Goal: Information Seeking & Learning: Learn about a topic

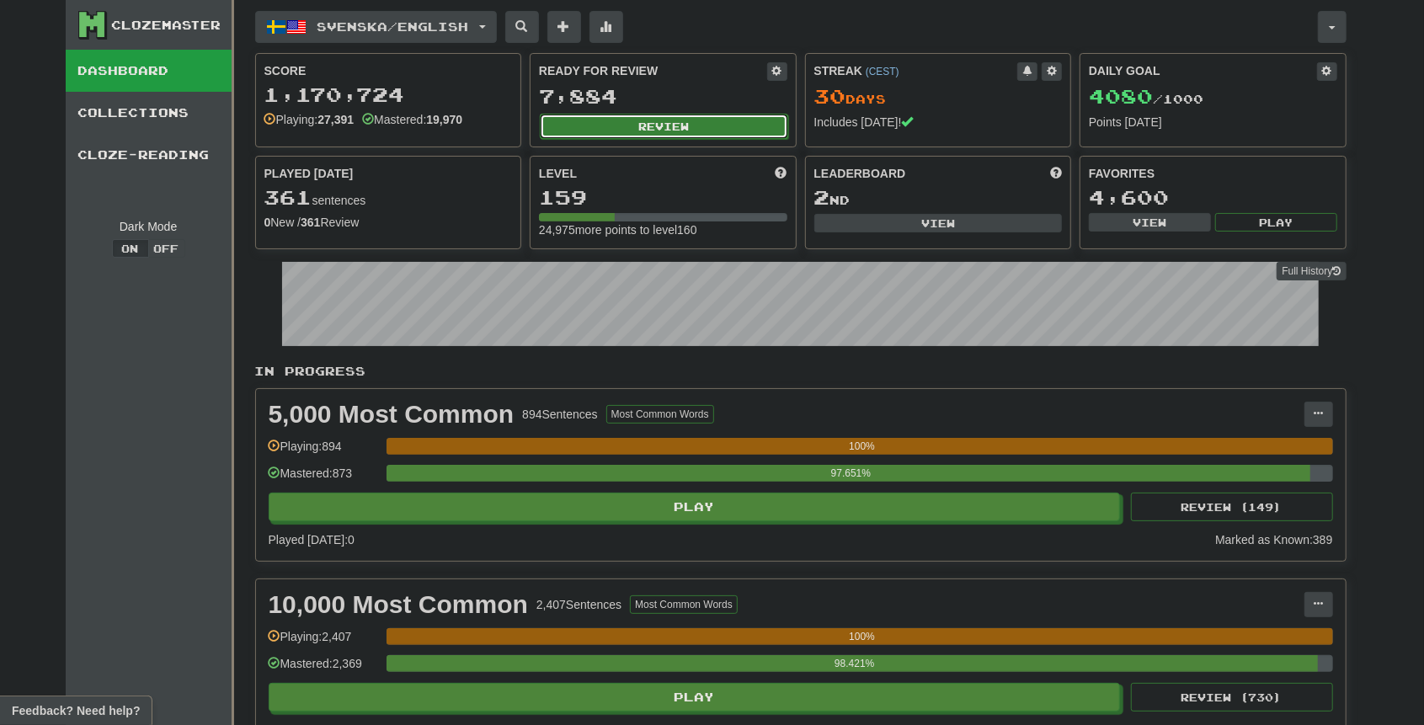
click at [612, 121] on button "Review" at bounding box center [664, 126] width 248 height 25
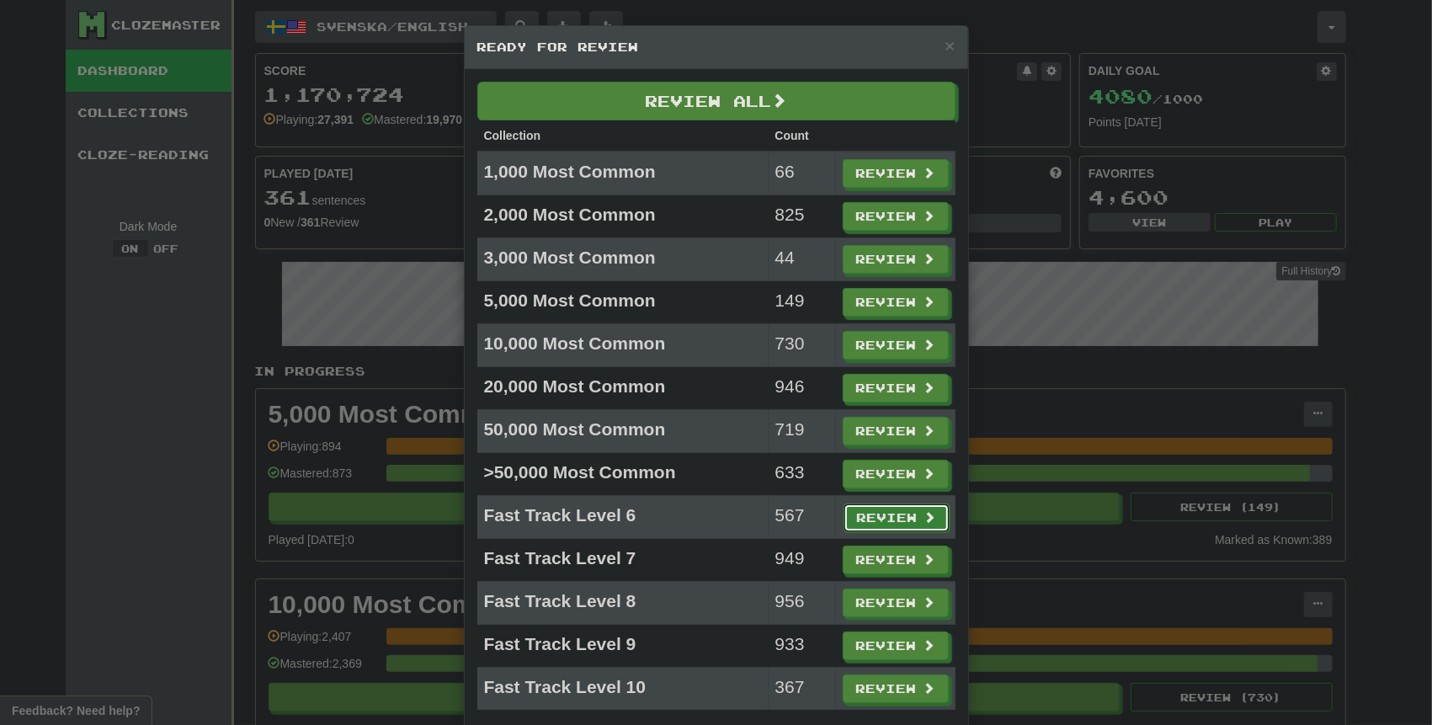
click at [869, 504] on button "Review" at bounding box center [897, 518] width 106 height 29
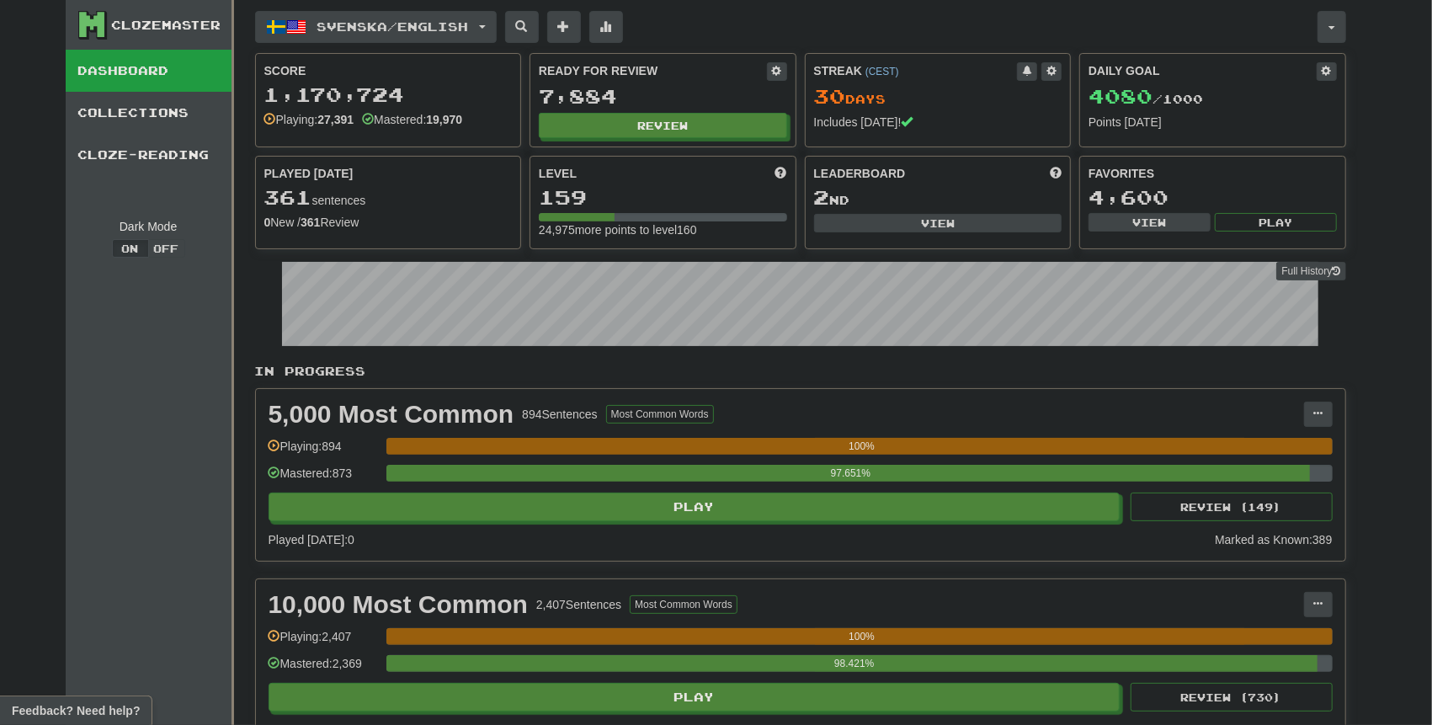
select select "***"
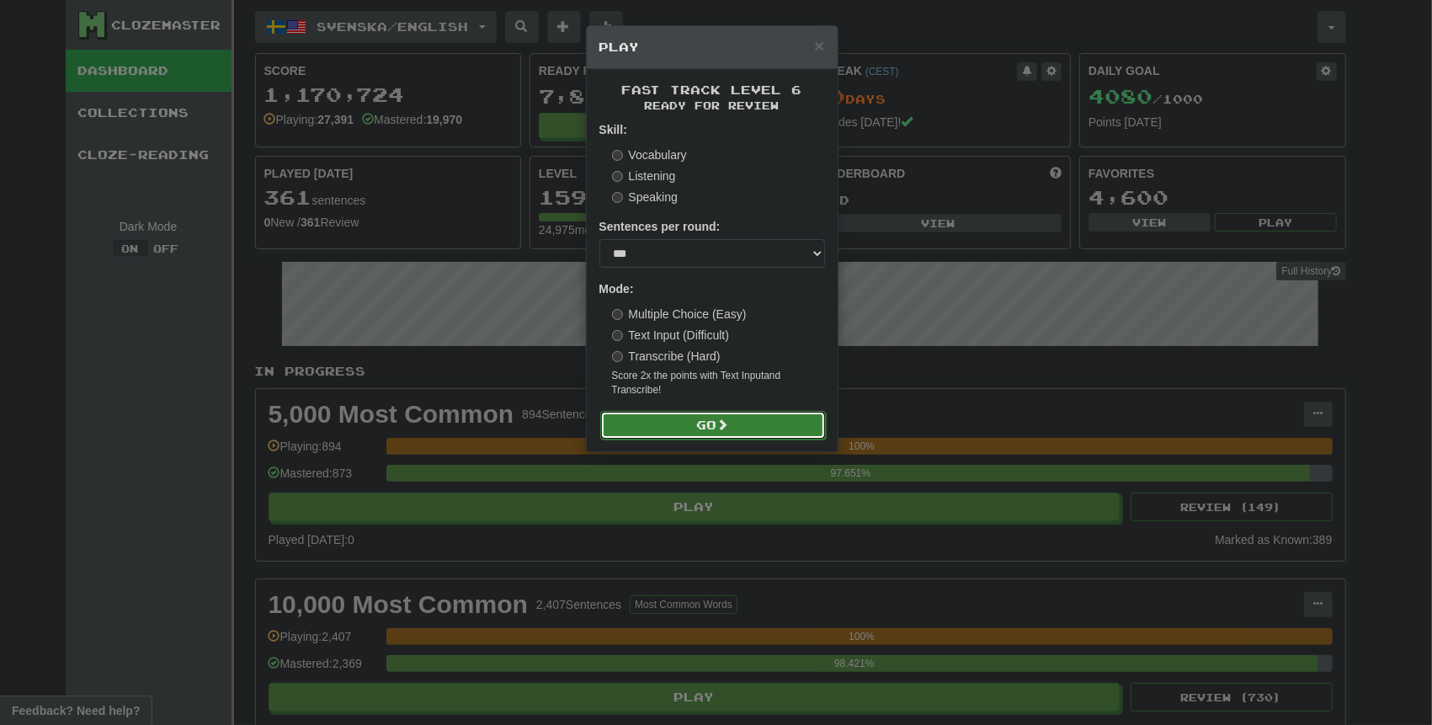
click at [706, 423] on button "Go" at bounding box center [713, 425] width 226 height 29
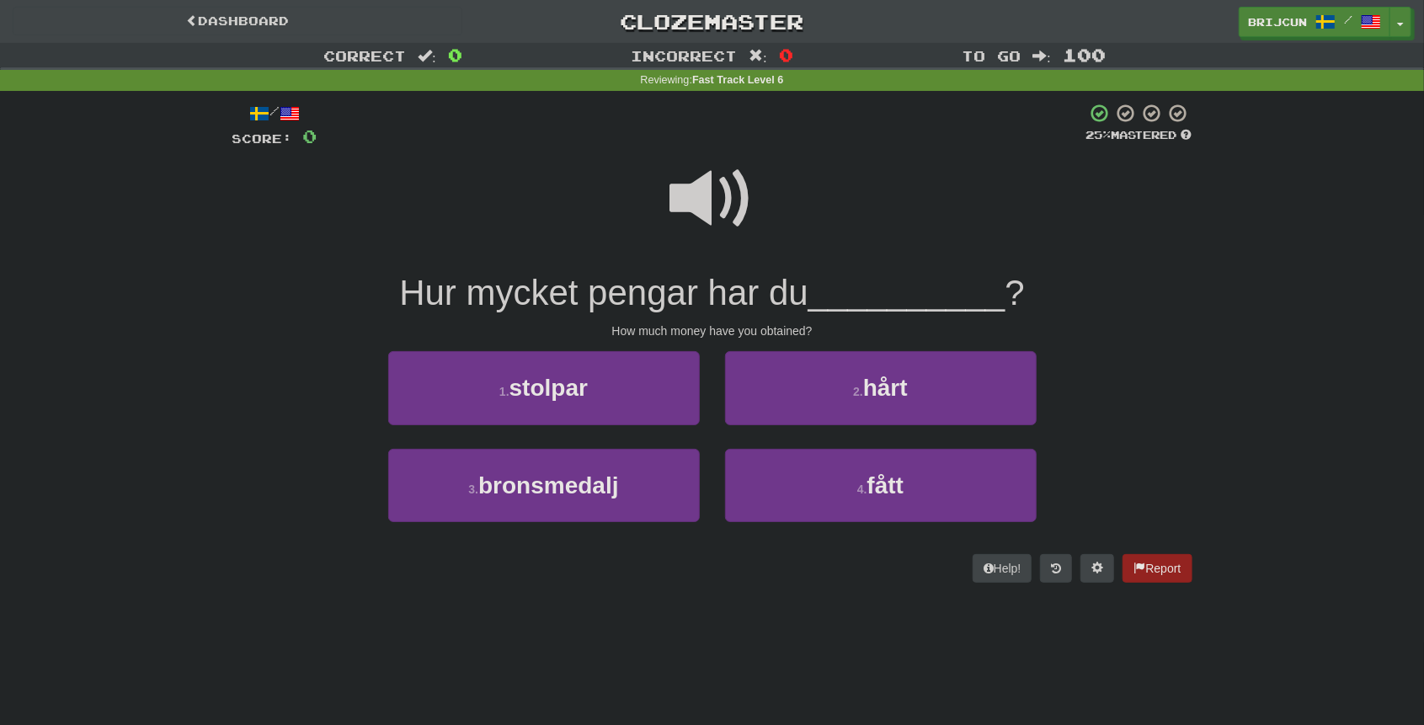
click at [690, 204] on span at bounding box center [712, 199] width 84 height 84
click at [846, 485] on button "4 . fått" at bounding box center [881, 485] width 312 height 73
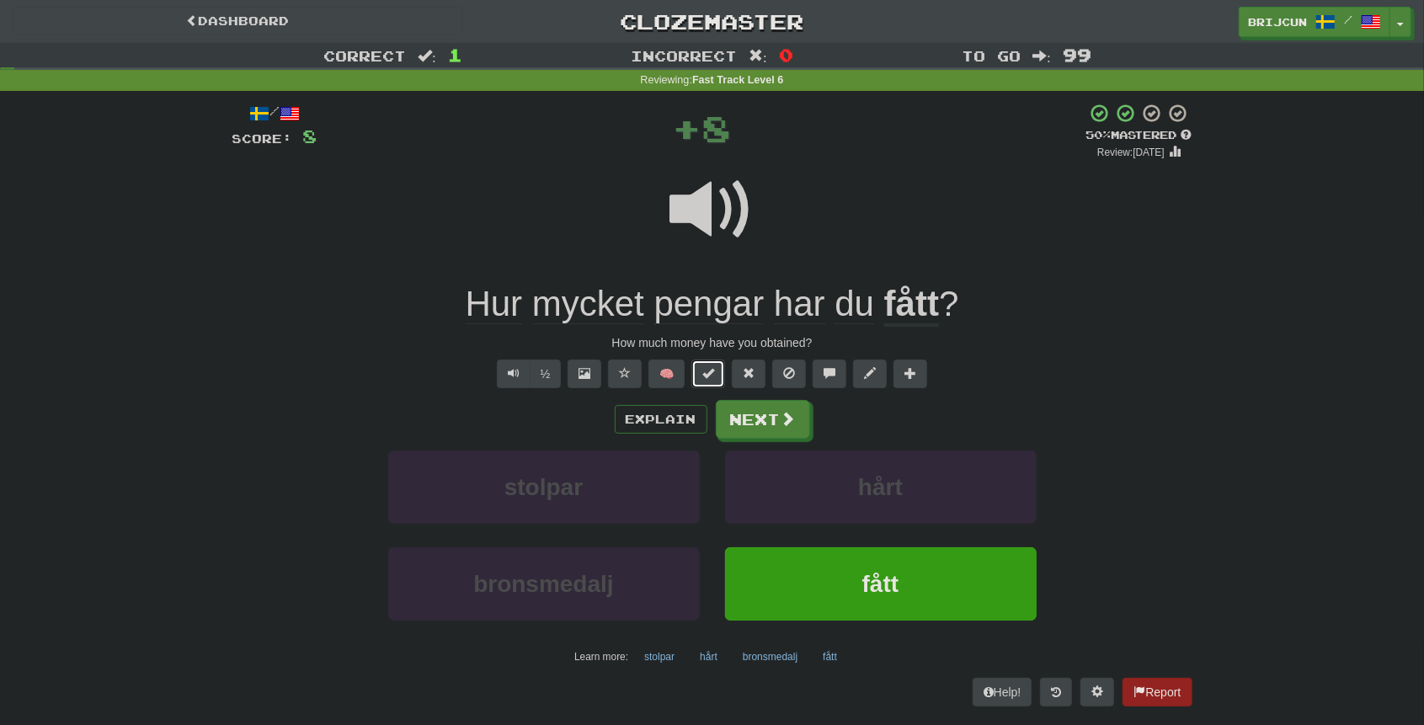
click at [709, 379] on span at bounding box center [708, 373] width 12 height 12
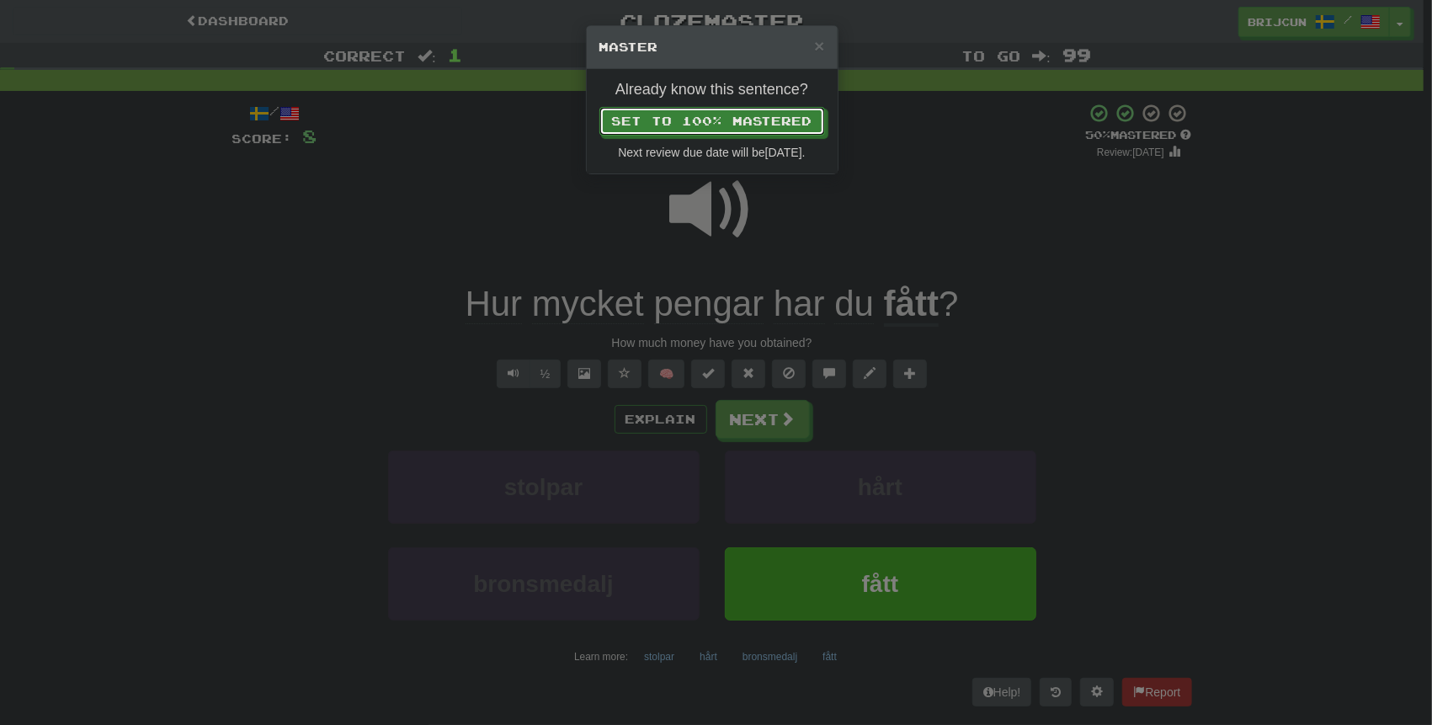
click at [600, 107] on button "Set to 100% Mastered" at bounding box center [713, 121] width 226 height 29
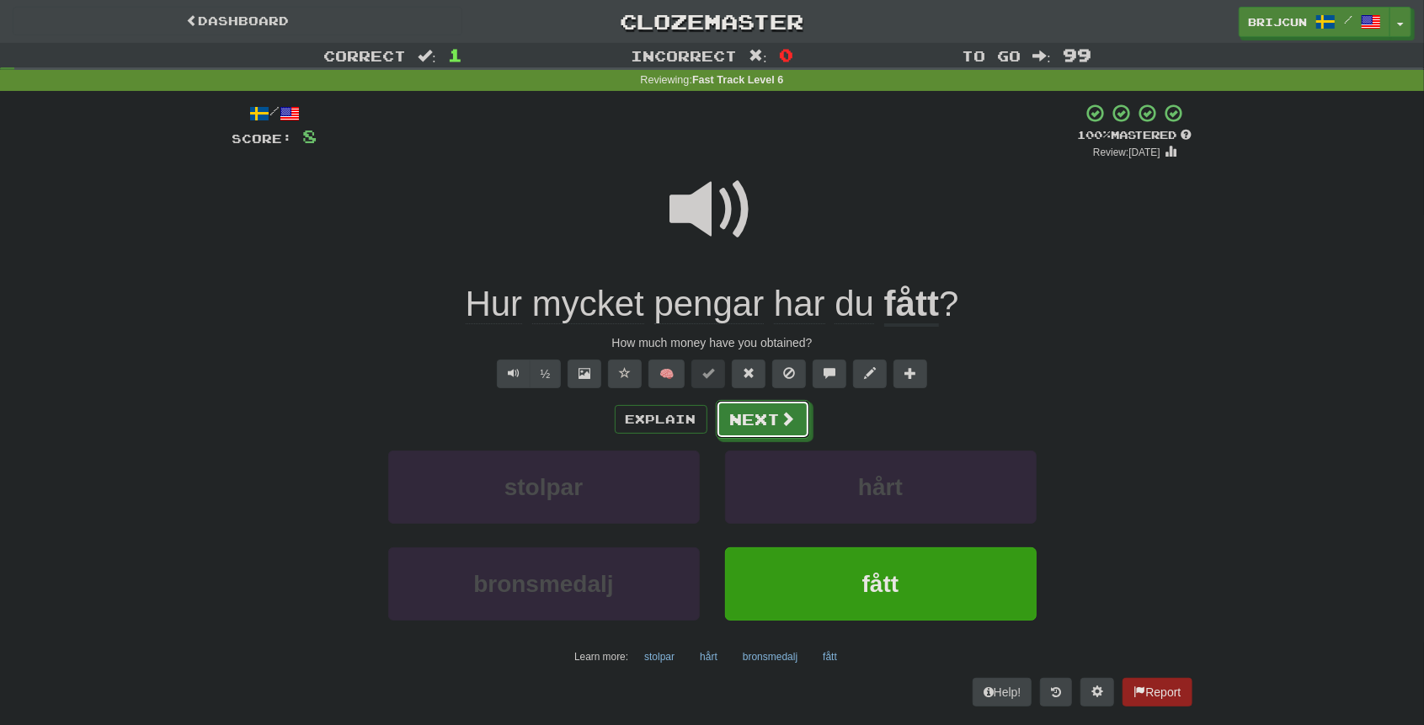
click at [736, 418] on button "Next" at bounding box center [763, 419] width 94 height 39
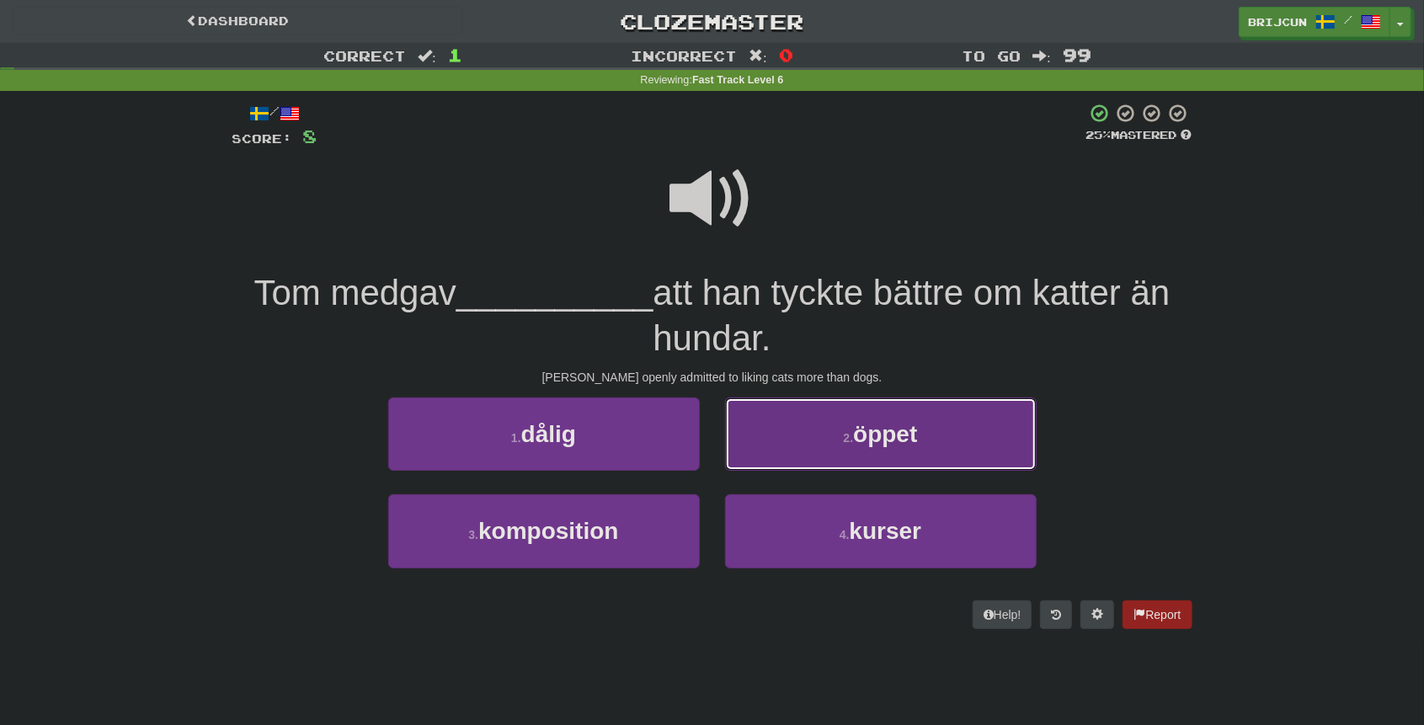
click at [875, 448] on button "2 . öppet" at bounding box center [881, 433] width 312 height 73
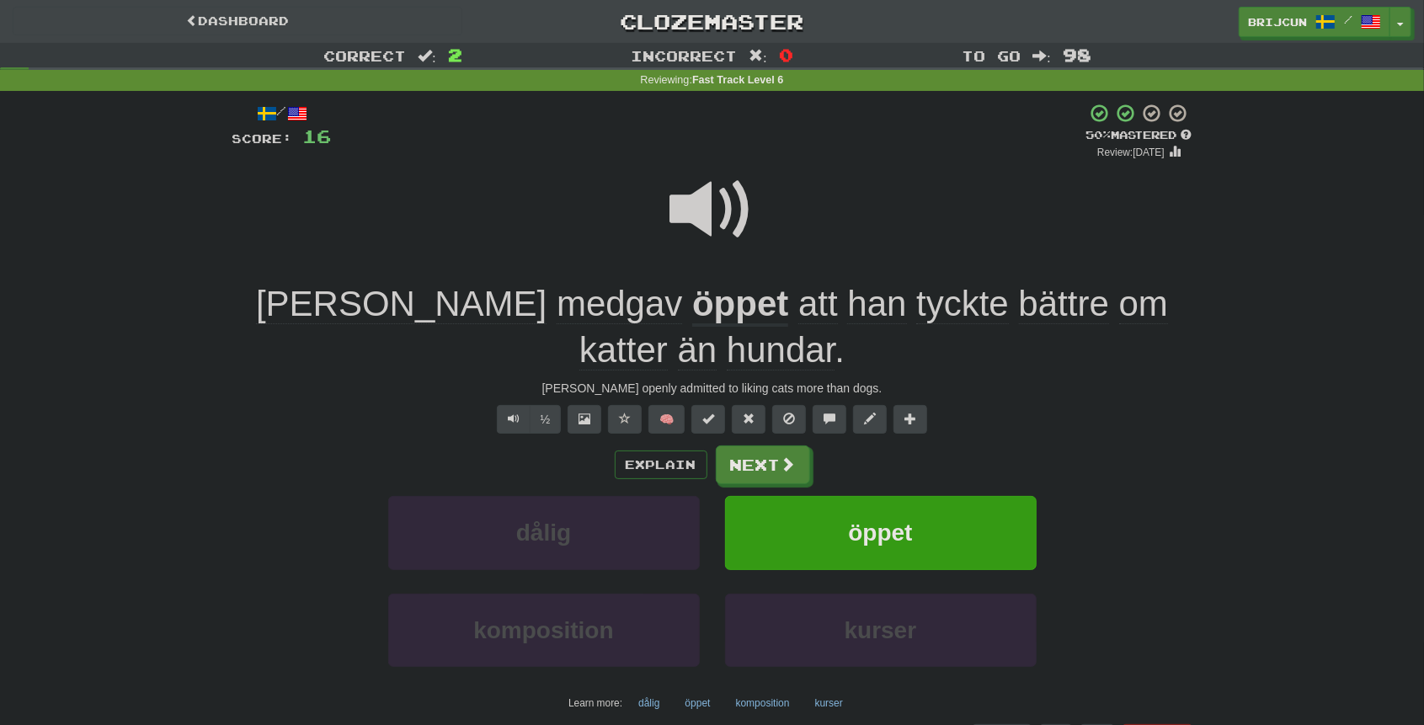
click at [695, 217] on span at bounding box center [712, 210] width 84 height 84
click at [557, 302] on span "medgav" at bounding box center [619, 304] width 125 height 40
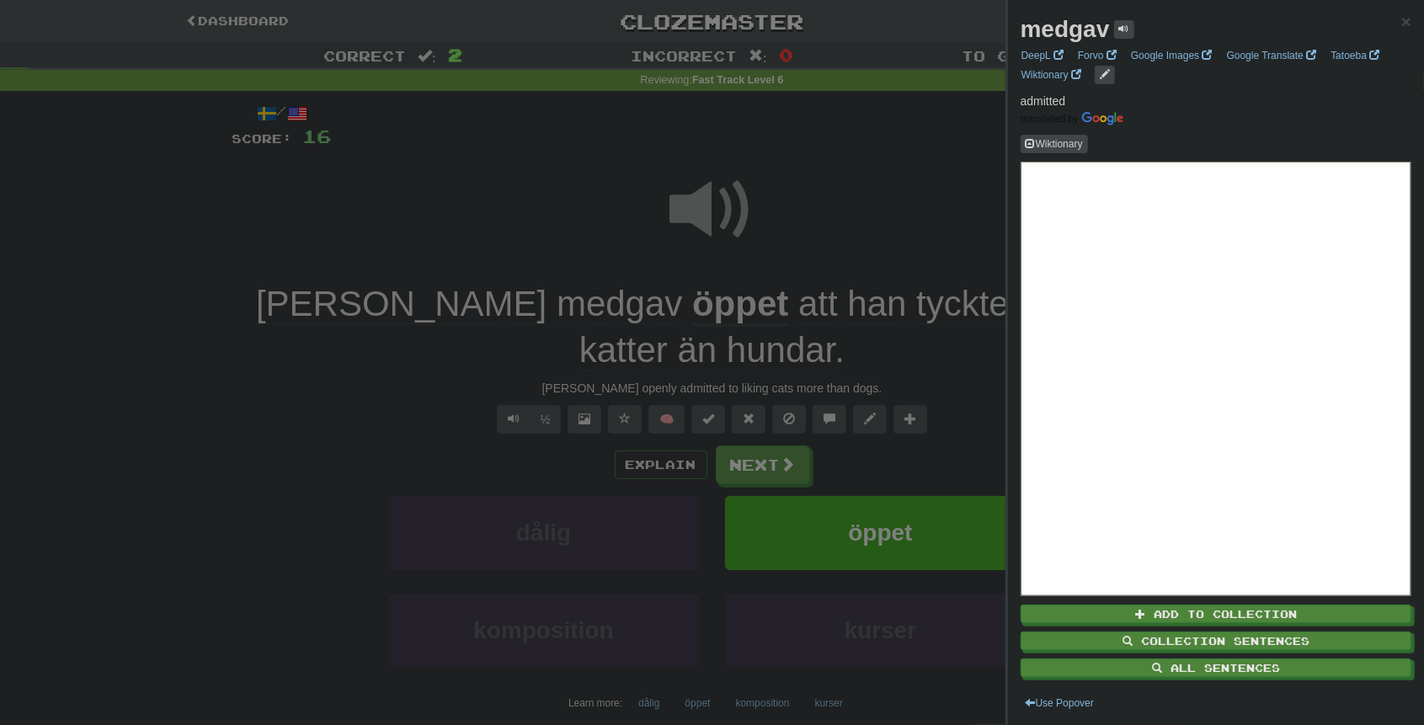
click at [418, 211] on div at bounding box center [712, 362] width 1424 height 725
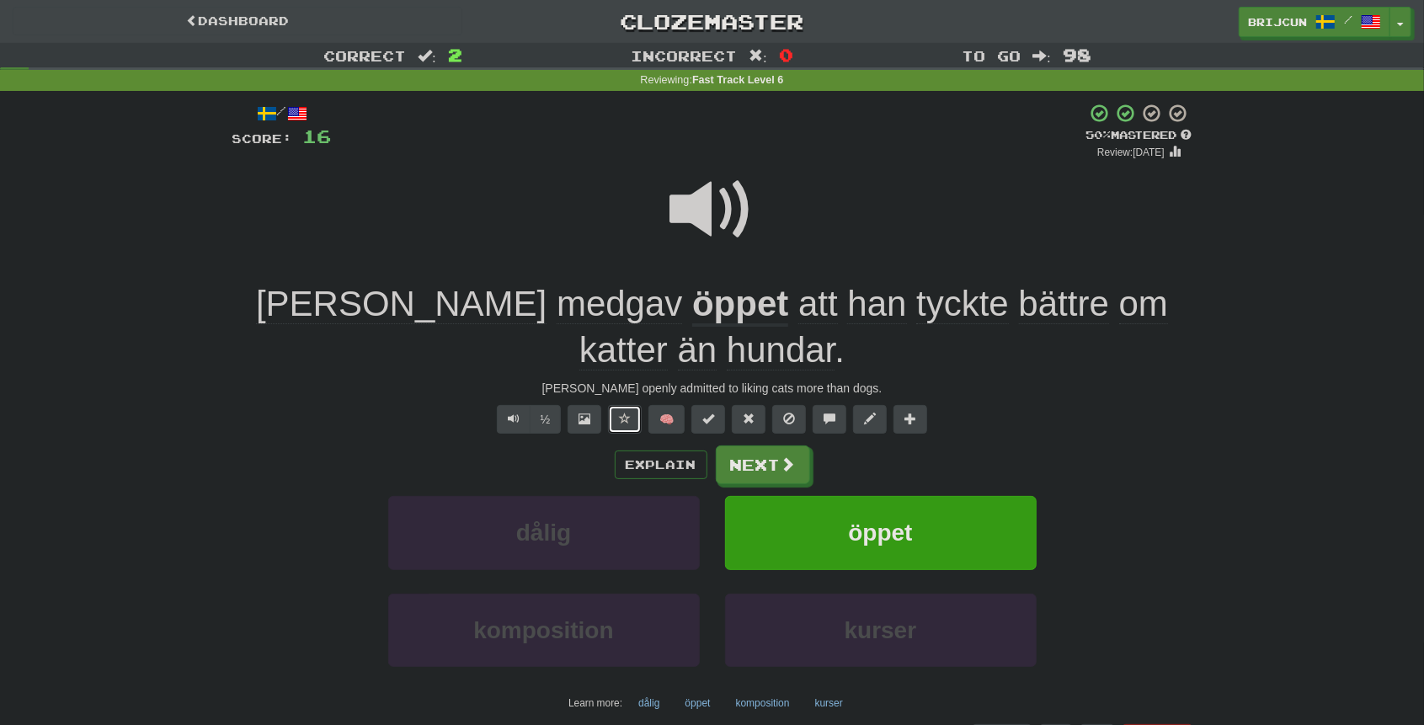
click at [618, 424] on button at bounding box center [625, 419] width 34 height 29
click at [768, 480] on button "Next" at bounding box center [764, 465] width 94 height 39
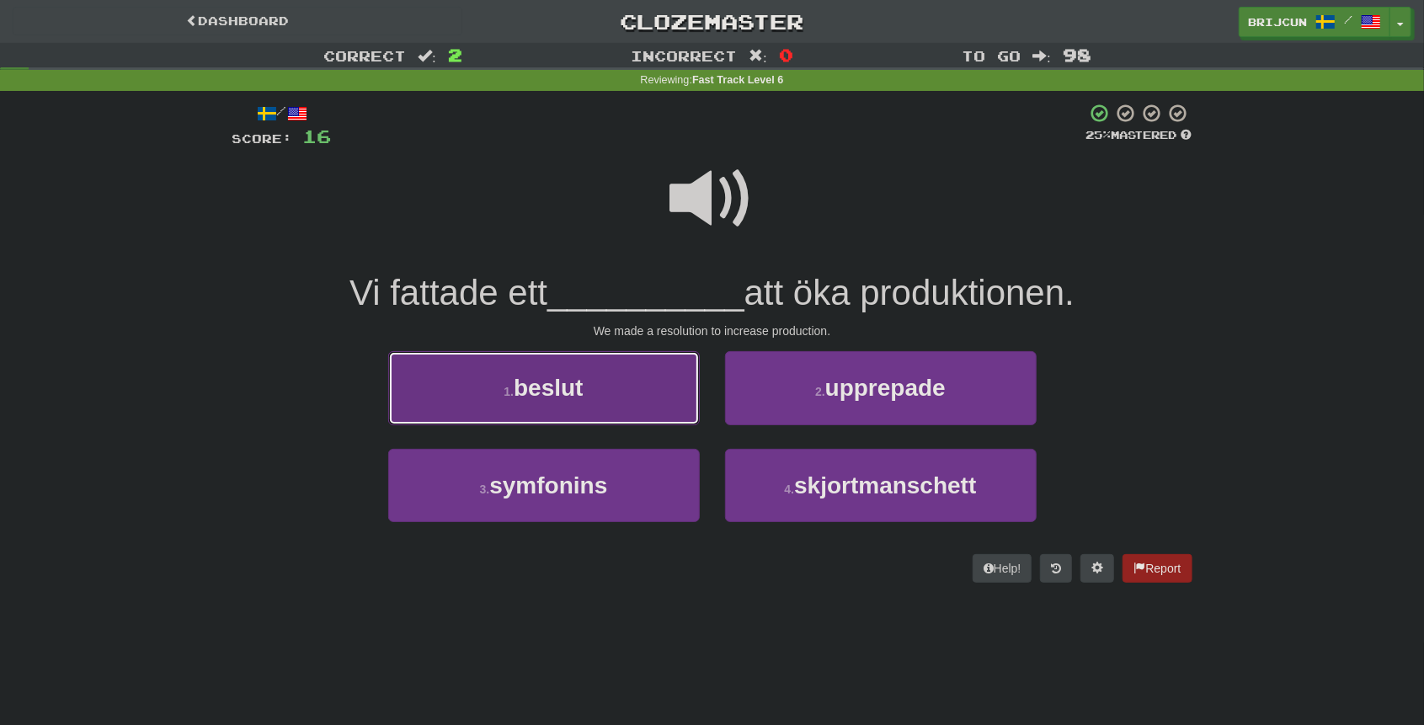
click at [634, 418] on button "1 . beslut" at bounding box center [544, 387] width 312 height 73
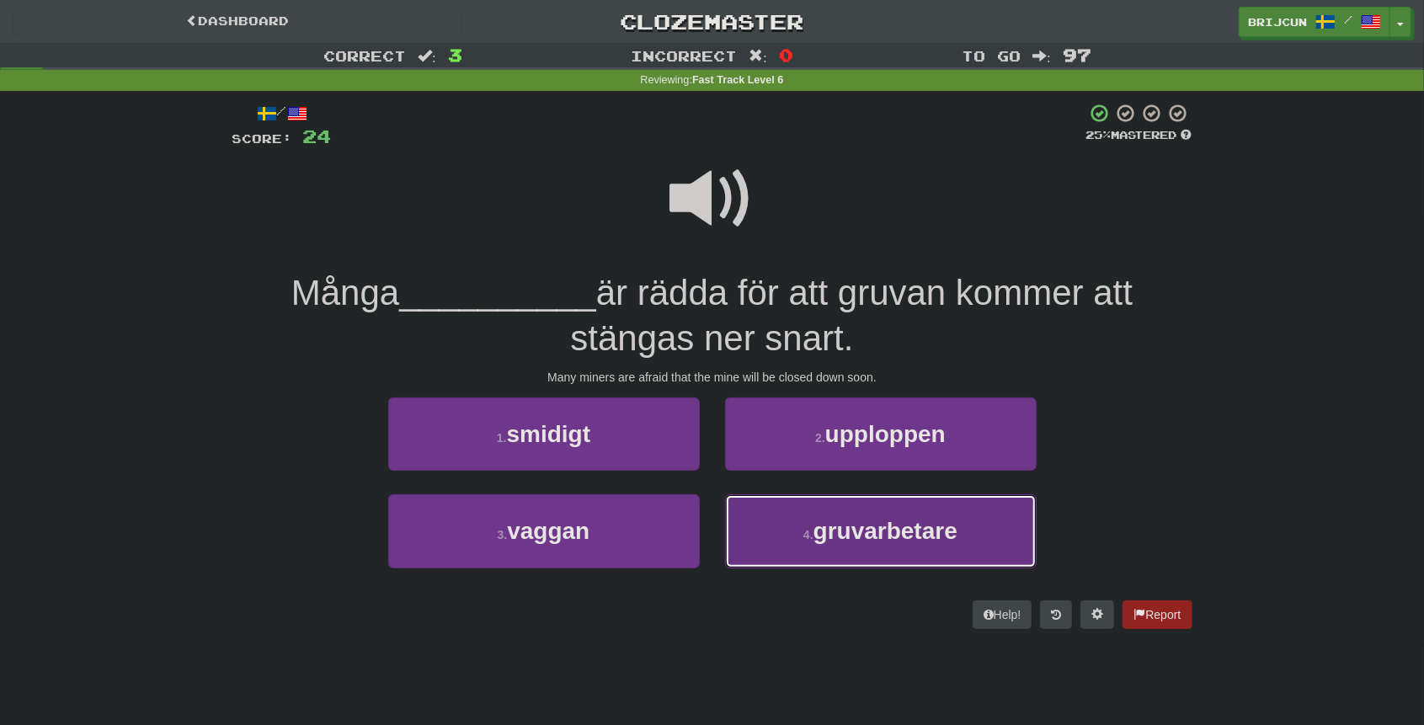
click at [828, 514] on button "4 . gruvarbetare" at bounding box center [881, 530] width 312 height 73
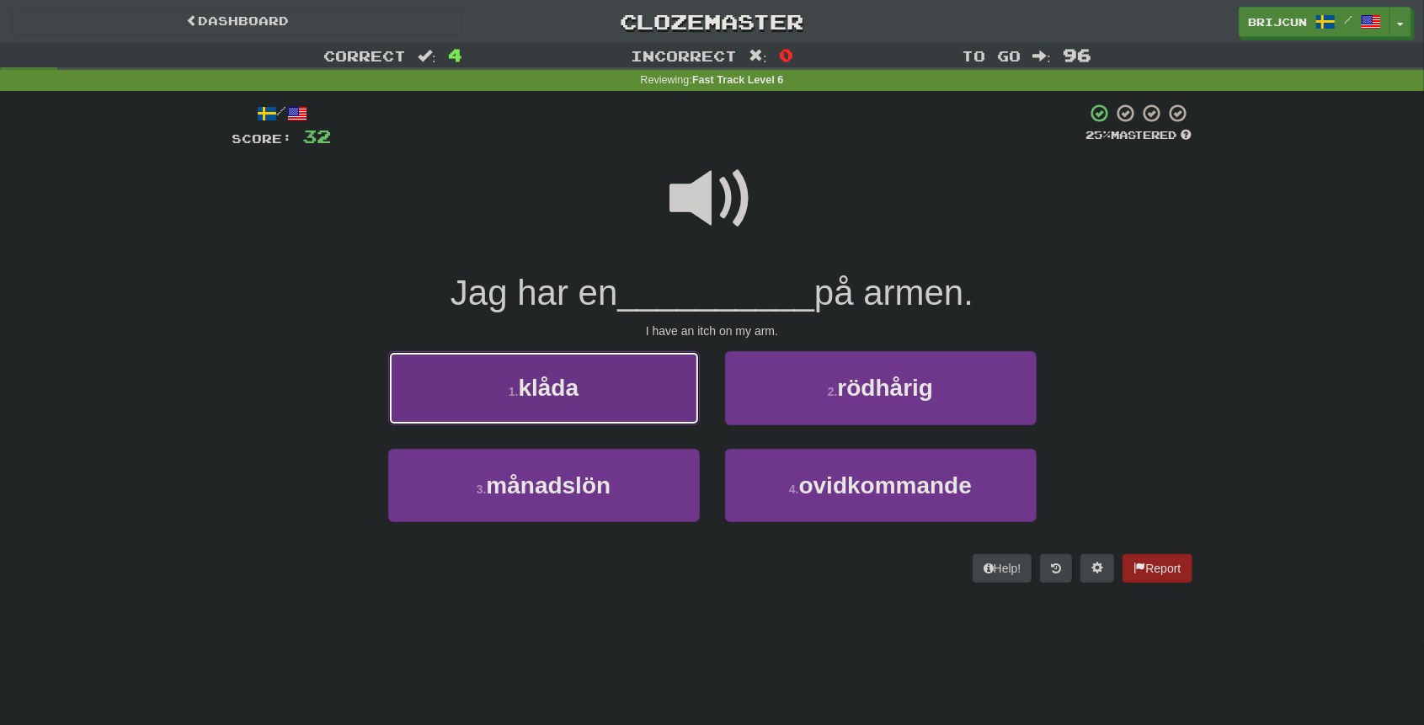
click at [662, 387] on button "1 . klåda" at bounding box center [544, 387] width 312 height 73
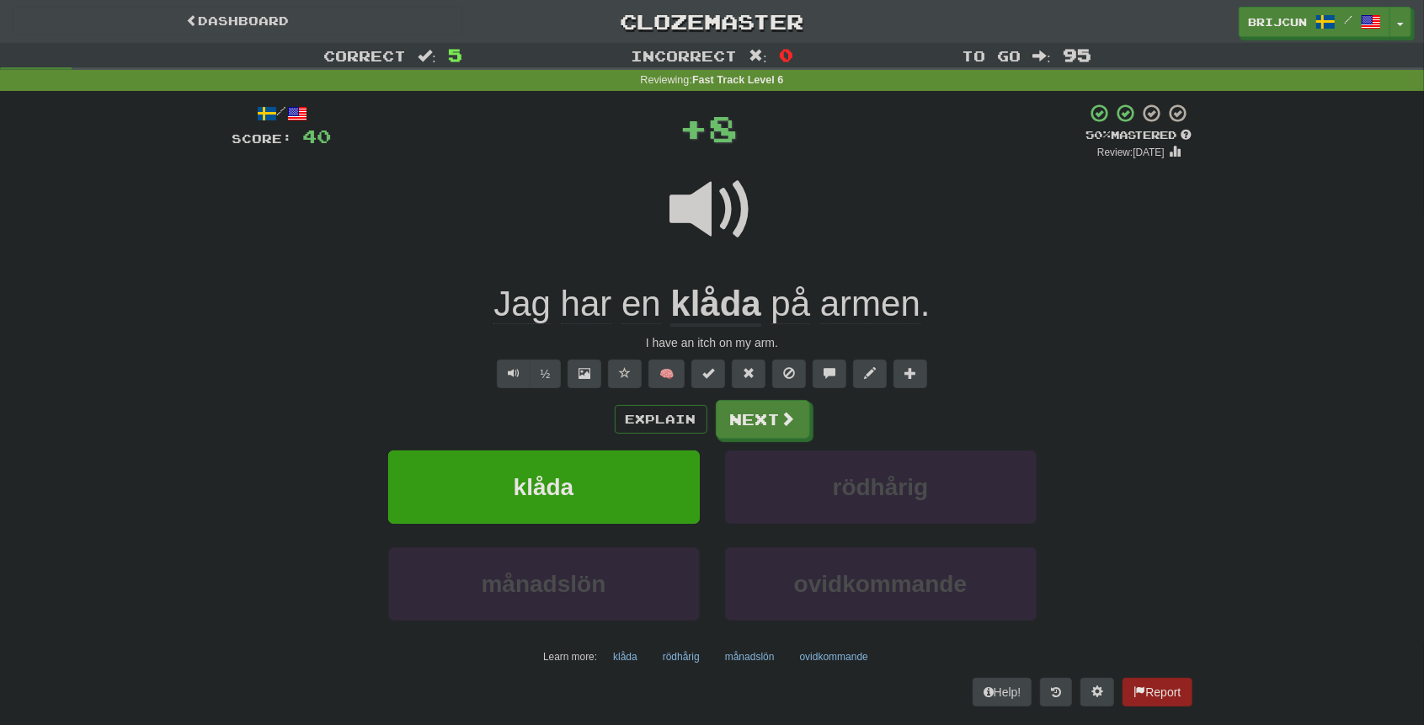
click at [719, 184] on span at bounding box center [712, 210] width 84 height 84
click at [618, 376] on button at bounding box center [625, 374] width 34 height 29
click at [751, 414] on button "Next" at bounding box center [764, 420] width 94 height 39
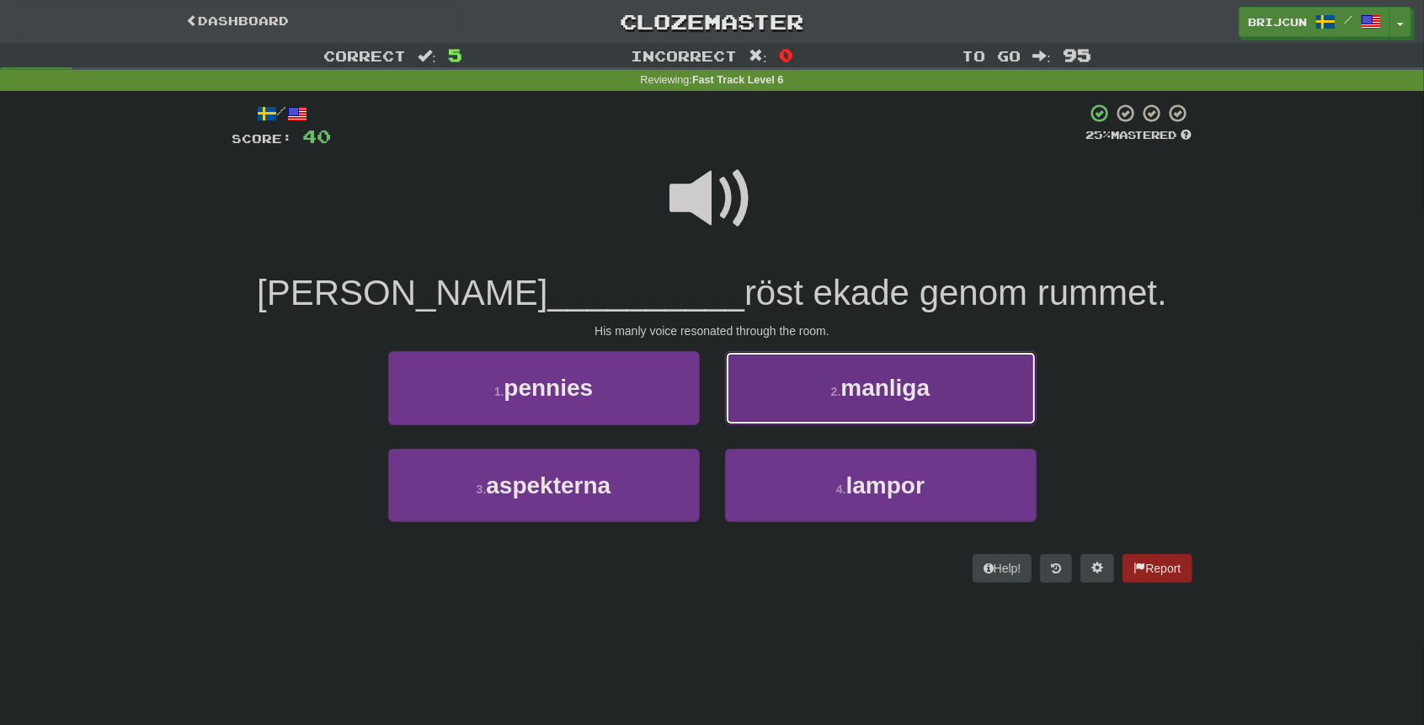
click at [785, 401] on button "2 . manliga" at bounding box center [881, 387] width 312 height 73
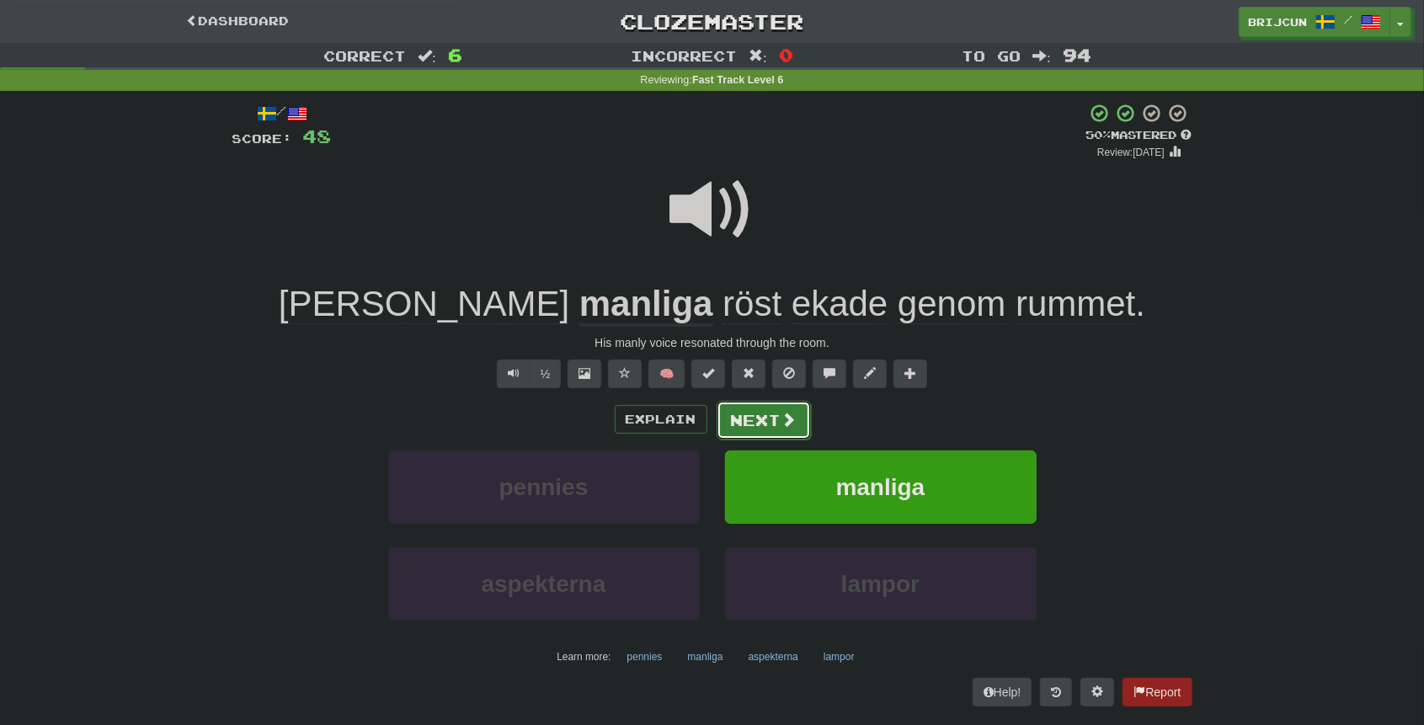
click at [768, 413] on button "Next" at bounding box center [764, 420] width 94 height 39
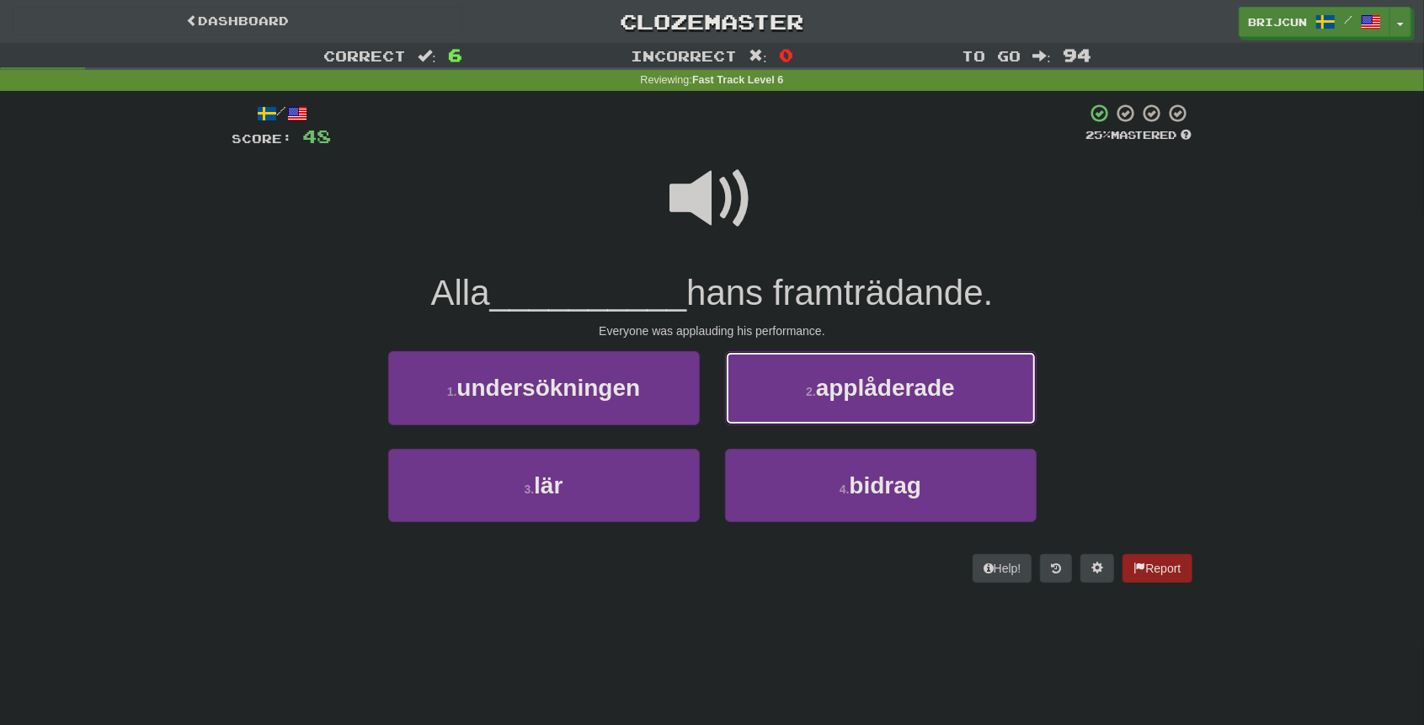
click at [768, 413] on button "2 . applåderade" at bounding box center [881, 387] width 312 height 73
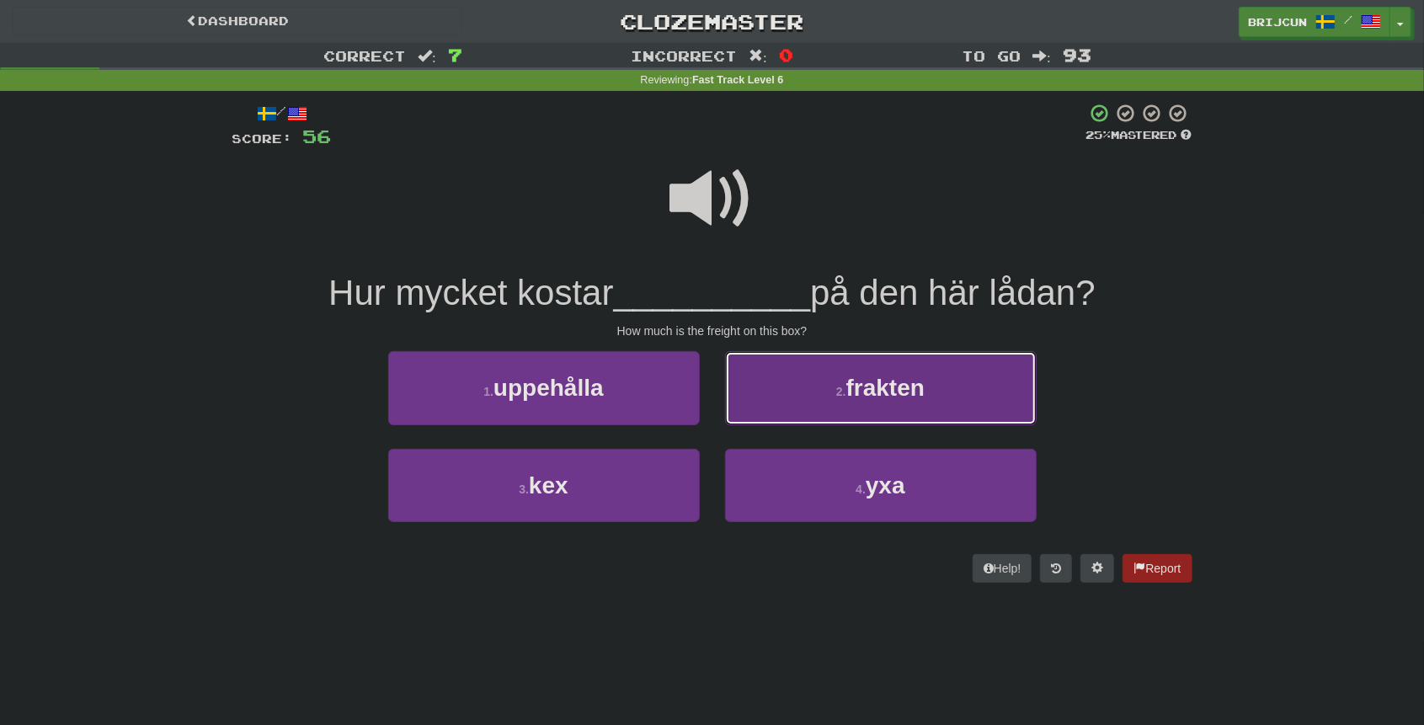
click at [785, 380] on button "2 . frakten" at bounding box center [881, 387] width 312 height 73
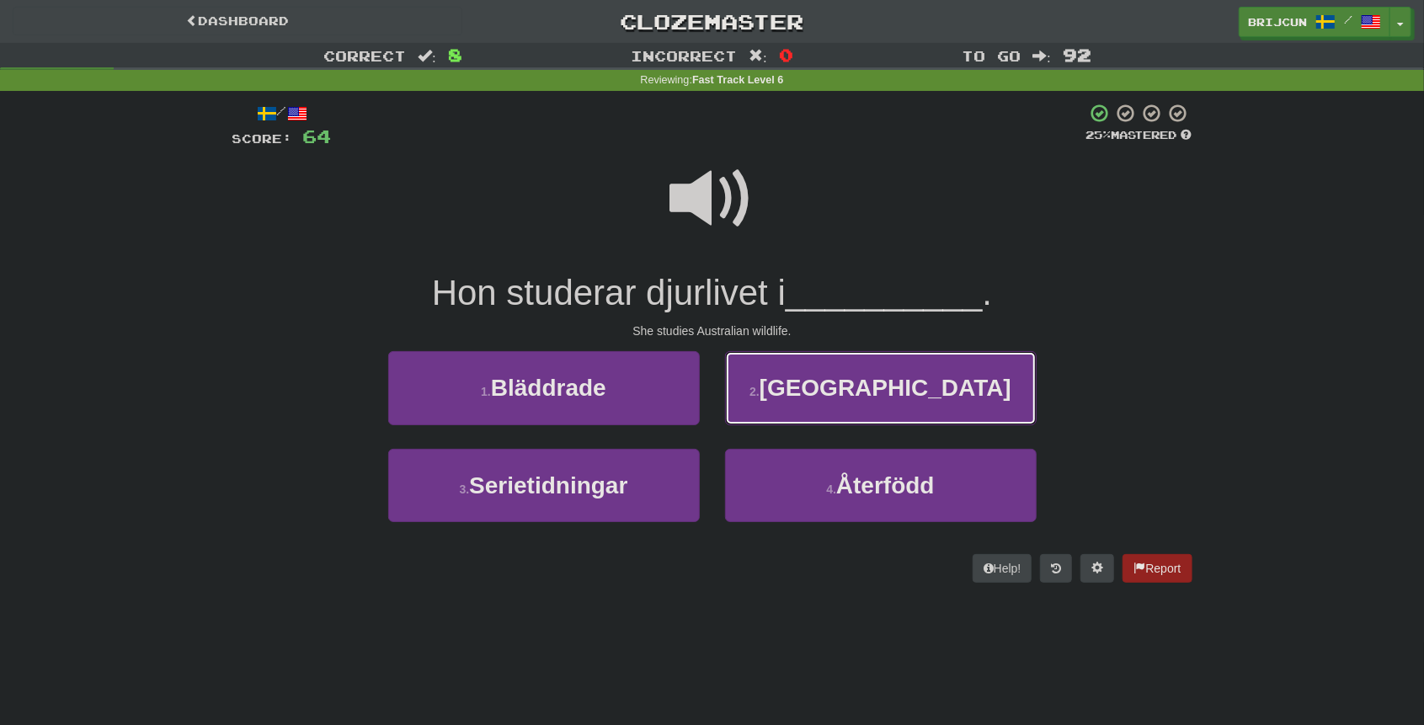
click at [781, 375] on button "2 . Australien" at bounding box center [881, 387] width 312 height 73
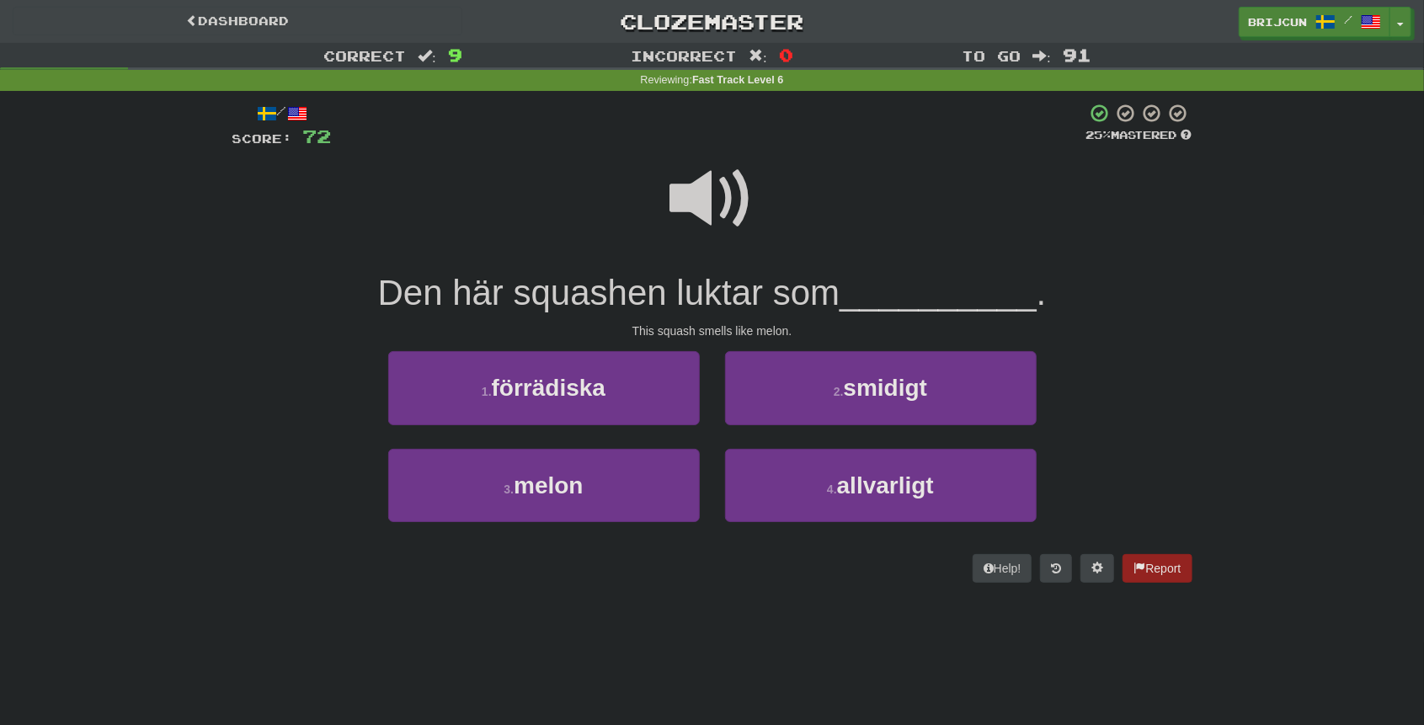
click at [672, 189] on span at bounding box center [712, 199] width 84 height 84
click at [662, 458] on button "3 . melon" at bounding box center [544, 485] width 312 height 73
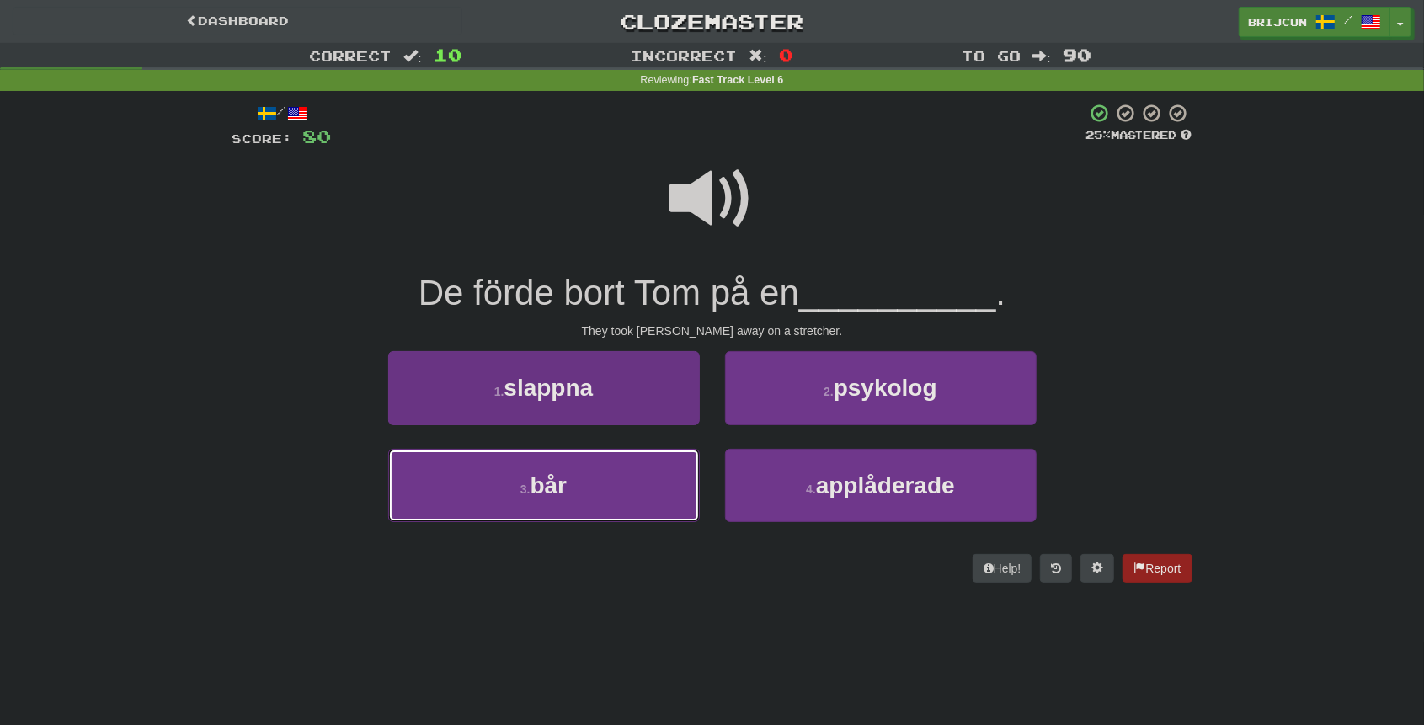
click at [606, 494] on button "3 . bår" at bounding box center [544, 485] width 312 height 73
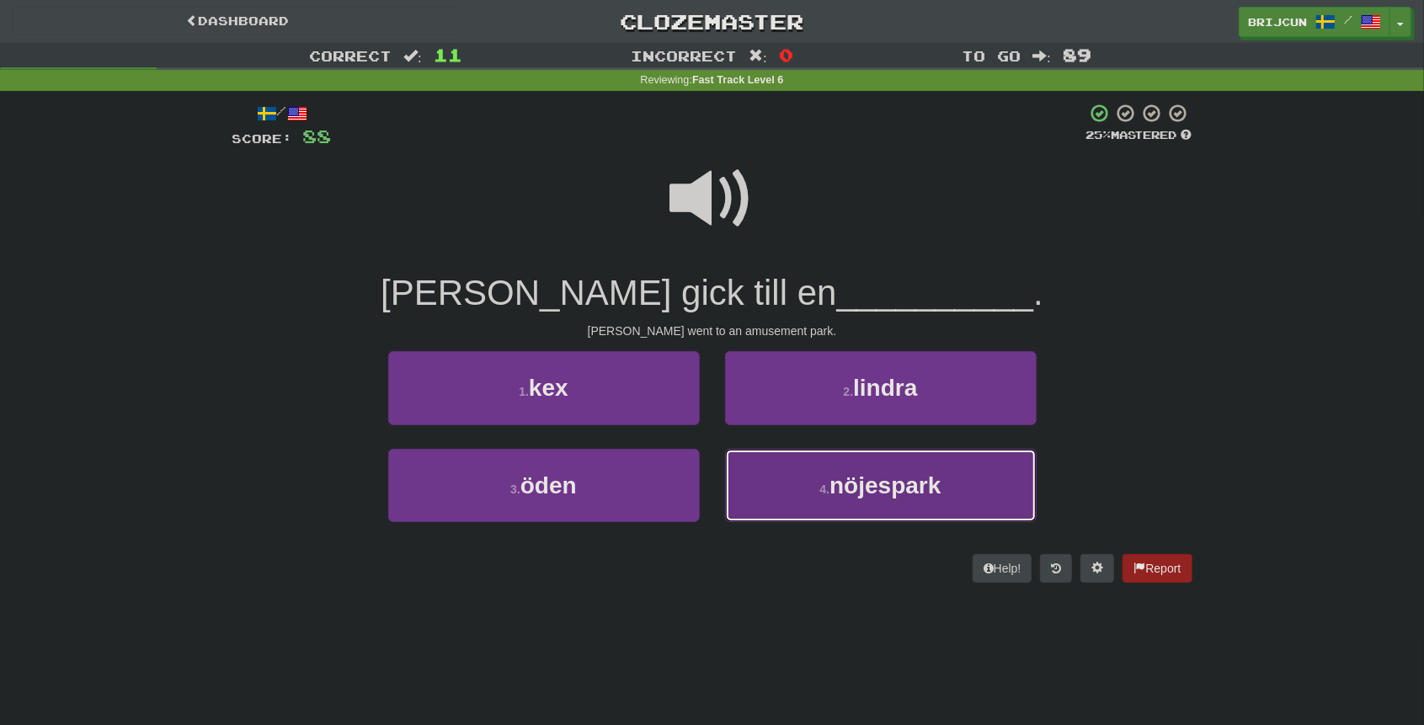
click at [770, 476] on button "4 . nöjespark" at bounding box center [881, 485] width 312 height 73
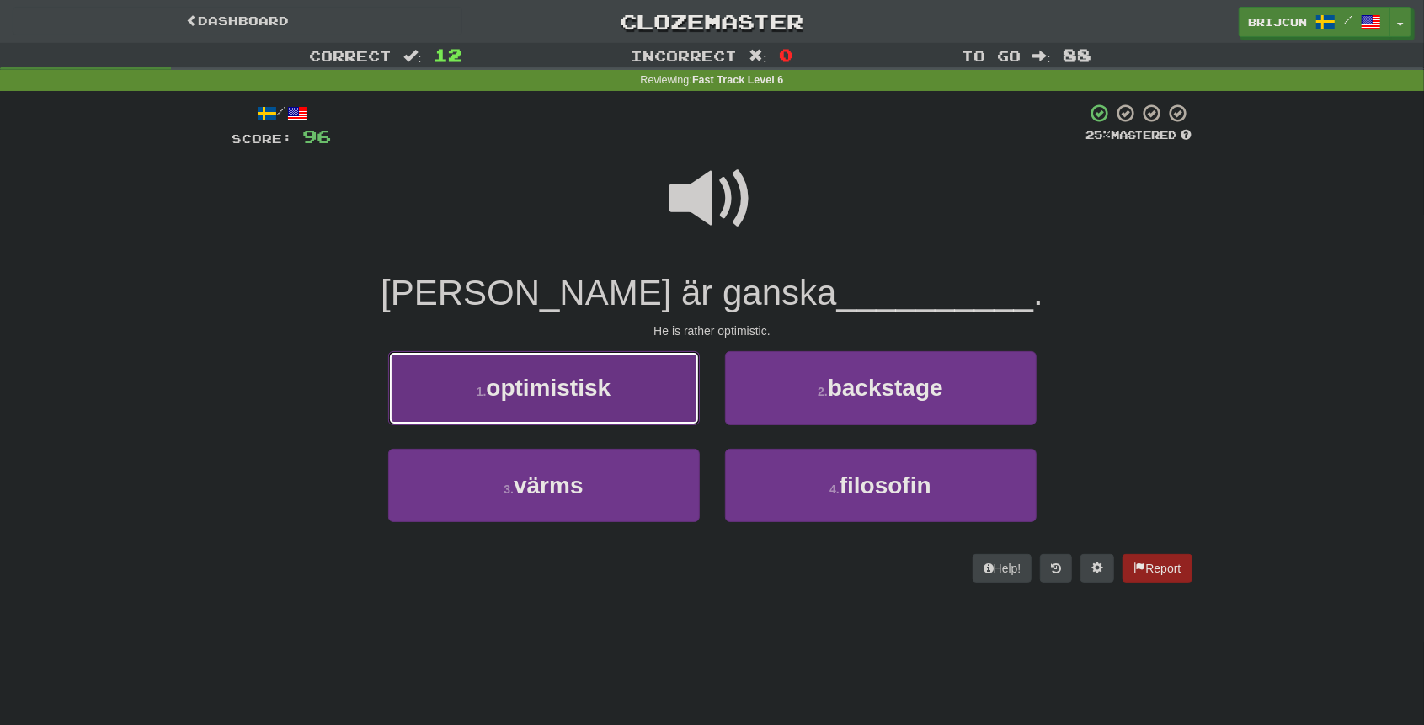
click at [681, 392] on button "1 . optimistisk" at bounding box center [544, 387] width 312 height 73
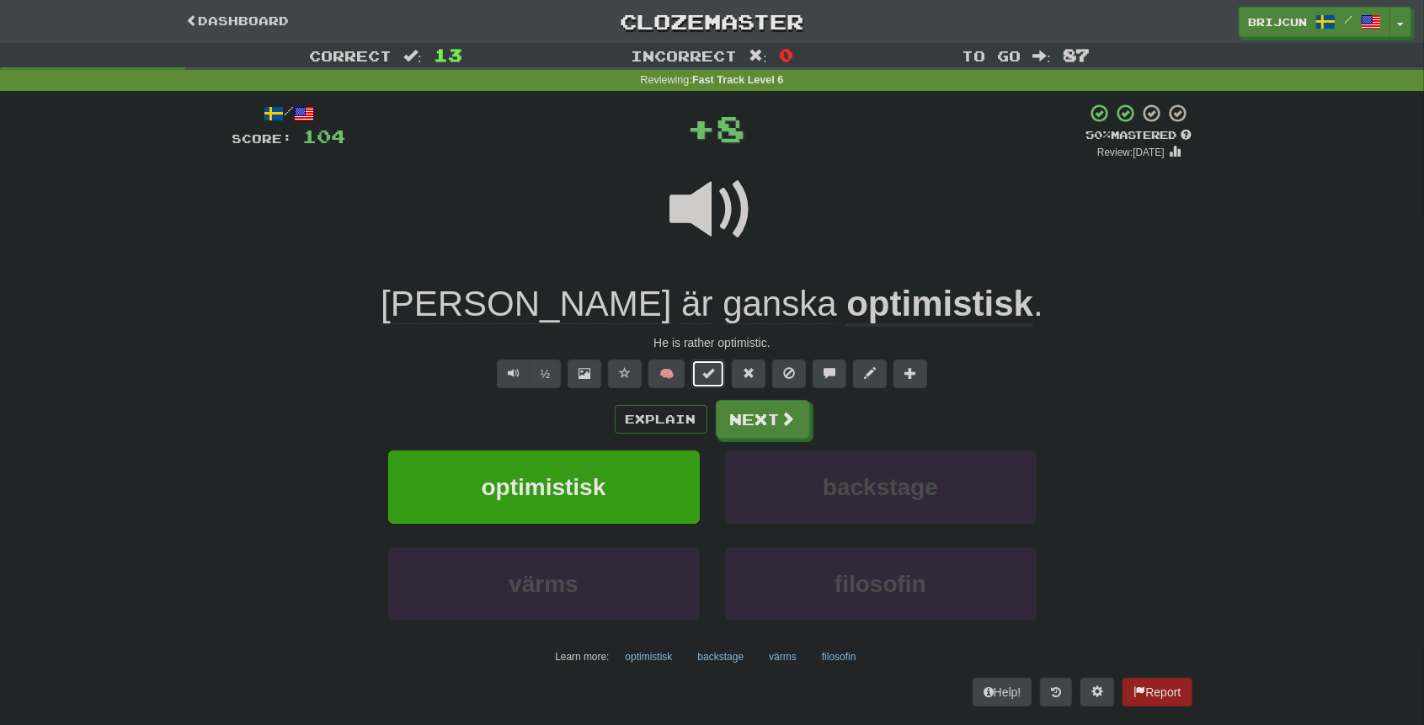
click at [711, 368] on span at bounding box center [708, 373] width 12 height 12
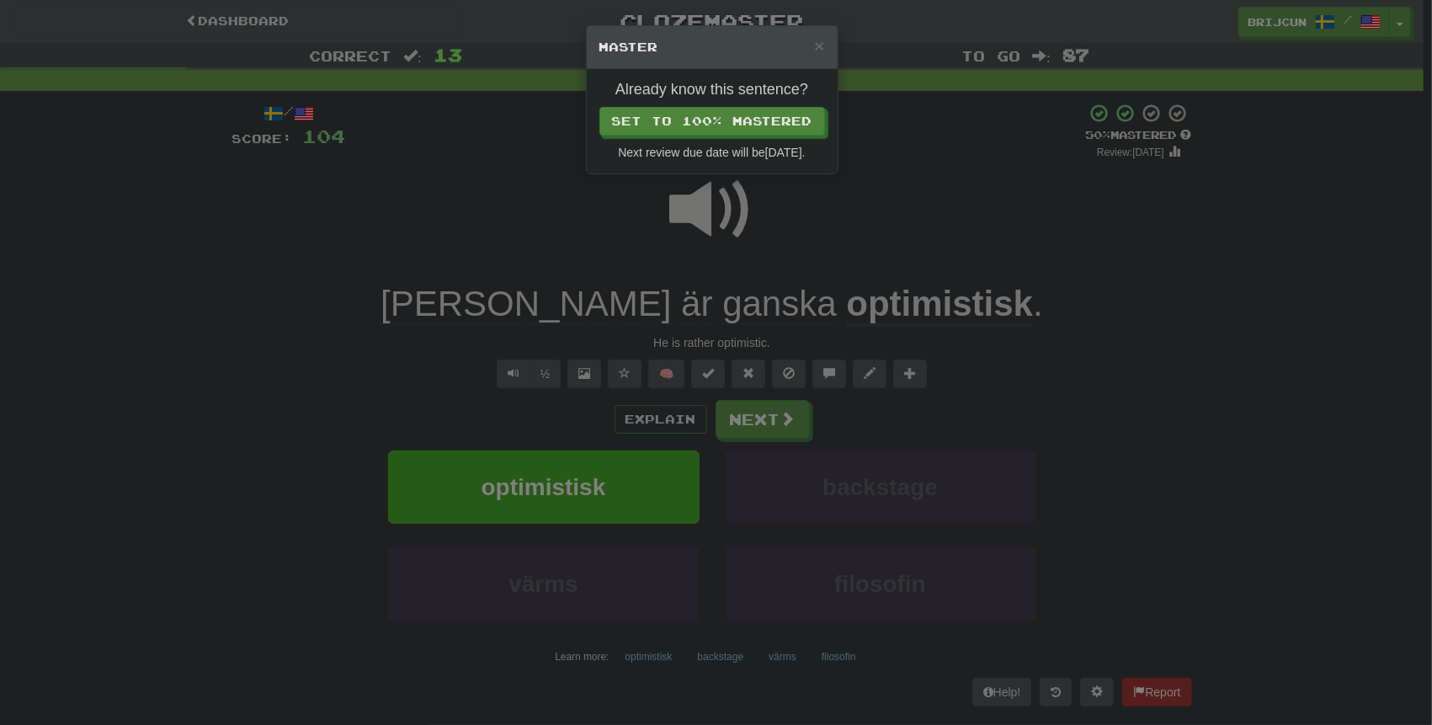
click at [679, 360] on div "× Master Already know this sentence? Set to 100% Mastered Next review due date …" at bounding box center [716, 362] width 1432 height 725
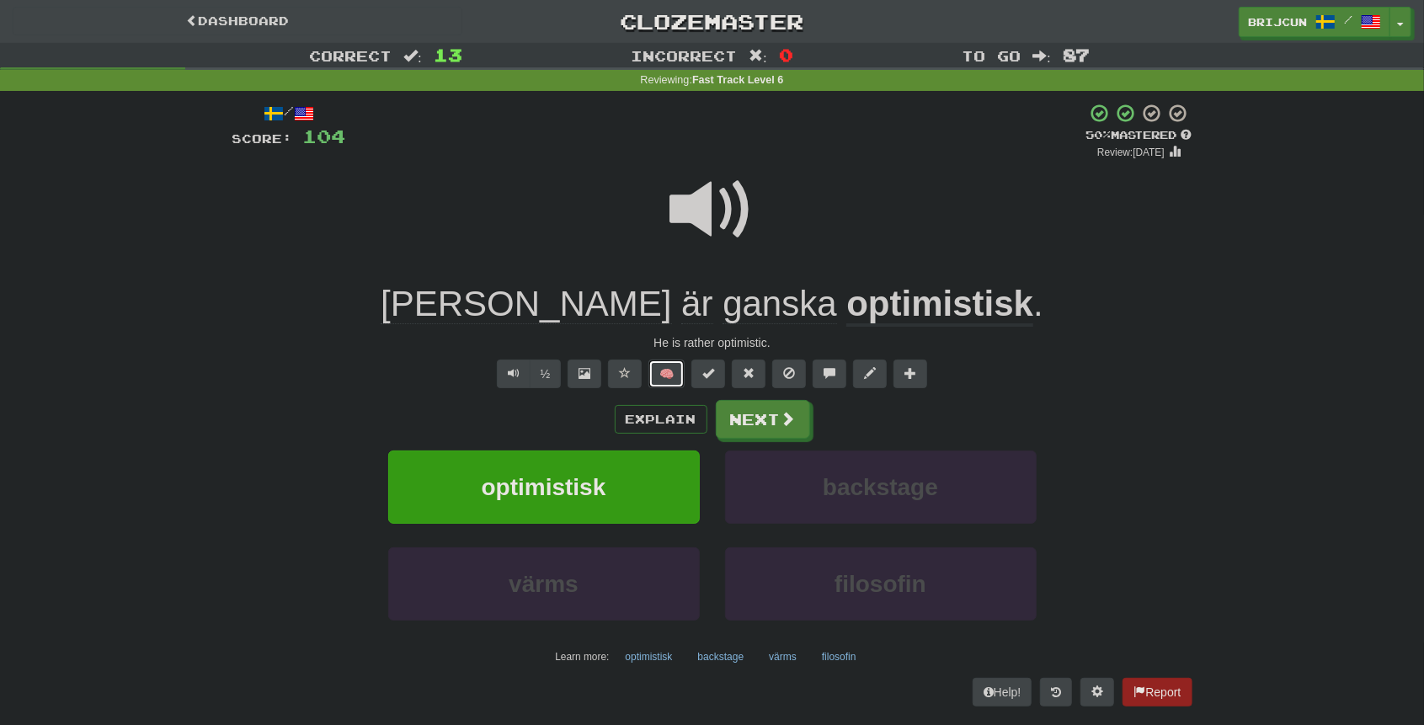
click at [673, 368] on button "🧠" at bounding box center [666, 374] width 36 height 29
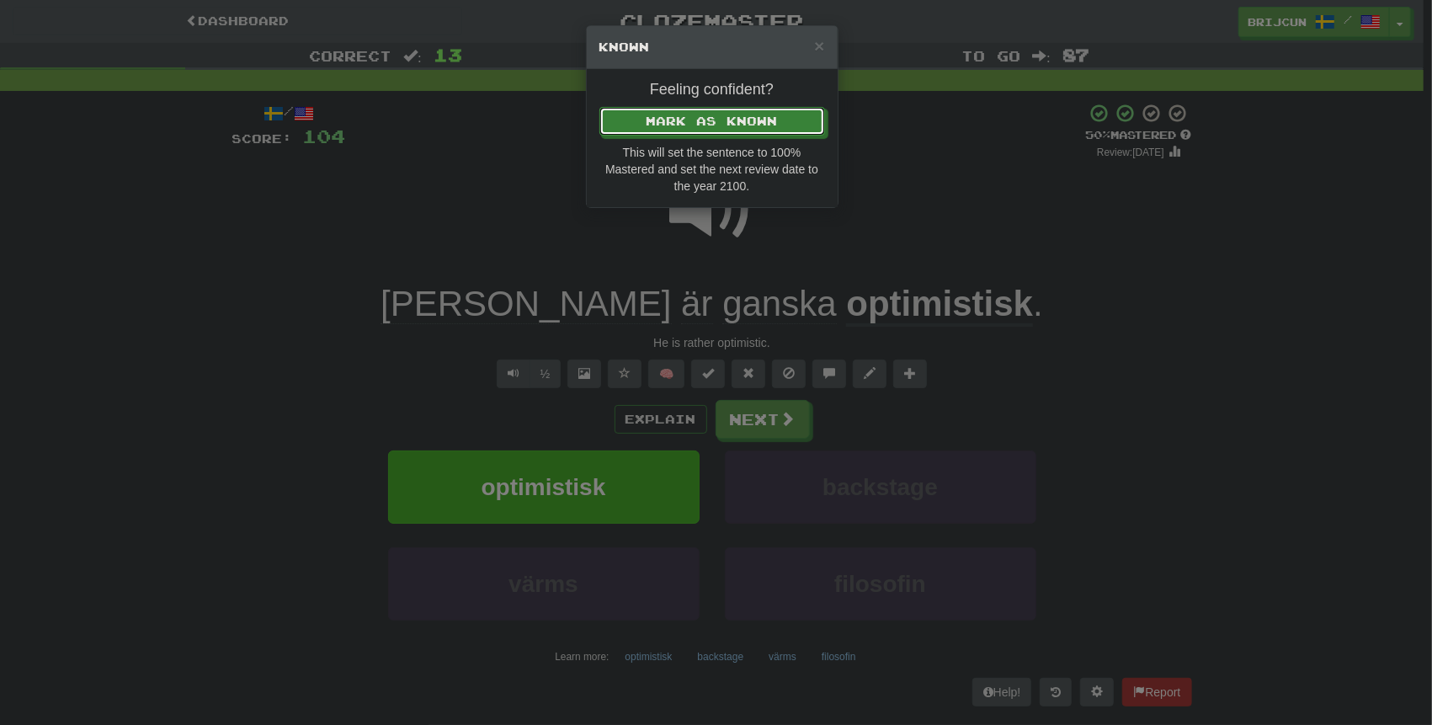
click at [600, 107] on button "Mark as Known" at bounding box center [713, 121] width 226 height 29
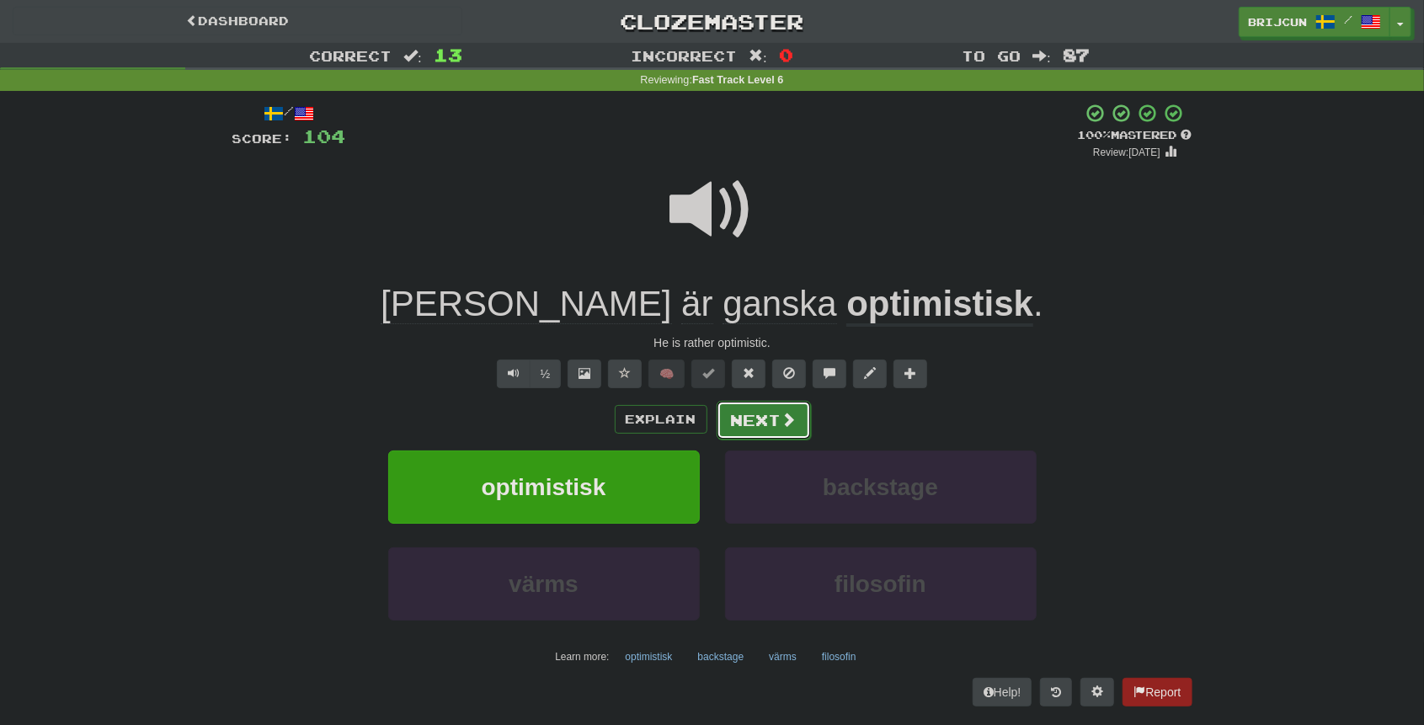
click at [790, 424] on span at bounding box center [788, 419] width 15 height 15
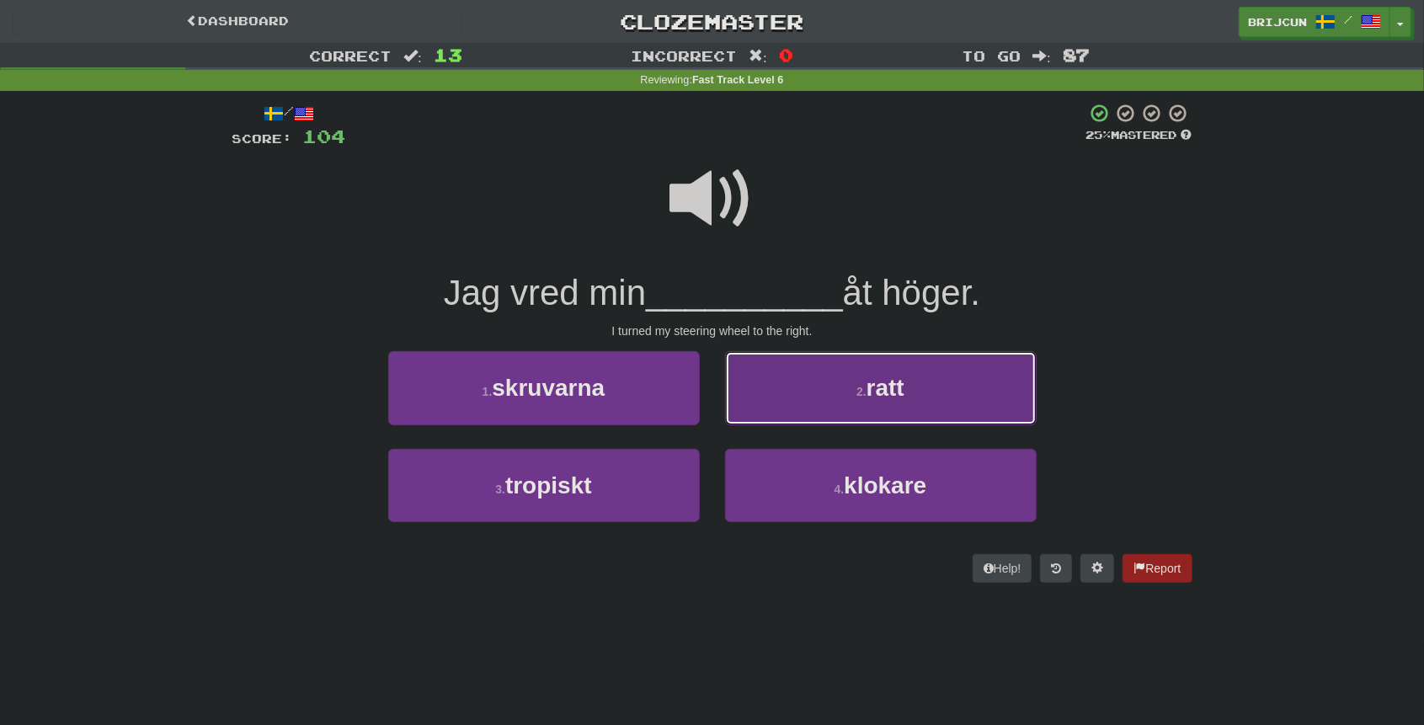
click at [802, 401] on button "2 . ratt" at bounding box center [881, 387] width 312 height 73
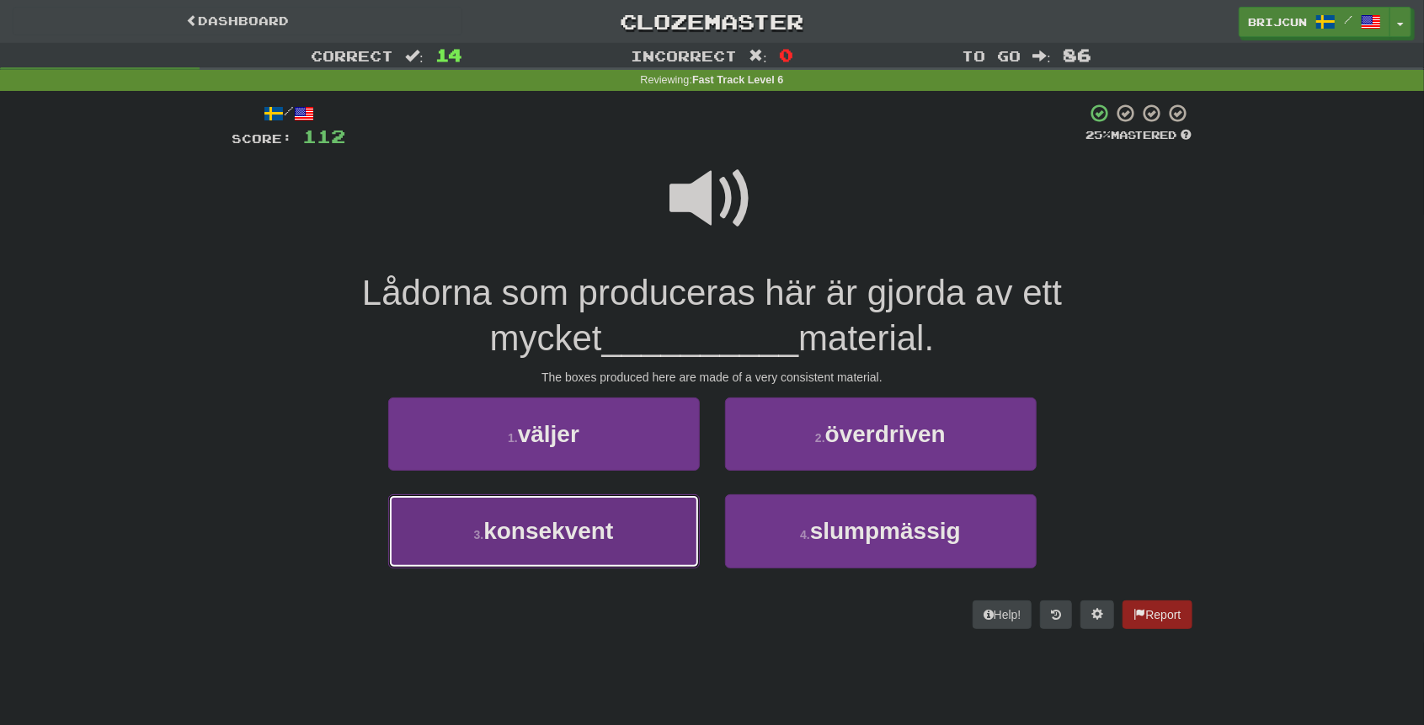
click at [672, 537] on button "3 . konsekvent" at bounding box center [544, 530] width 312 height 73
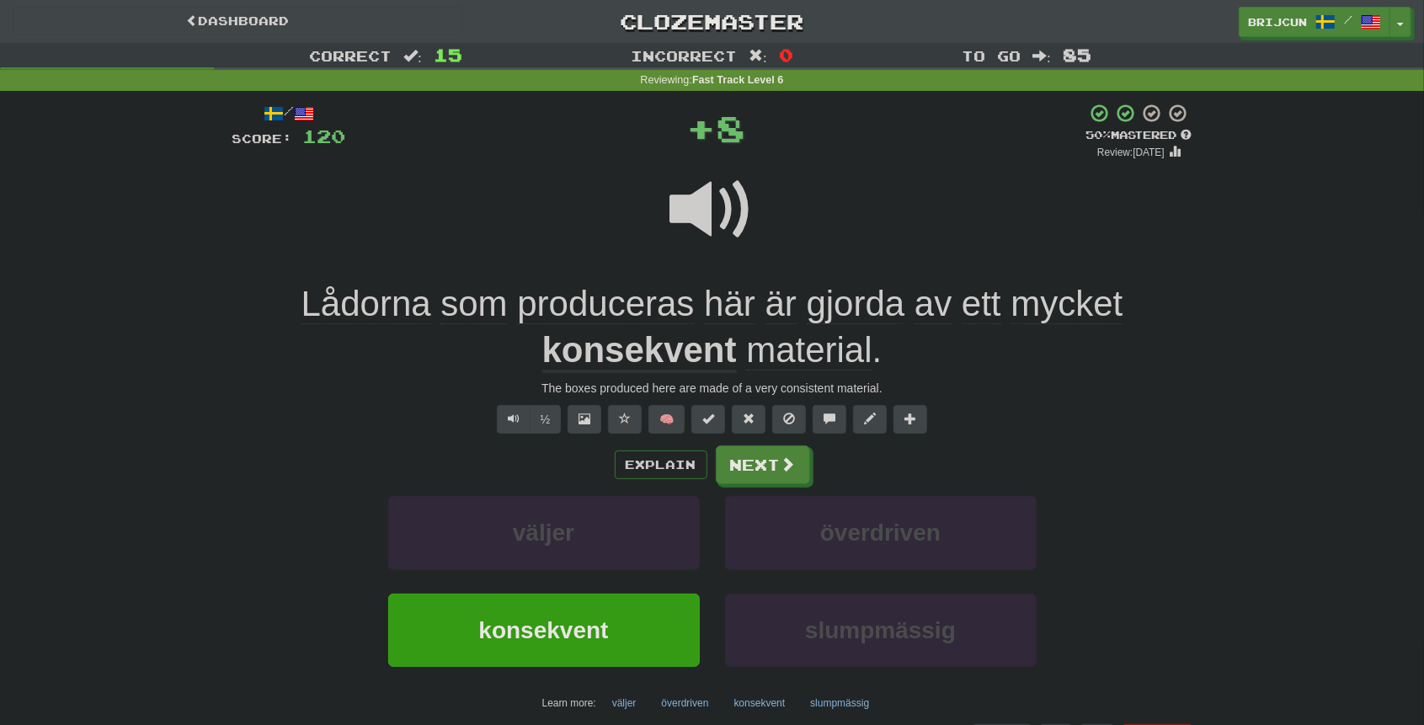
click at [669, 350] on u "konsekvent" at bounding box center [639, 351] width 195 height 43
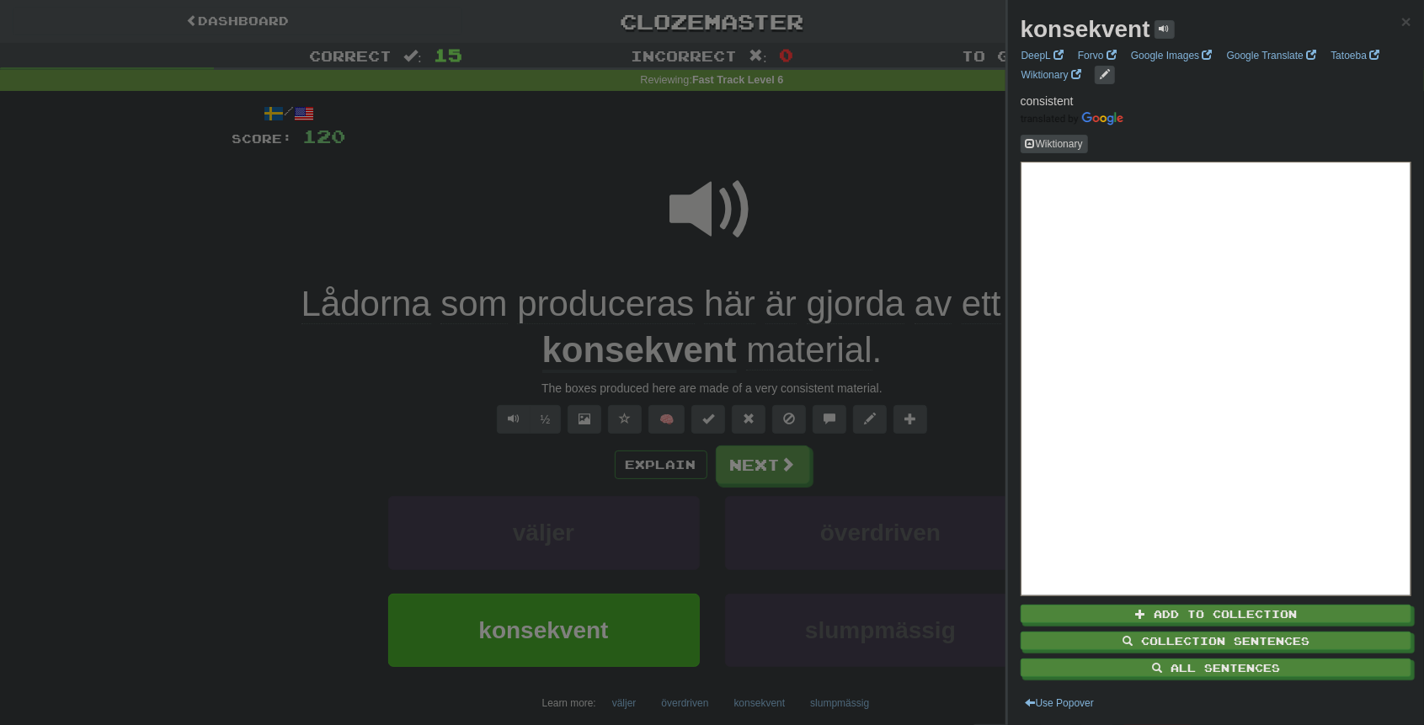
click at [951, 368] on div at bounding box center [712, 362] width 1424 height 725
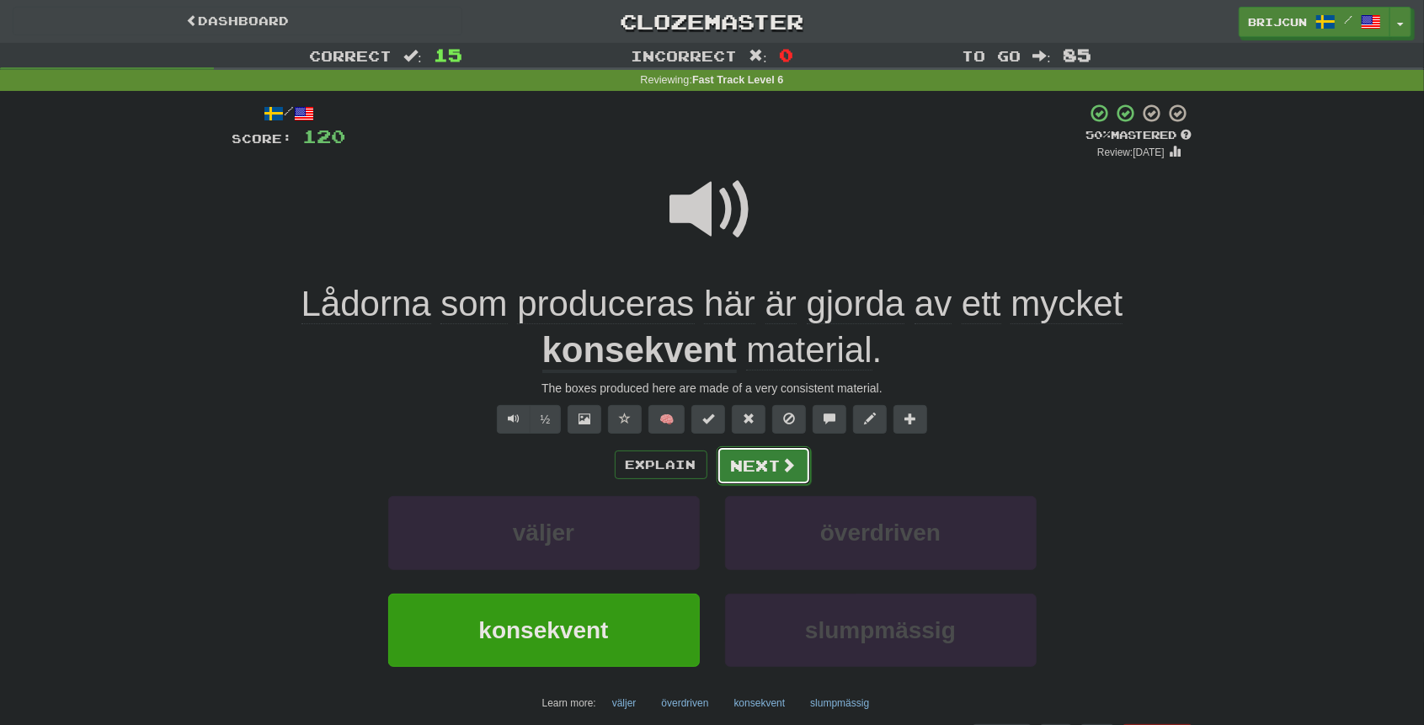
click at [788, 474] on button "Next" at bounding box center [764, 465] width 94 height 39
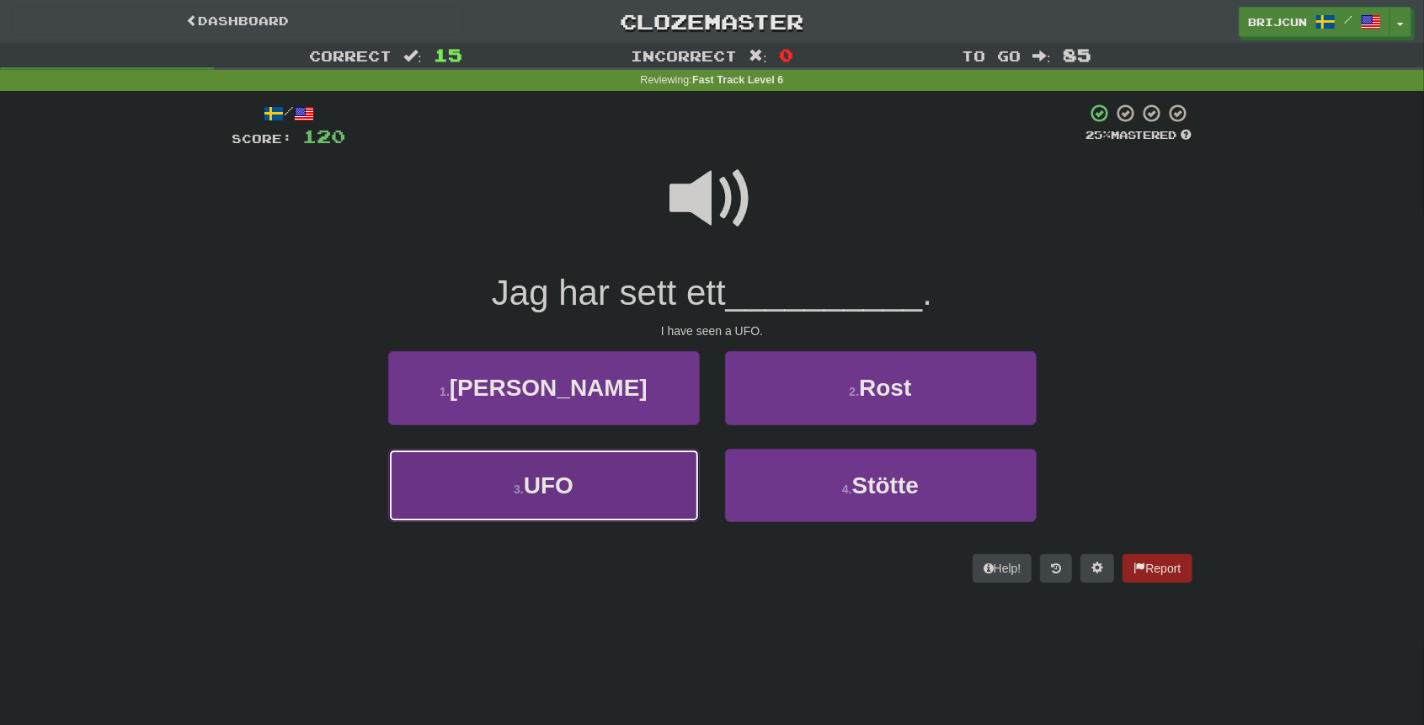
click at [657, 475] on button "3 . UFO" at bounding box center [544, 485] width 312 height 73
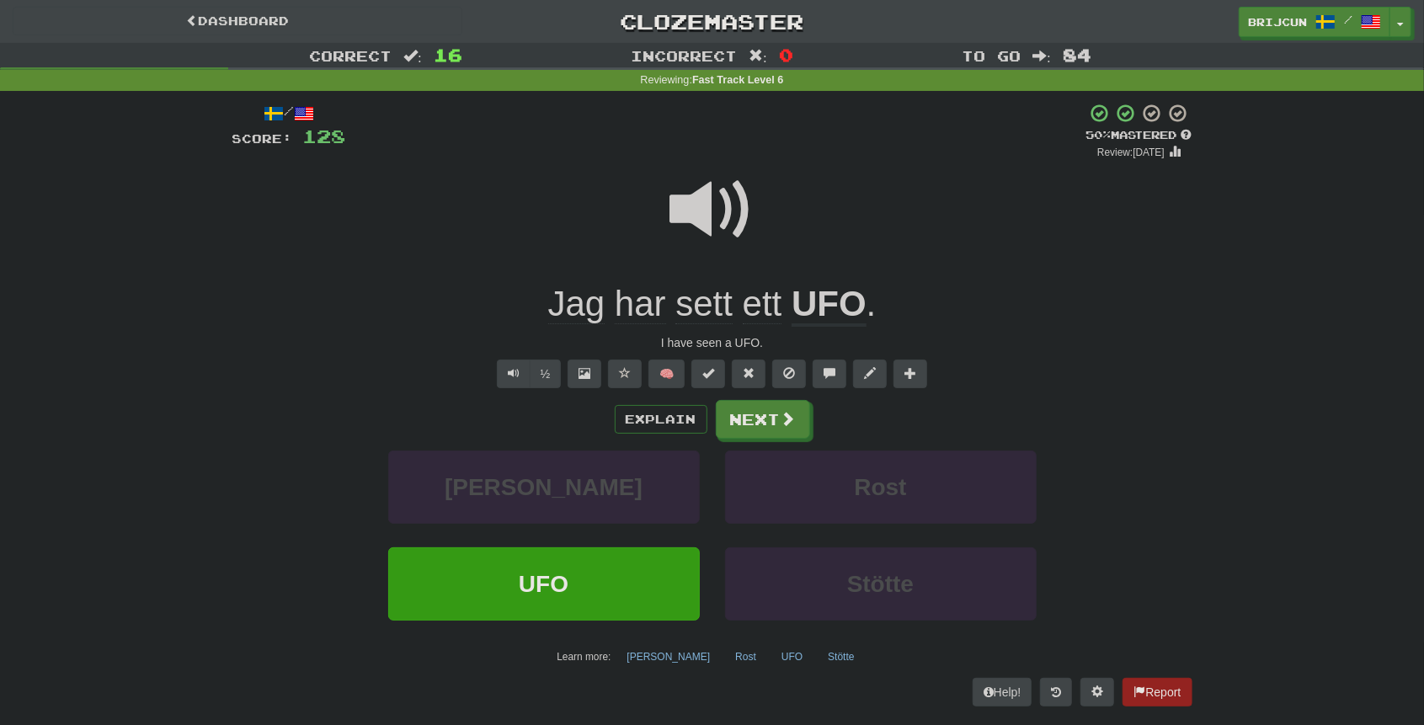
click at [692, 233] on span at bounding box center [712, 210] width 84 height 84
click at [760, 424] on button "Next" at bounding box center [764, 420] width 94 height 39
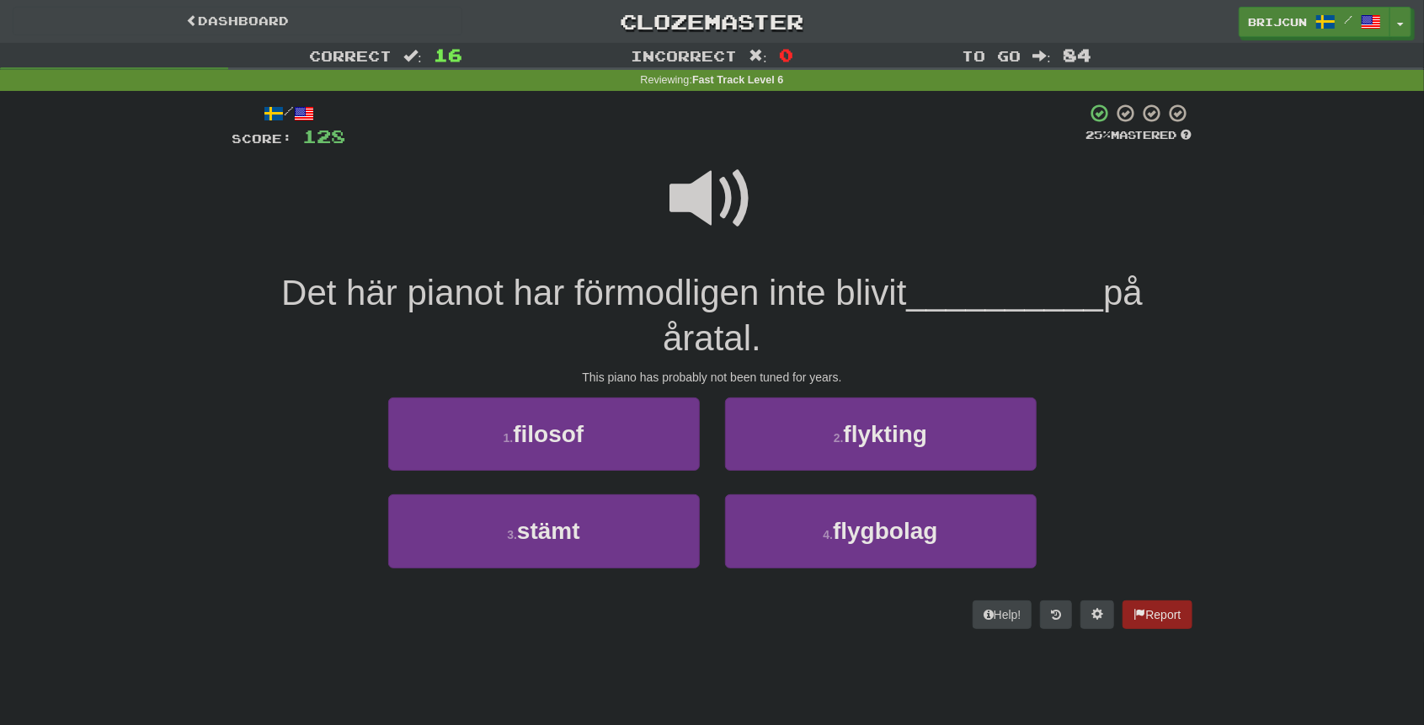
click at [714, 201] on span at bounding box center [712, 199] width 84 height 84
click at [668, 510] on button "3 . stämt" at bounding box center [544, 530] width 312 height 73
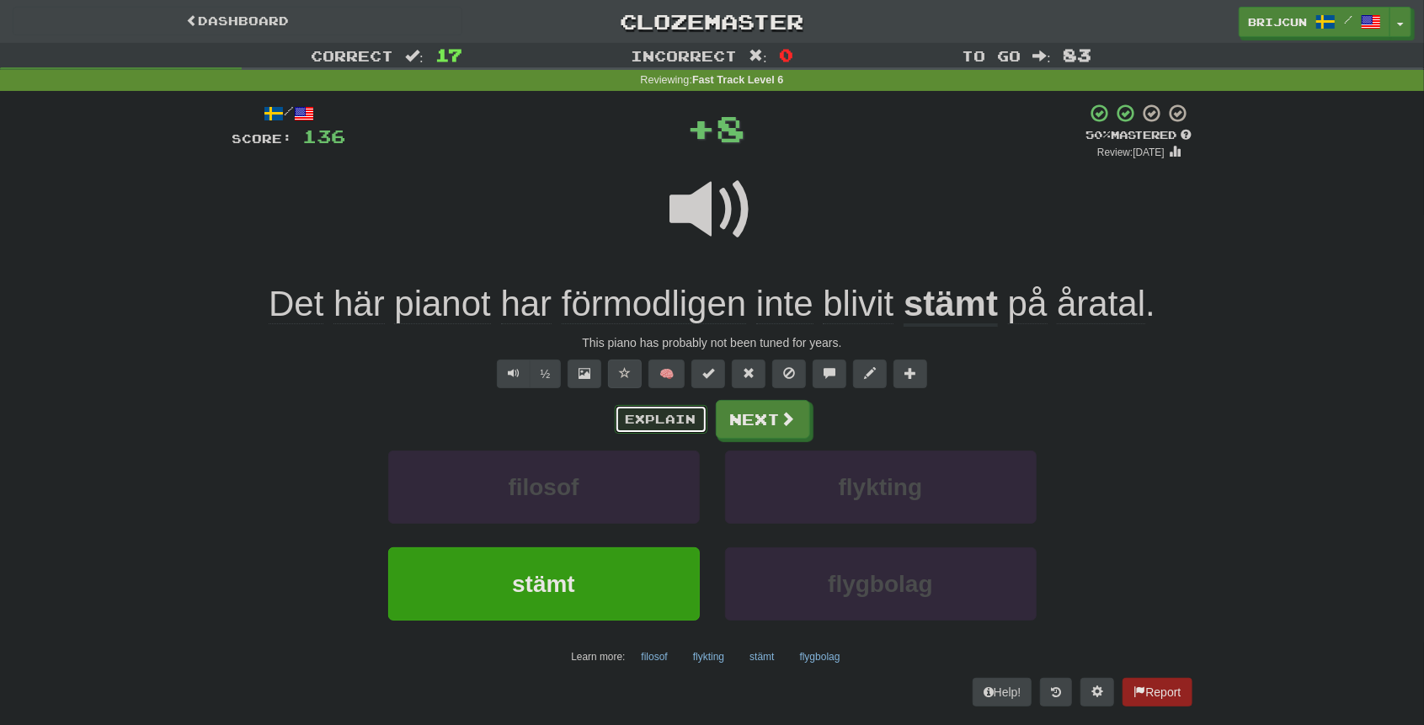
drag, startPoint x: 683, startPoint y: 413, endPoint x: 627, endPoint y: 376, distance: 67.3
click at [630, 379] on div "/ Score: 136 + 8 50 % Mastered Review: 2025-08-29 Det här pianot har förmodlige…" at bounding box center [712, 405] width 960 height 604
click at [627, 376] on span at bounding box center [625, 373] width 12 height 12
click at [650, 413] on button "Explain" at bounding box center [661, 419] width 93 height 29
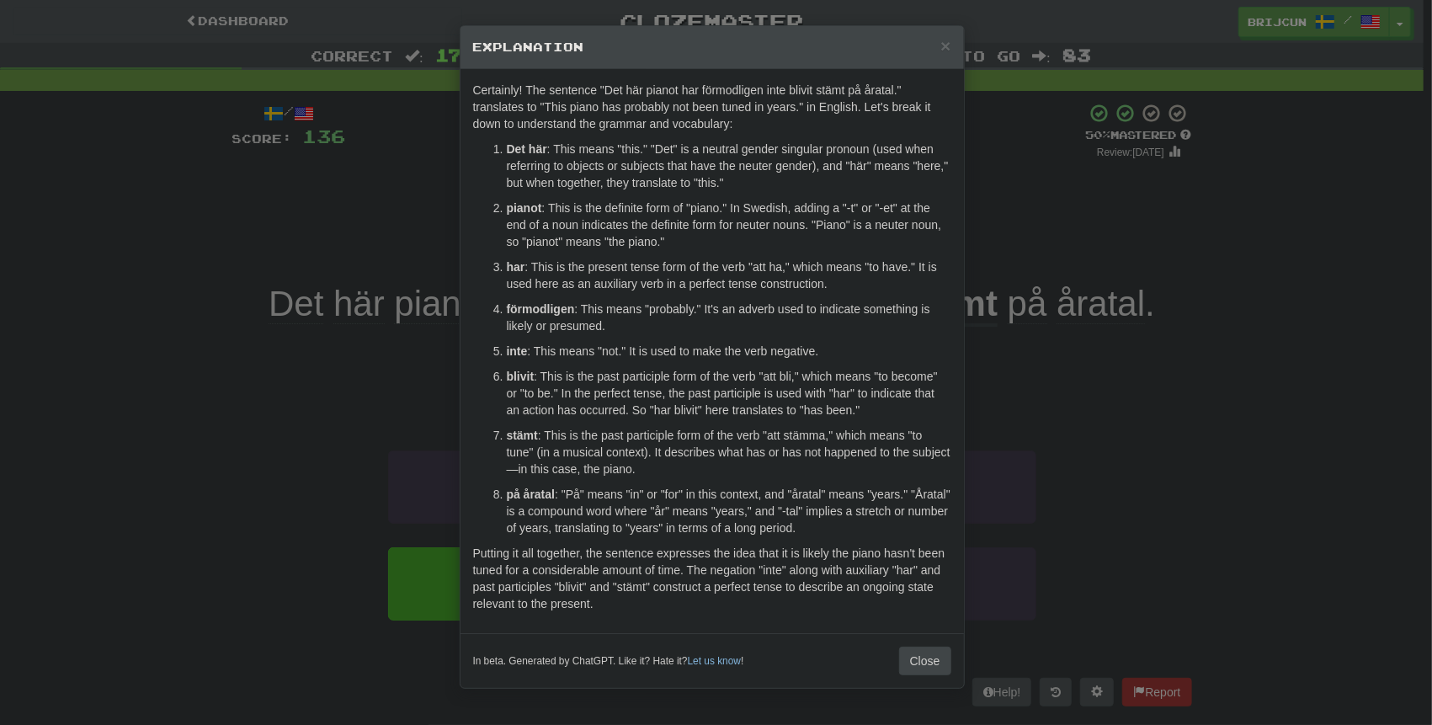
click at [1042, 376] on div "× Explanation Certainly! The sentence "Det här pianot har förmodligen inte bliv…" at bounding box center [716, 362] width 1432 height 725
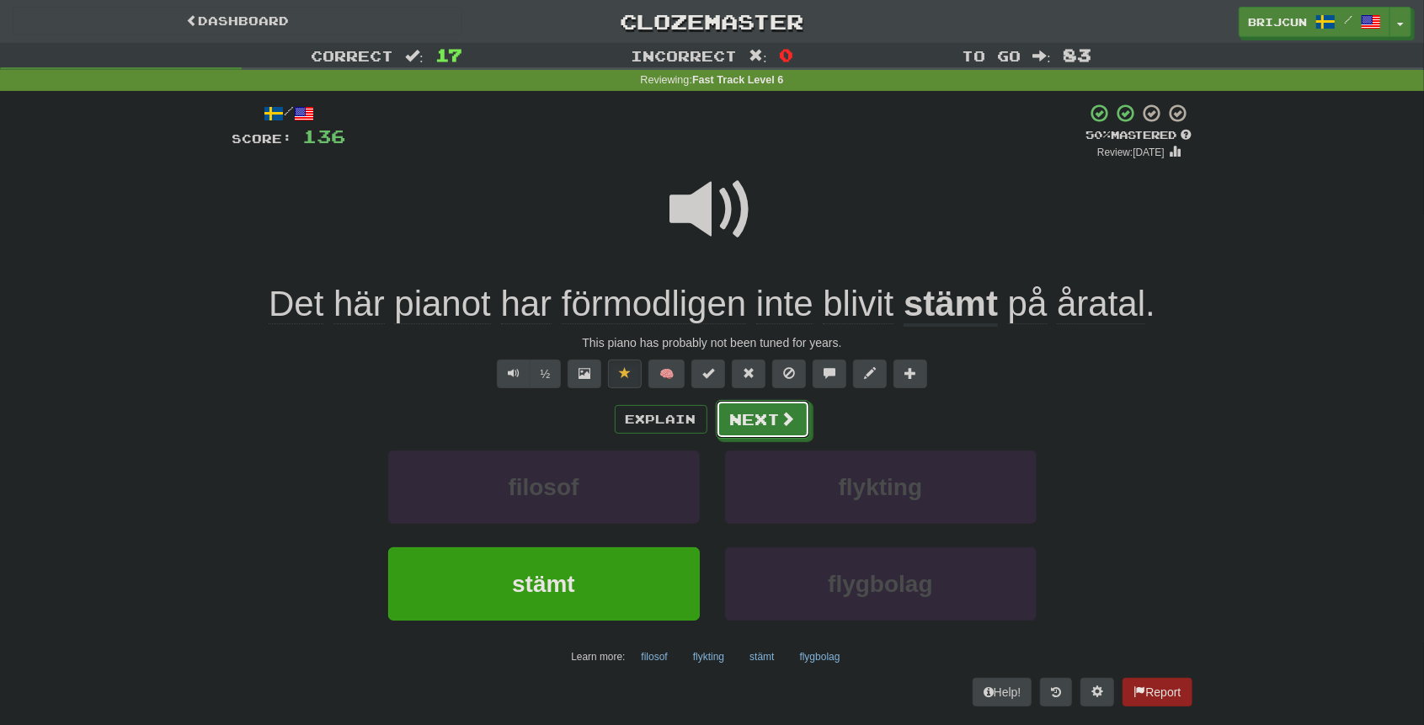
click at [791, 420] on span at bounding box center [788, 418] width 15 height 15
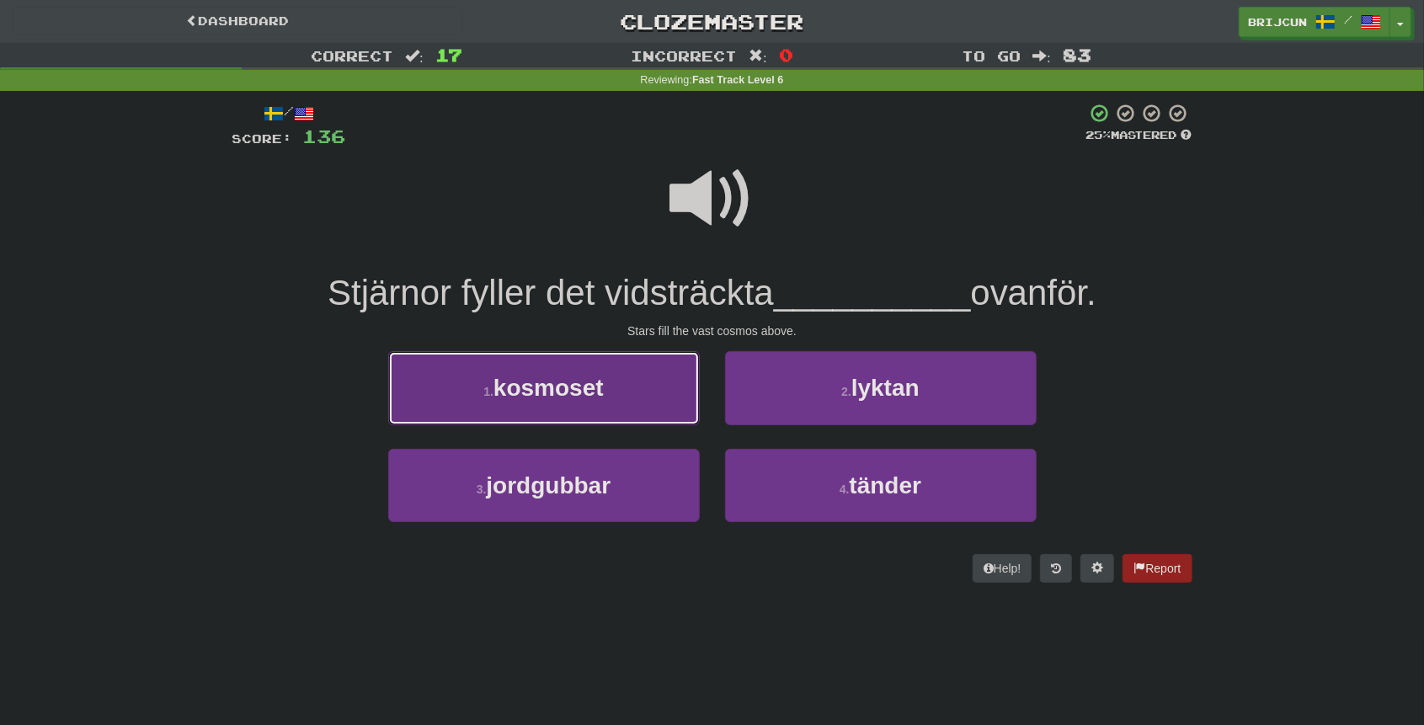
click at [633, 387] on button "1 . kosmoset" at bounding box center [544, 387] width 312 height 73
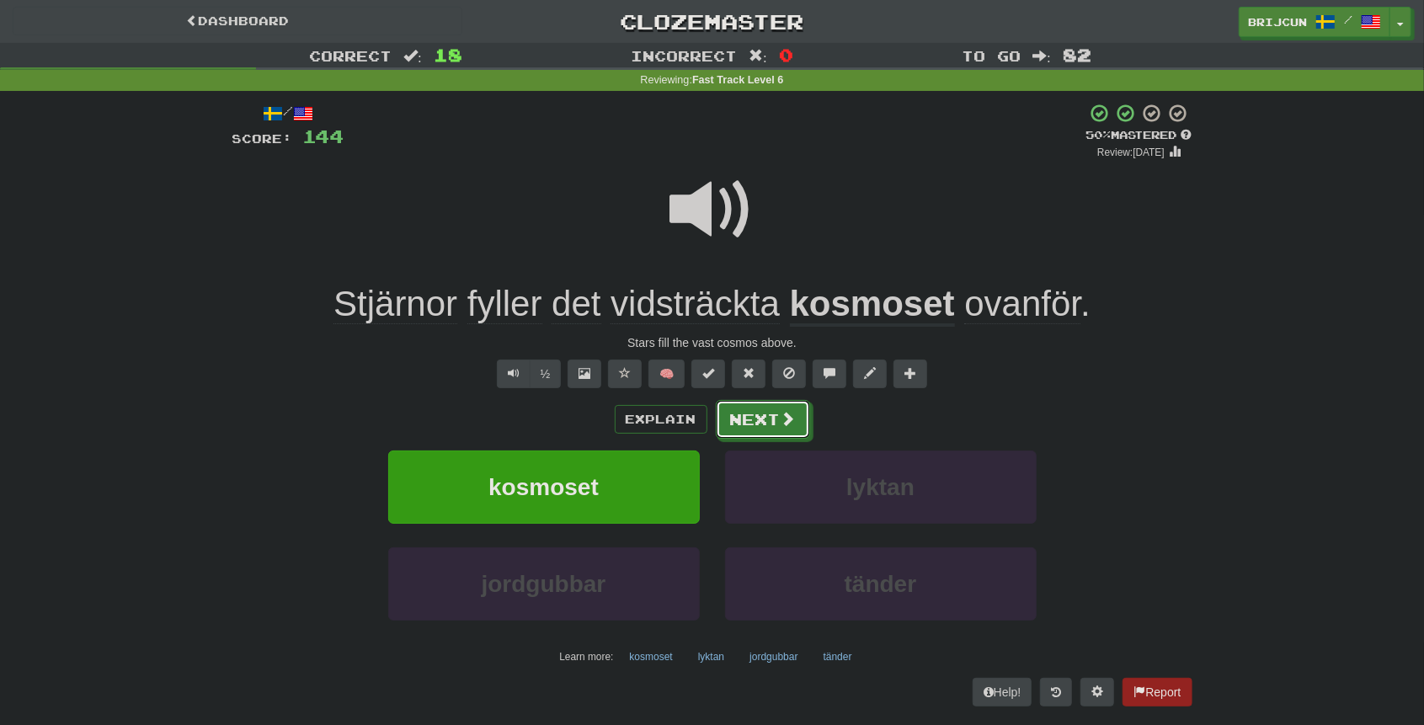
drag, startPoint x: 788, startPoint y: 410, endPoint x: 1022, endPoint y: 390, distance: 234.9
click at [1022, 390] on div "/ Score: 144 + 8 50 % Mastered Review: 2025-08-29 Stjärnor fyller det vidsträck…" at bounding box center [712, 405] width 960 height 604
click at [626, 372] on span at bounding box center [625, 373] width 12 height 12
click at [791, 418] on span at bounding box center [788, 419] width 15 height 15
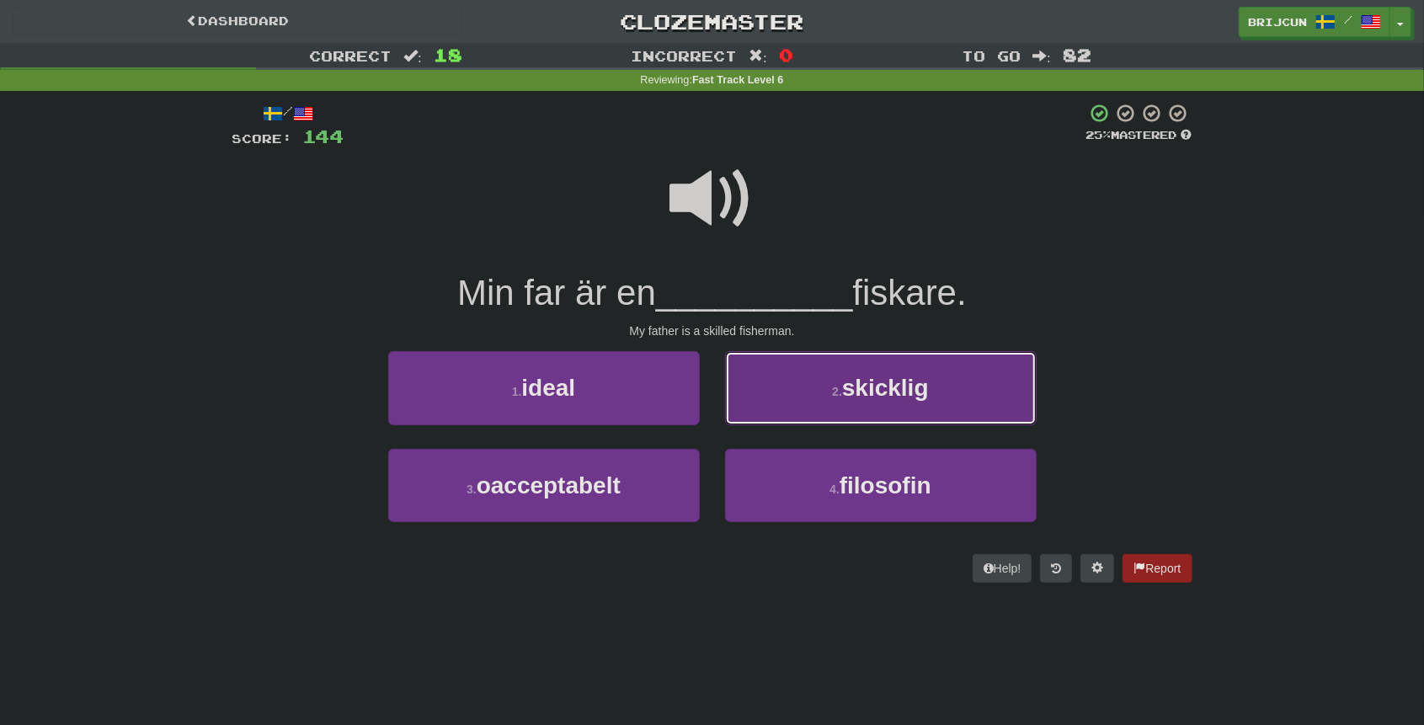
click at [788, 412] on button "2 . skicklig" at bounding box center [881, 387] width 312 height 73
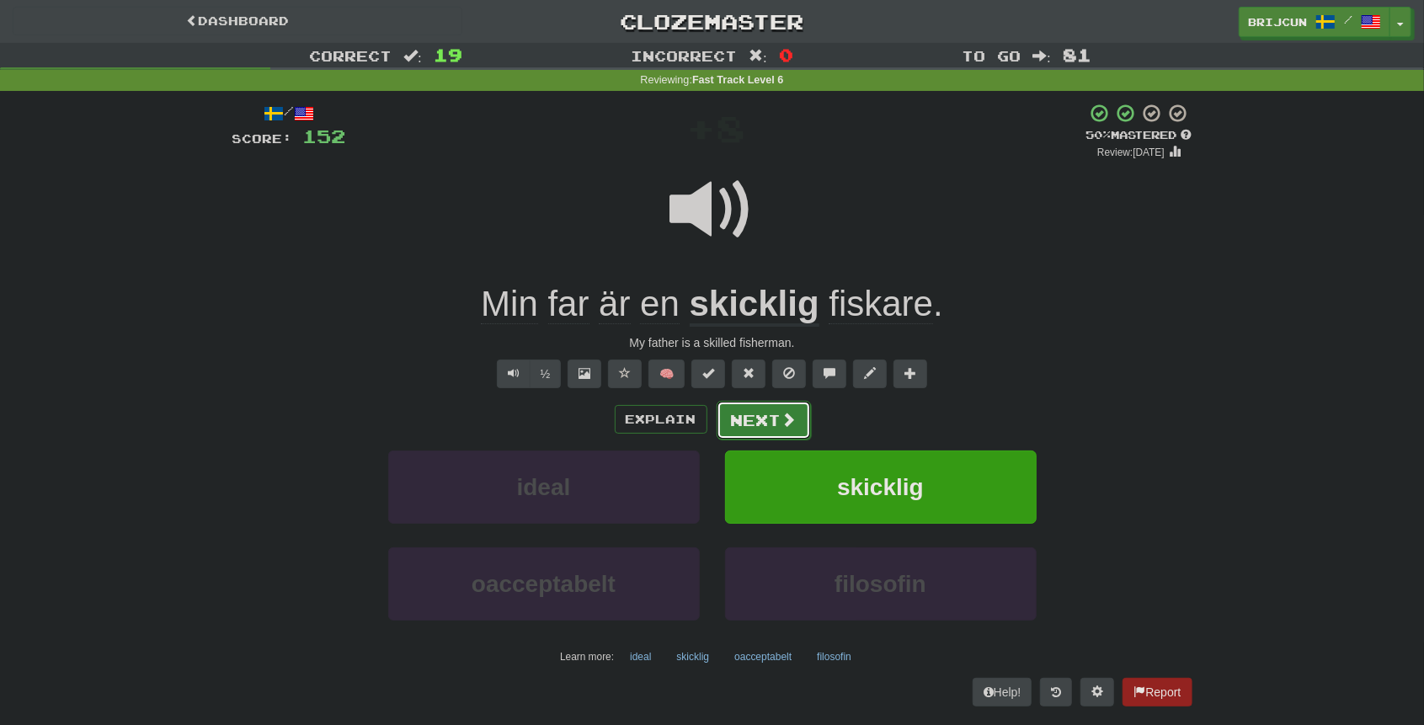
click at [749, 421] on button "Next" at bounding box center [764, 420] width 94 height 39
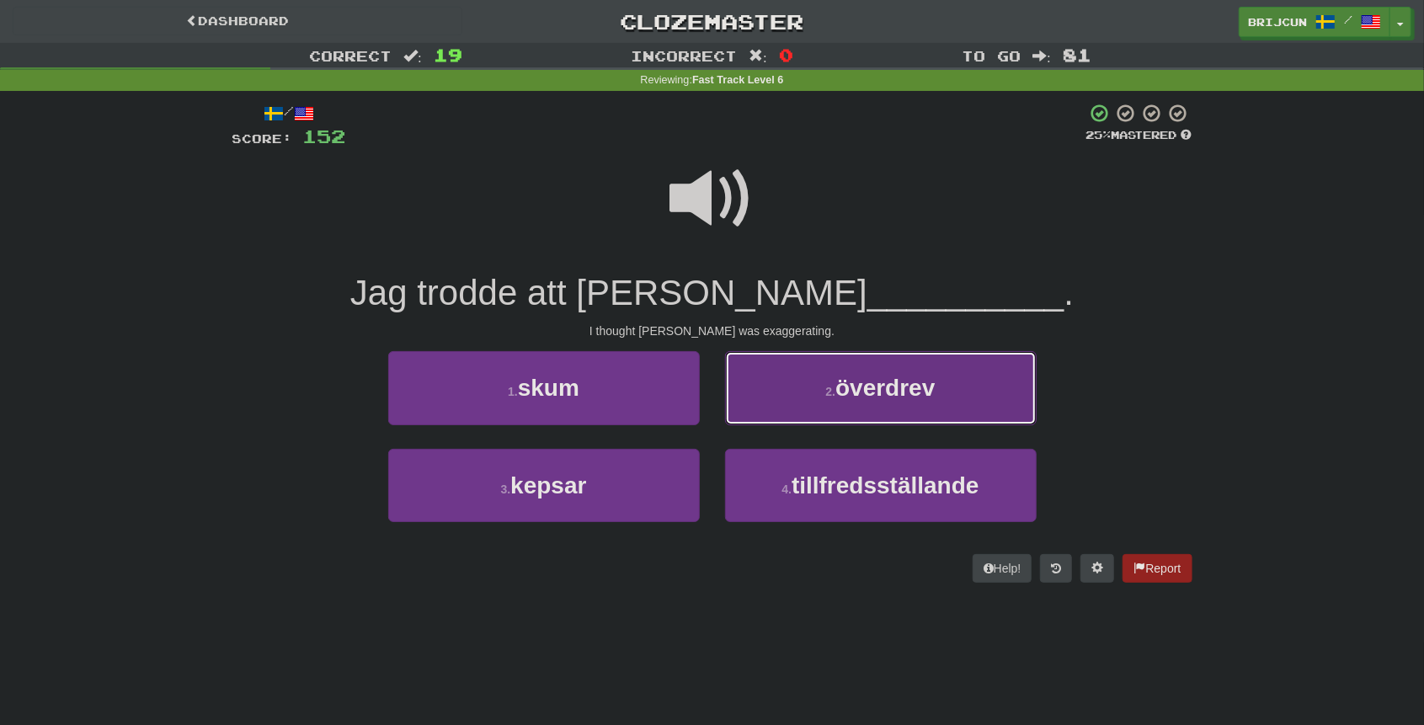
click at [788, 399] on button "2 . överdrev" at bounding box center [881, 387] width 312 height 73
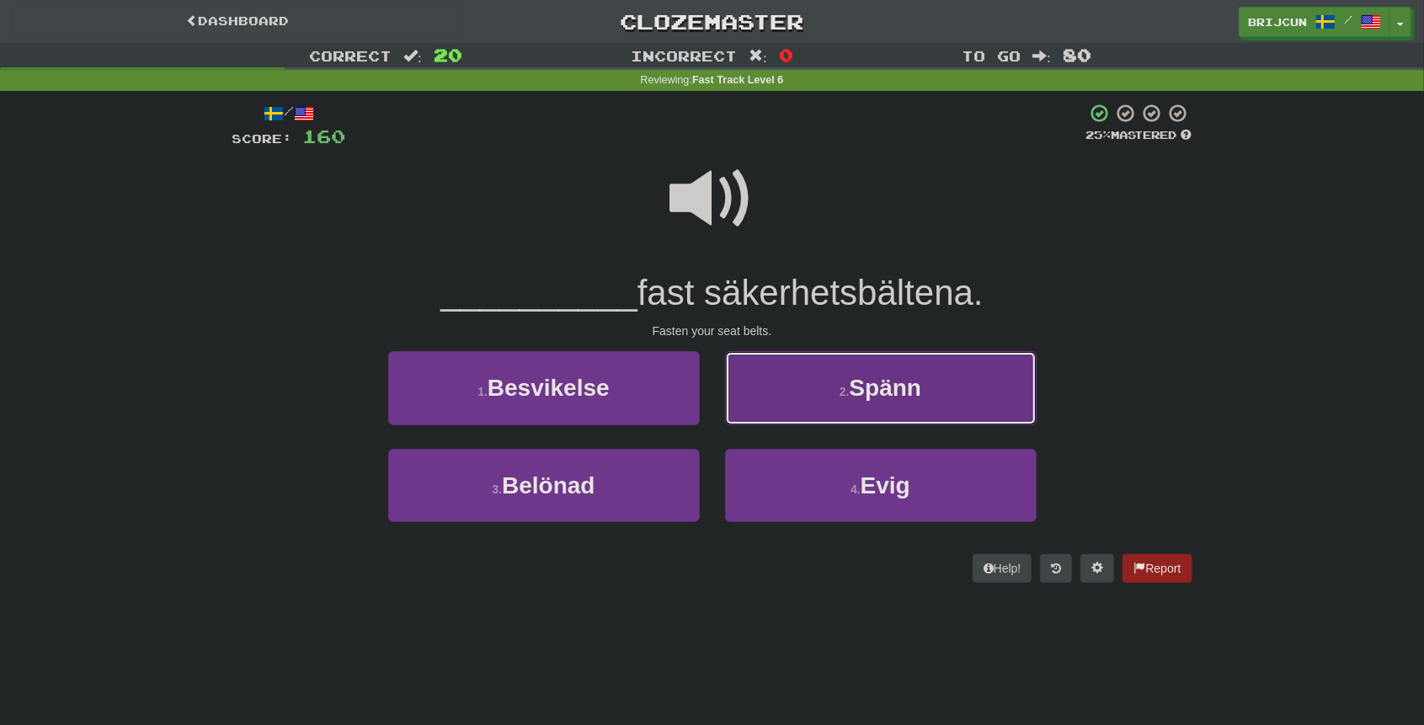
click at [801, 386] on button "2 . Spänn" at bounding box center [881, 387] width 312 height 73
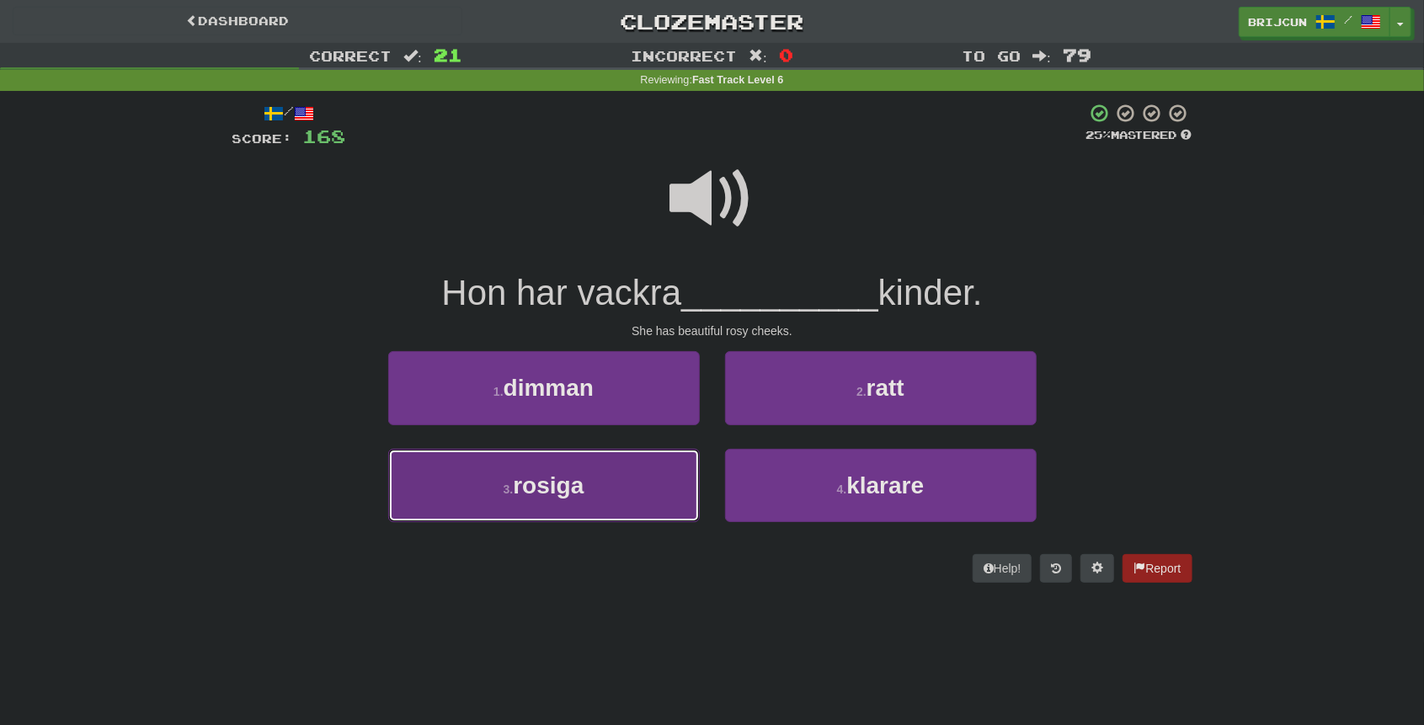
click at [662, 466] on button "3 . rosiga" at bounding box center [544, 485] width 312 height 73
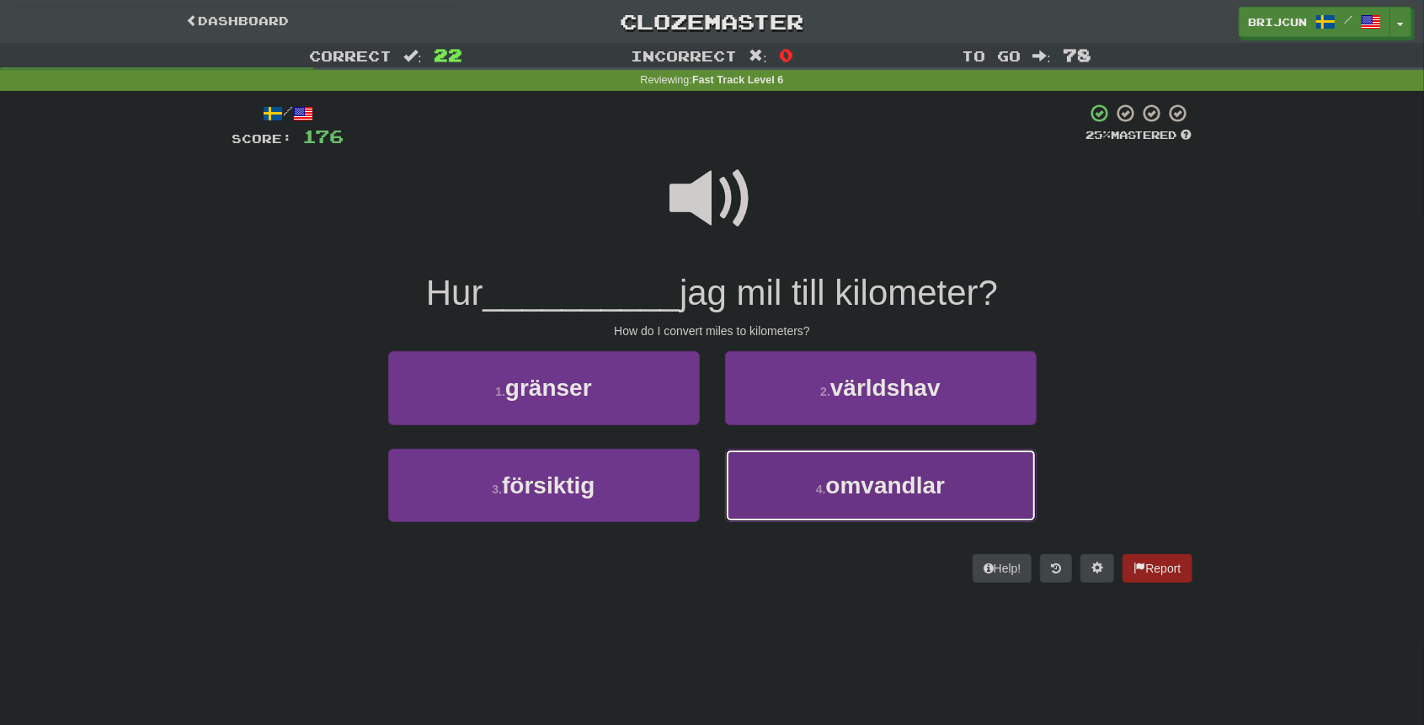
click at [822, 473] on button "4 . omvandlar" at bounding box center [881, 485] width 312 height 73
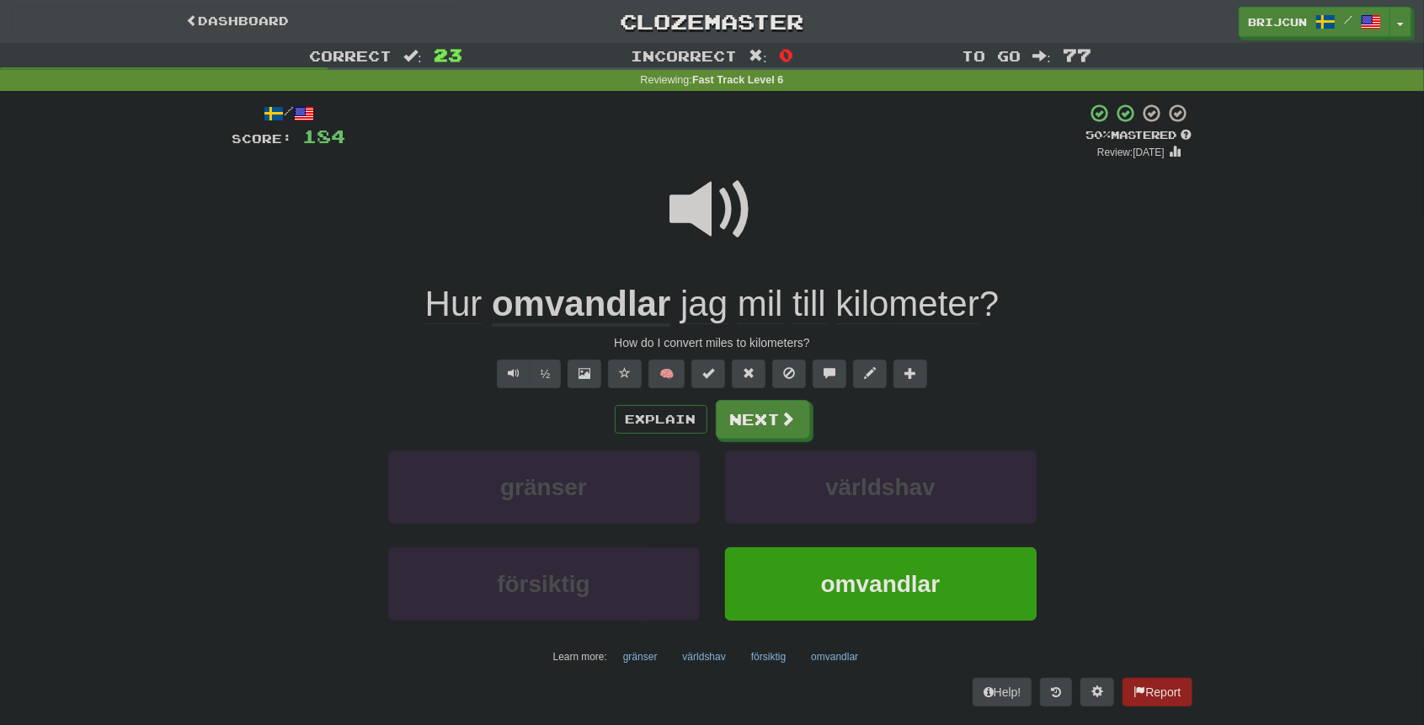
click at [738, 236] on span at bounding box center [712, 210] width 84 height 84
click at [763, 412] on button "Next" at bounding box center [764, 420] width 94 height 39
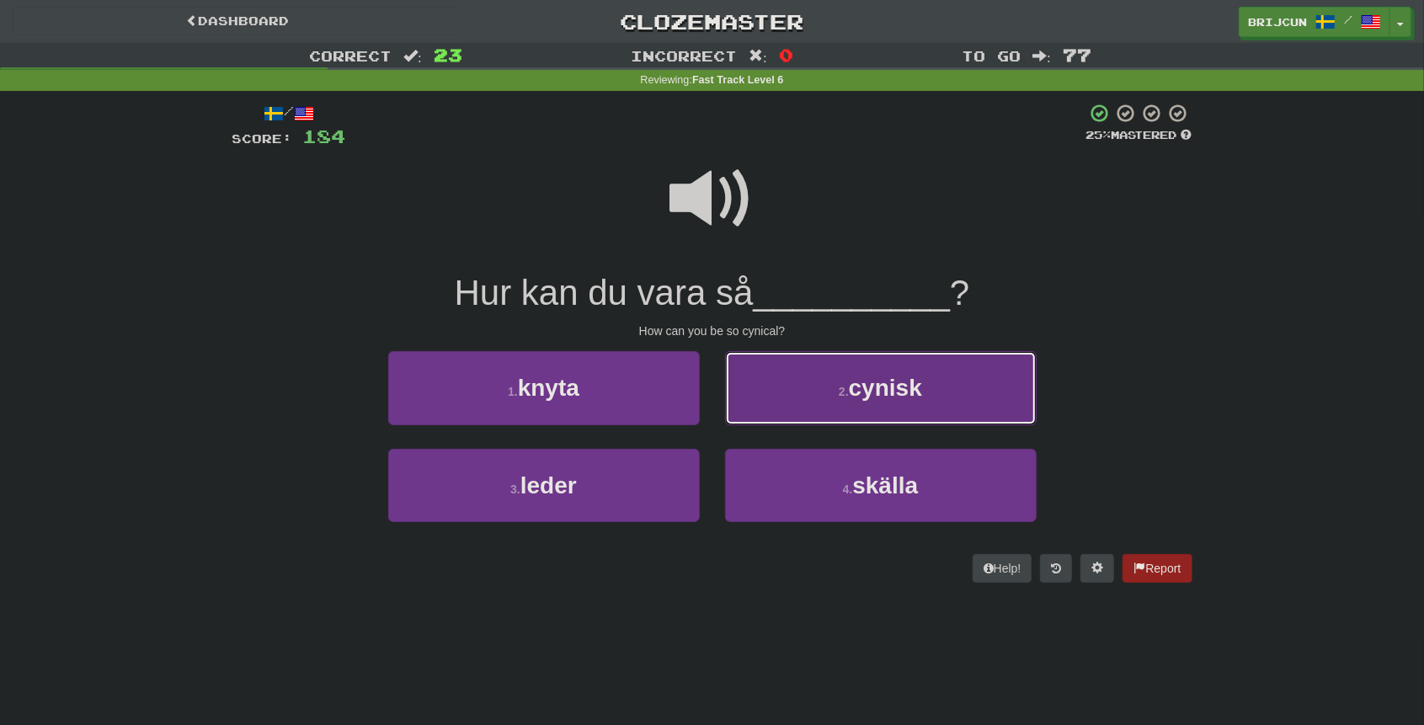
click at [807, 406] on button "2 . cynisk" at bounding box center [881, 387] width 312 height 73
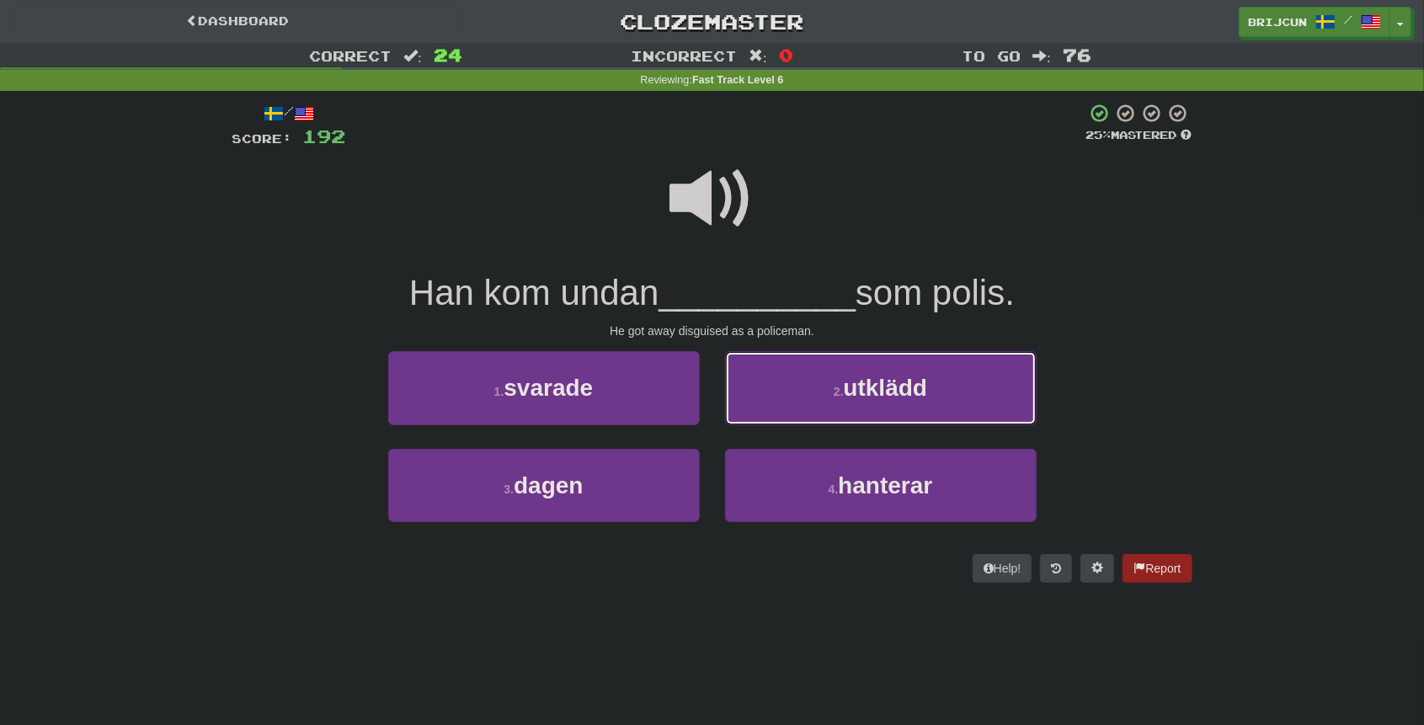
click at [807, 405] on button "2 . utklädd" at bounding box center [881, 387] width 312 height 73
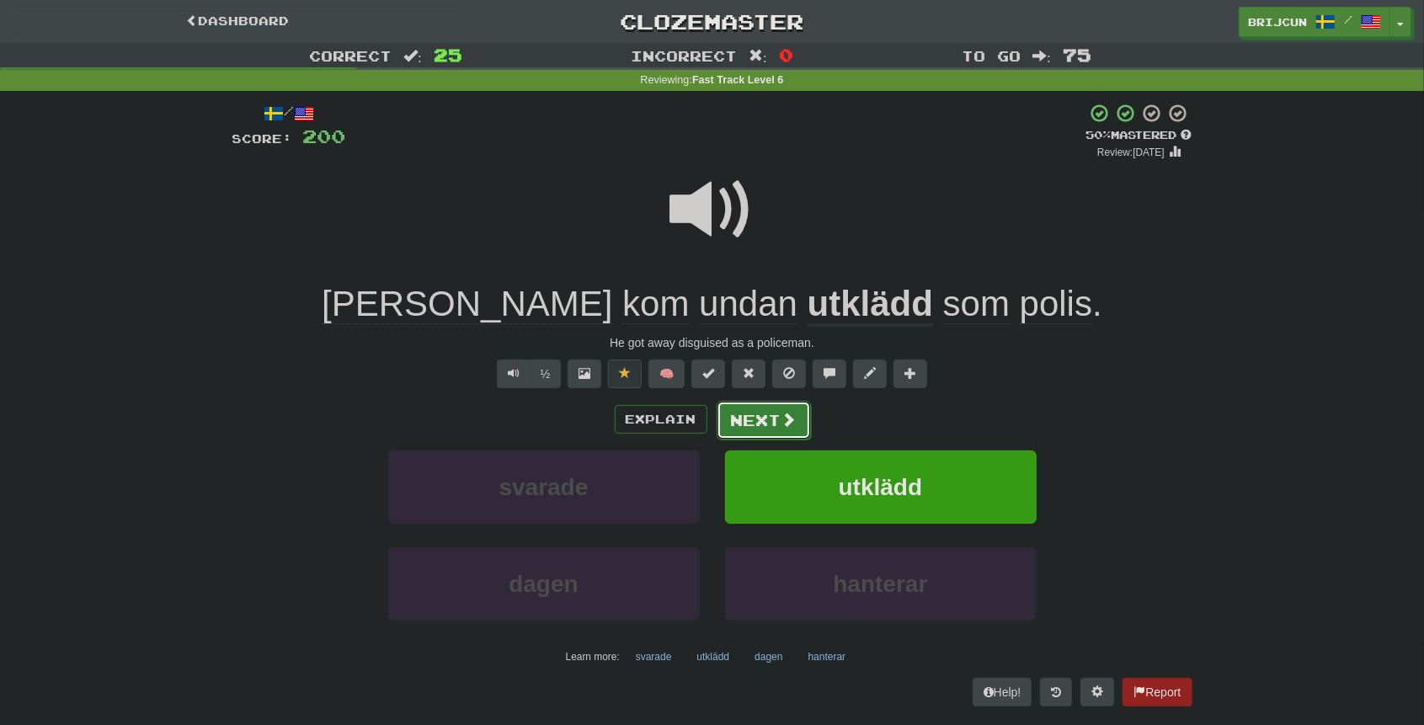
click at [793, 408] on button "Next" at bounding box center [764, 420] width 94 height 39
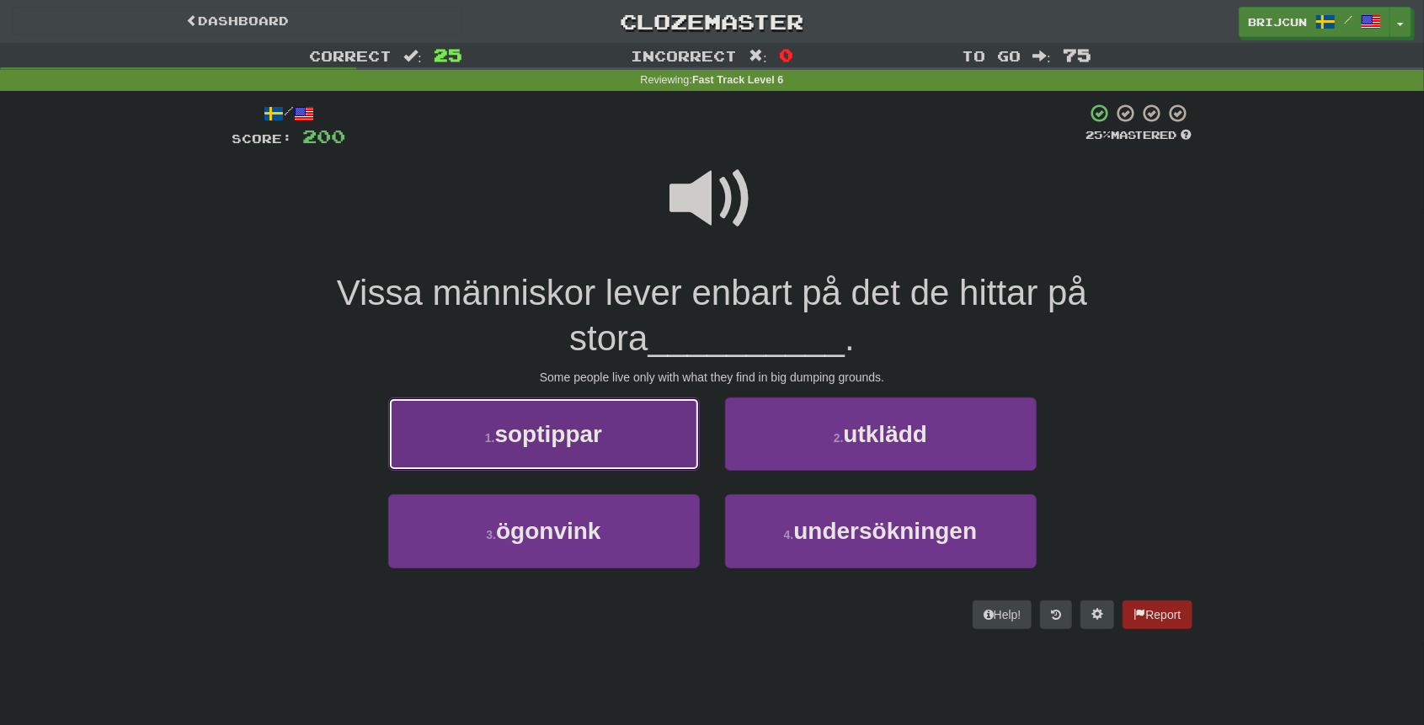
click at [645, 419] on button "1 . soptippar" at bounding box center [544, 433] width 312 height 73
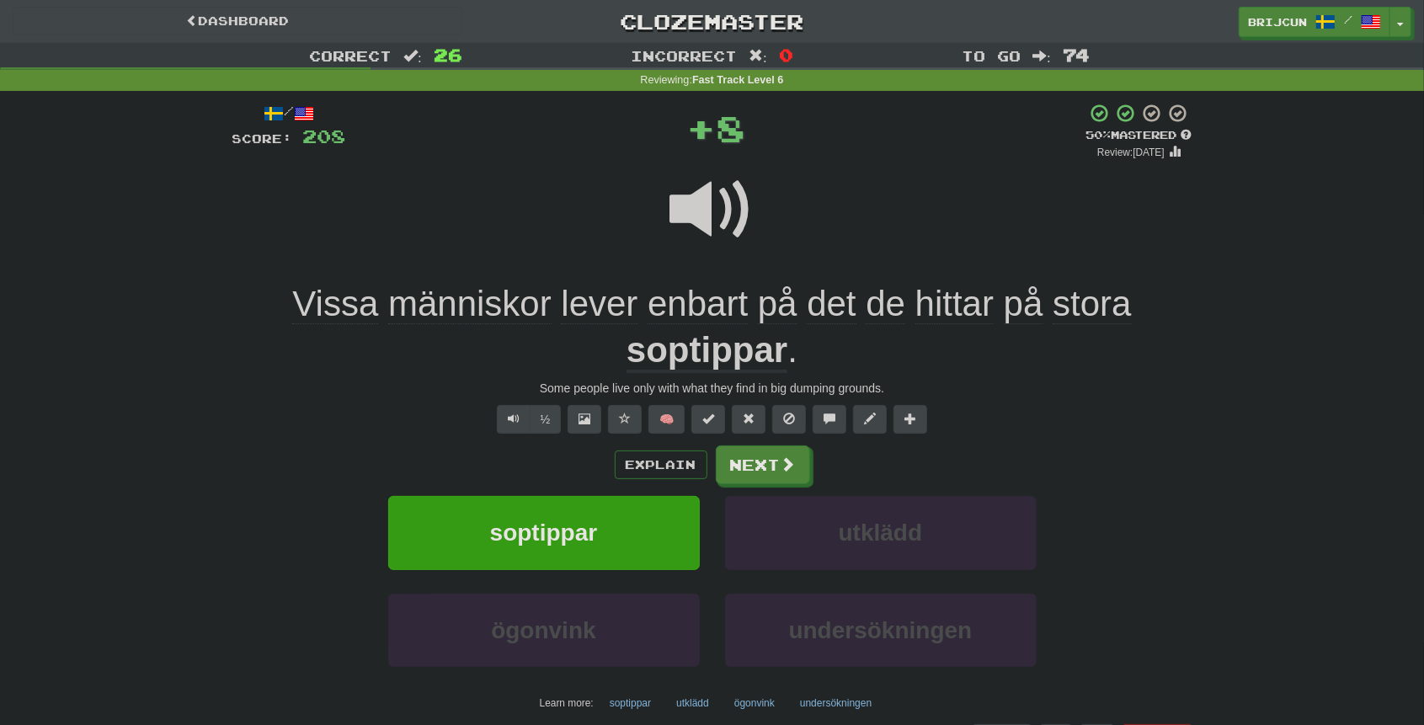
click at [643, 190] on div at bounding box center [712, 221] width 960 height 120
click at [743, 453] on button "Next" at bounding box center [764, 465] width 94 height 39
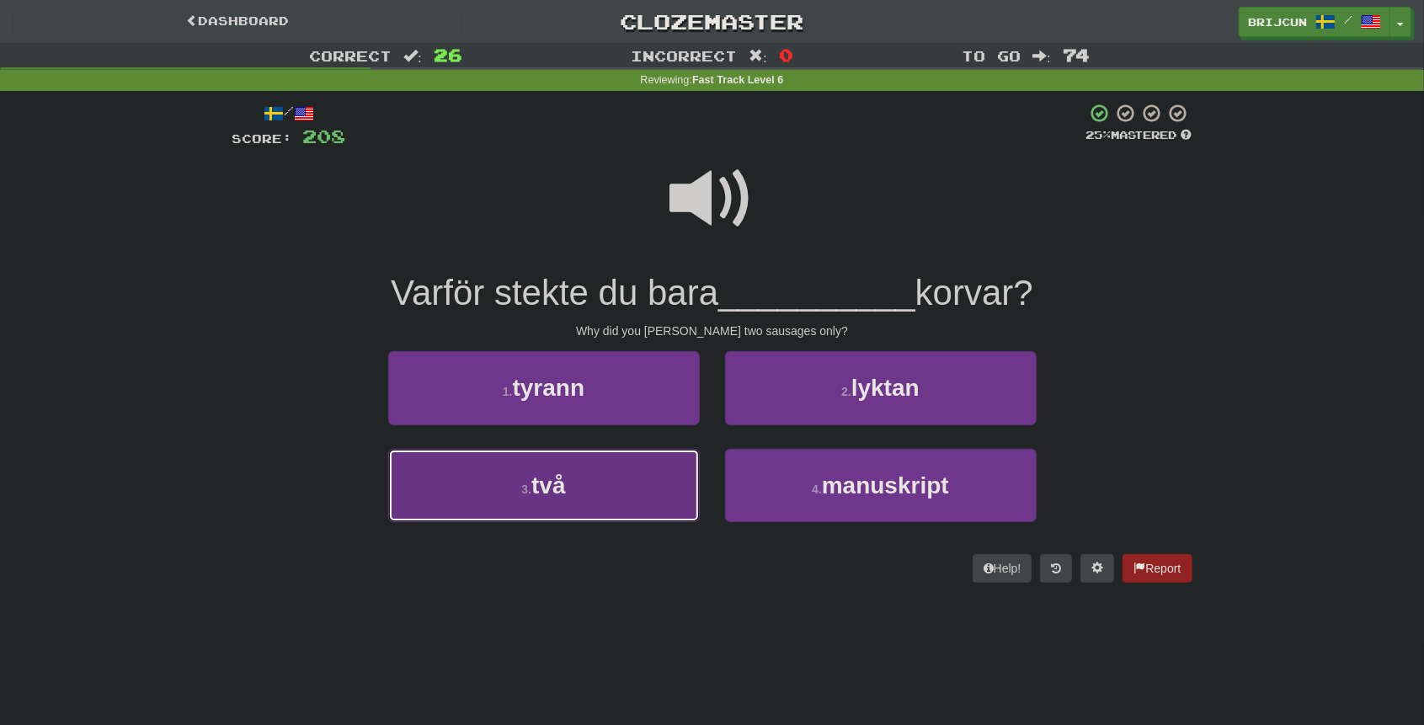
click at [674, 477] on button "3 . två" at bounding box center [544, 485] width 312 height 73
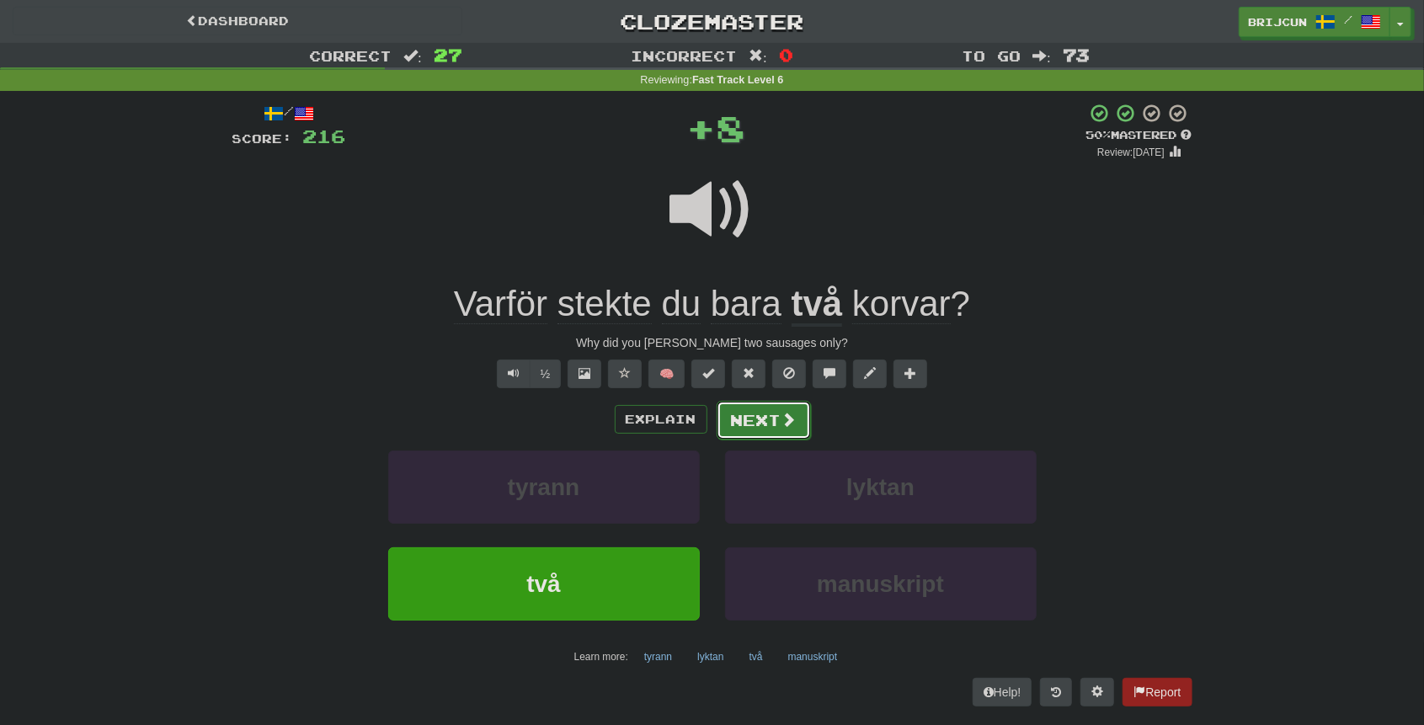
click at [727, 423] on button "Next" at bounding box center [764, 420] width 94 height 39
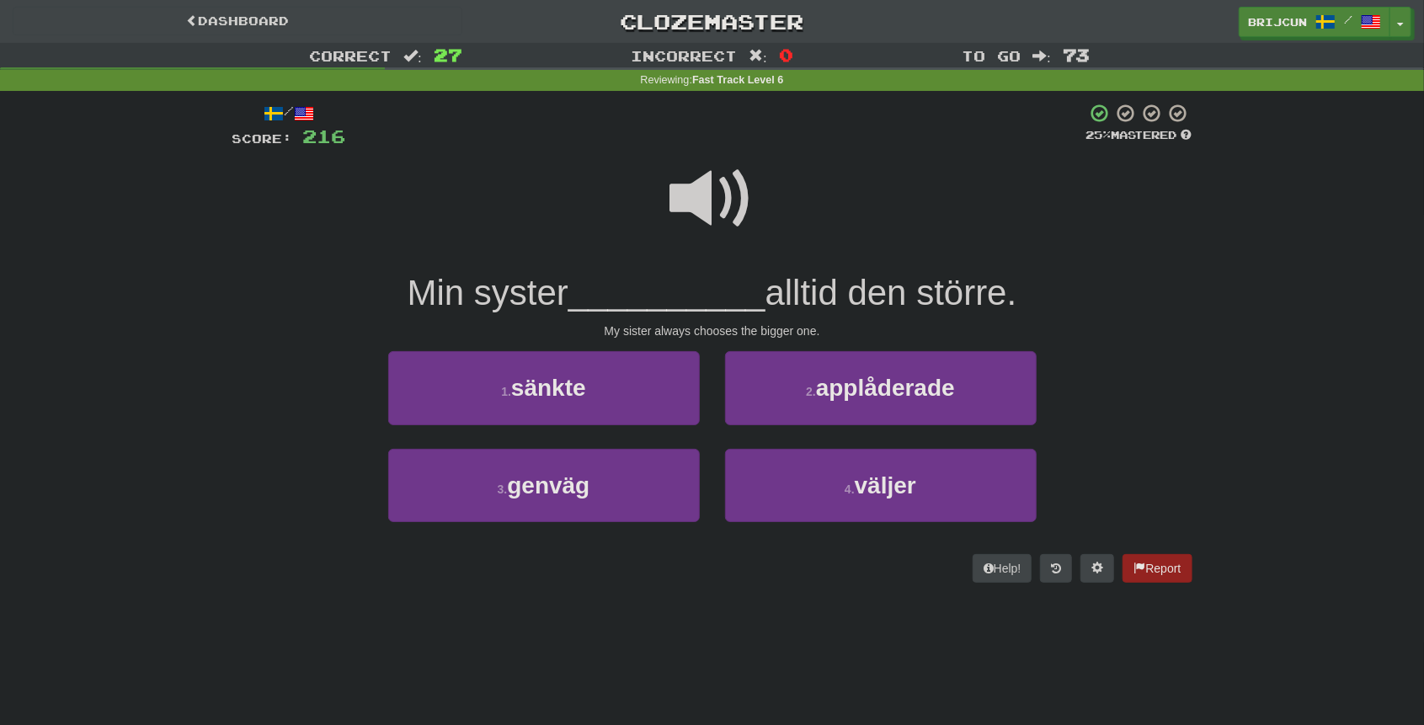
click at [1117, 322] on div "My sister always chooses the bigger one." at bounding box center [712, 330] width 960 height 17
click at [744, 227] on span at bounding box center [712, 199] width 84 height 84
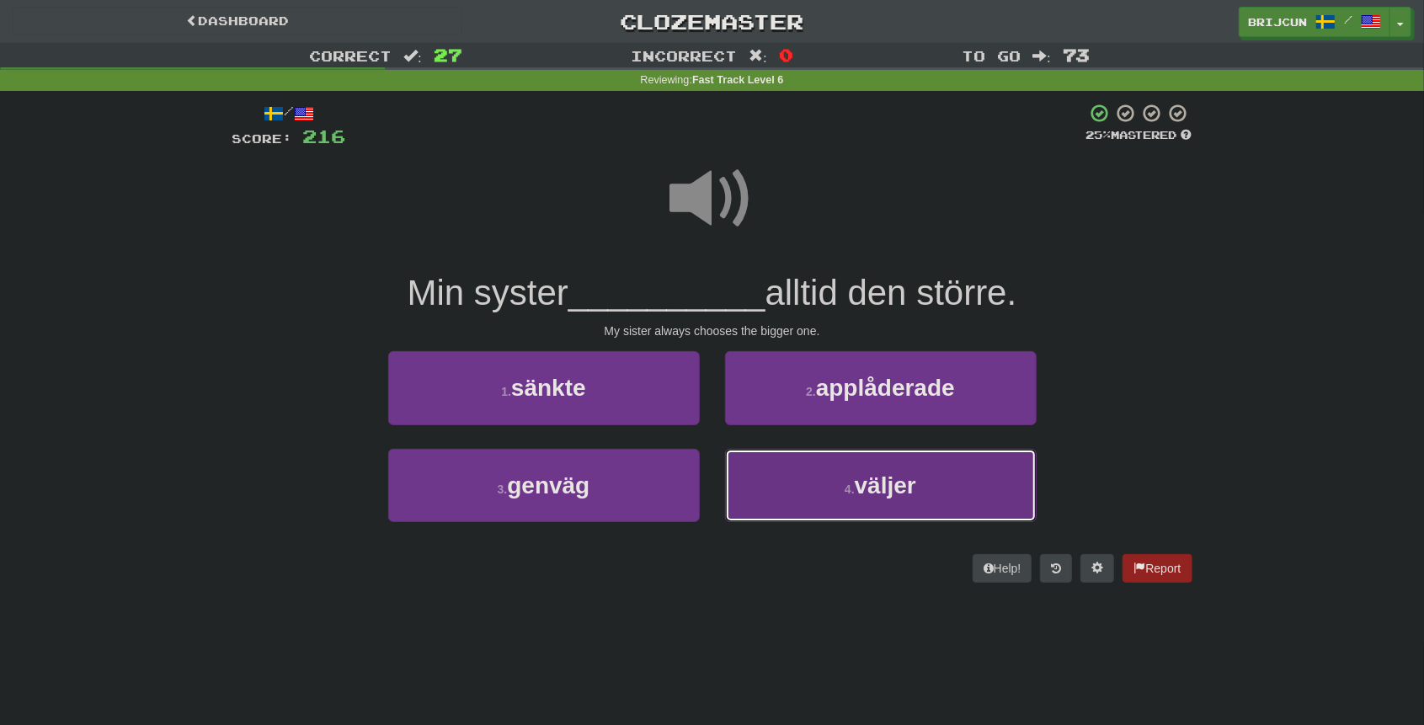
click at [949, 499] on button "4 . väljer" at bounding box center [881, 485] width 312 height 73
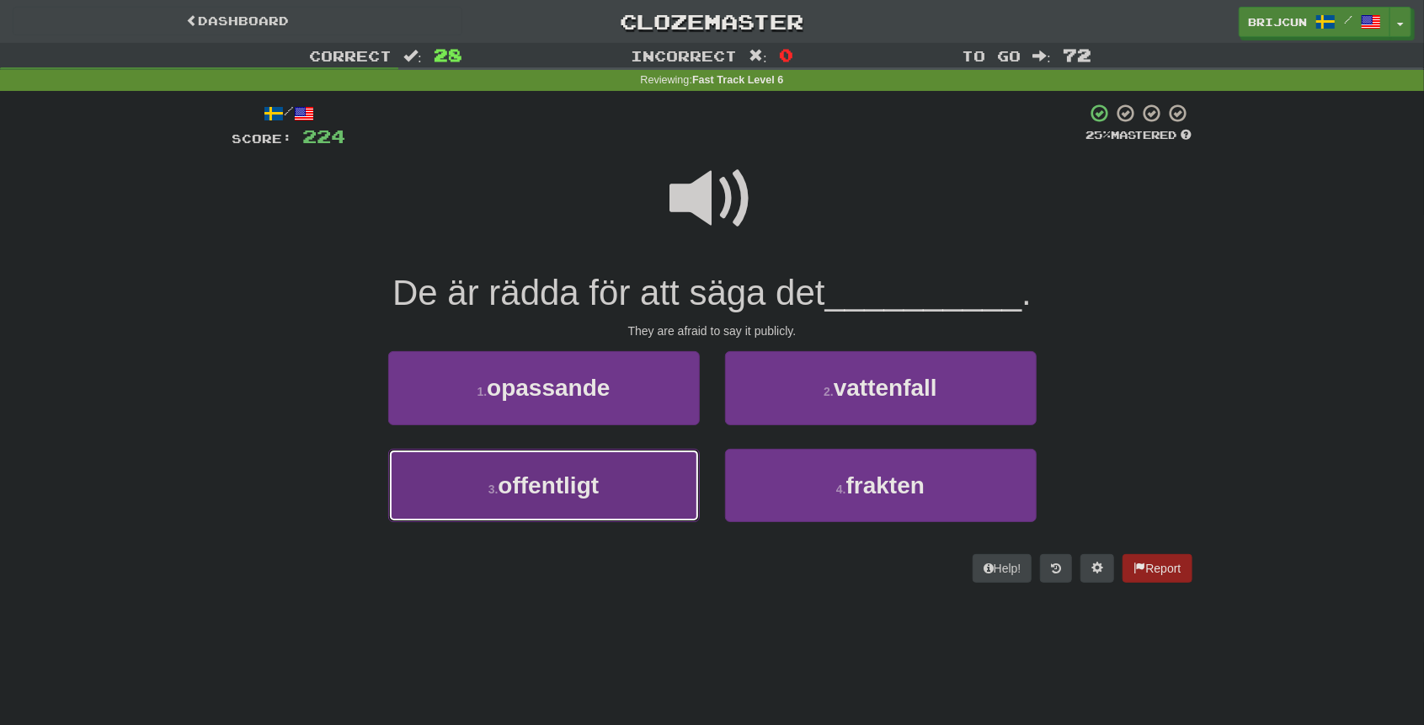
click at [600, 481] on button "3 . offentligt" at bounding box center [544, 485] width 312 height 73
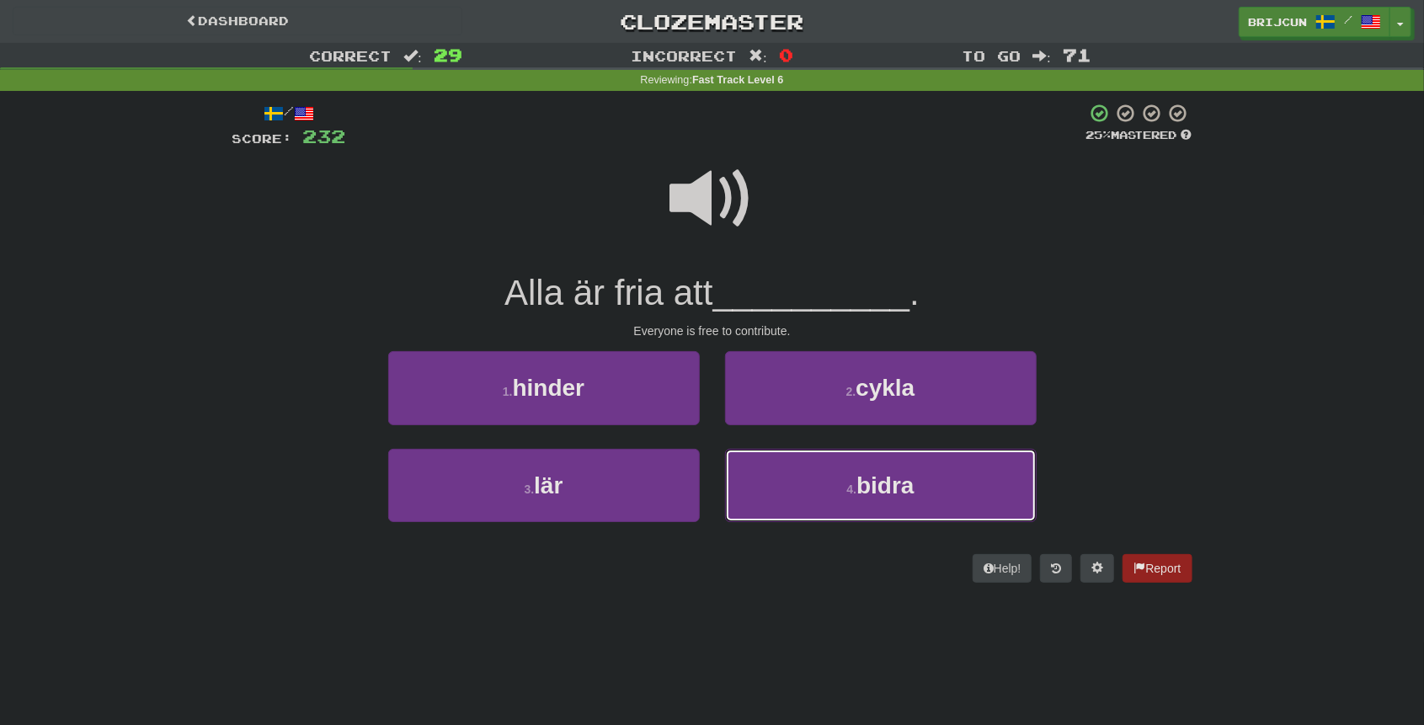
click at [774, 475] on button "4 . bidra" at bounding box center [881, 485] width 312 height 73
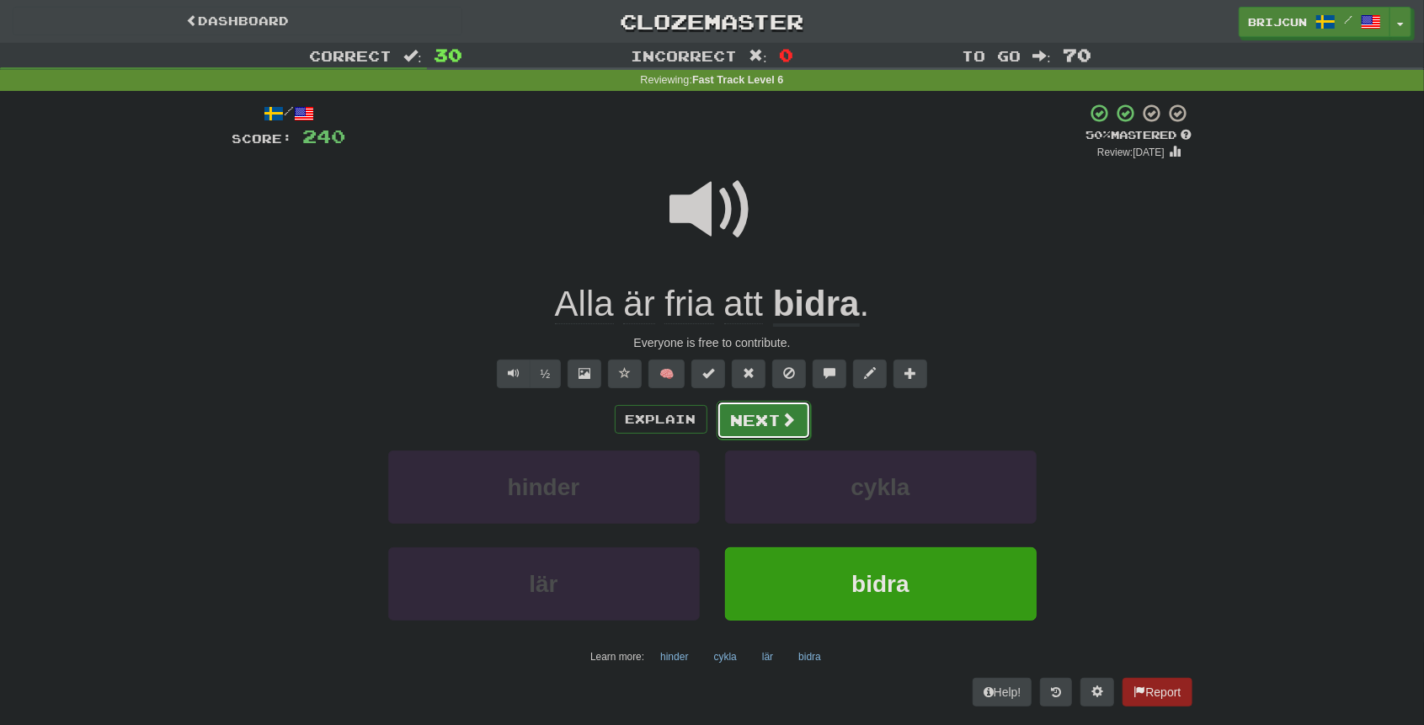
click at [760, 418] on button "Next" at bounding box center [764, 420] width 94 height 39
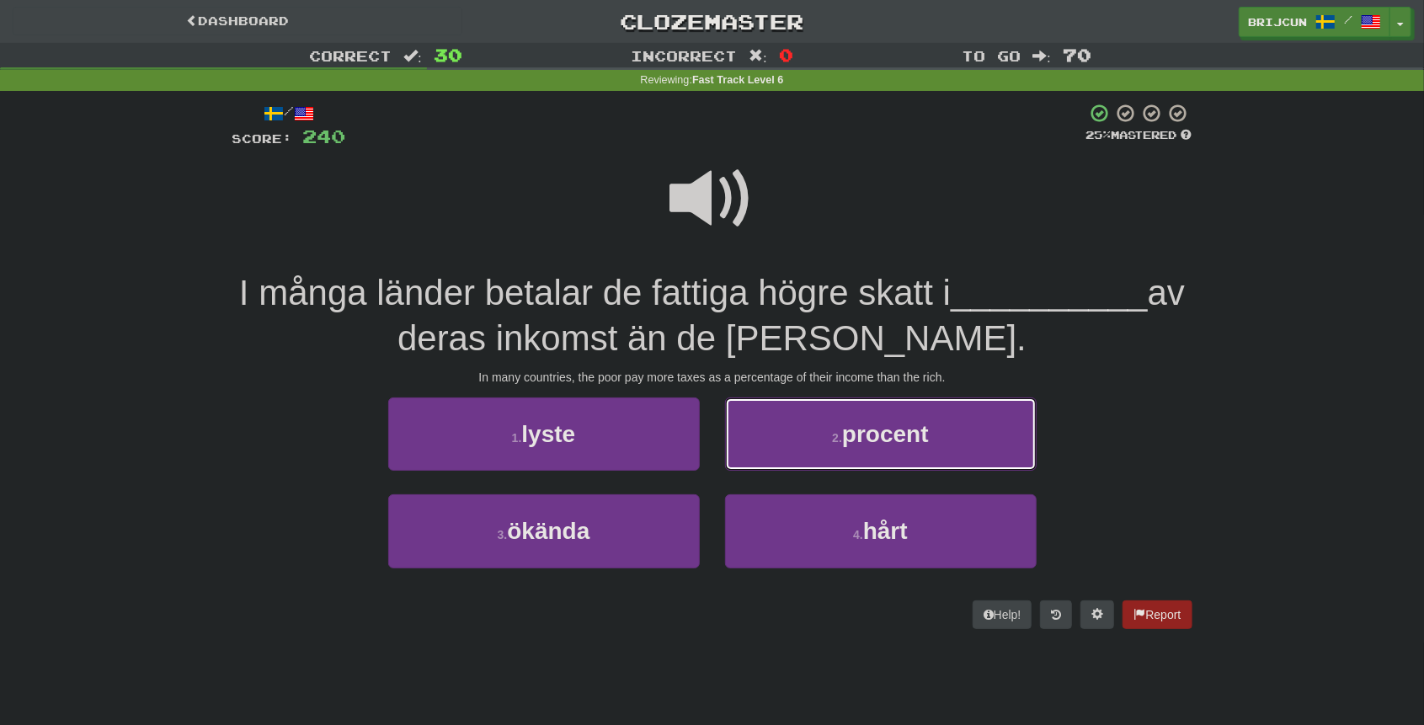
click at [760, 418] on button "2 . procent" at bounding box center [881, 433] width 312 height 73
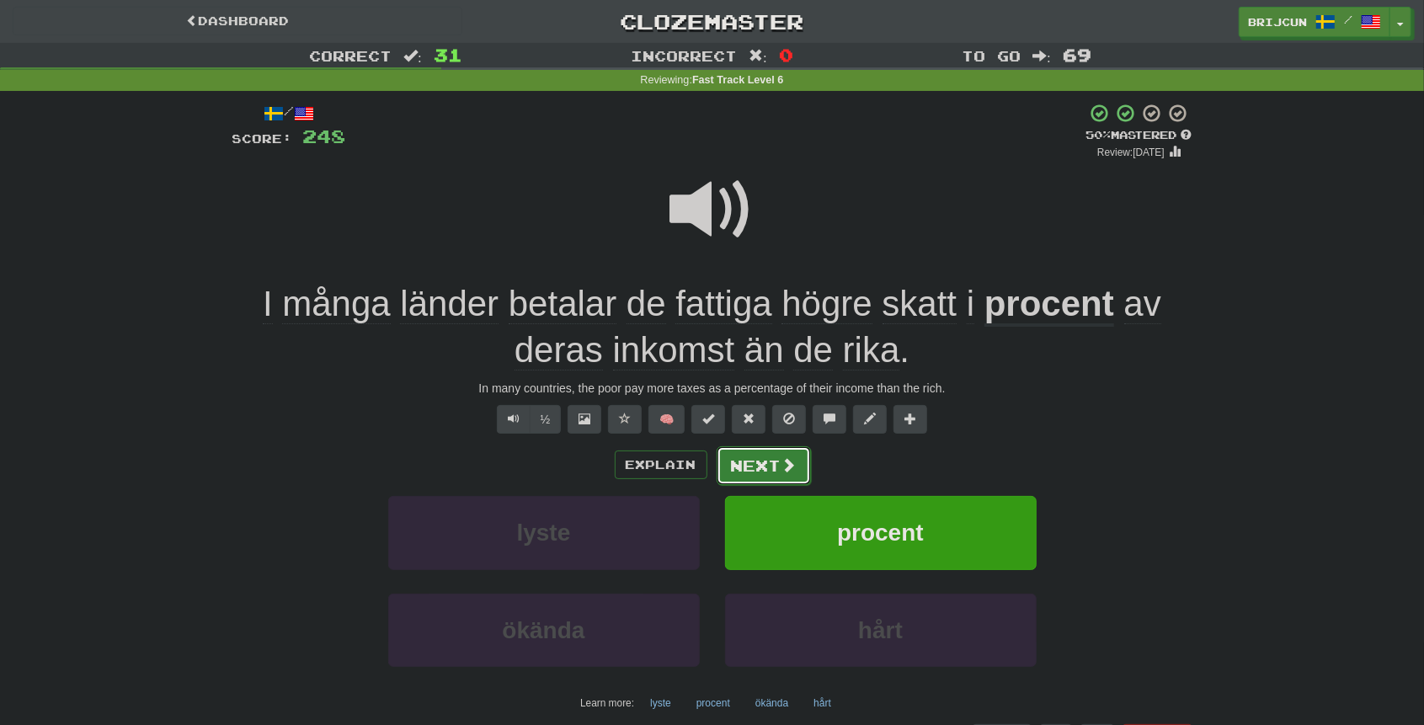
click at [762, 458] on button "Next" at bounding box center [764, 465] width 94 height 39
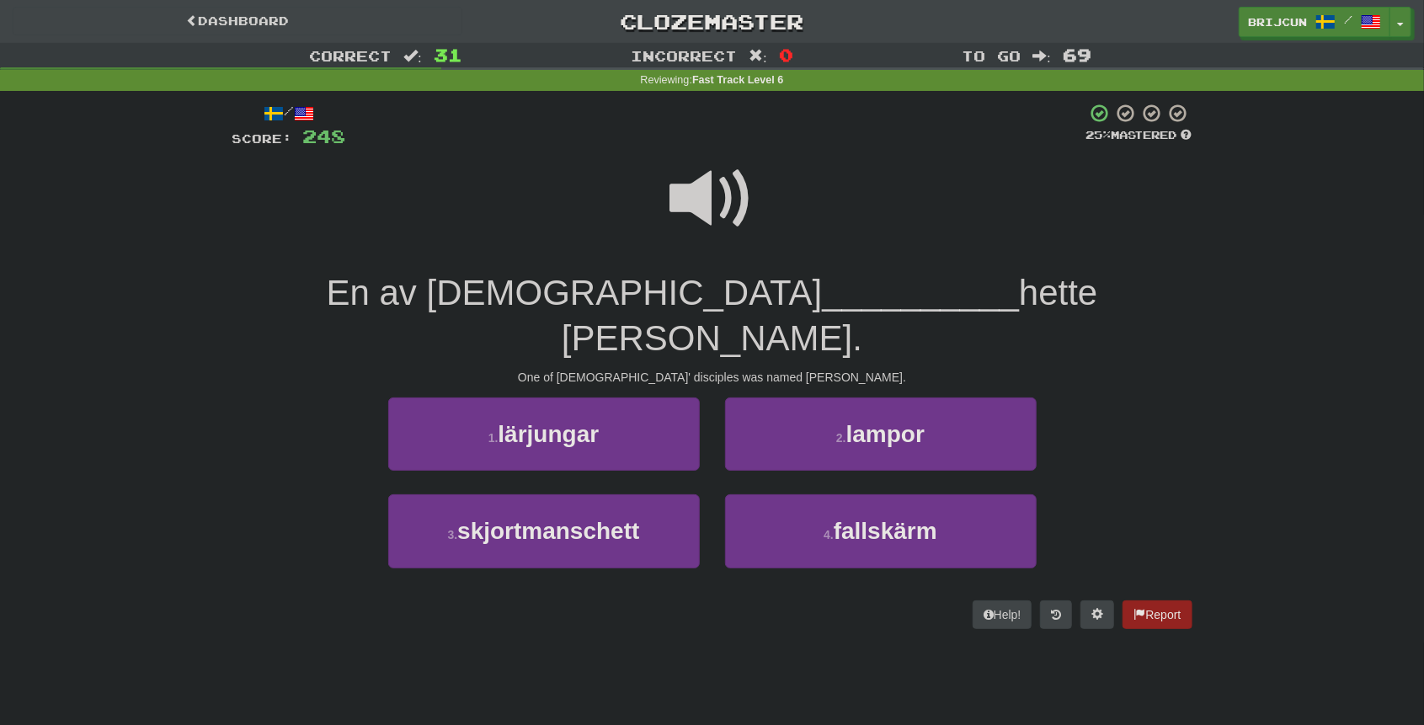
click at [690, 214] on span at bounding box center [712, 199] width 84 height 84
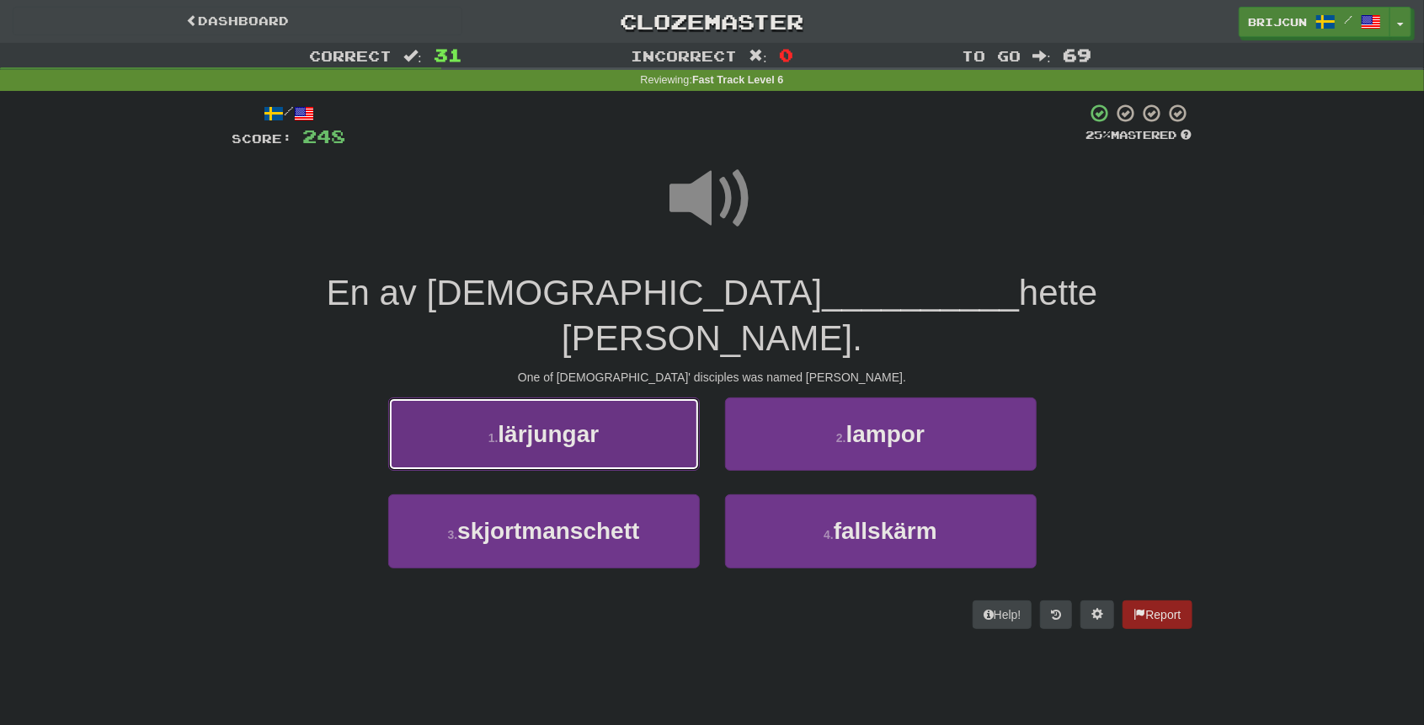
click at [680, 397] on button "1 . lärjungar" at bounding box center [544, 433] width 312 height 73
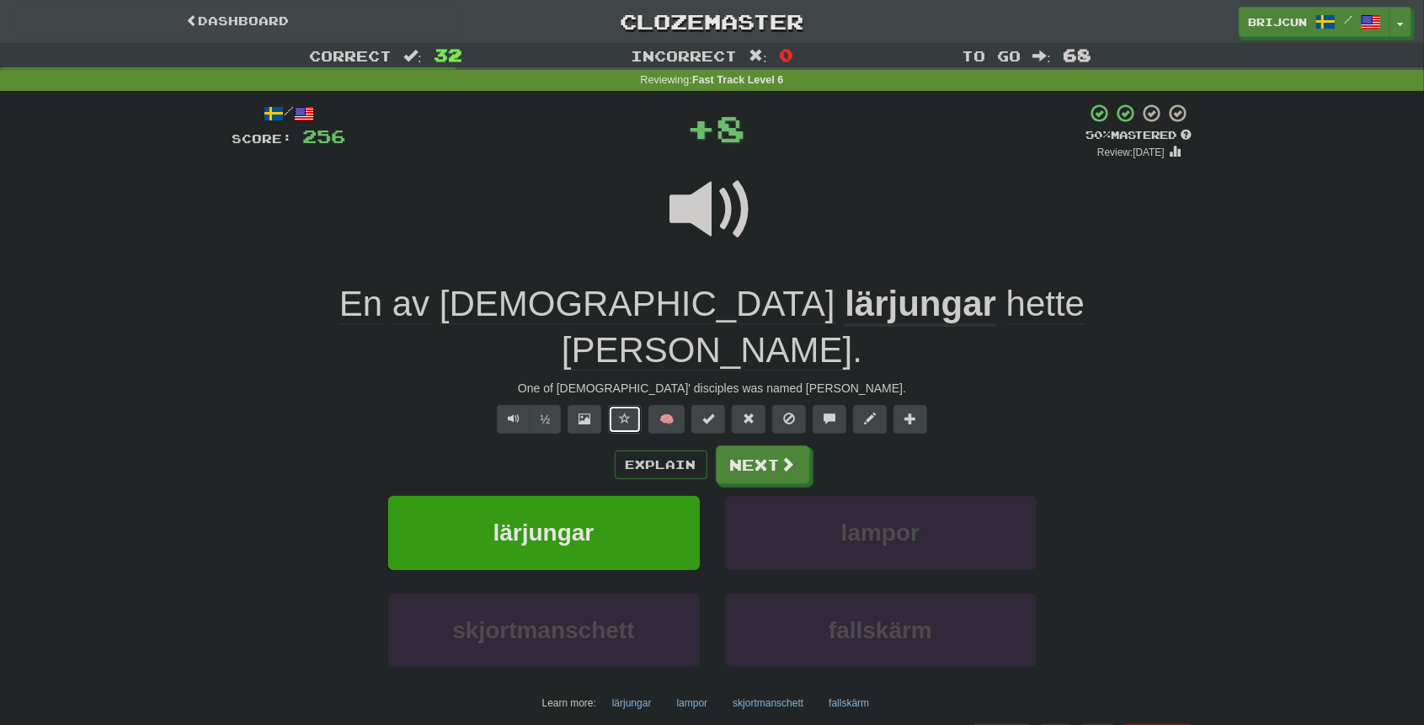
click at [632, 405] on button at bounding box center [625, 419] width 34 height 29
click at [739, 446] on button "Next" at bounding box center [764, 465] width 94 height 39
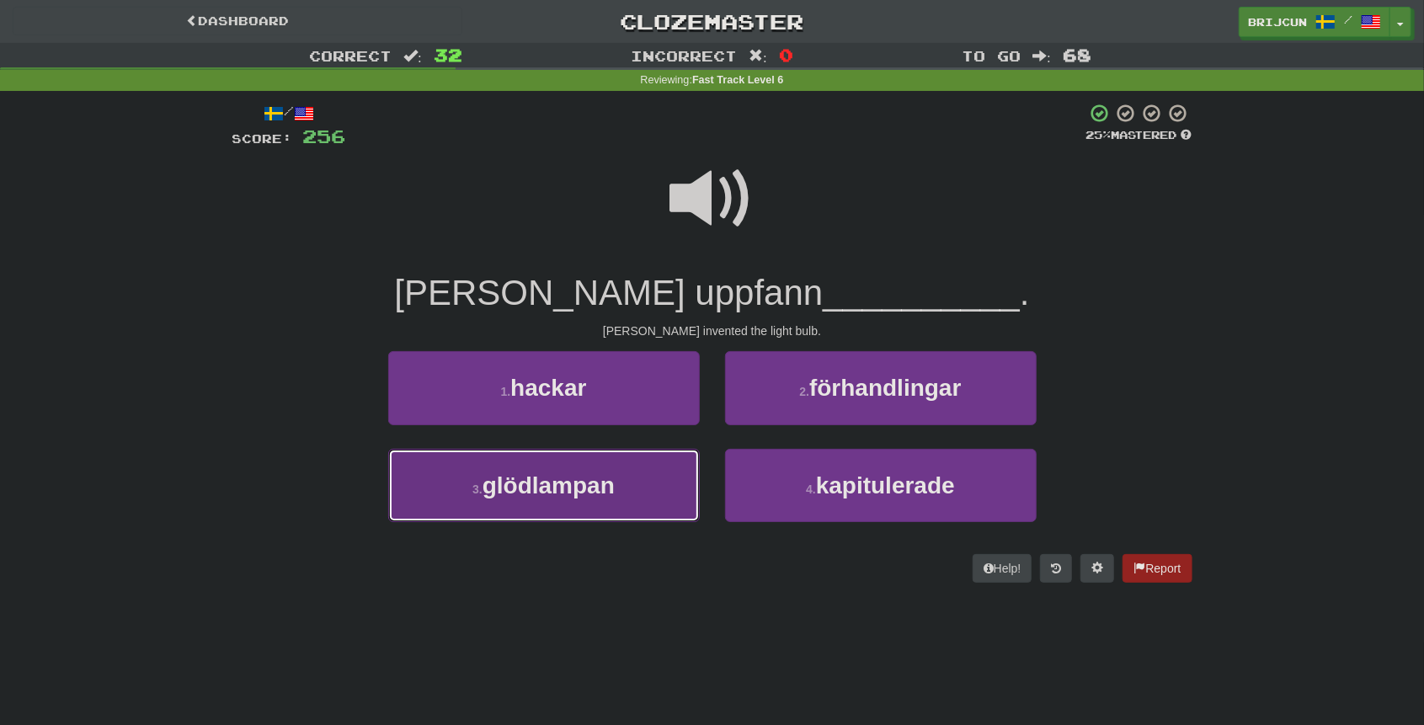
click at [690, 463] on button "3 . glödlampan" at bounding box center [544, 485] width 312 height 73
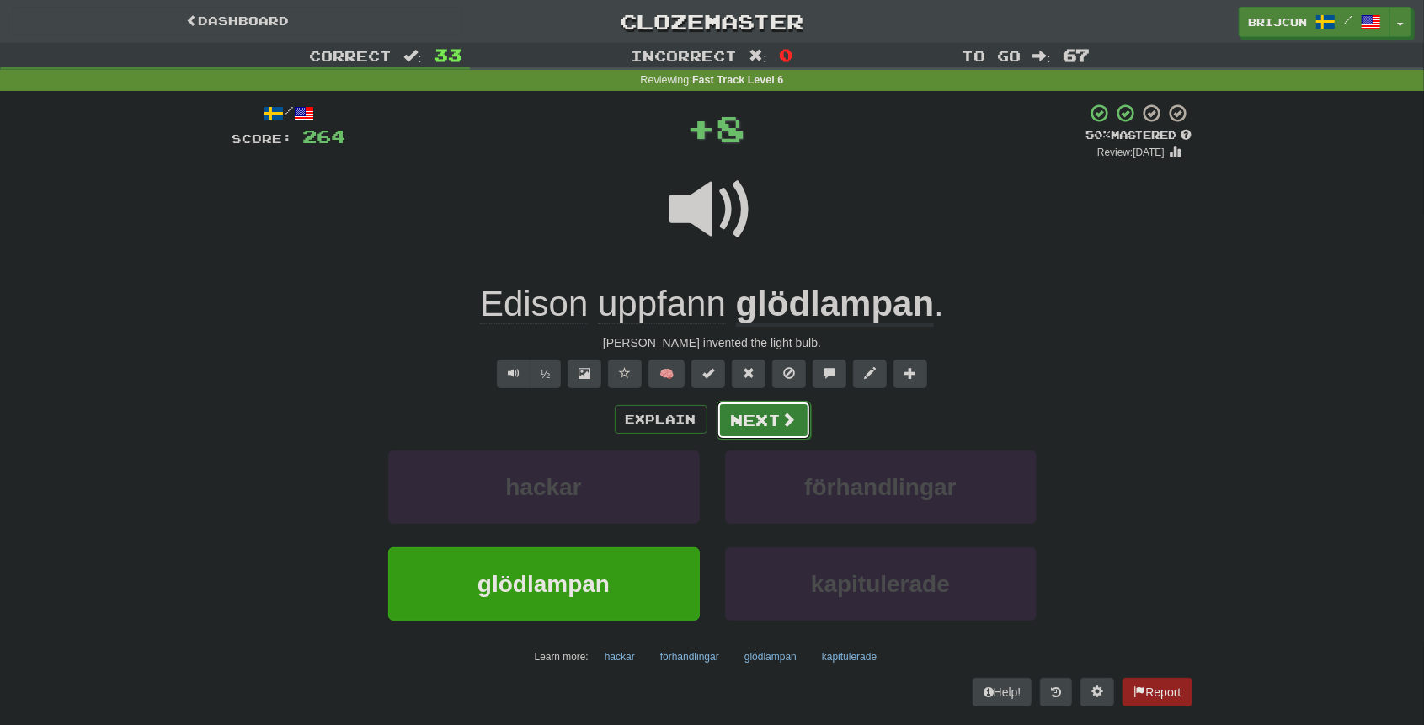
click at [749, 415] on button "Next" at bounding box center [764, 420] width 94 height 39
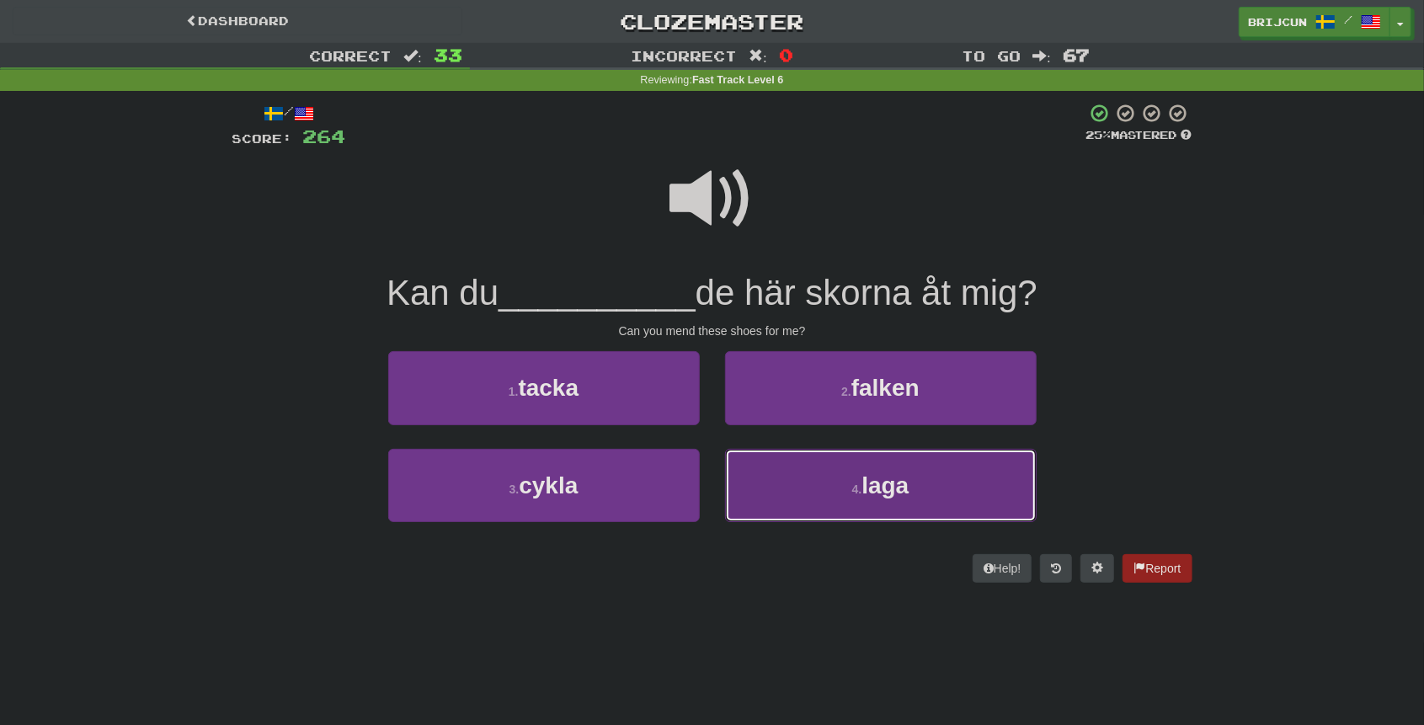
click at [777, 473] on button "4 . laga" at bounding box center [881, 485] width 312 height 73
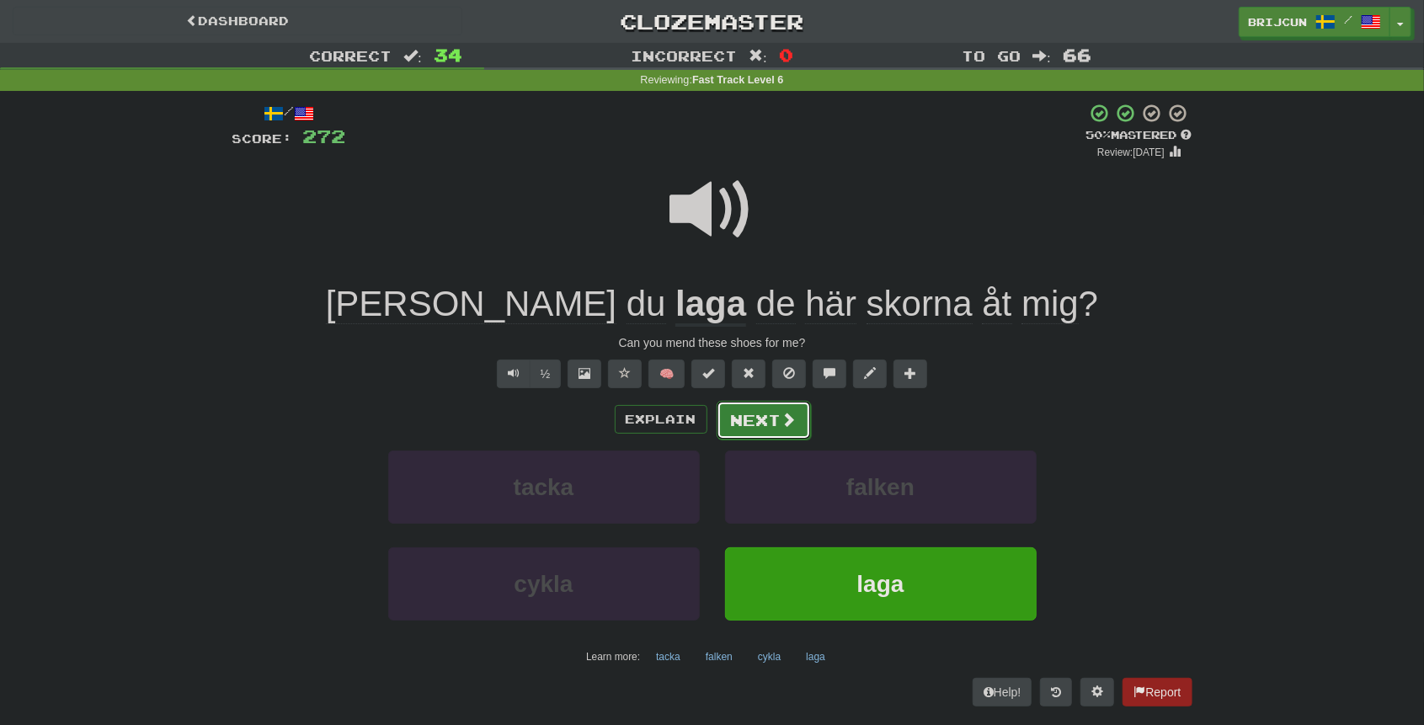
click at [747, 424] on button "Next" at bounding box center [764, 420] width 94 height 39
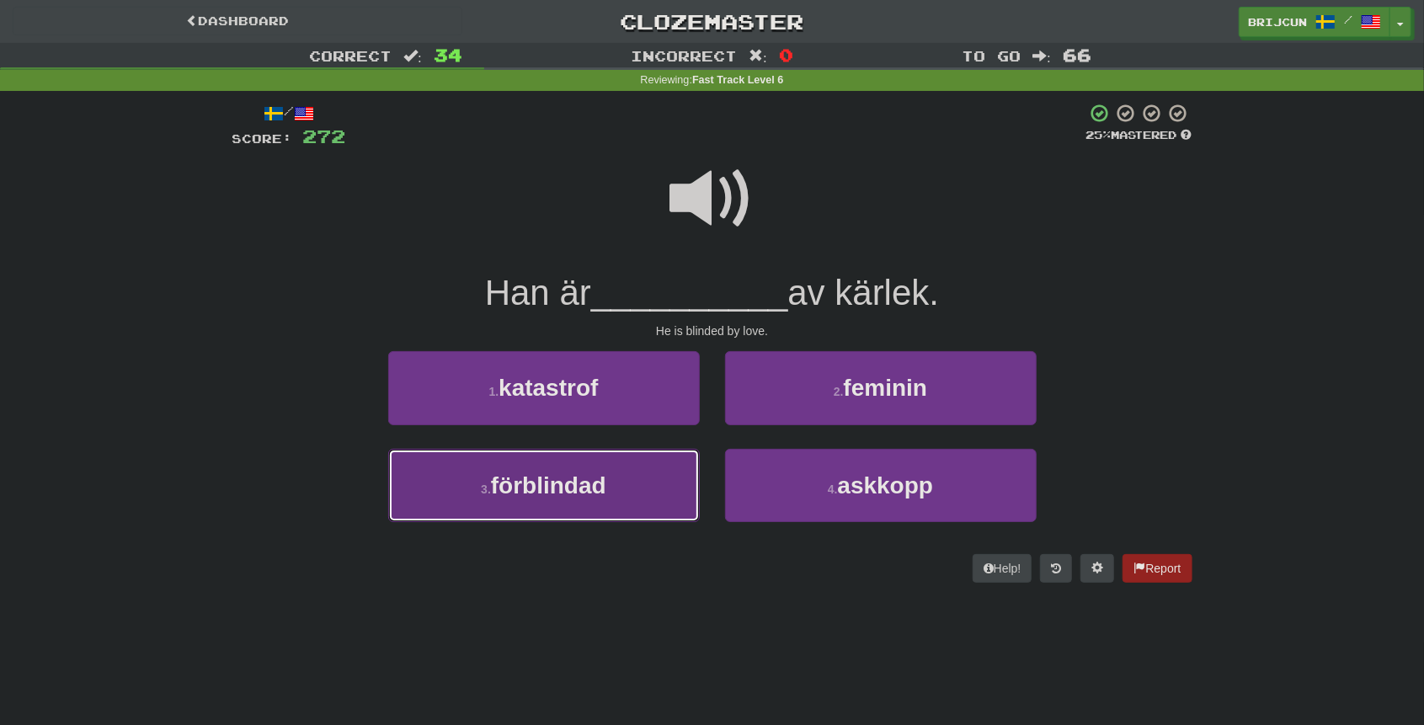
click at [672, 462] on button "3 . förblindad" at bounding box center [544, 485] width 312 height 73
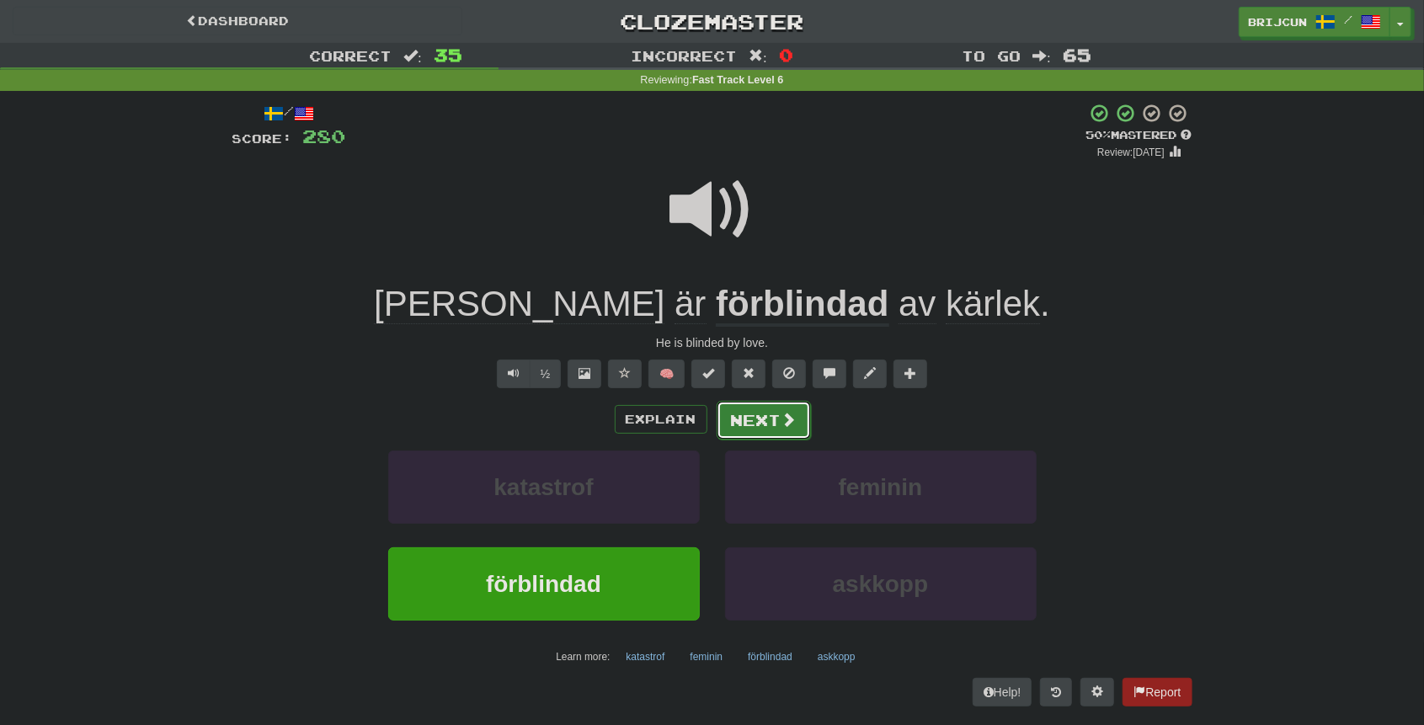
click at [727, 418] on button "Next" at bounding box center [764, 420] width 94 height 39
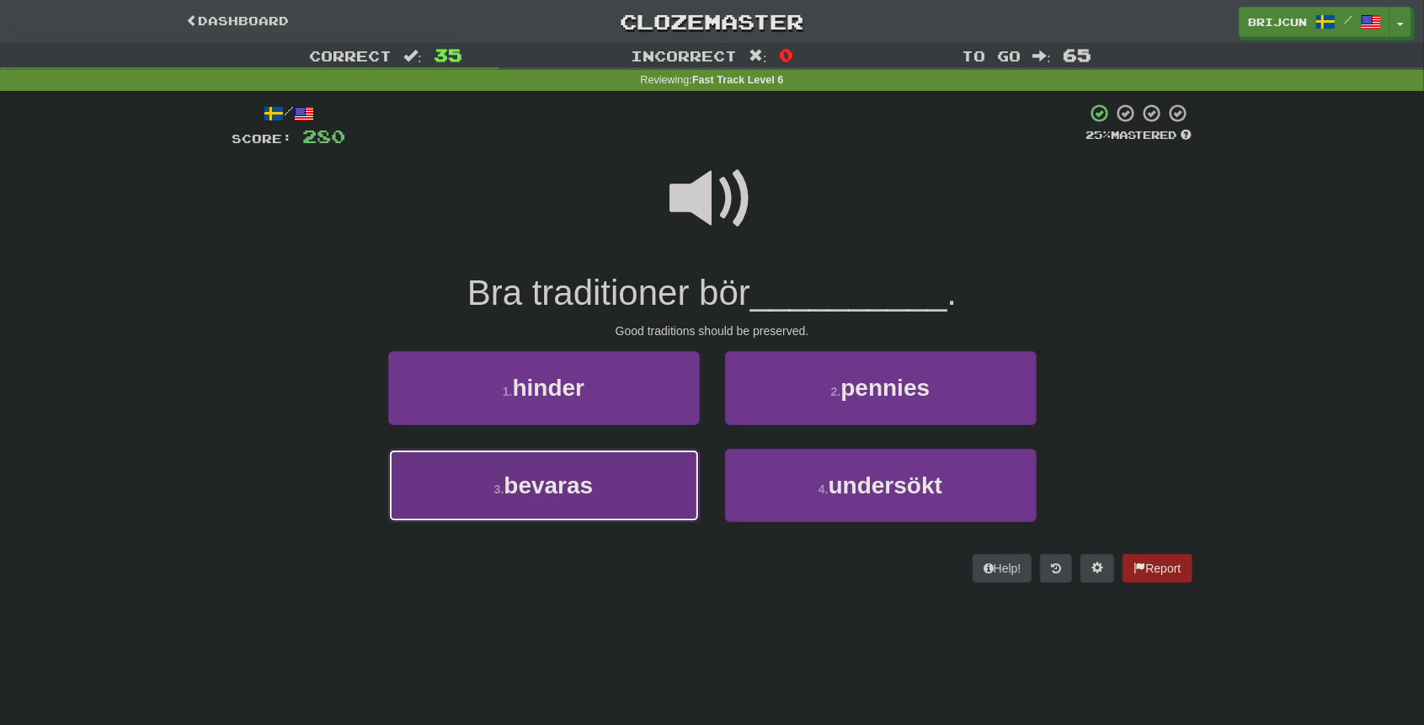
click at [670, 472] on button "3 . bevaras" at bounding box center [544, 485] width 312 height 73
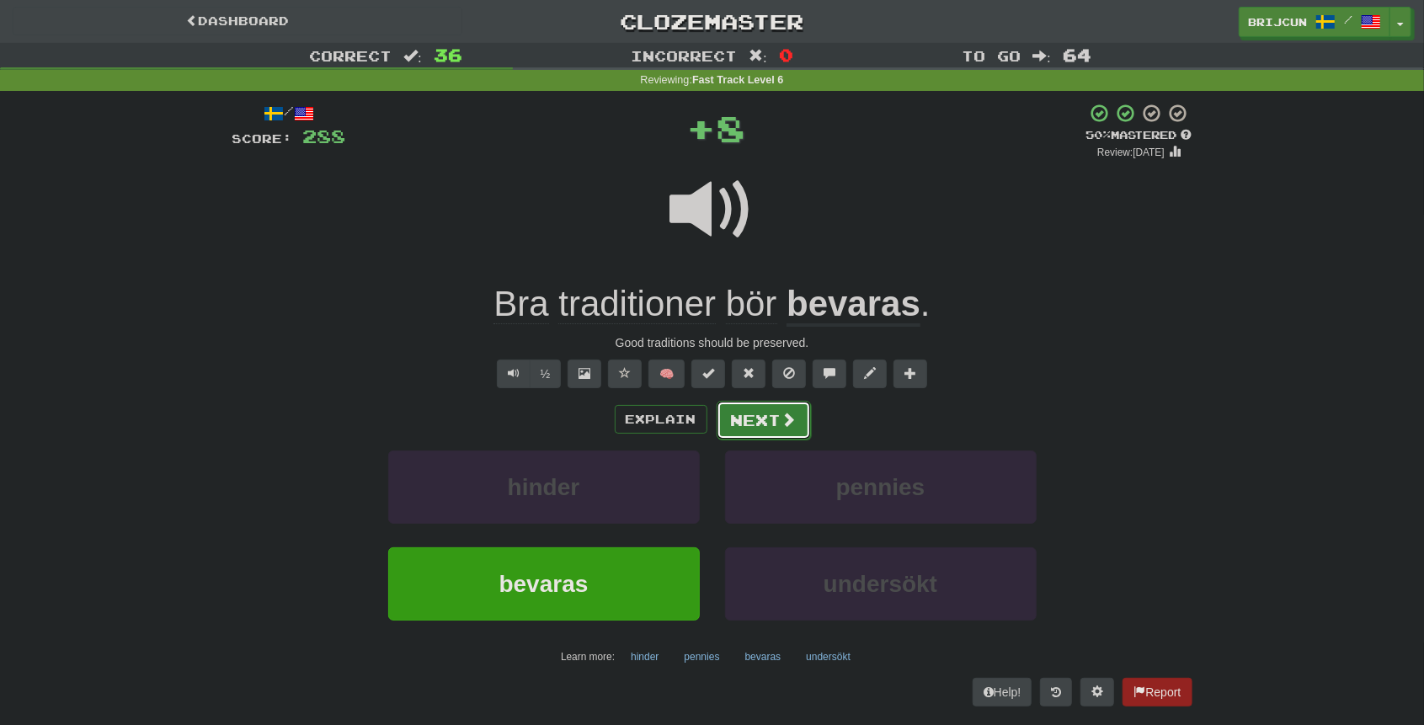
click at [736, 425] on button "Next" at bounding box center [764, 420] width 94 height 39
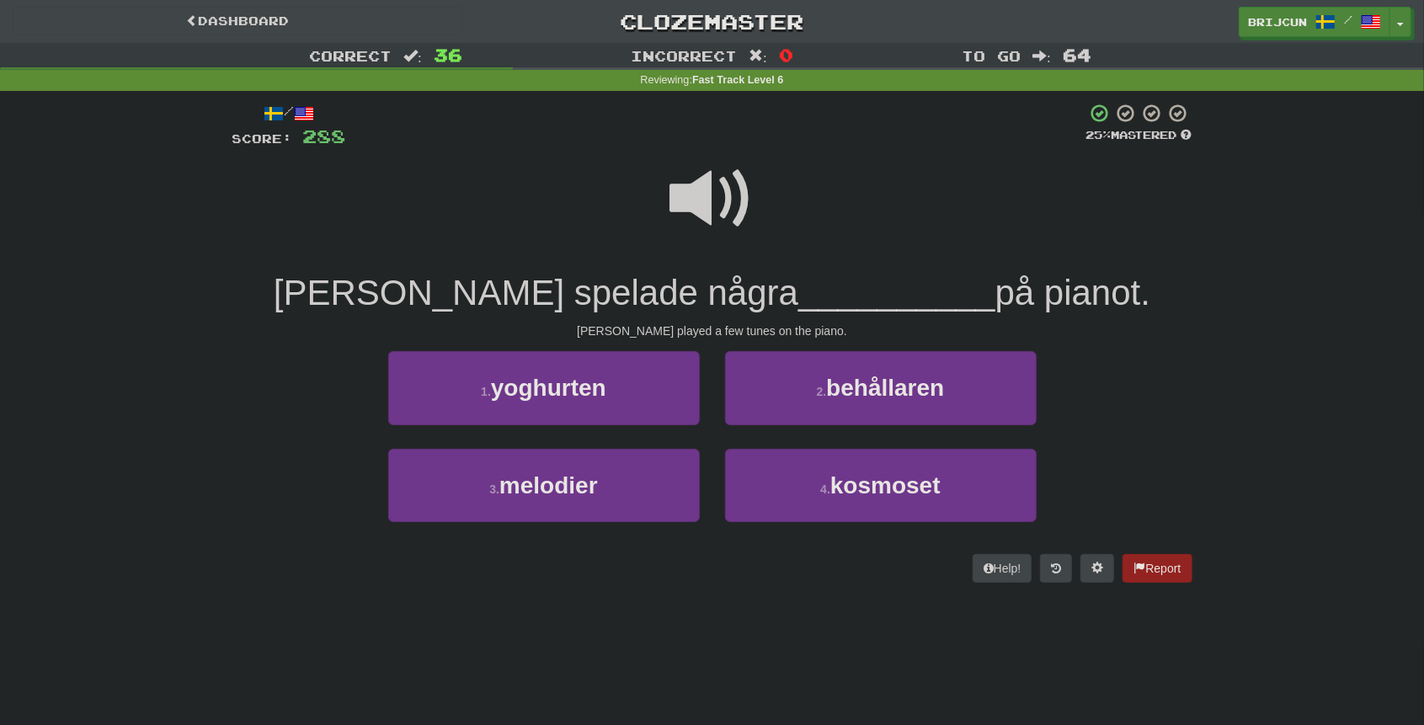
click at [712, 396] on div "2 . behållaren" at bounding box center [880, 399] width 337 height 97
click at [673, 482] on button "3 . melodier" at bounding box center [544, 485] width 312 height 73
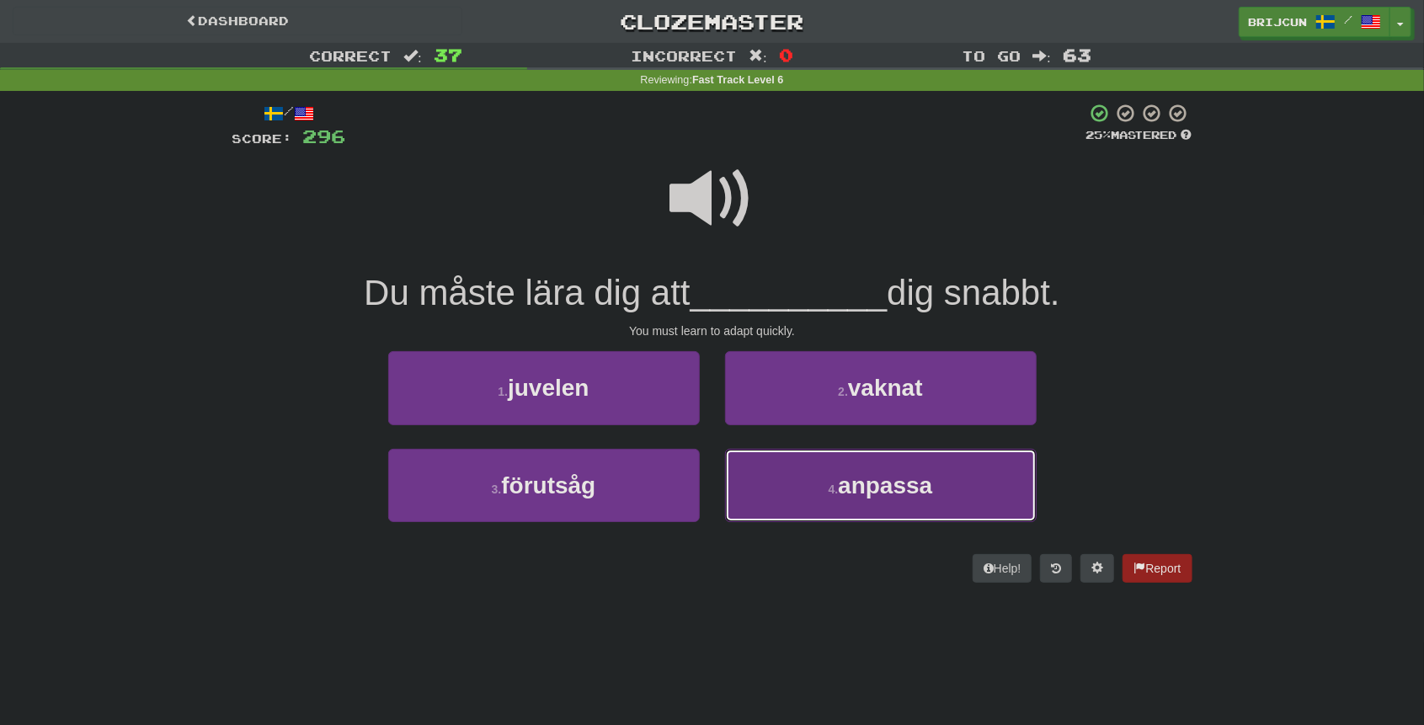
click at [812, 466] on button "4 . anpassa" at bounding box center [881, 485] width 312 height 73
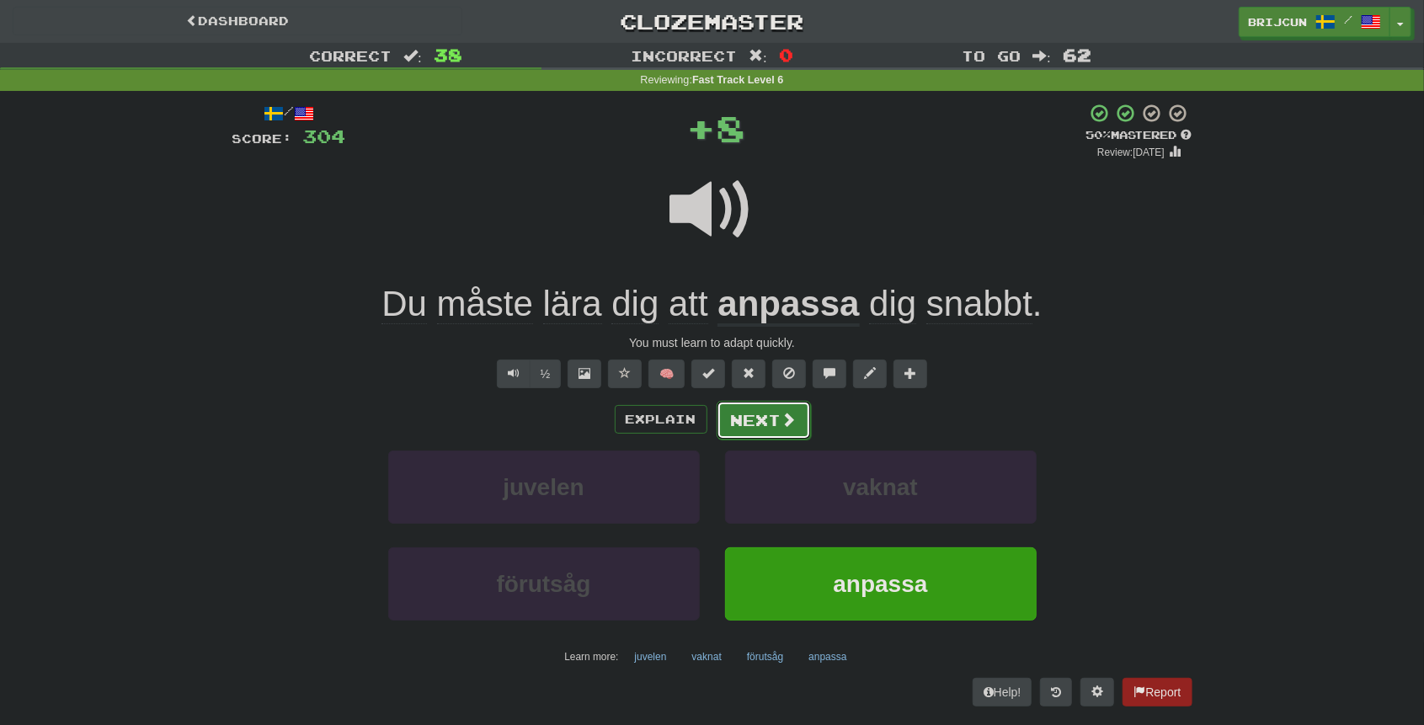
click at [775, 423] on button "Next" at bounding box center [764, 420] width 94 height 39
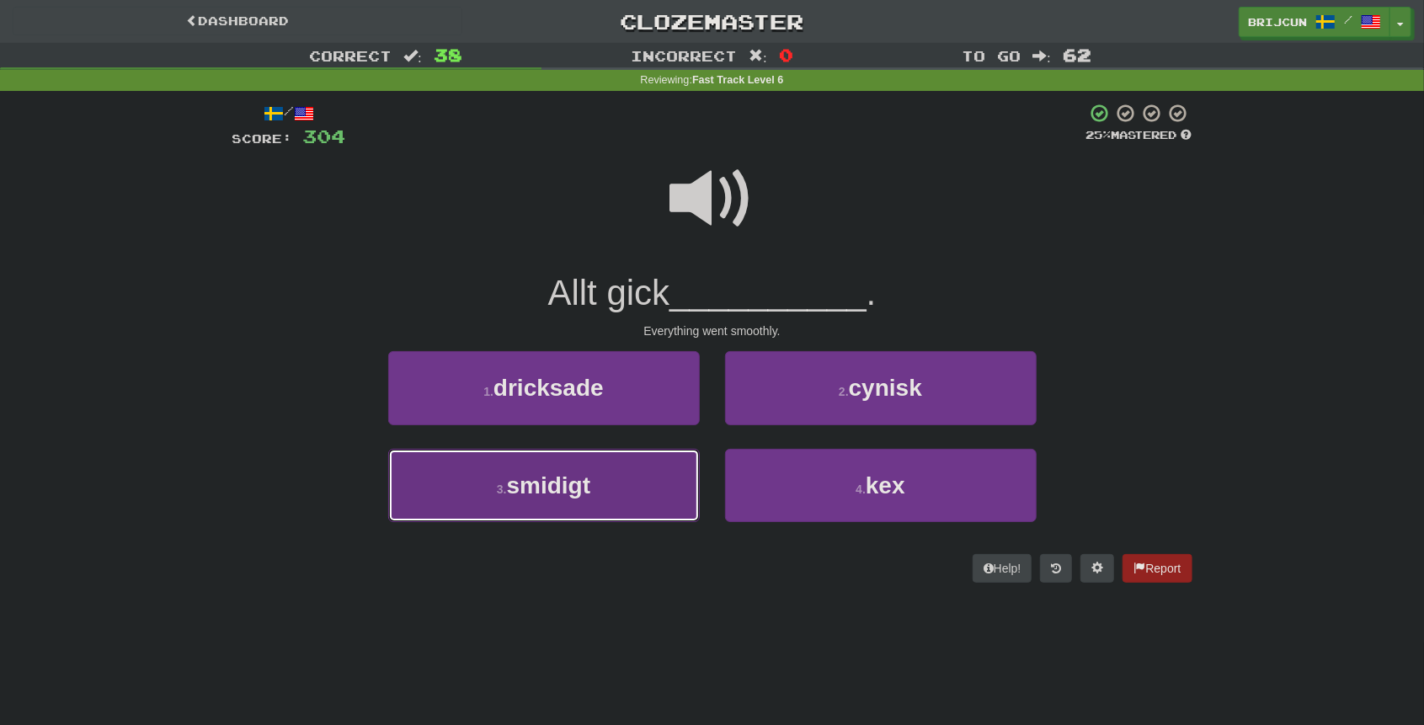
click at [625, 480] on button "3 . smidigt" at bounding box center [544, 485] width 312 height 73
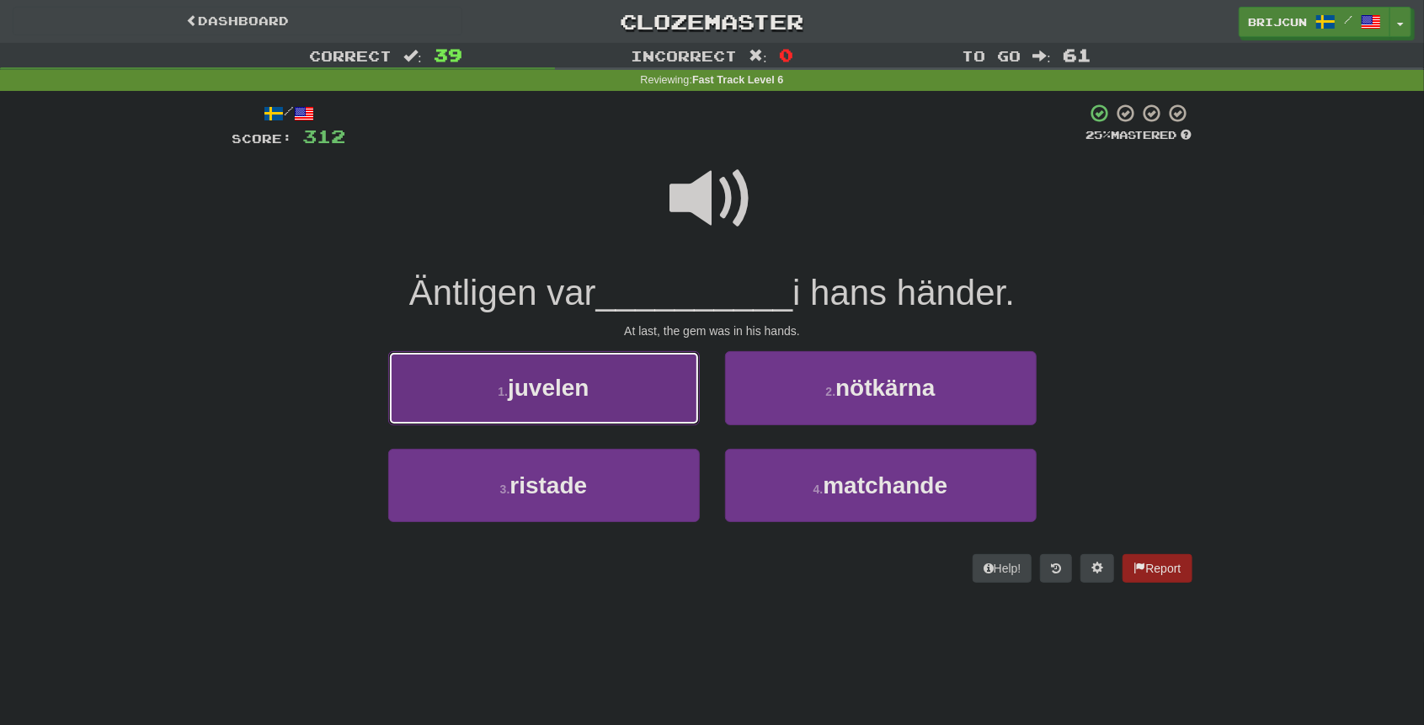
click at [660, 408] on button "1 . juvelen" at bounding box center [544, 387] width 312 height 73
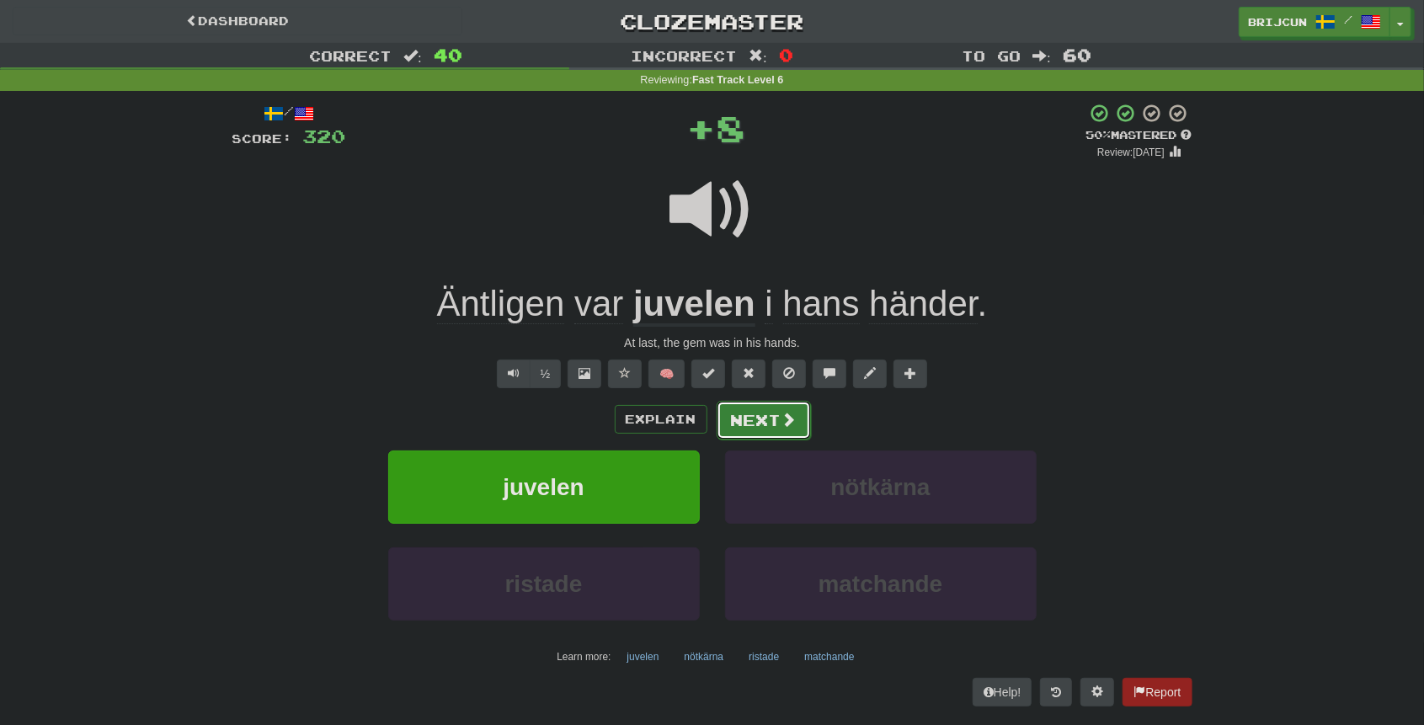
click at [746, 429] on button "Next" at bounding box center [764, 420] width 94 height 39
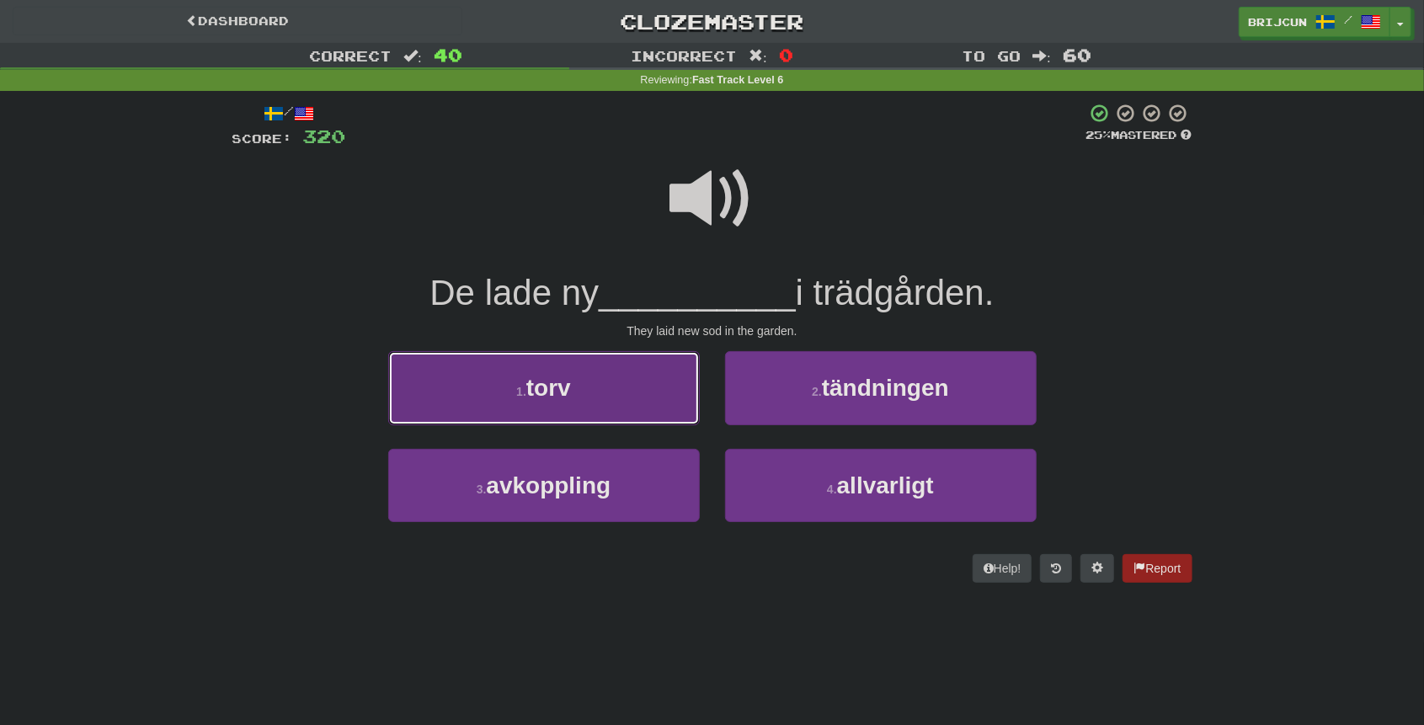
click at [689, 397] on button "1 . torv" at bounding box center [544, 387] width 312 height 73
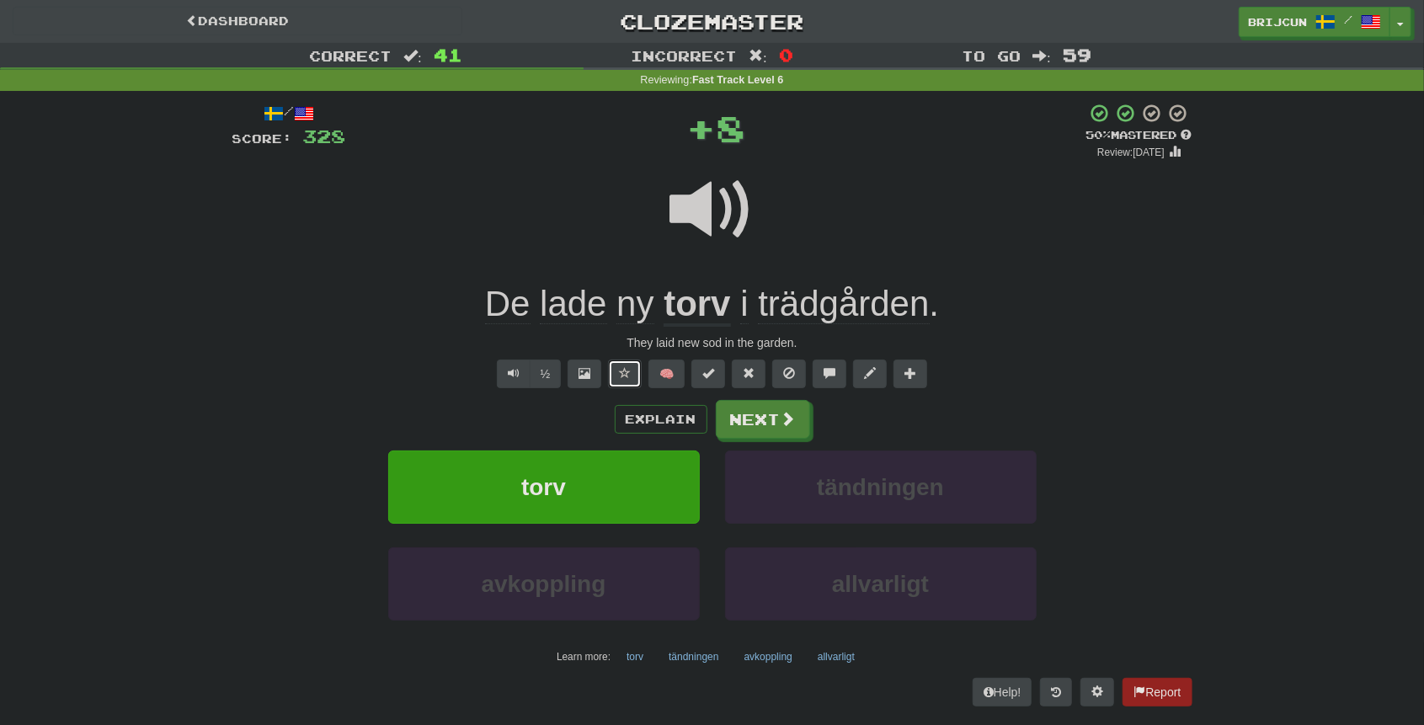
click at [616, 372] on button at bounding box center [625, 374] width 34 height 29
click at [706, 295] on u "torv" at bounding box center [697, 305] width 67 height 43
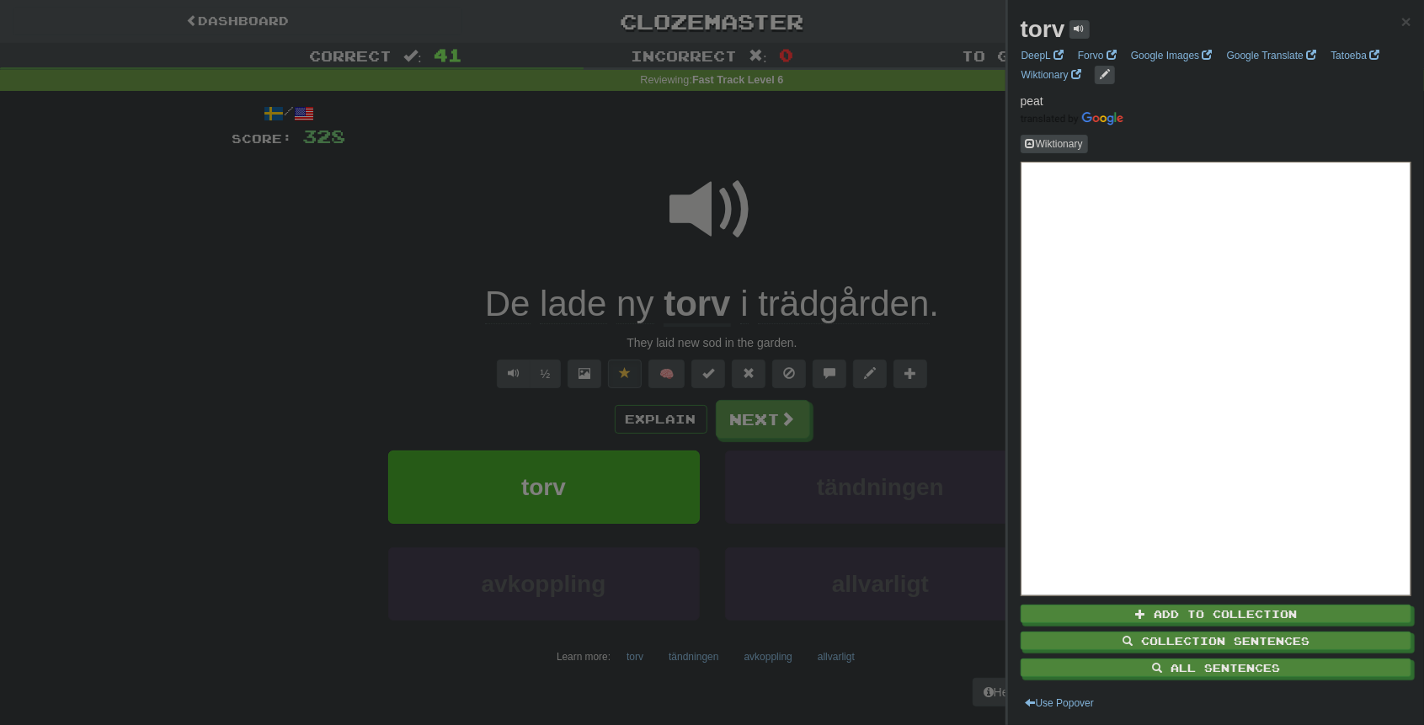
click at [552, 231] on div at bounding box center [712, 362] width 1424 height 725
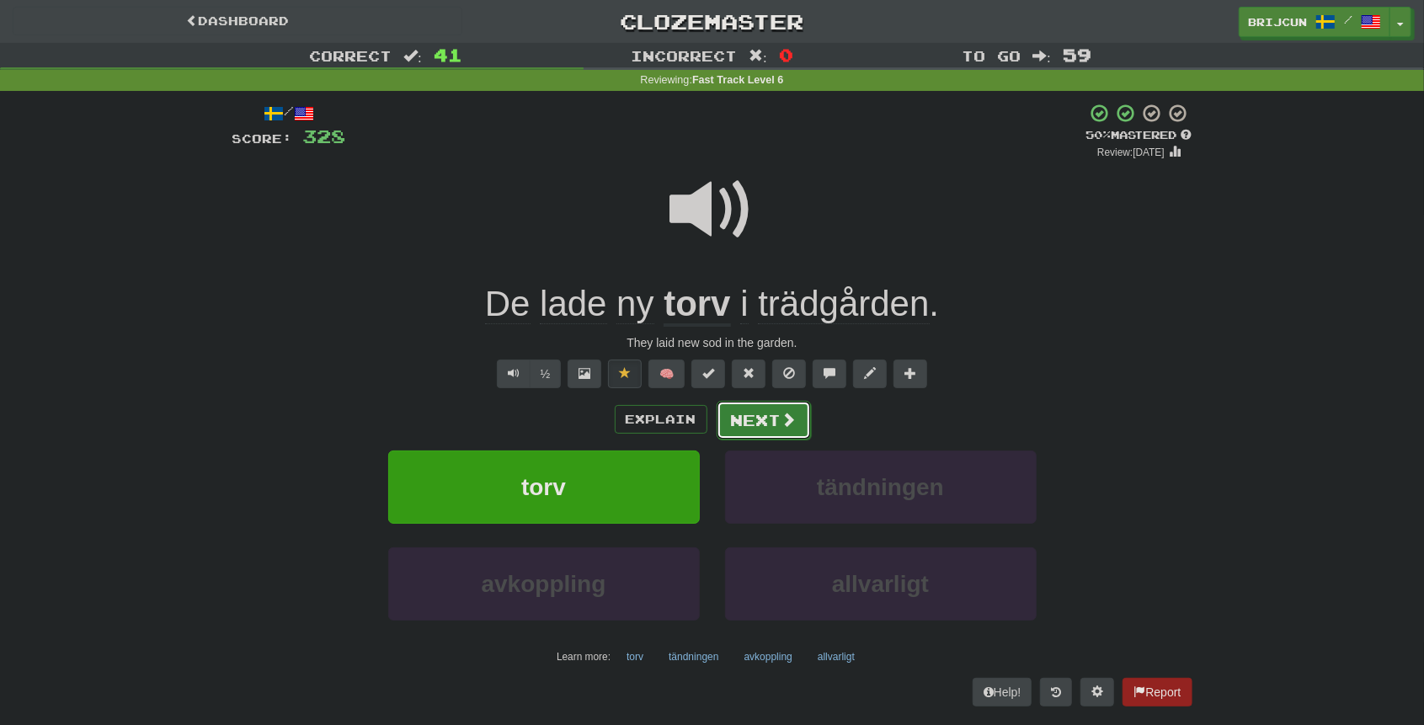
click at [748, 403] on button "Next" at bounding box center [764, 420] width 94 height 39
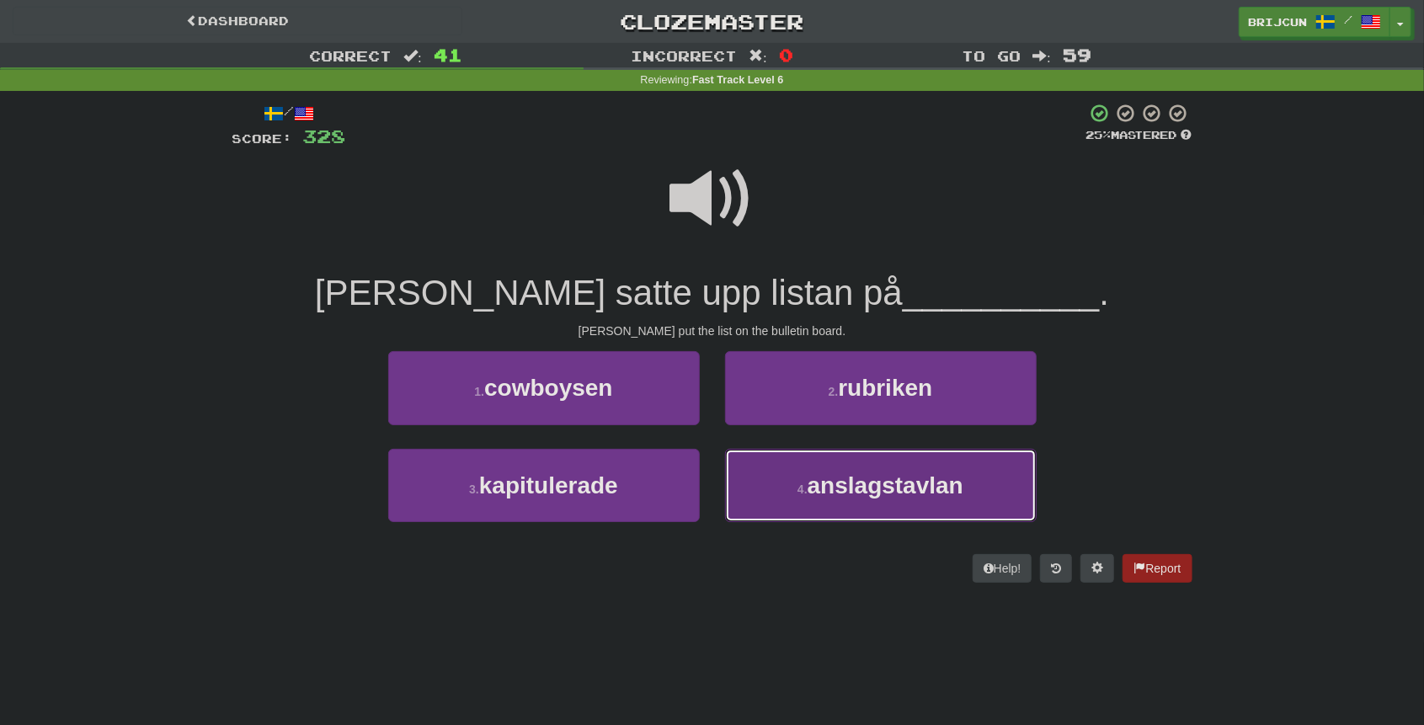
click at [770, 454] on button "4 . anslagstavlan" at bounding box center [881, 485] width 312 height 73
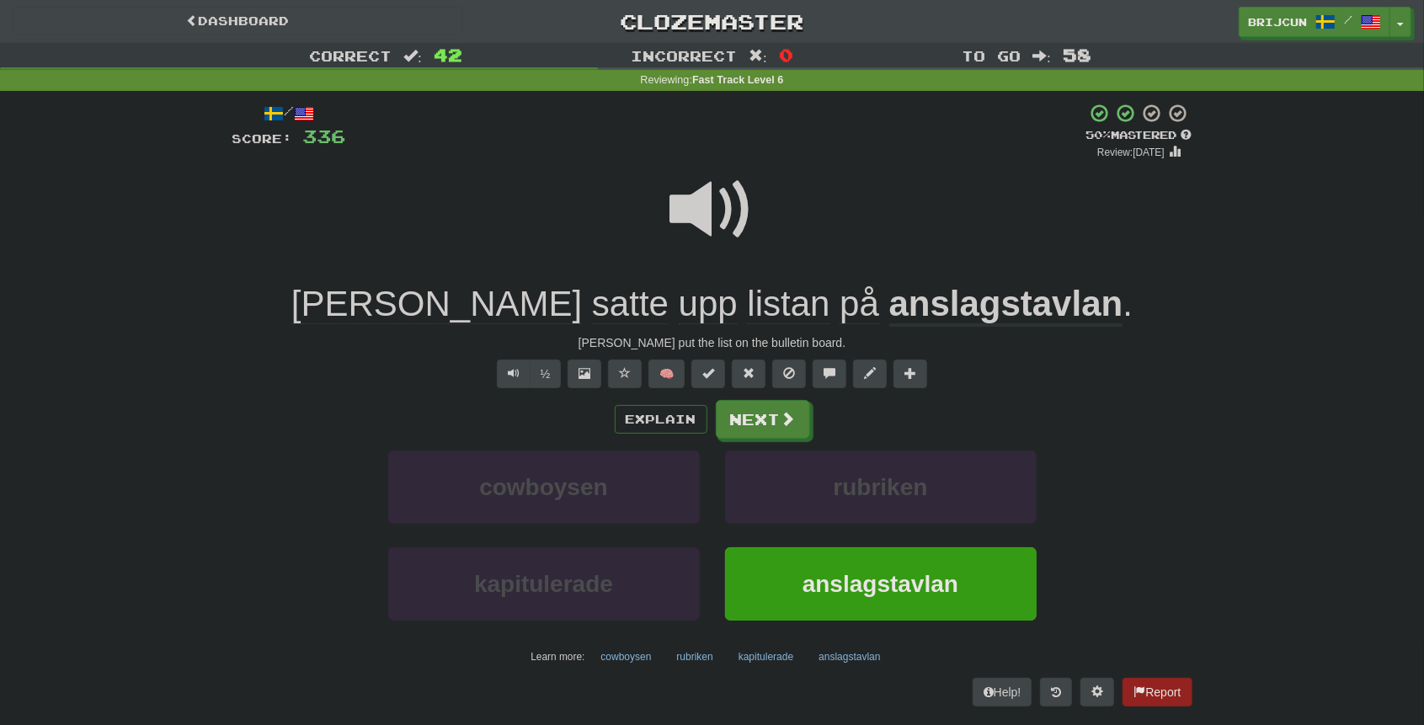
click at [1334, 488] on div "Correct : 42 Incorrect : 0 To go : 58 Reviewing : Fast Track Level 6 / Score: 3…" at bounding box center [712, 386] width 1424 height 687
click at [754, 414] on button "Next" at bounding box center [764, 420] width 94 height 39
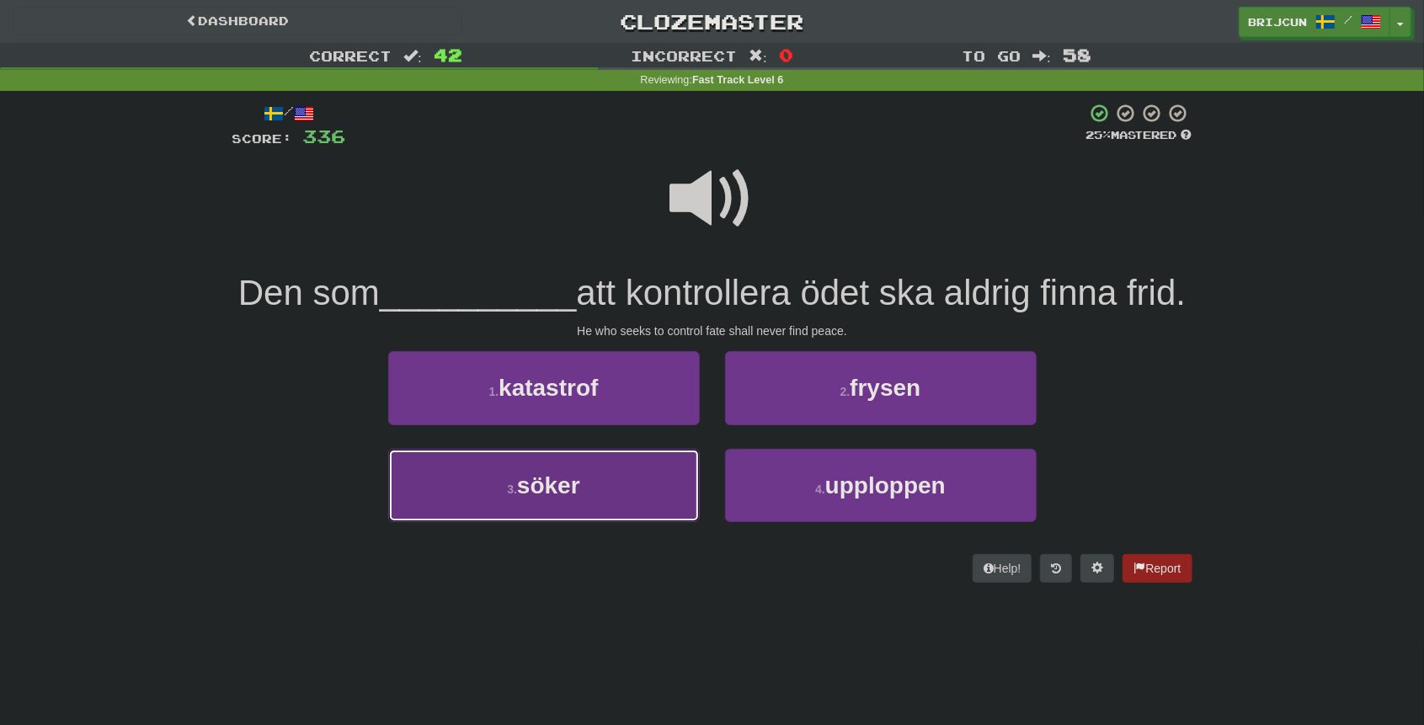
click at [580, 498] on span "söker" at bounding box center [548, 485] width 63 height 26
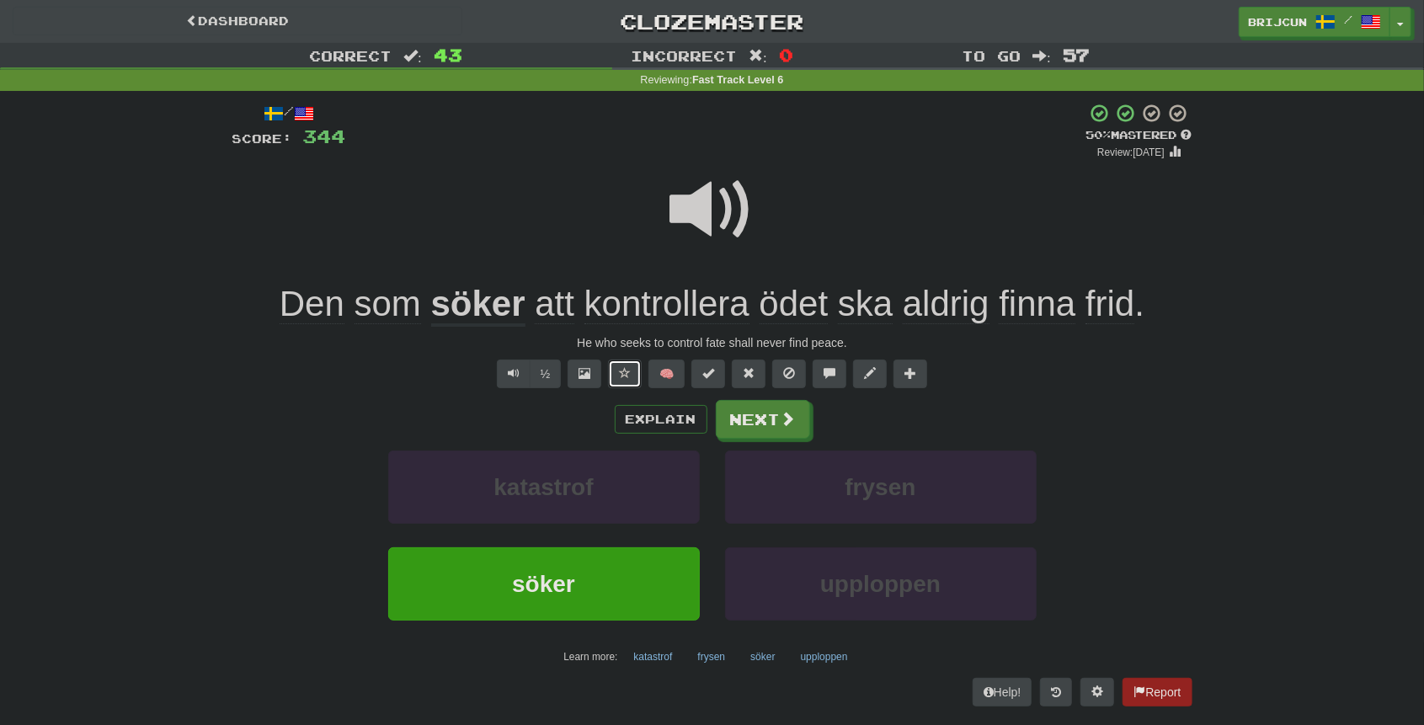
click at [628, 362] on button at bounding box center [625, 374] width 34 height 29
click at [763, 431] on button "Next" at bounding box center [764, 420] width 94 height 39
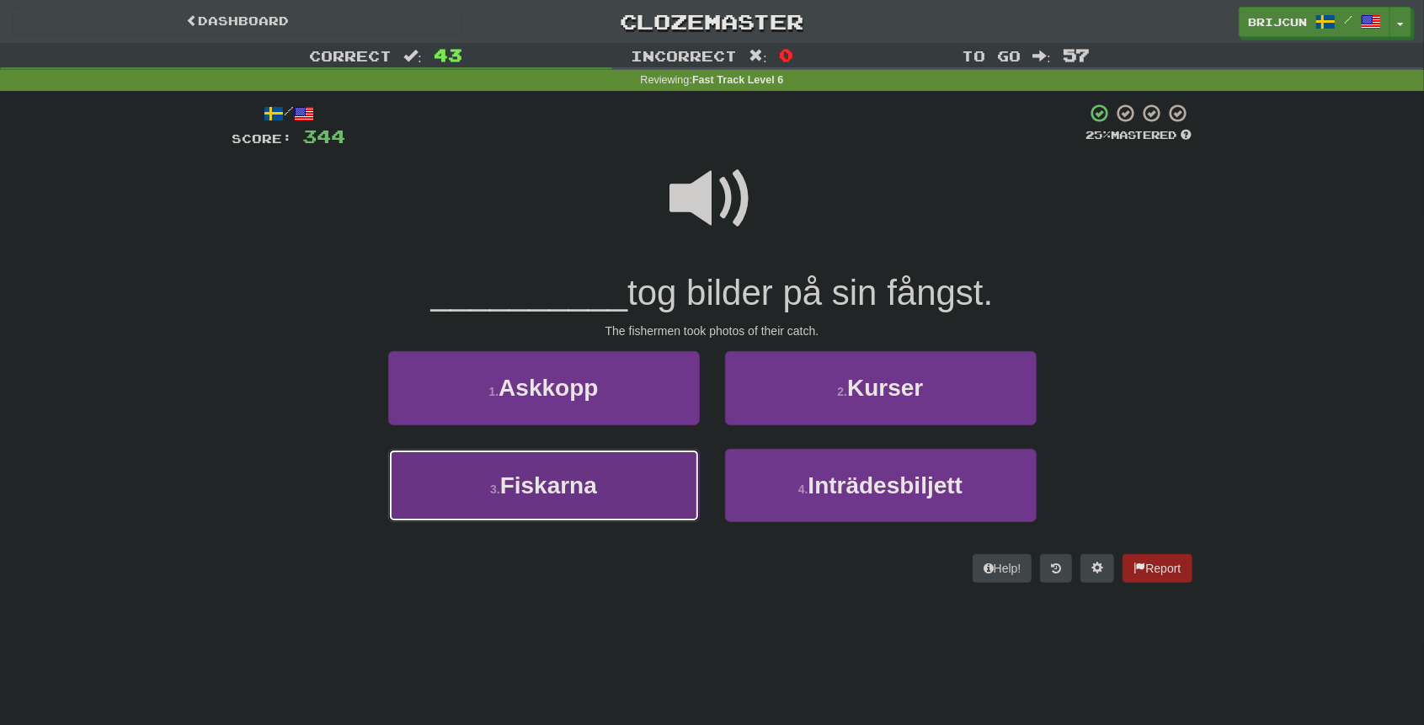
click at [614, 495] on button "3 . Fiskarna" at bounding box center [544, 485] width 312 height 73
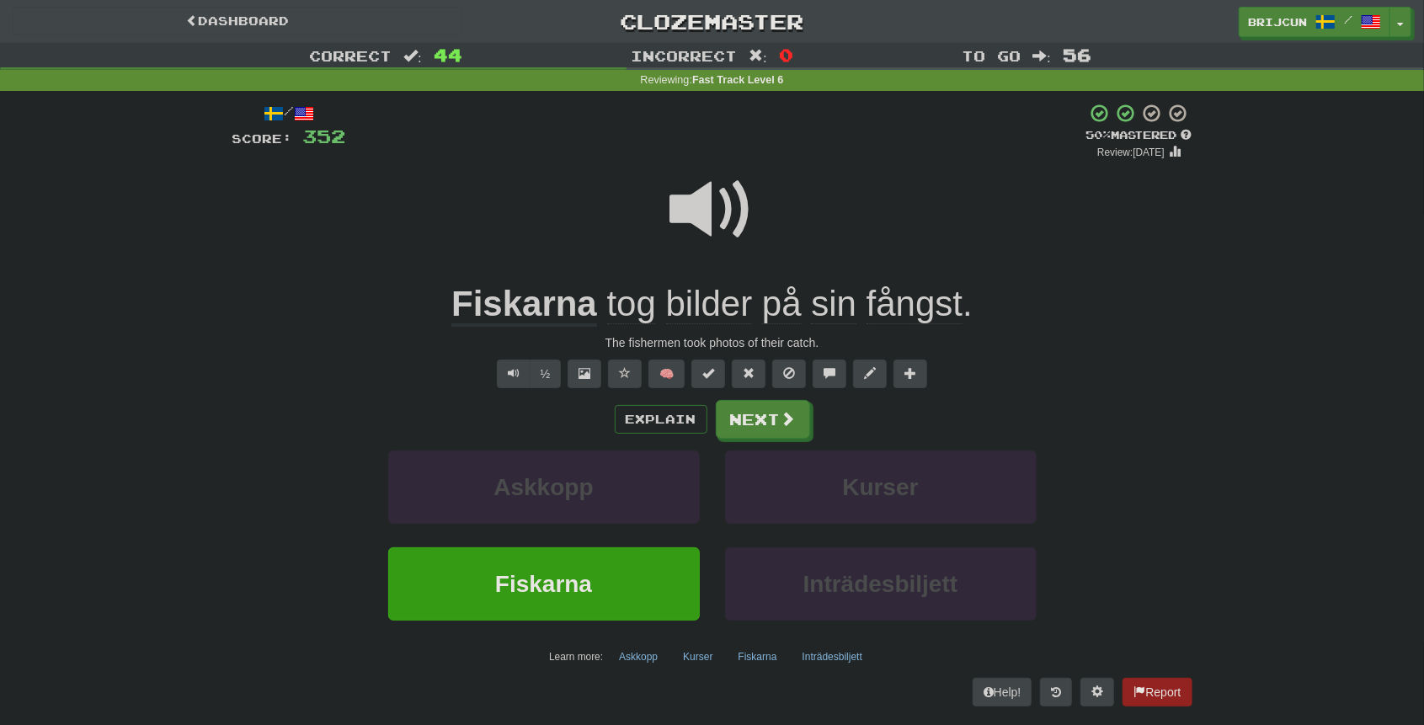
click at [514, 312] on u "Fiskarna" at bounding box center [524, 305] width 146 height 43
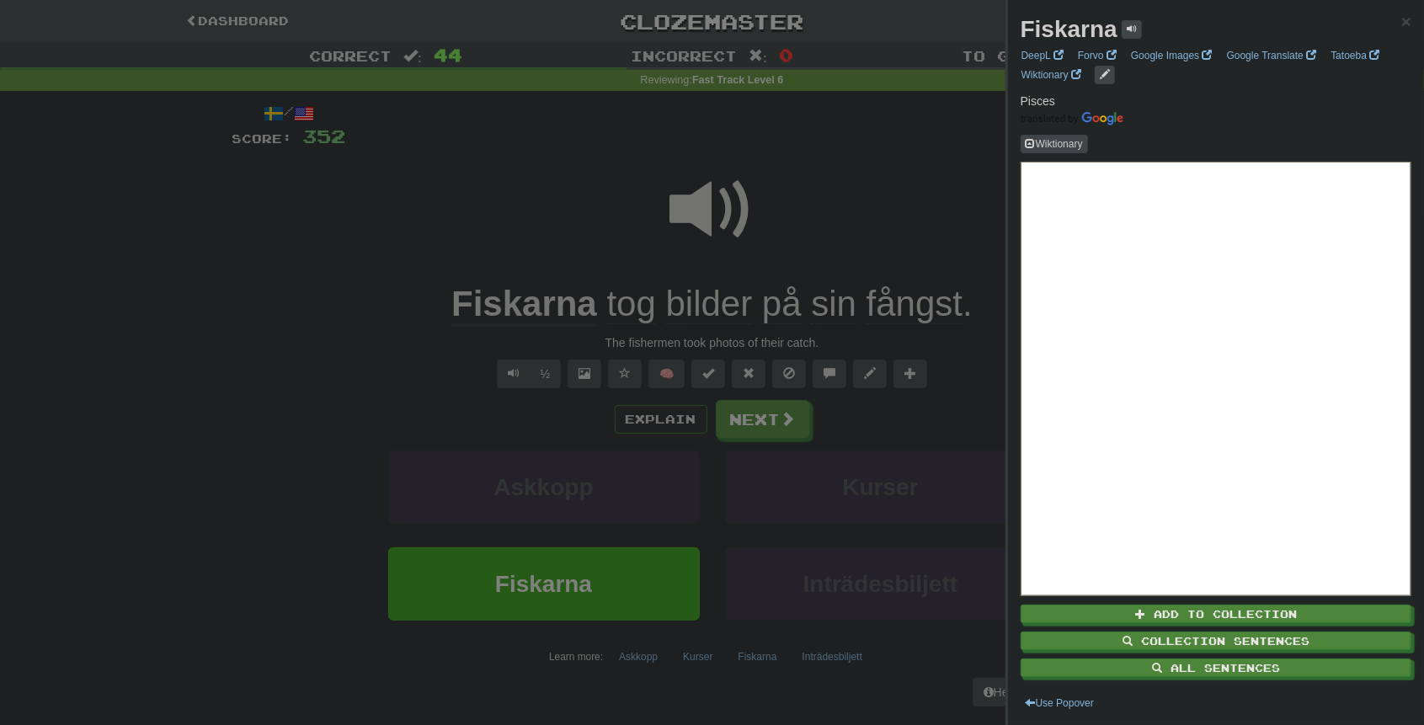
click at [394, 282] on div at bounding box center [712, 362] width 1424 height 725
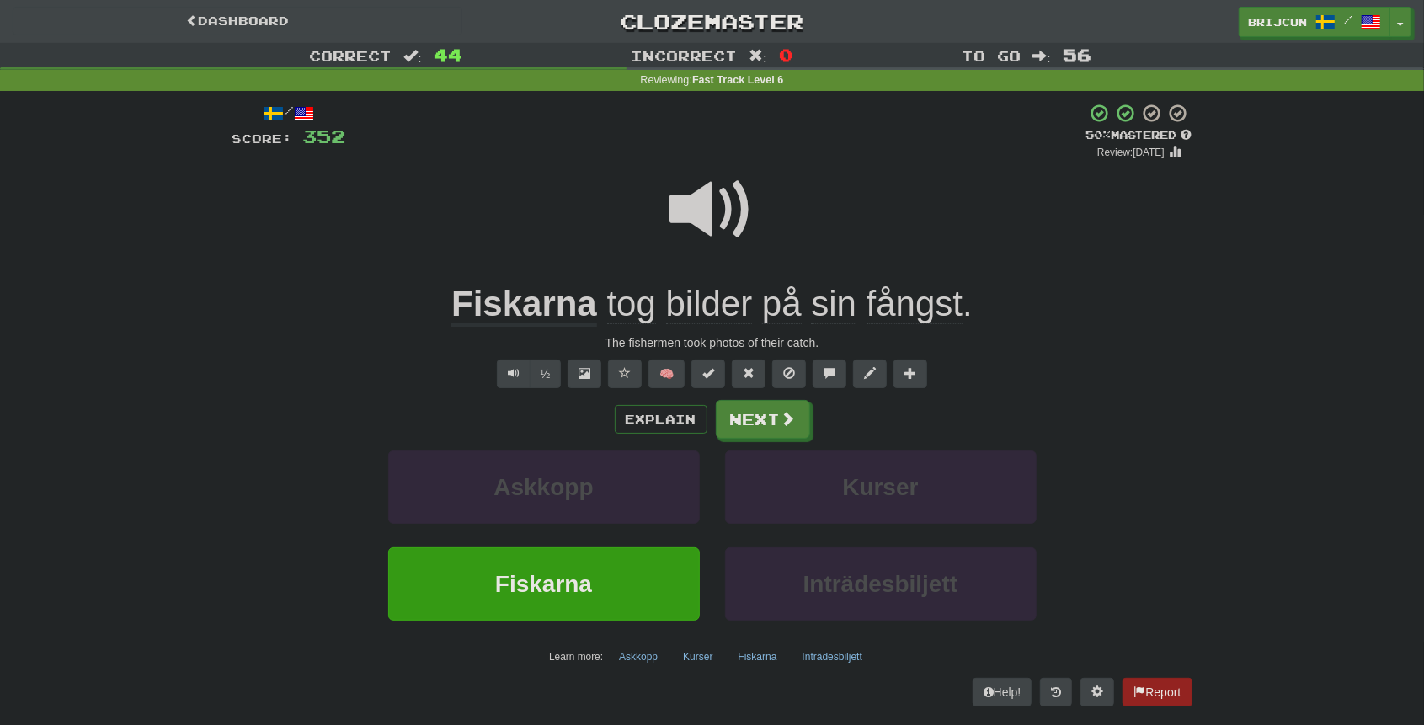
click at [527, 299] on u "Fiskarna" at bounding box center [524, 305] width 146 height 43
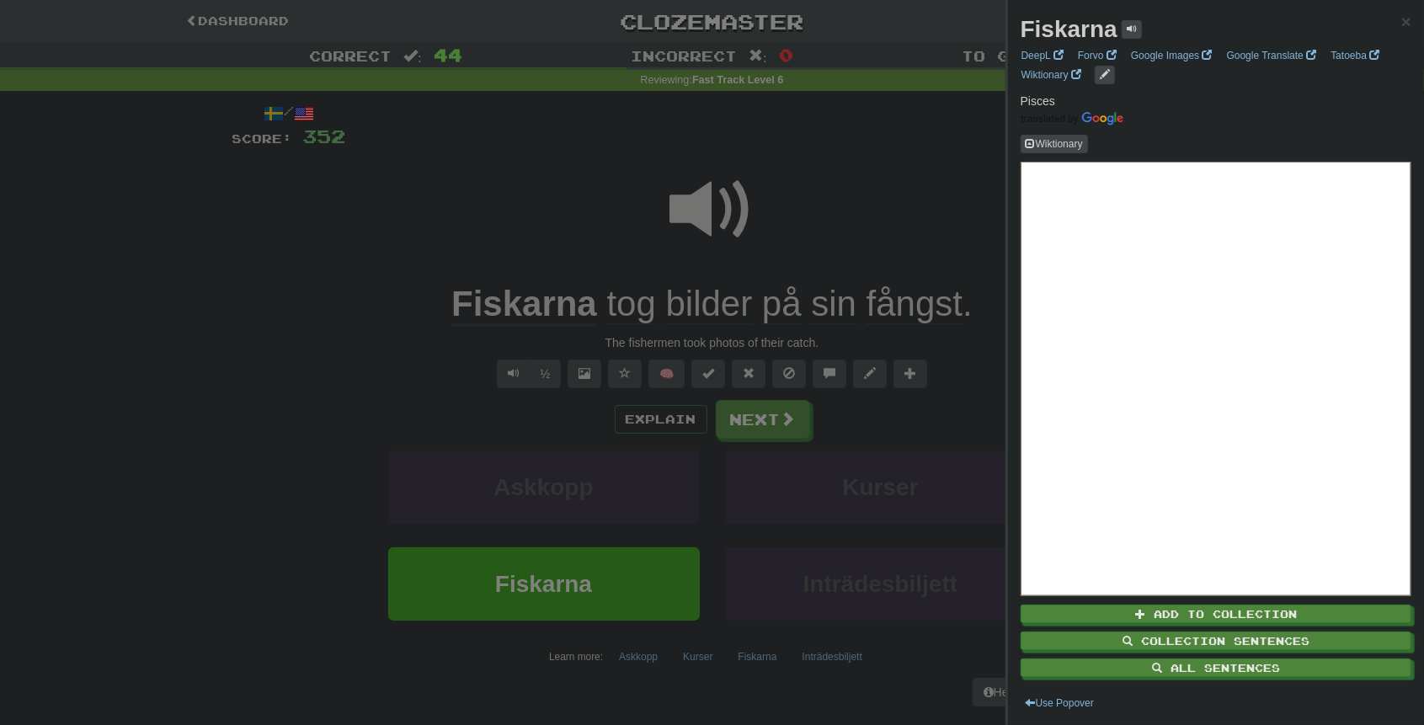
click at [888, 211] on div at bounding box center [712, 362] width 1424 height 725
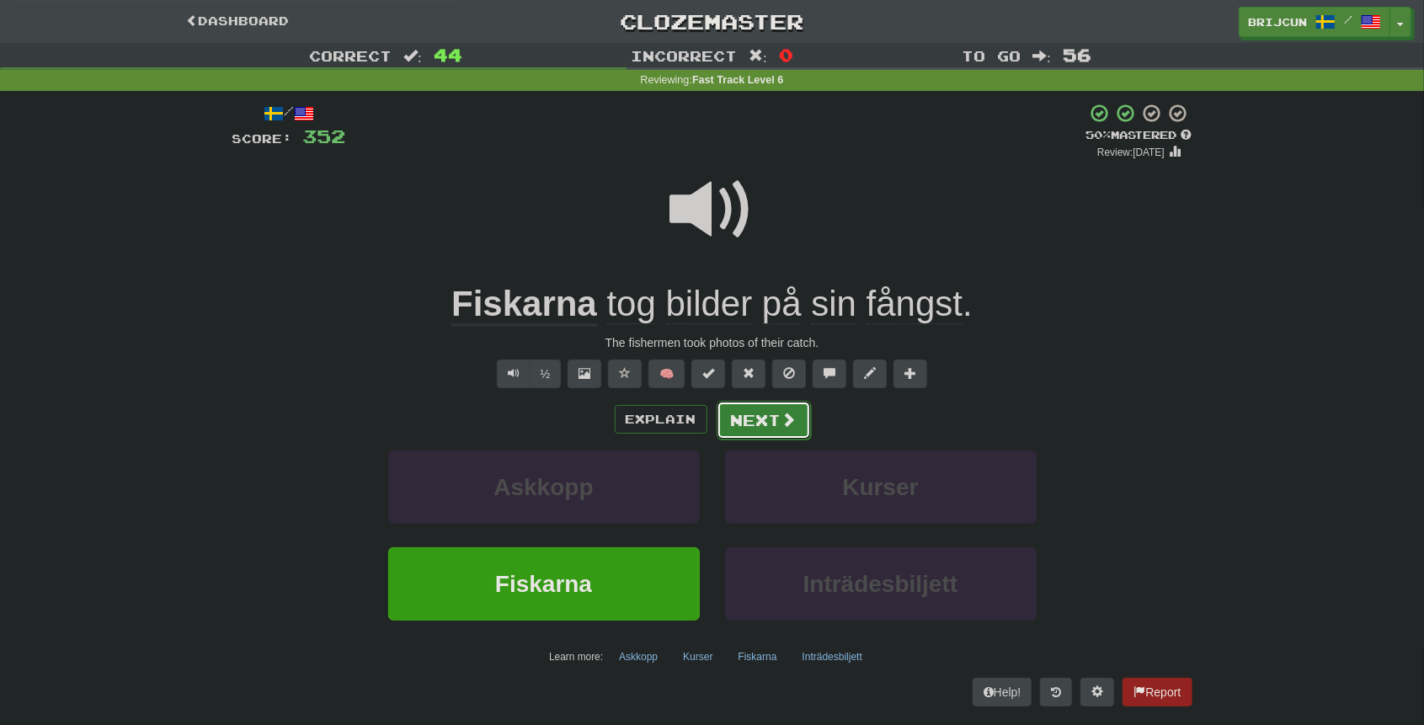
click at [748, 417] on button "Next" at bounding box center [764, 420] width 94 height 39
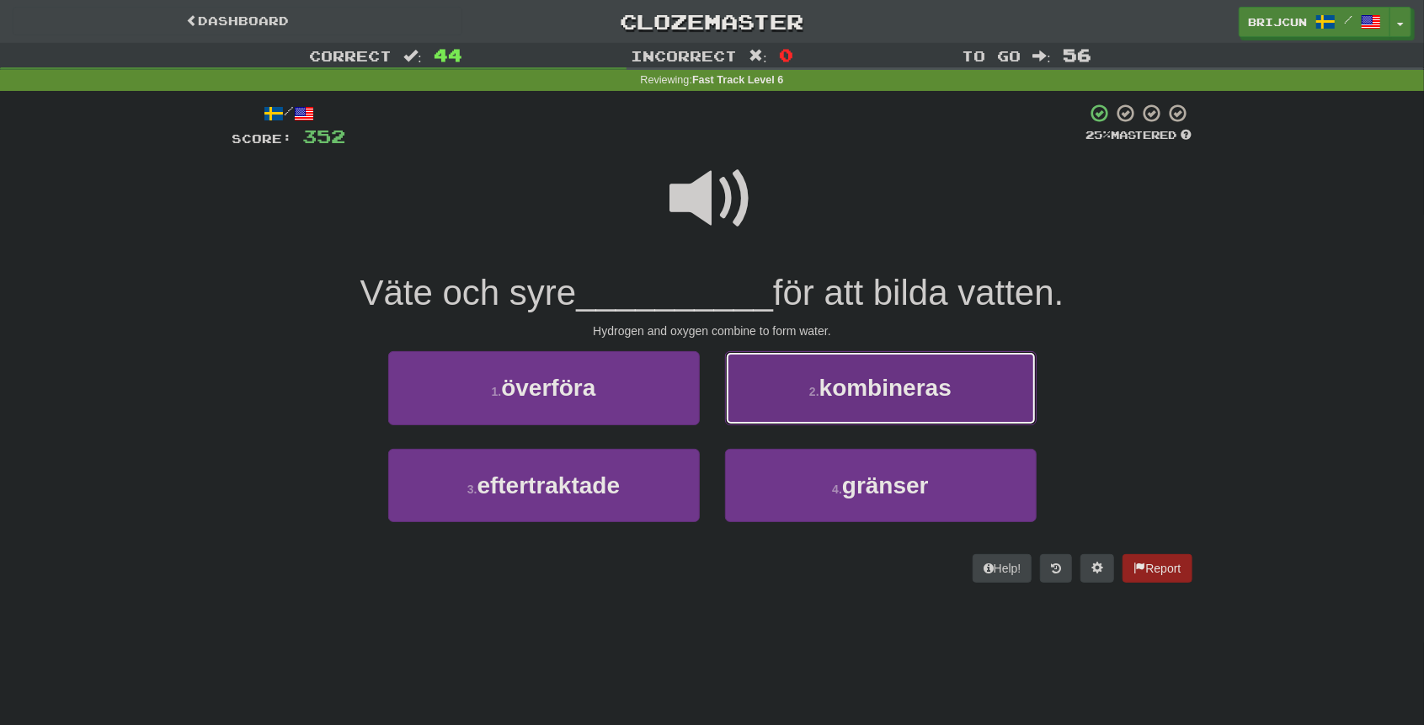
click at [815, 416] on button "2 . kombineras" at bounding box center [881, 387] width 312 height 73
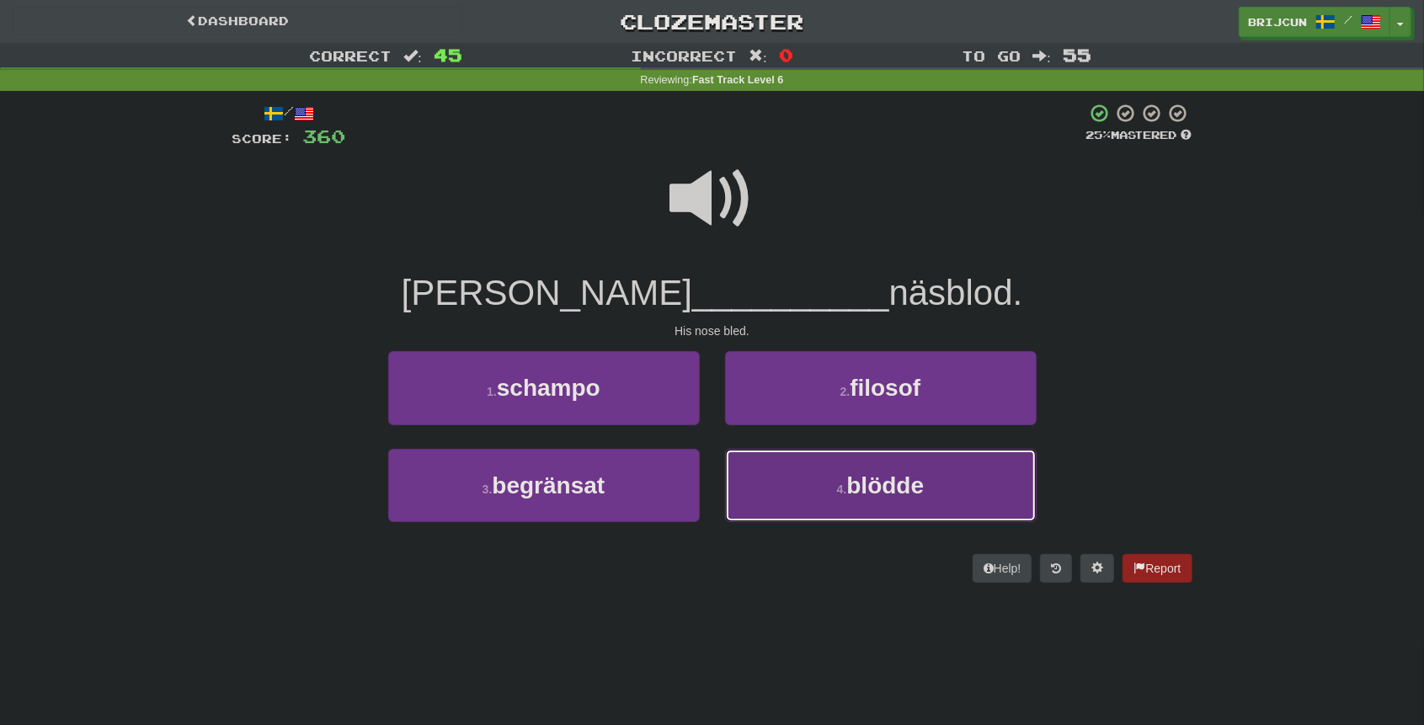
click at [818, 471] on button "4 . blödde" at bounding box center [881, 485] width 312 height 73
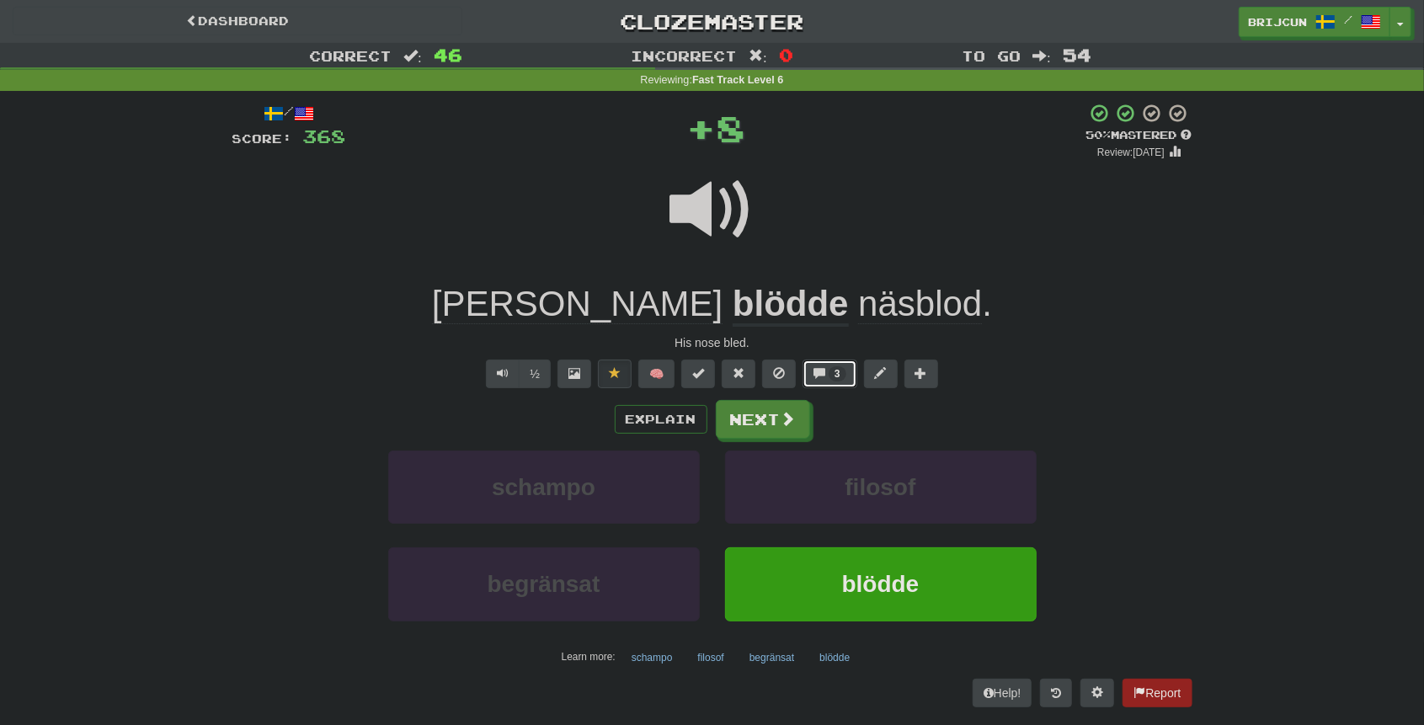
click at [835, 381] on button "3" at bounding box center [829, 374] width 55 height 29
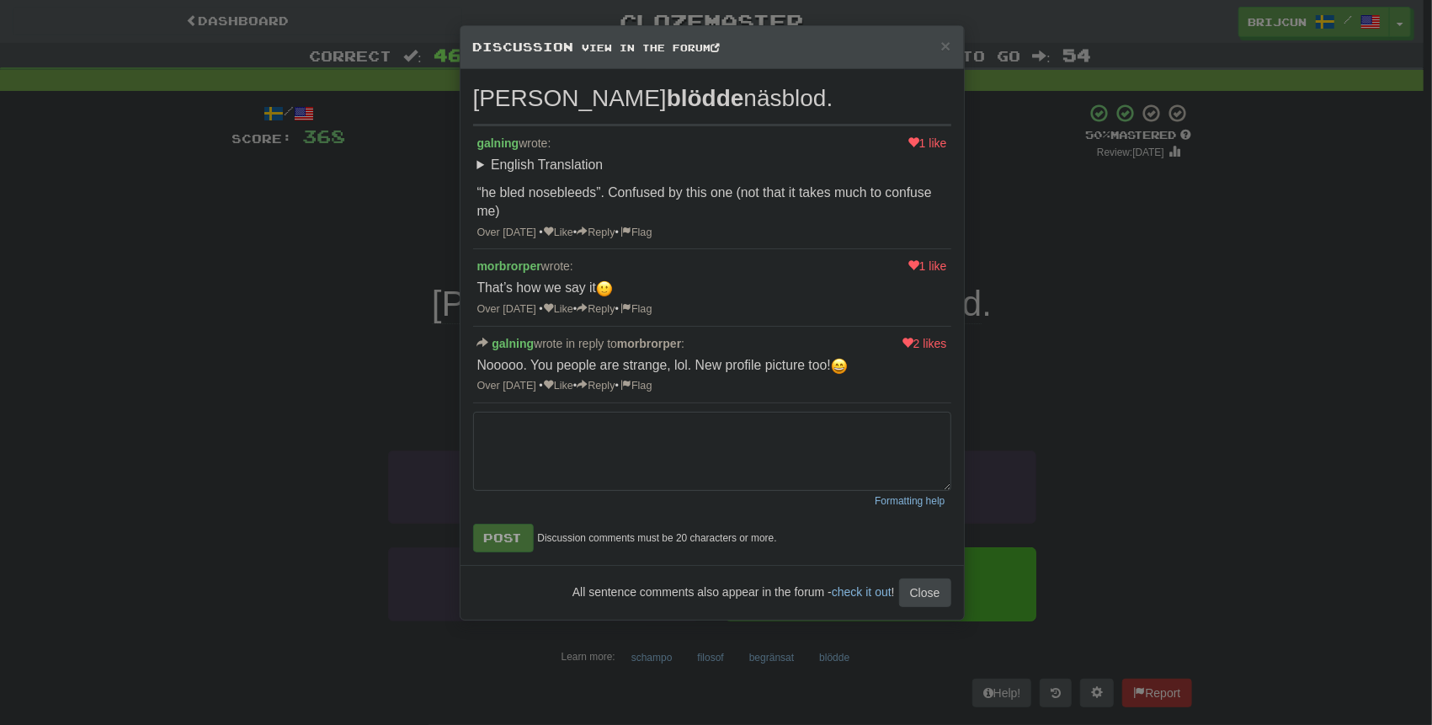
click at [1026, 379] on div "× Discussion View in the forum Han blödde näsblod. 1 like galning wrote: Englis…" at bounding box center [716, 362] width 1432 height 725
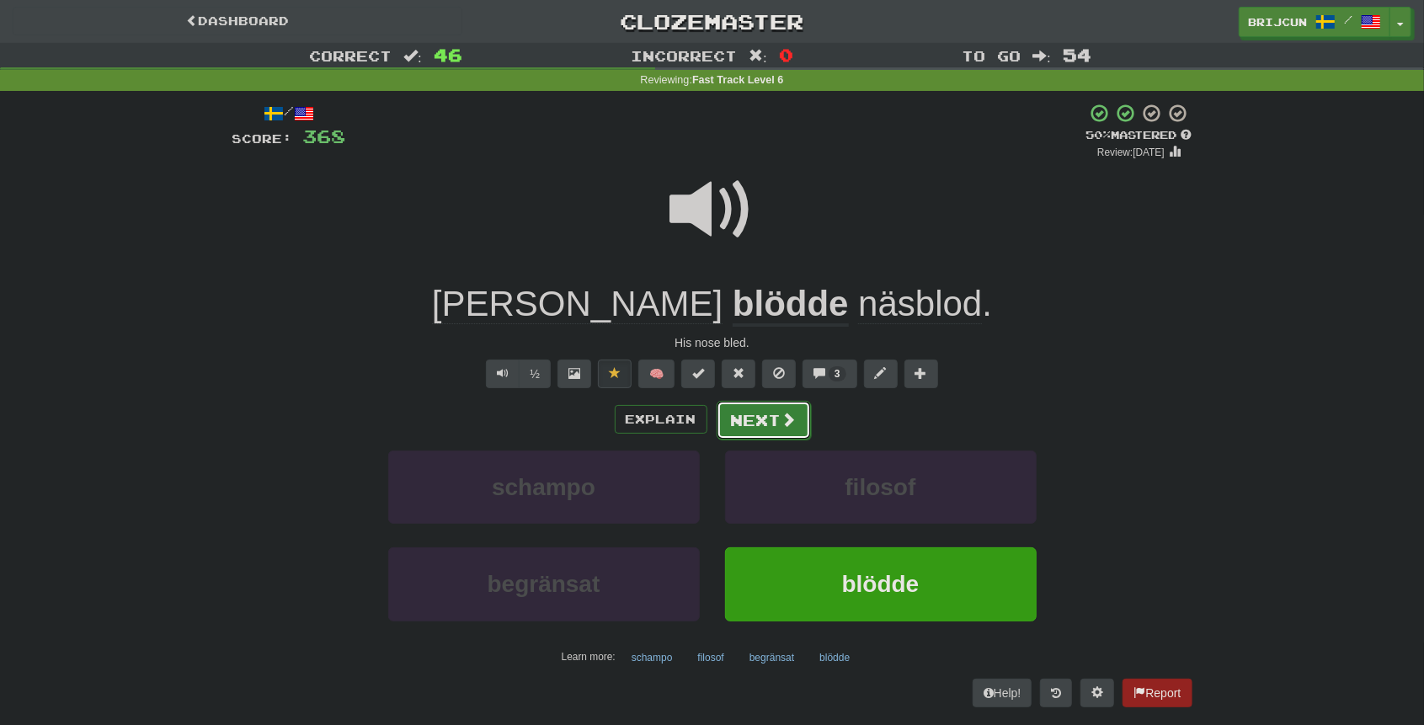
click at [734, 406] on button "Next" at bounding box center [764, 420] width 94 height 39
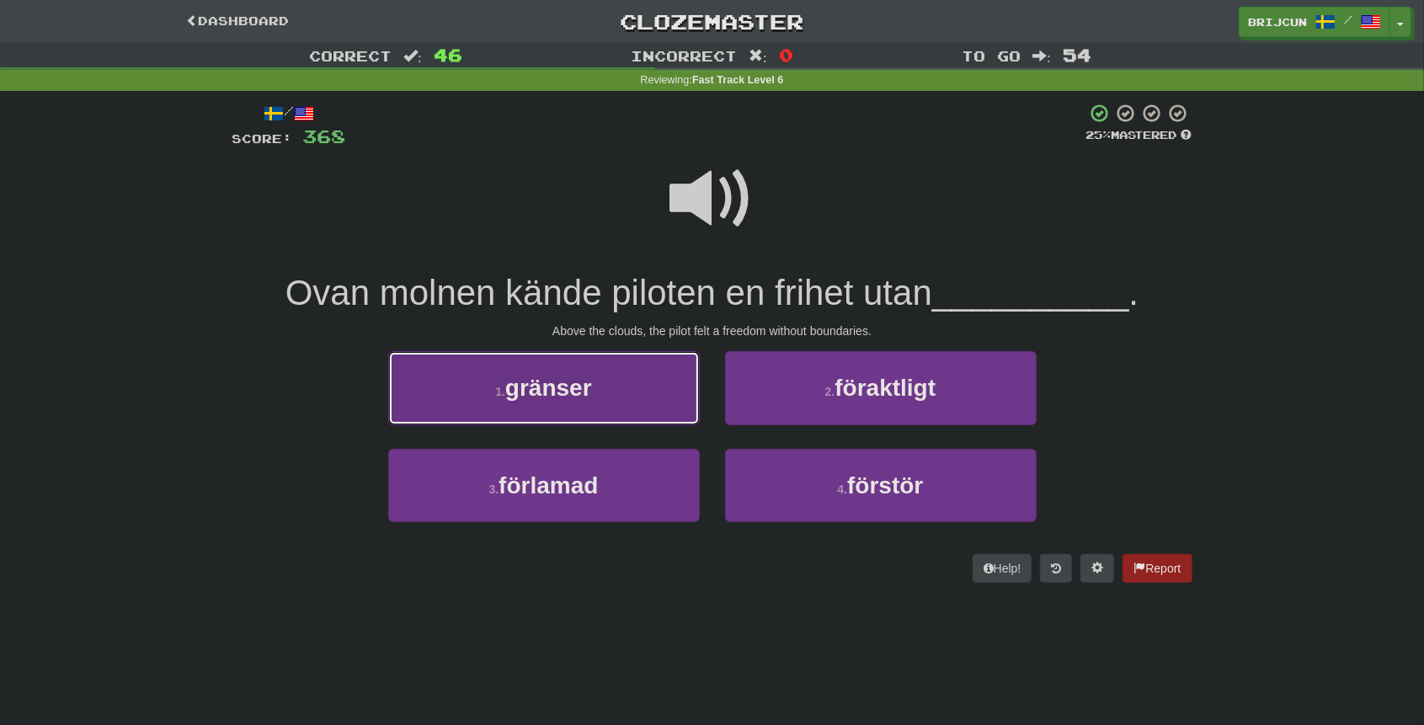
click at [689, 402] on button "1 . gränser" at bounding box center [544, 387] width 312 height 73
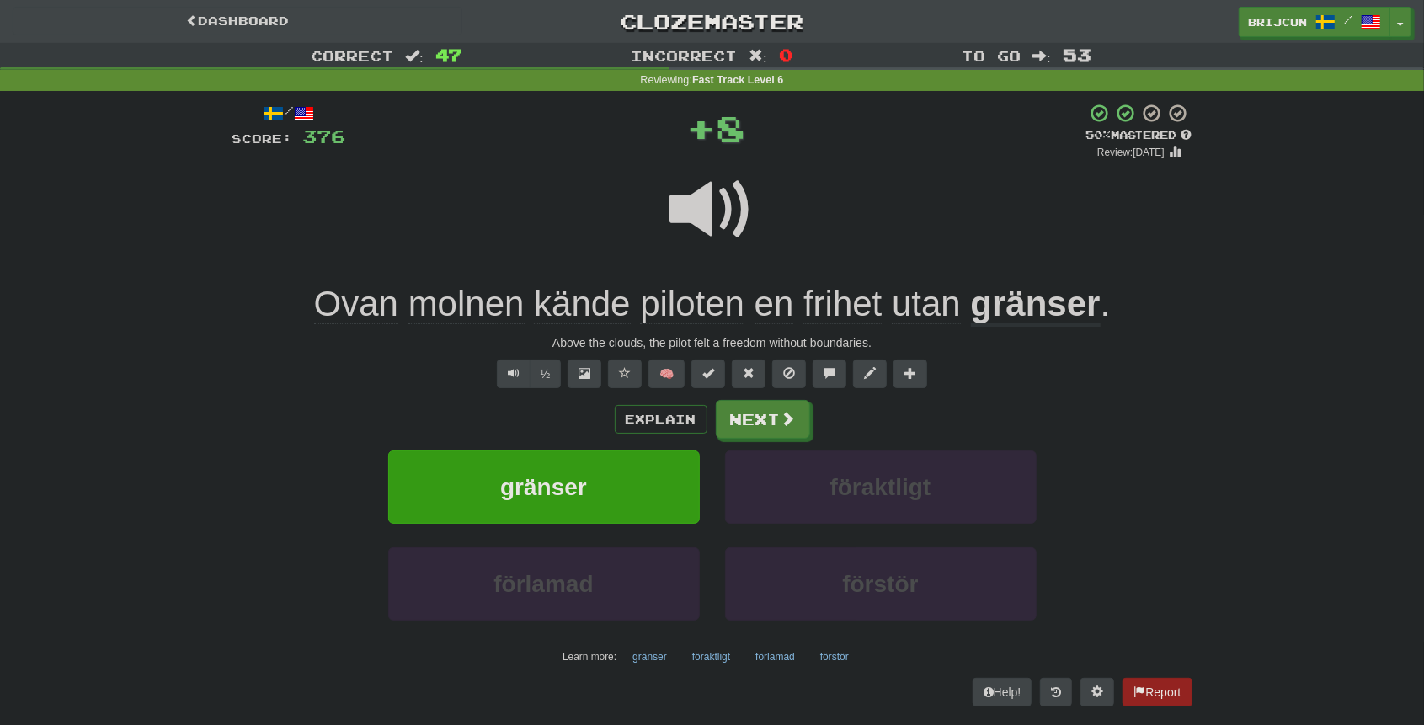
click at [711, 219] on span at bounding box center [712, 210] width 84 height 84
drag, startPoint x: 787, startPoint y: 440, endPoint x: 780, endPoint y: 434, distance: 9.1
click at [786, 440] on div "Explain Next gränser föraktligt förlamad förstör Learn more: gränser föraktligt…" at bounding box center [712, 535] width 960 height 270
click at [773, 424] on button "Next" at bounding box center [764, 420] width 94 height 39
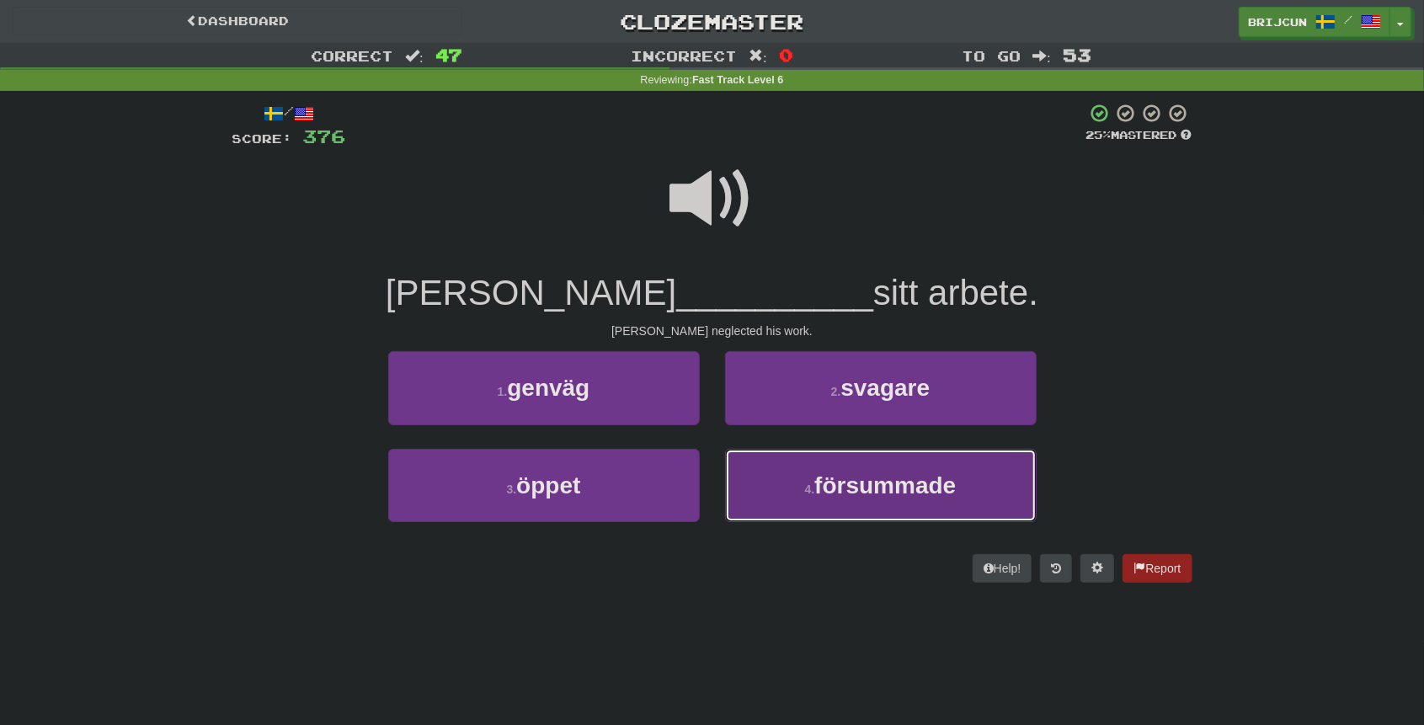
click at [802, 460] on button "4 . försummade" at bounding box center [881, 485] width 312 height 73
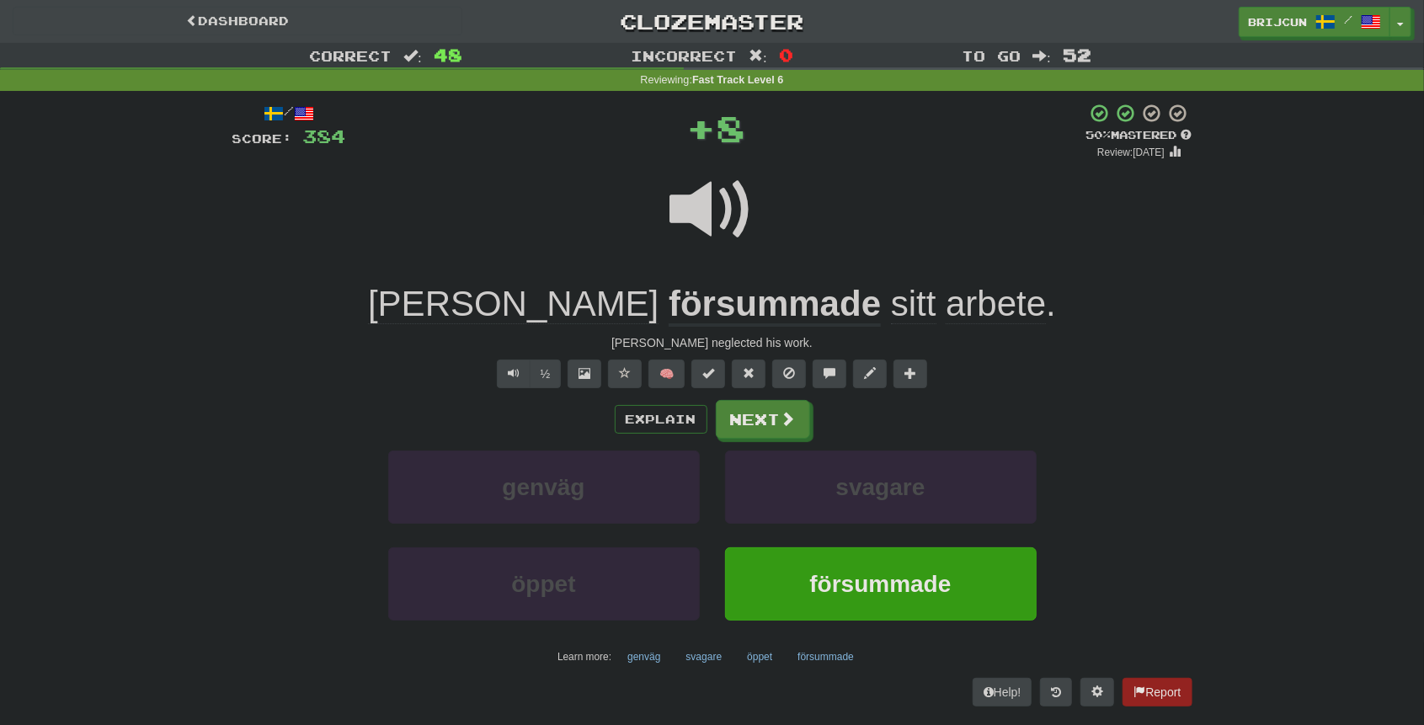
click at [699, 205] on span at bounding box center [712, 210] width 84 height 84
click at [628, 376] on span at bounding box center [625, 373] width 12 height 12
click at [669, 304] on u "försummade" at bounding box center [775, 305] width 212 height 43
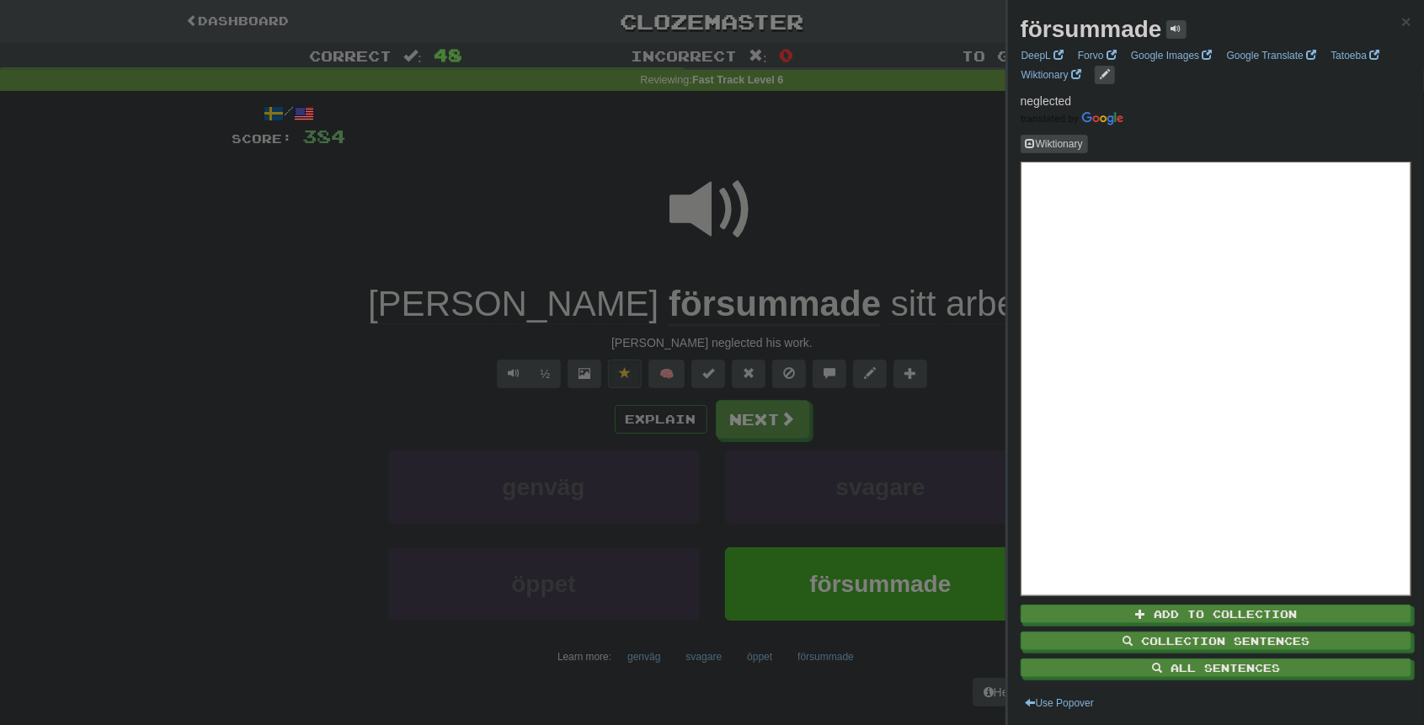
click at [525, 226] on div at bounding box center [712, 362] width 1424 height 725
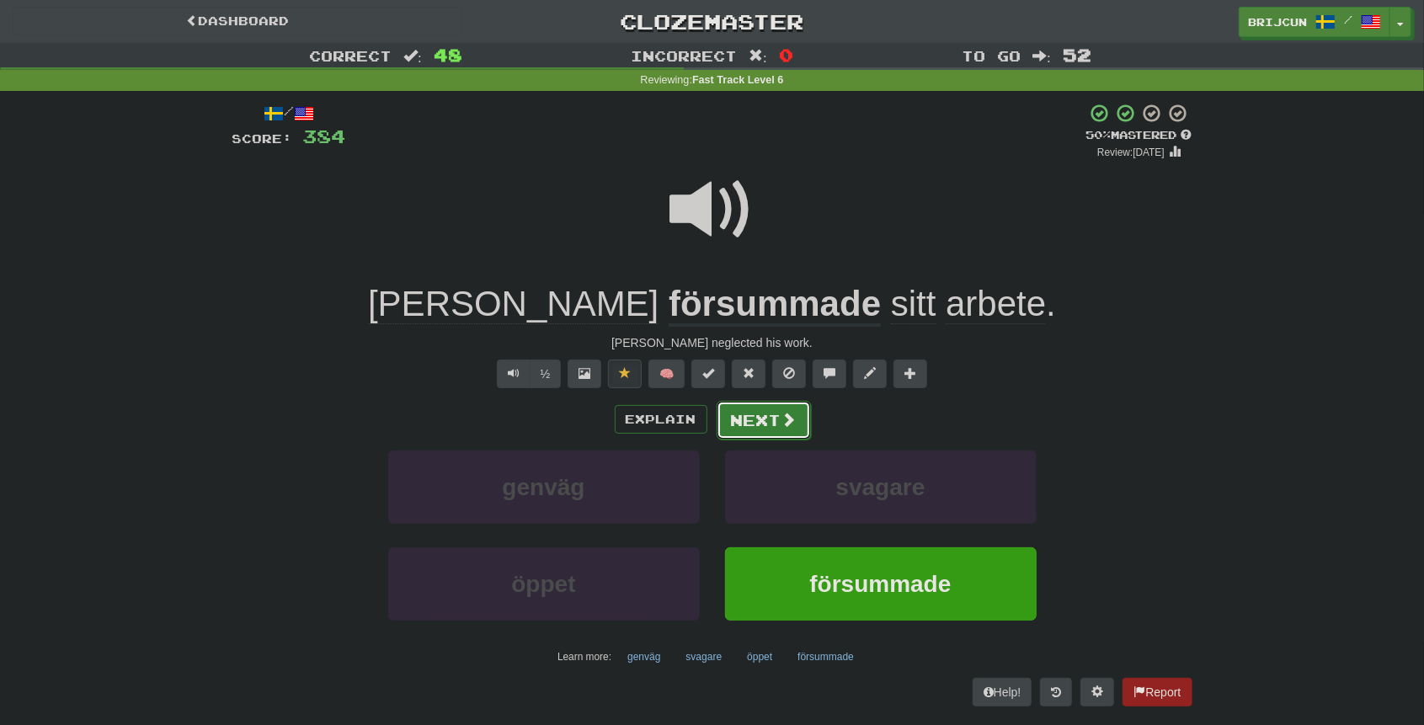
click at [766, 415] on button "Next" at bounding box center [764, 420] width 94 height 39
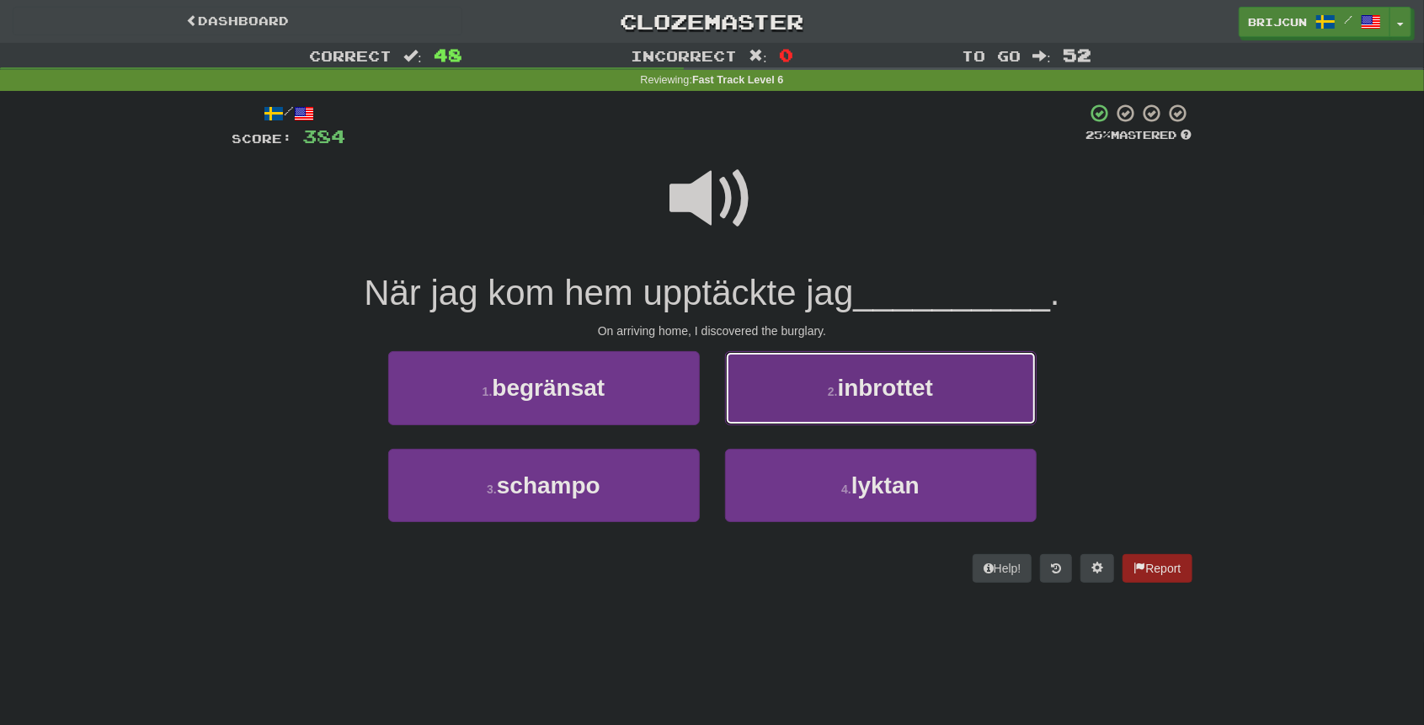
click at [758, 402] on button "2 . inbrottet" at bounding box center [881, 387] width 312 height 73
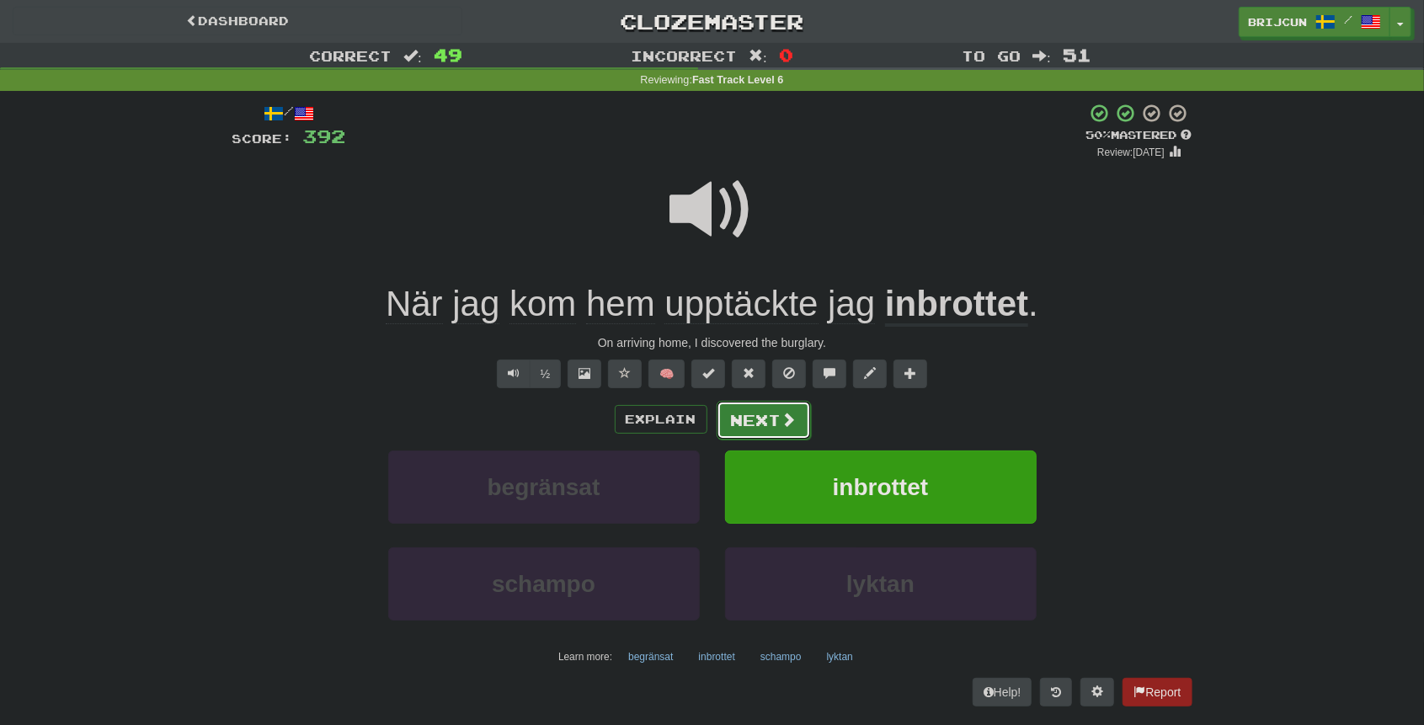
click at [754, 414] on button "Next" at bounding box center [764, 420] width 94 height 39
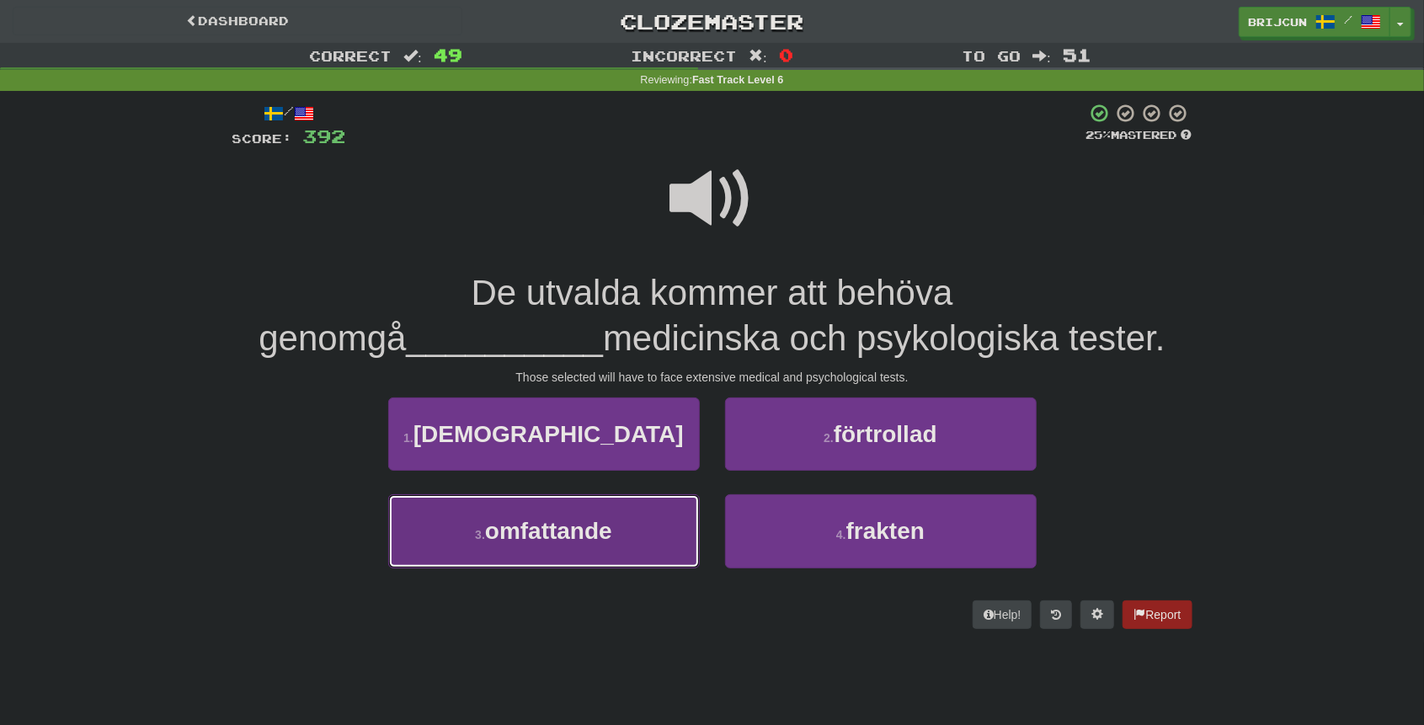
click at [645, 540] on button "3 . omfattande" at bounding box center [544, 530] width 312 height 73
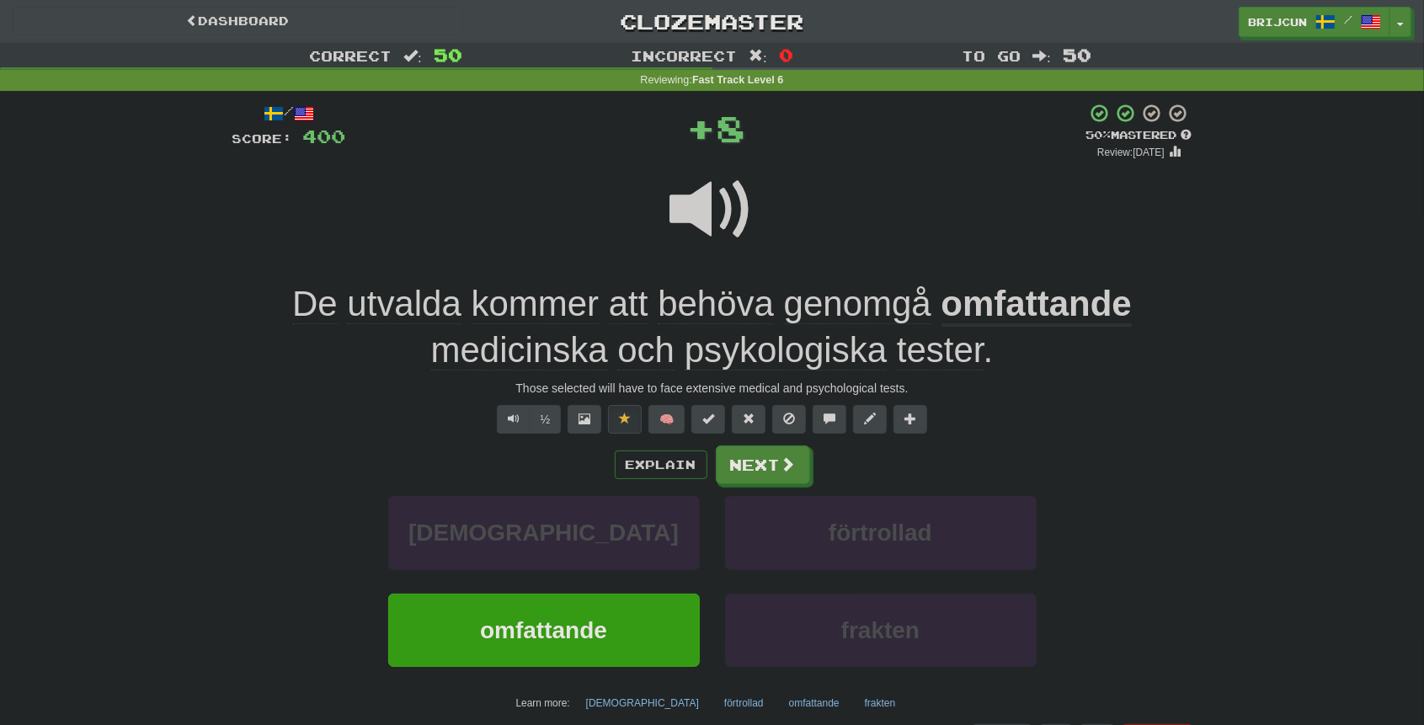
click at [1034, 312] on u "omfattande" at bounding box center [1036, 305] width 190 height 43
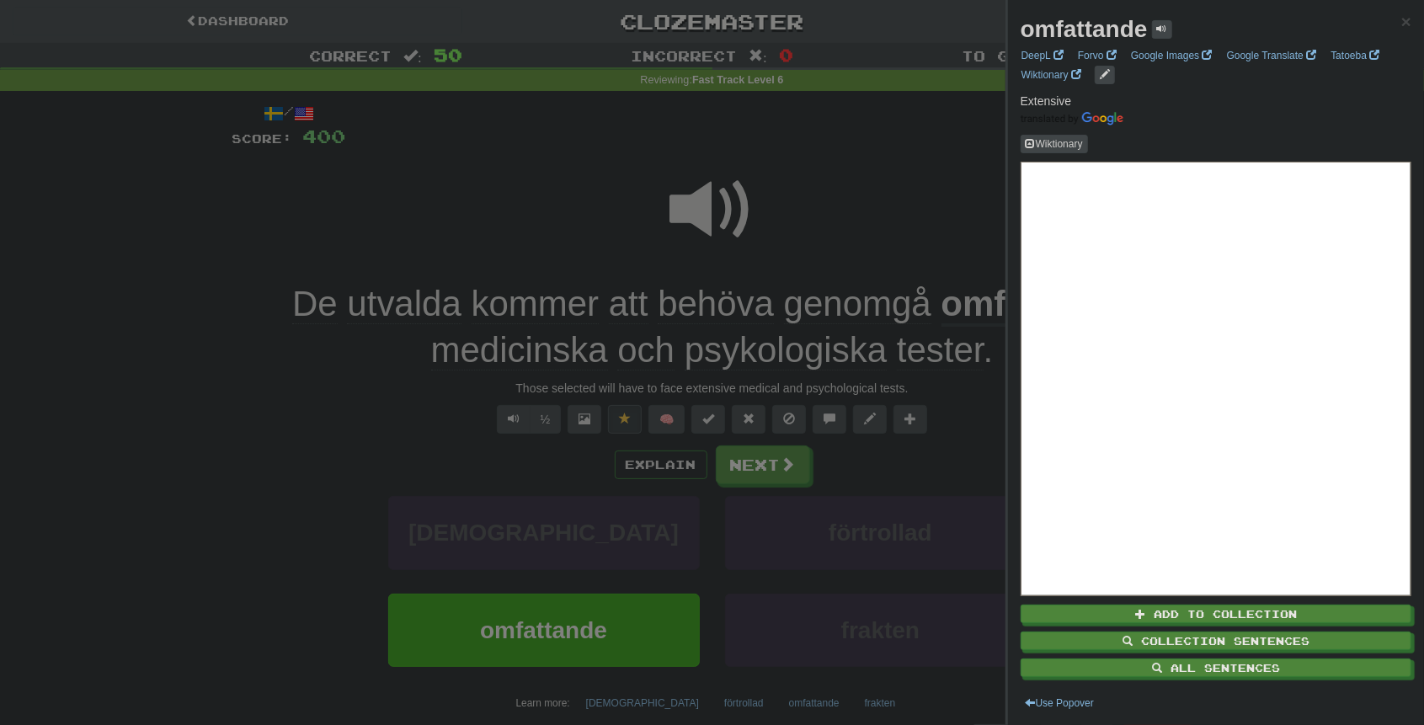
click at [934, 249] on div at bounding box center [712, 362] width 1424 height 725
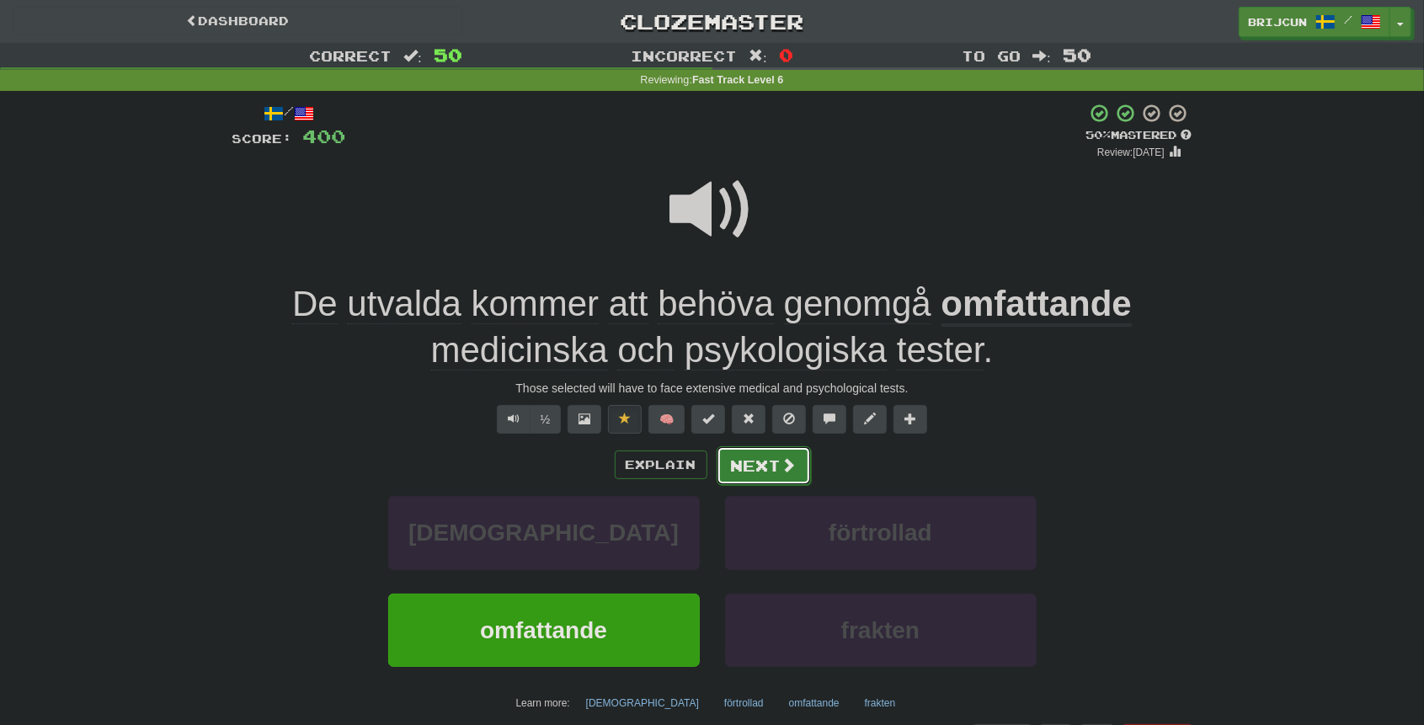
click at [761, 473] on button "Next" at bounding box center [764, 465] width 94 height 39
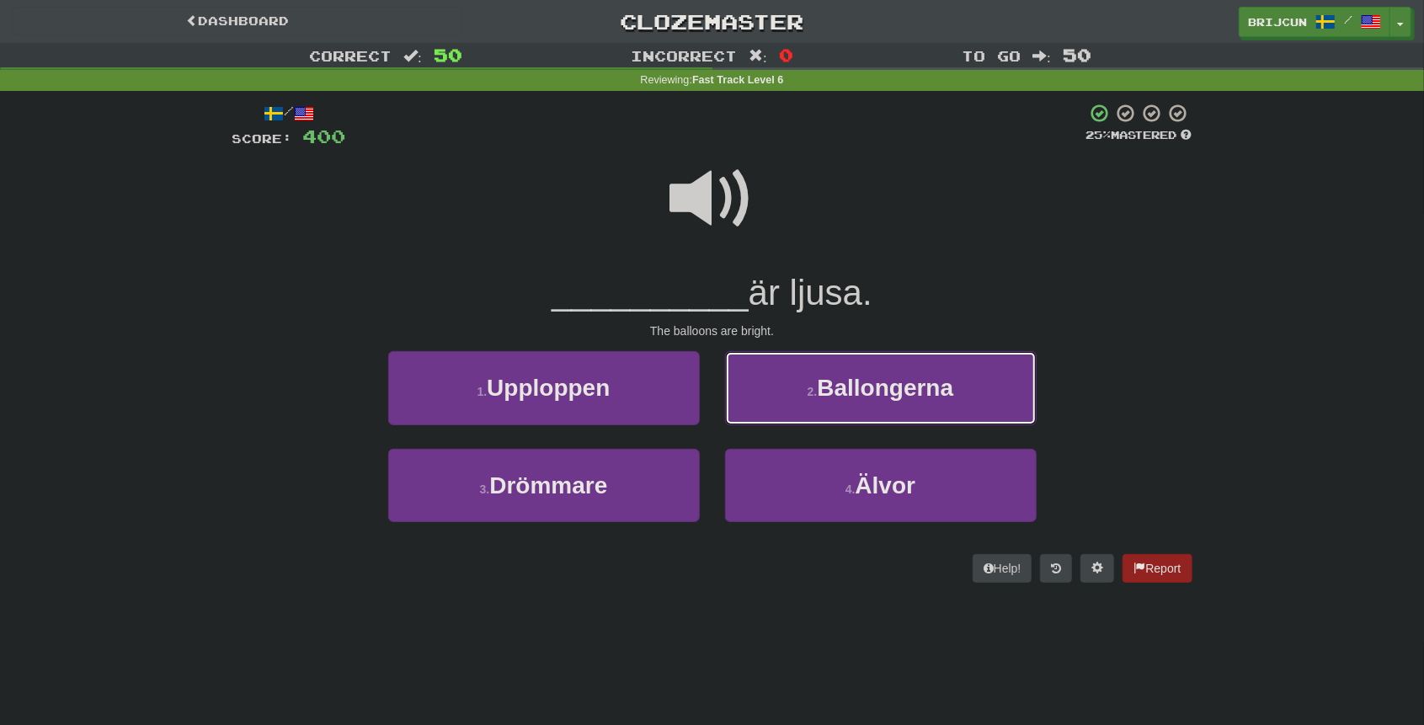
click at [754, 388] on button "2 . Ballongerna" at bounding box center [881, 387] width 312 height 73
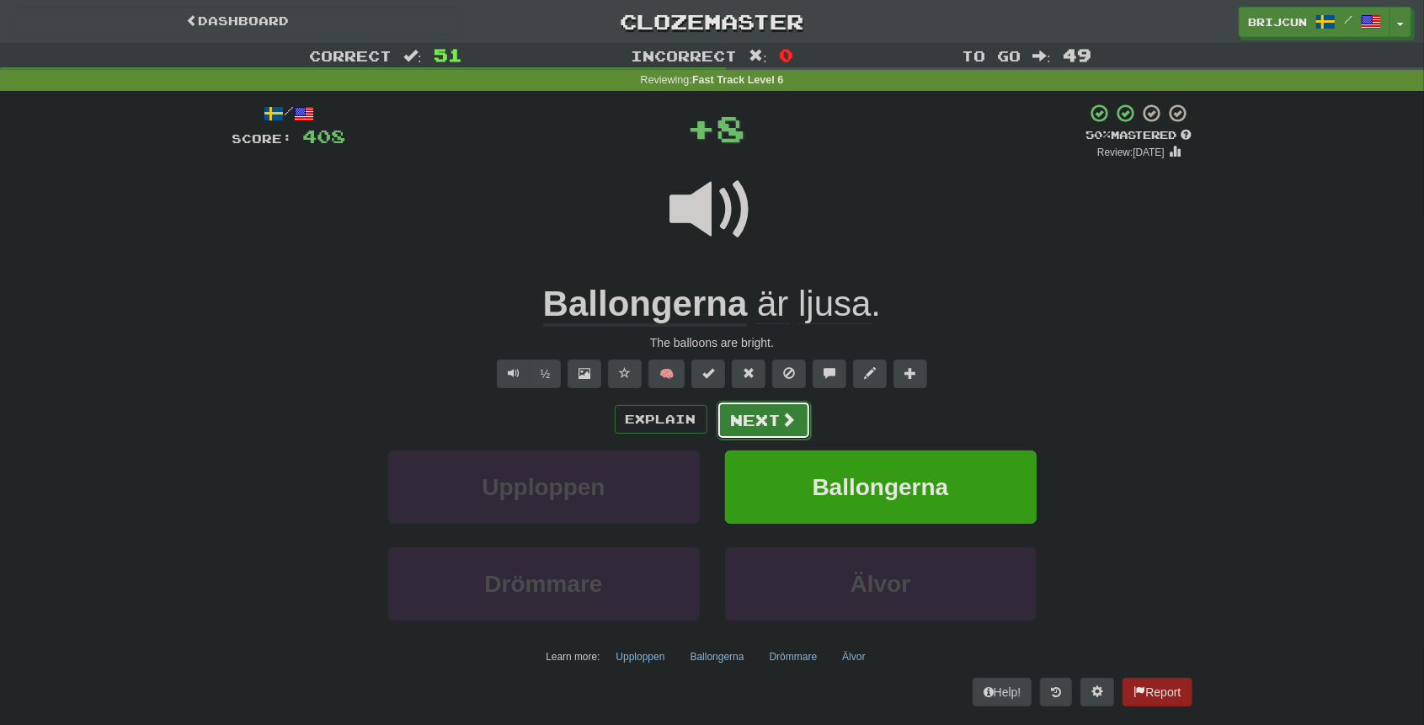
click at [739, 414] on button "Next" at bounding box center [764, 420] width 94 height 39
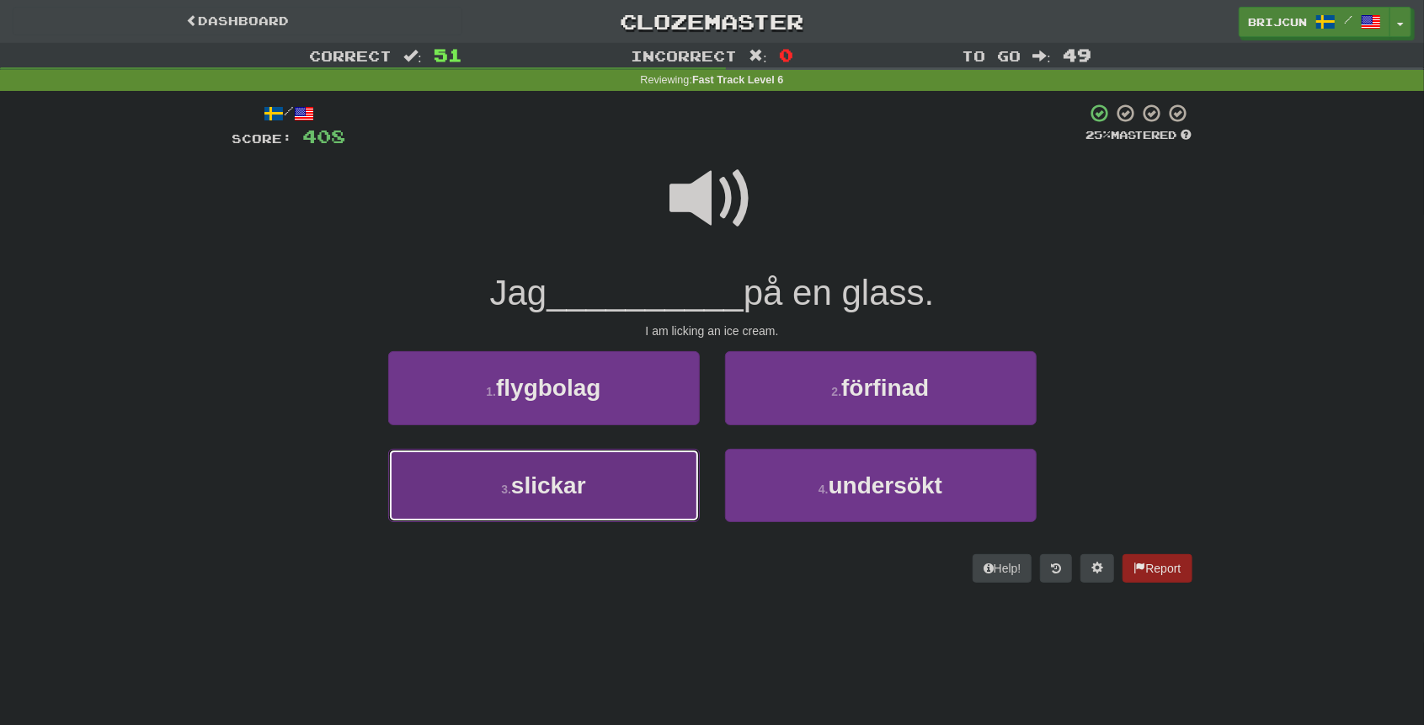
click at [660, 468] on button "3 . slickar" at bounding box center [544, 485] width 312 height 73
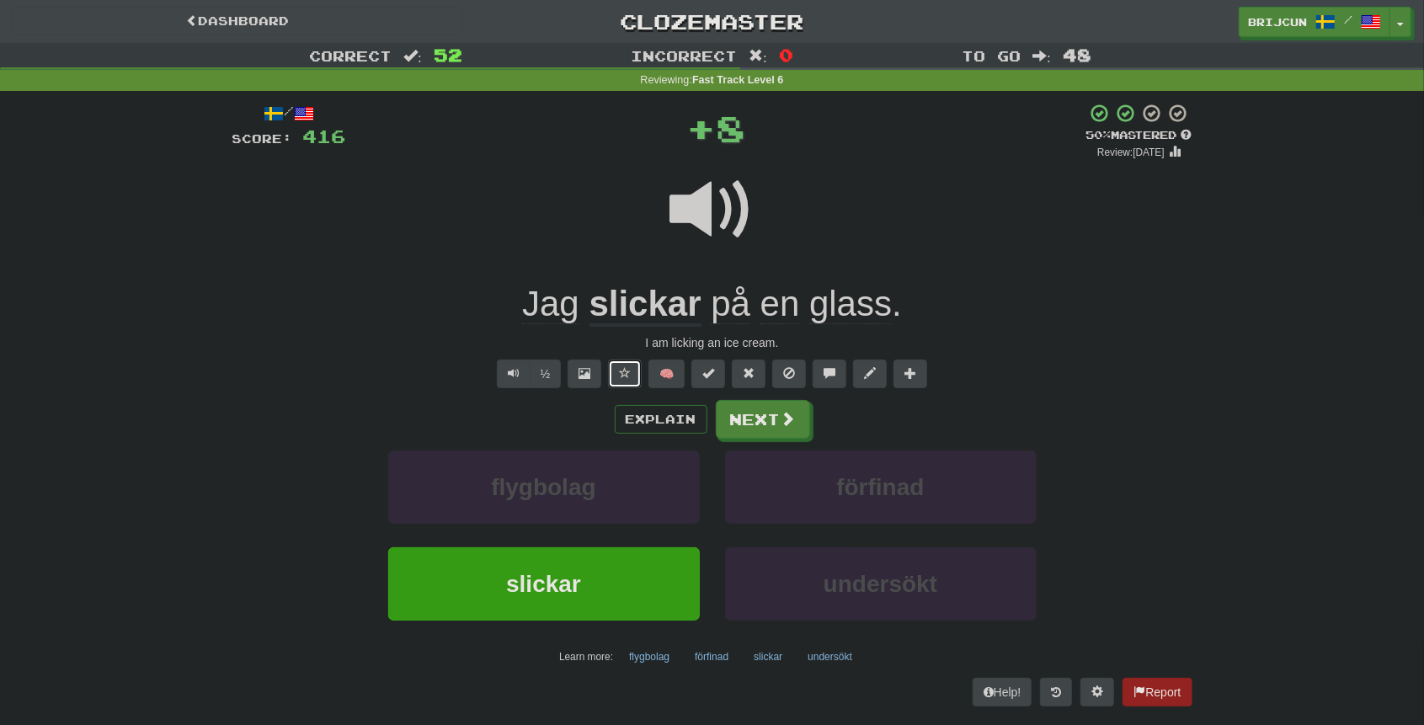
click at [632, 379] on button at bounding box center [625, 374] width 34 height 29
click at [737, 418] on button "Next" at bounding box center [764, 420] width 94 height 39
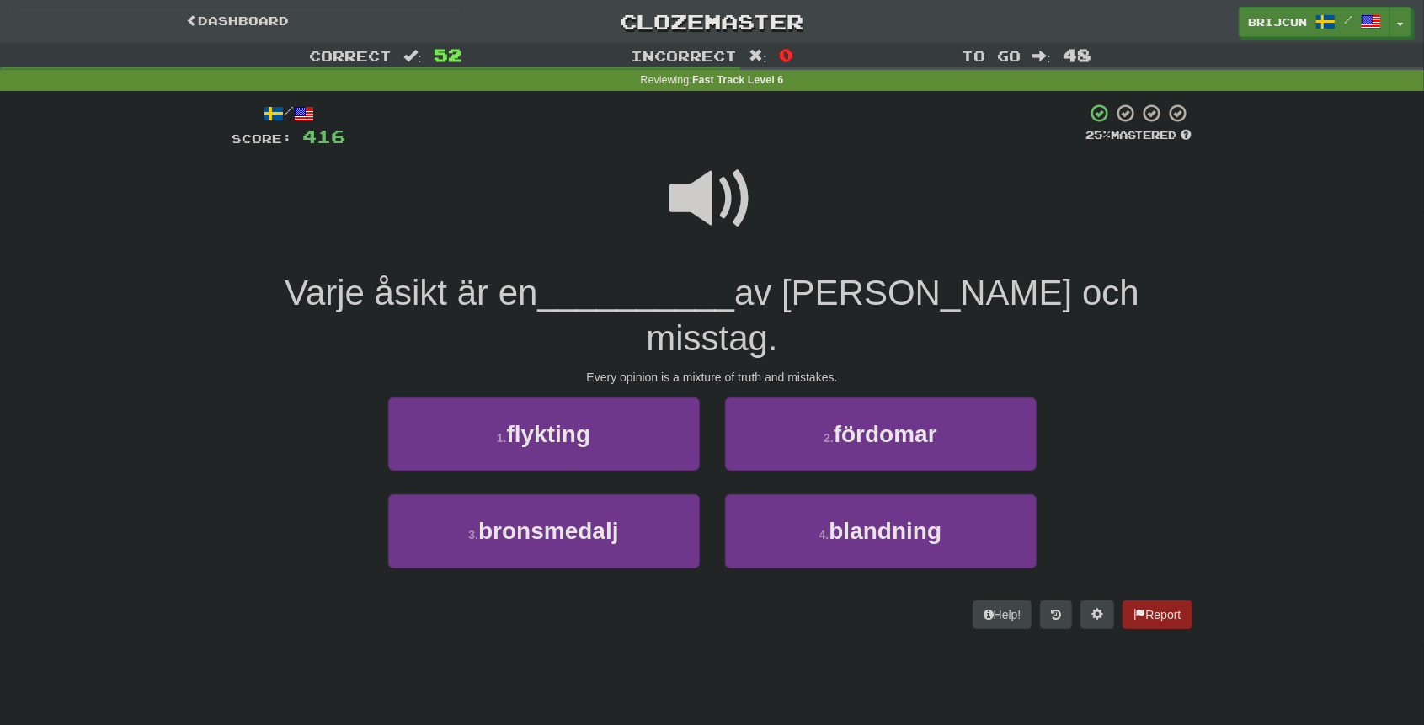
click at [726, 192] on span at bounding box center [712, 199] width 84 height 84
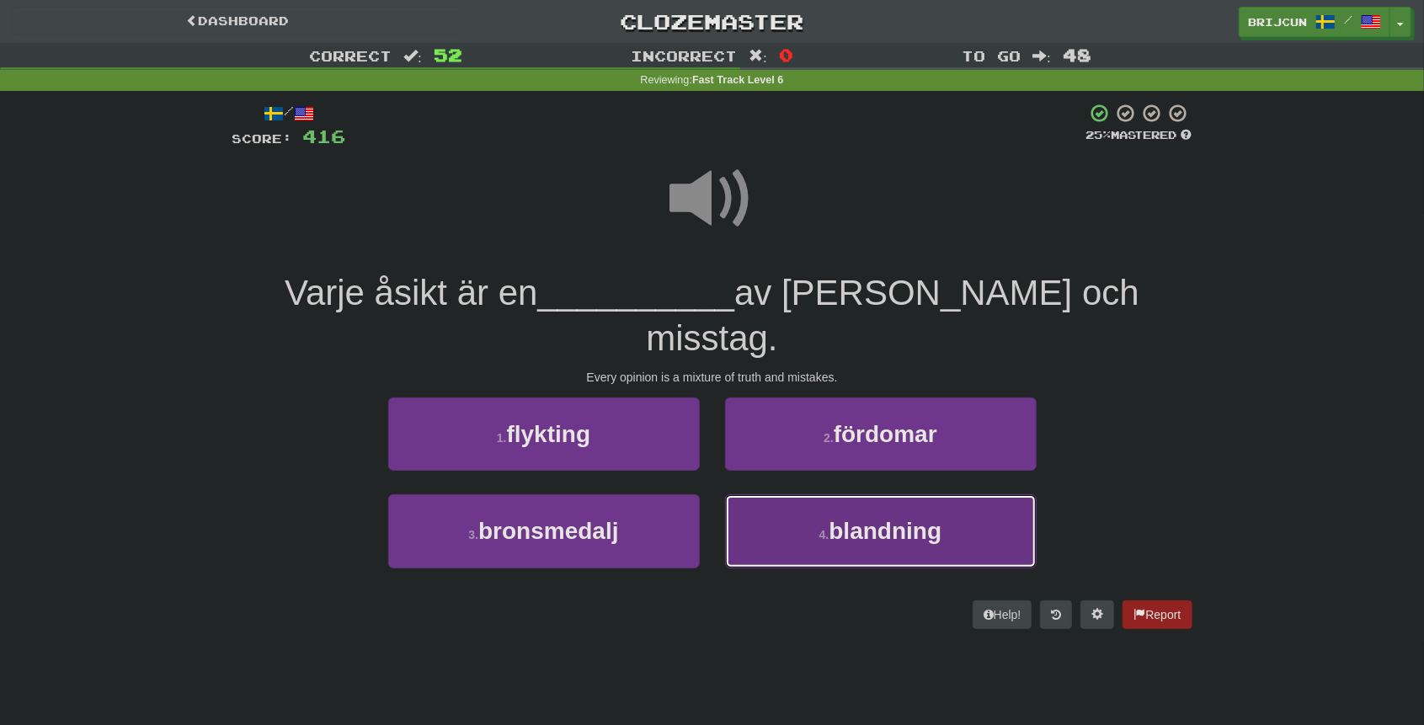
click at [806, 494] on button "4 . blandning" at bounding box center [881, 530] width 312 height 73
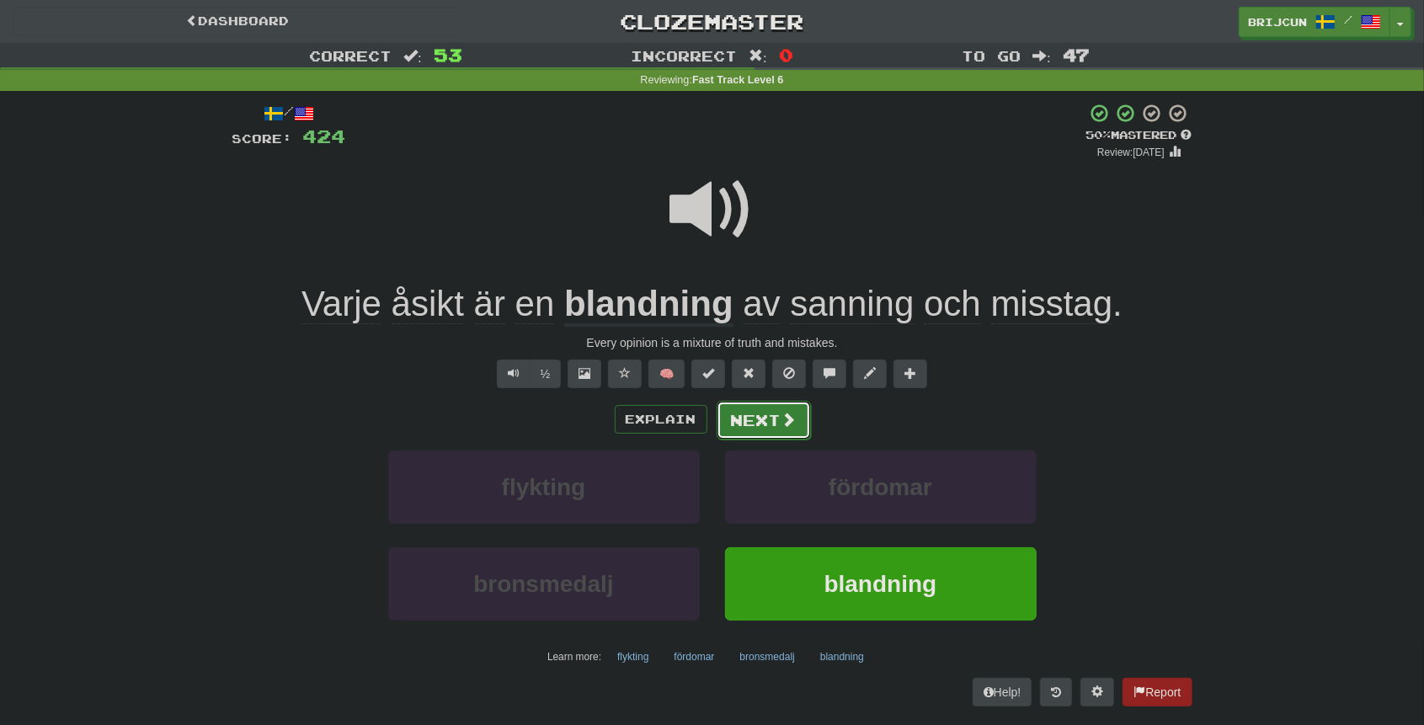
click at [750, 421] on button "Next" at bounding box center [764, 420] width 94 height 39
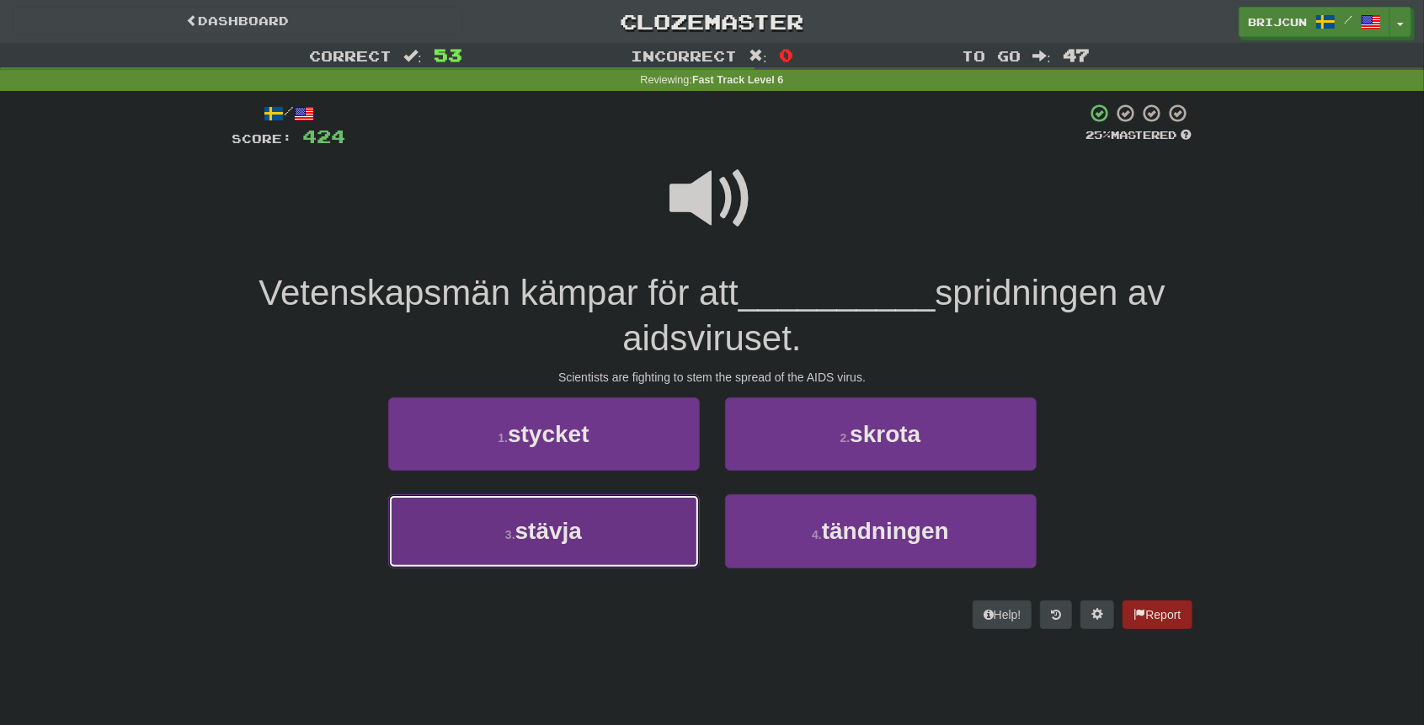
click at [649, 530] on button "3 . stävja" at bounding box center [544, 530] width 312 height 73
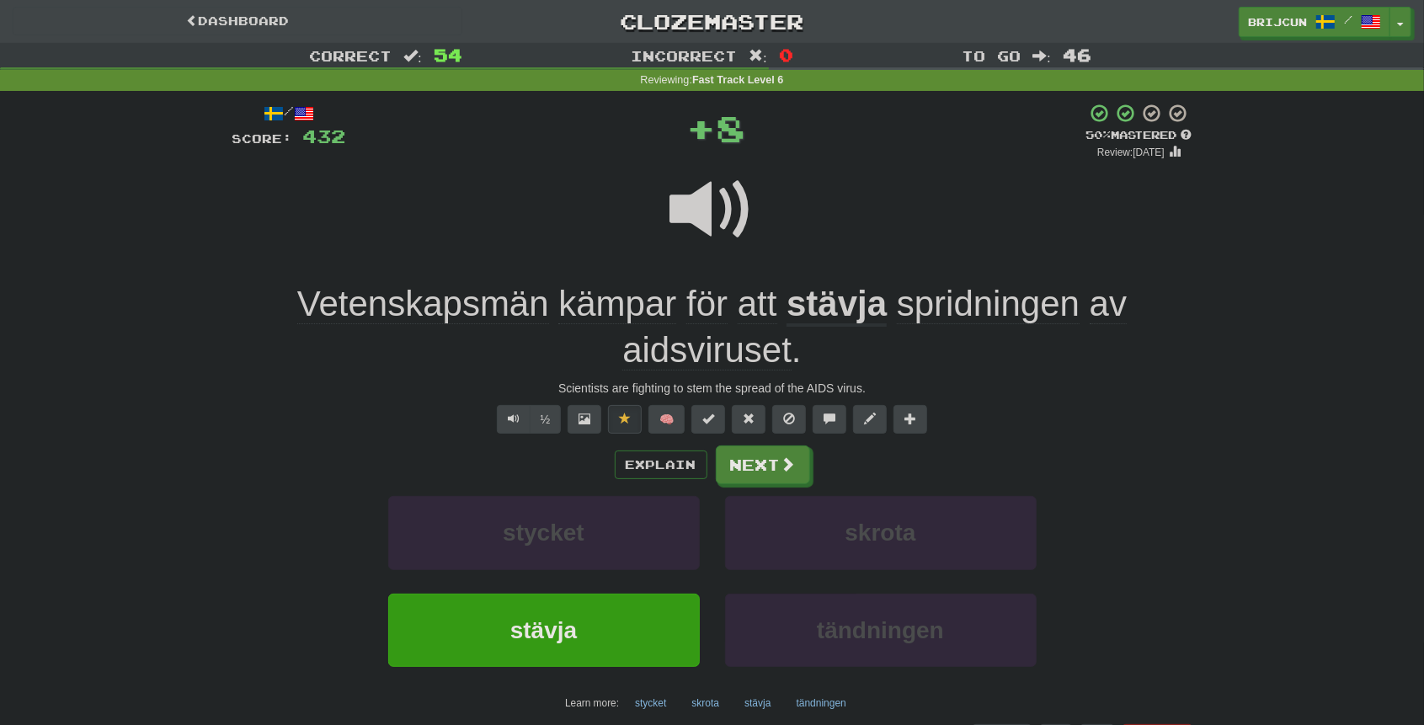
click at [815, 298] on u "stävja" at bounding box center [836, 305] width 100 height 43
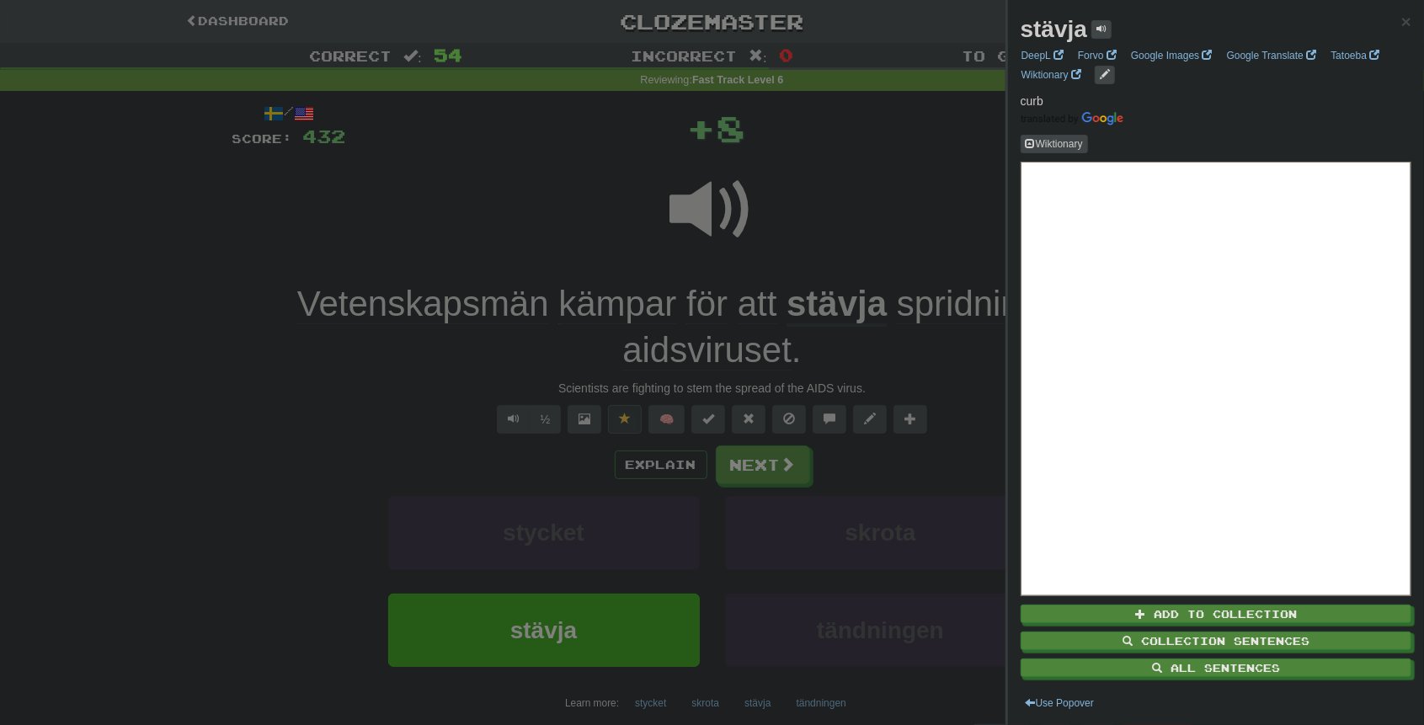
click at [813, 254] on div at bounding box center [712, 362] width 1424 height 725
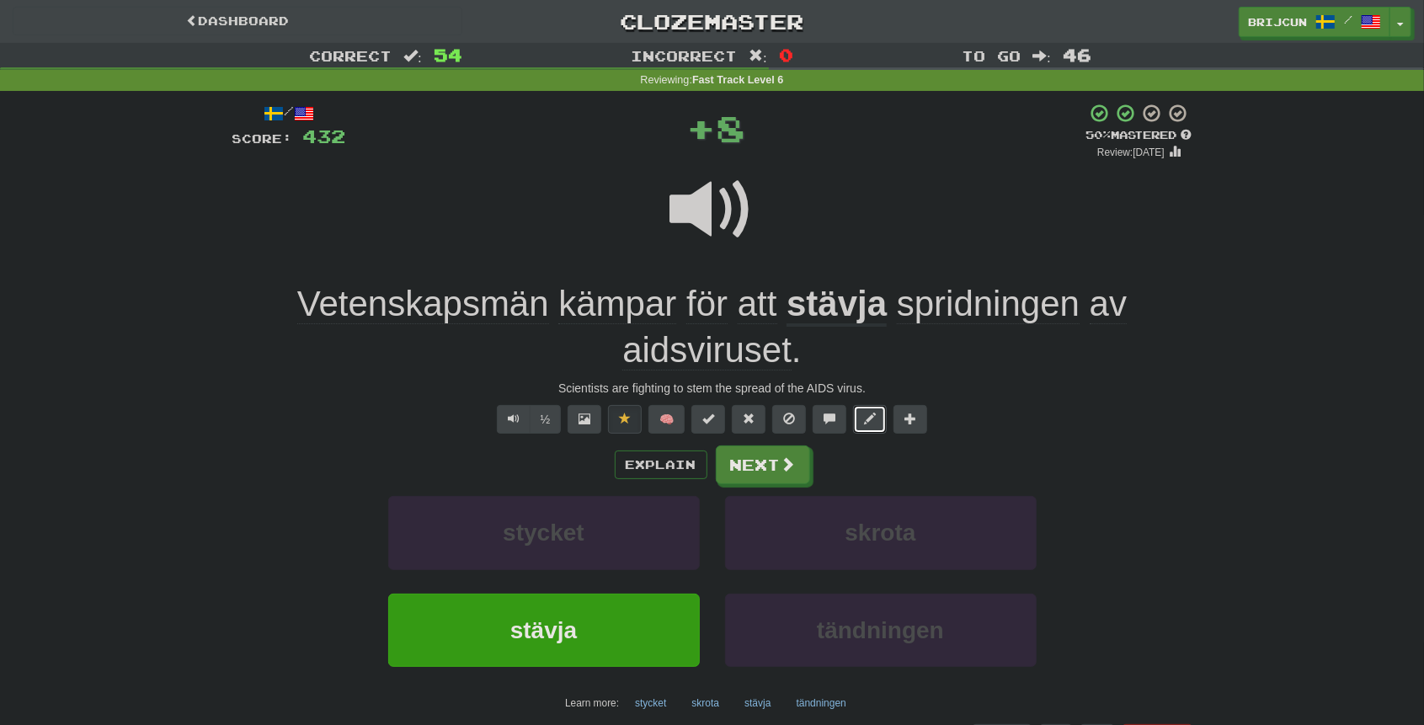
click at [867, 422] on span at bounding box center [870, 419] width 12 height 12
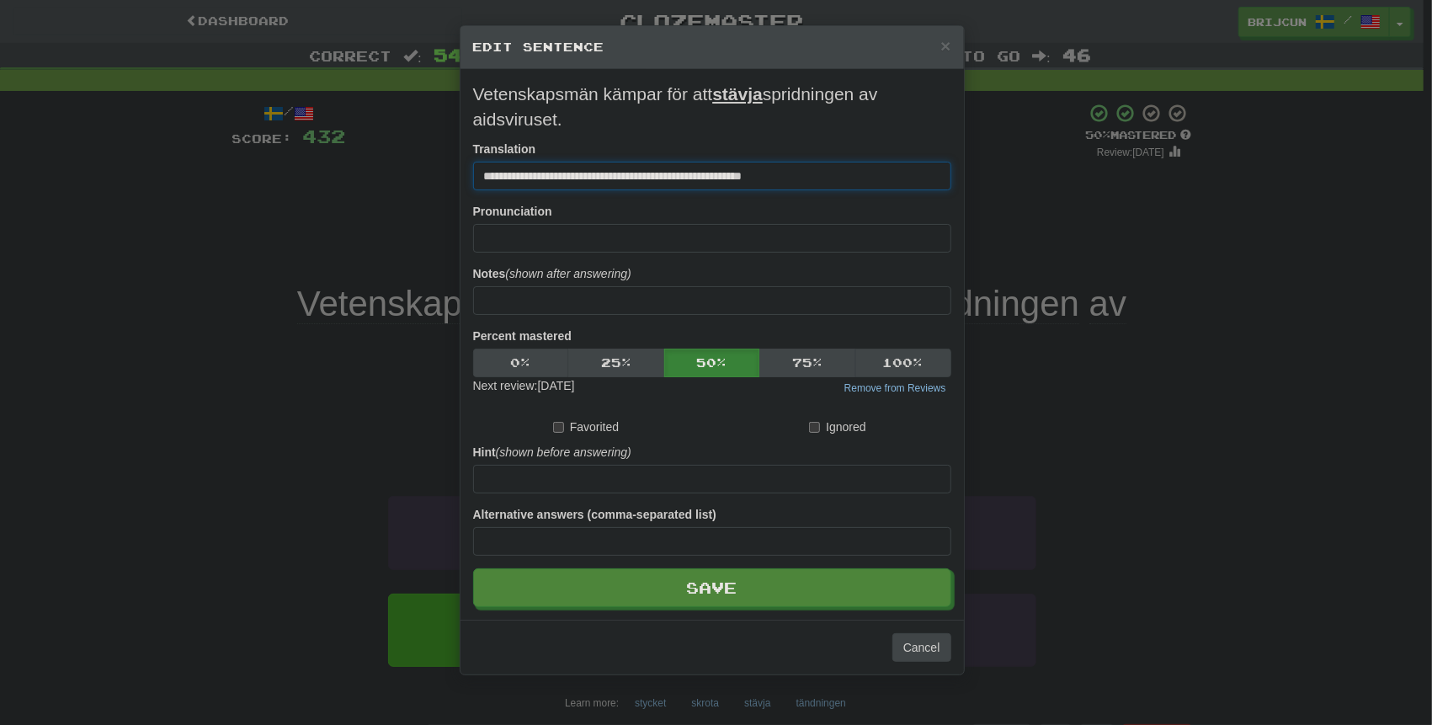
click at [637, 175] on input "**********" at bounding box center [712, 176] width 478 height 29
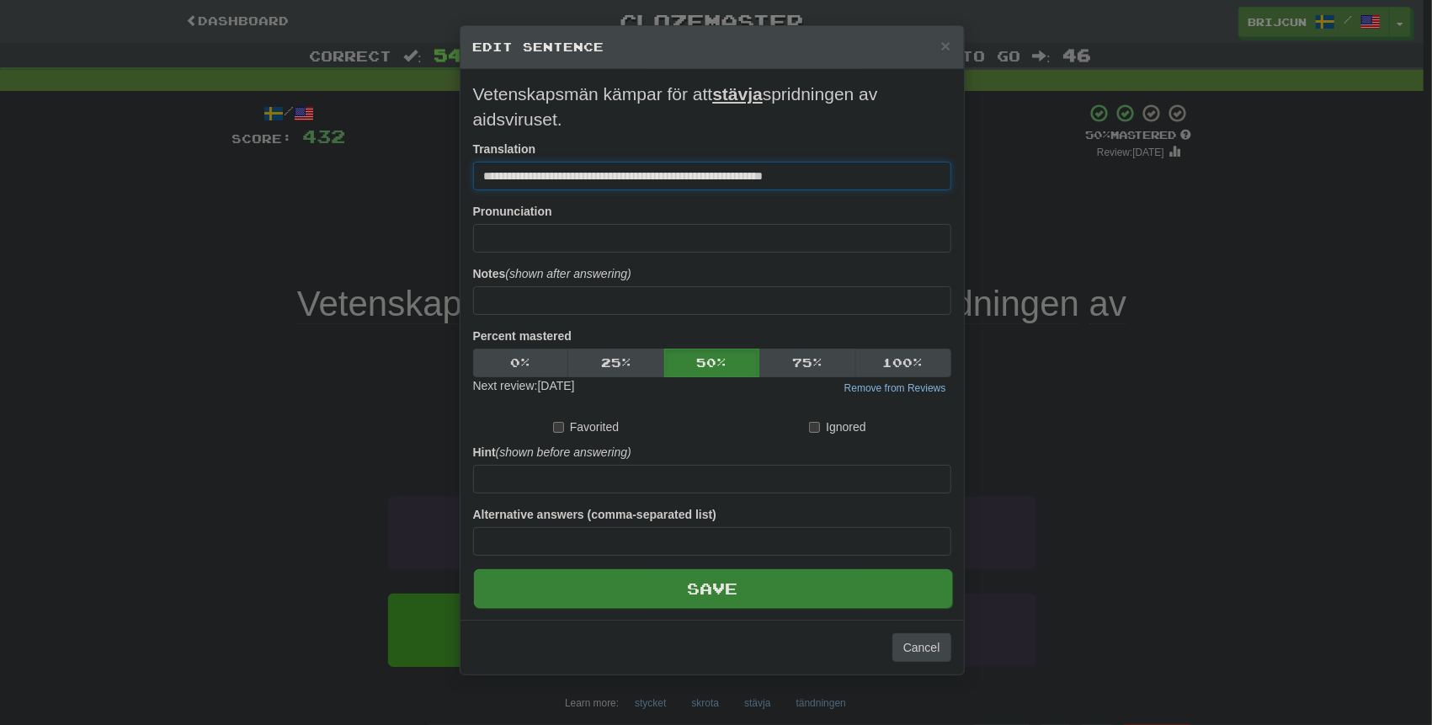
type input "**********"
click at [658, 576] on button "Save" at bounding box center [713, 588] width 478 height 39
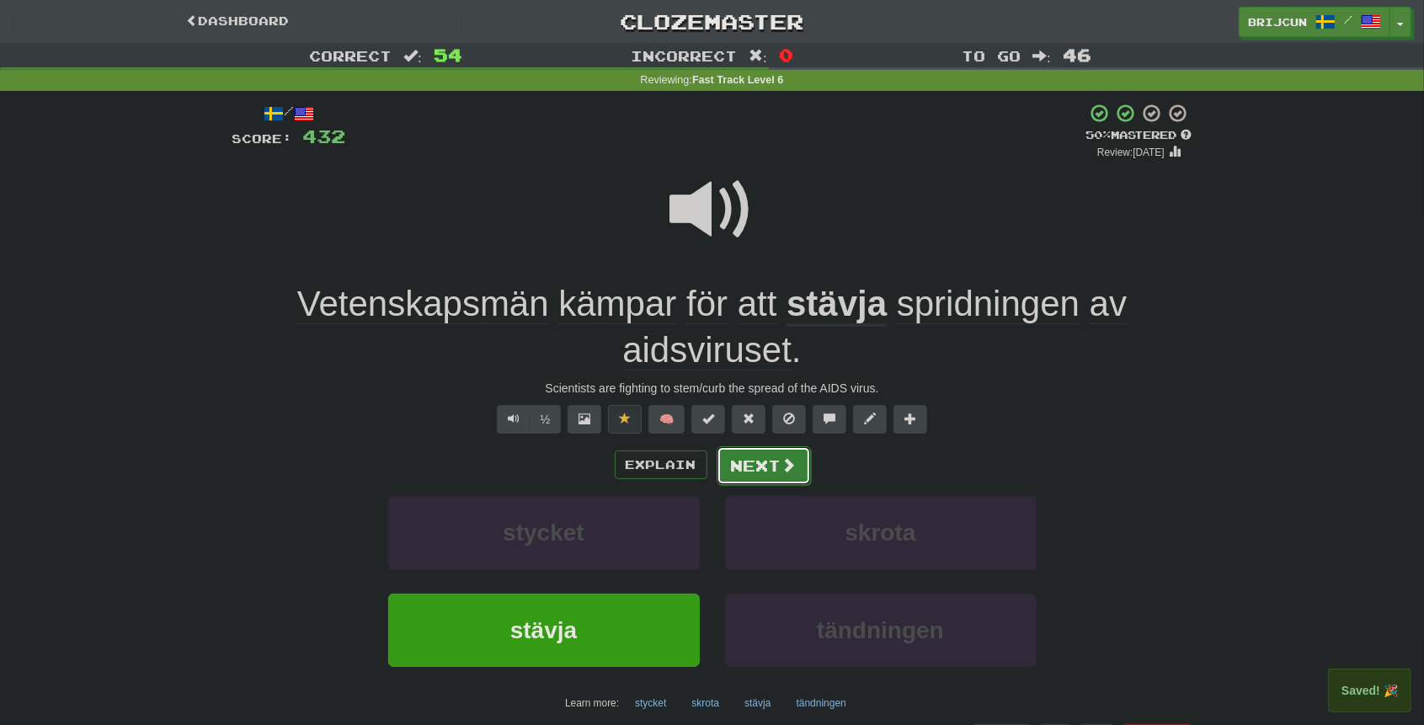
click at [763, 458] on button "Next" at bounding box center [764, 465] width 94 height 39
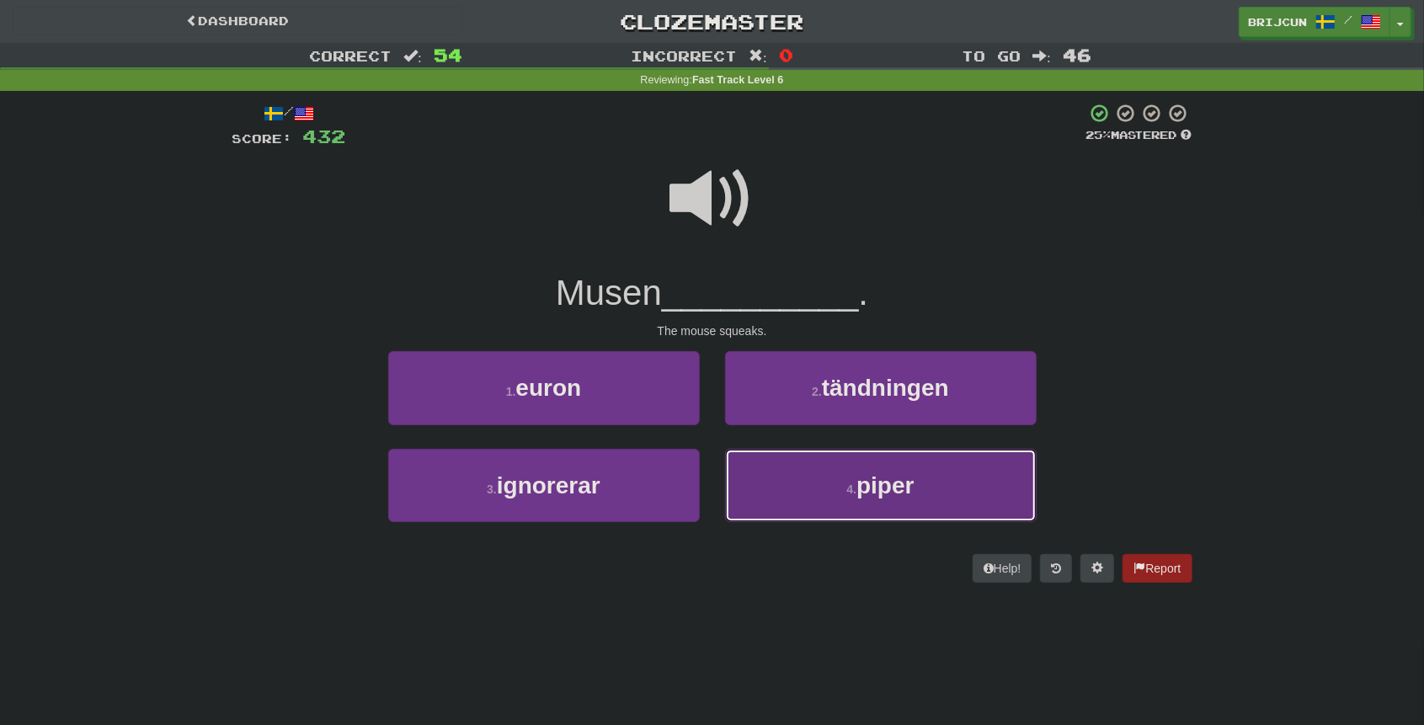
click at [765, 472] on button "4 . piper" at bounding box center [881, 485] width 312 height 73
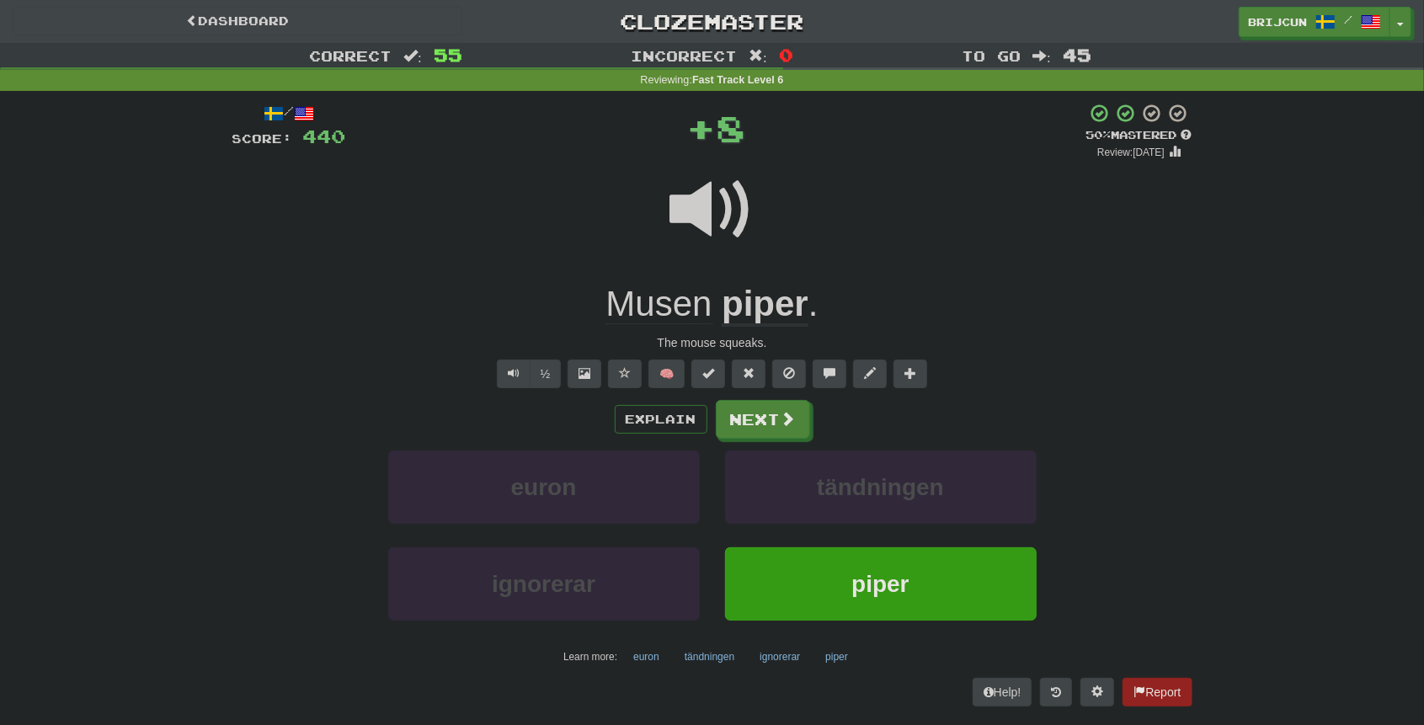
click at [765, 305] on u "piper" at bounding box center [765, 305] width 87 height 43
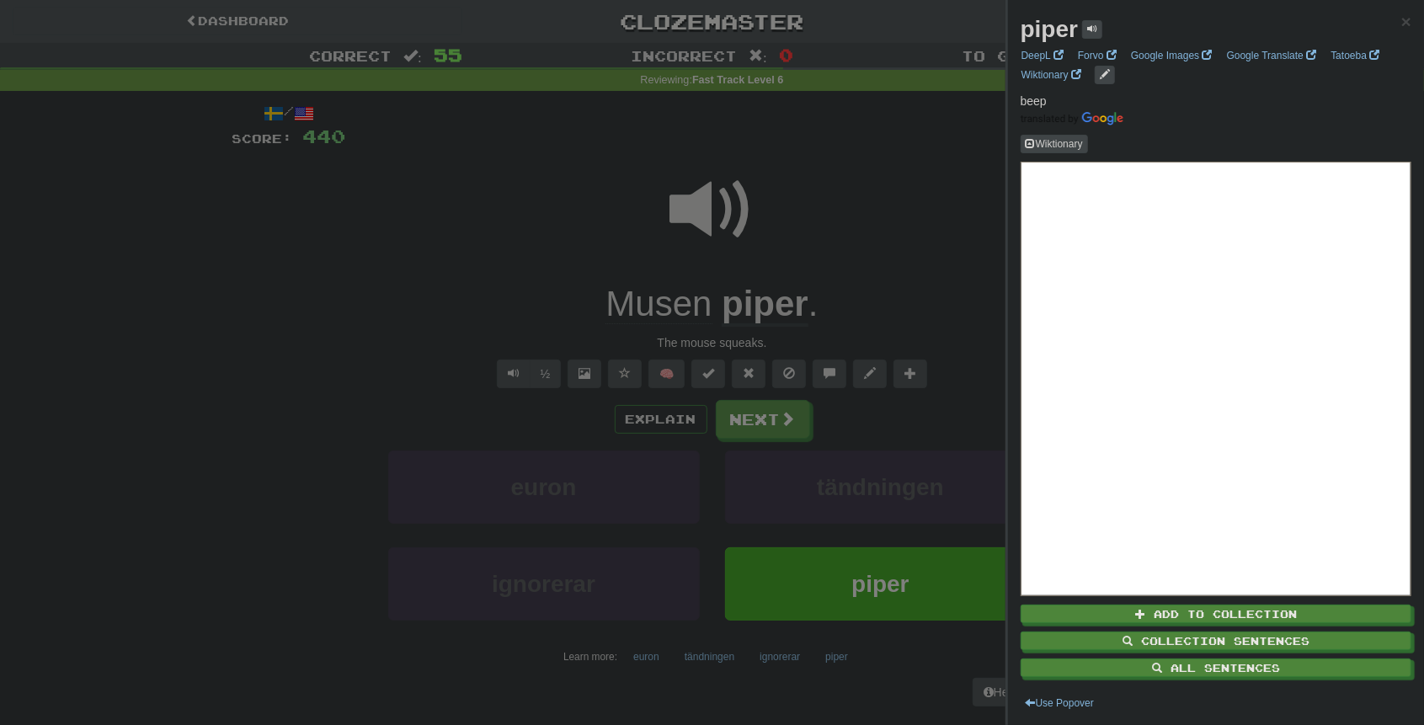
click at [886, 267] on div at bounding box center [712, 362] width 1424 height 725
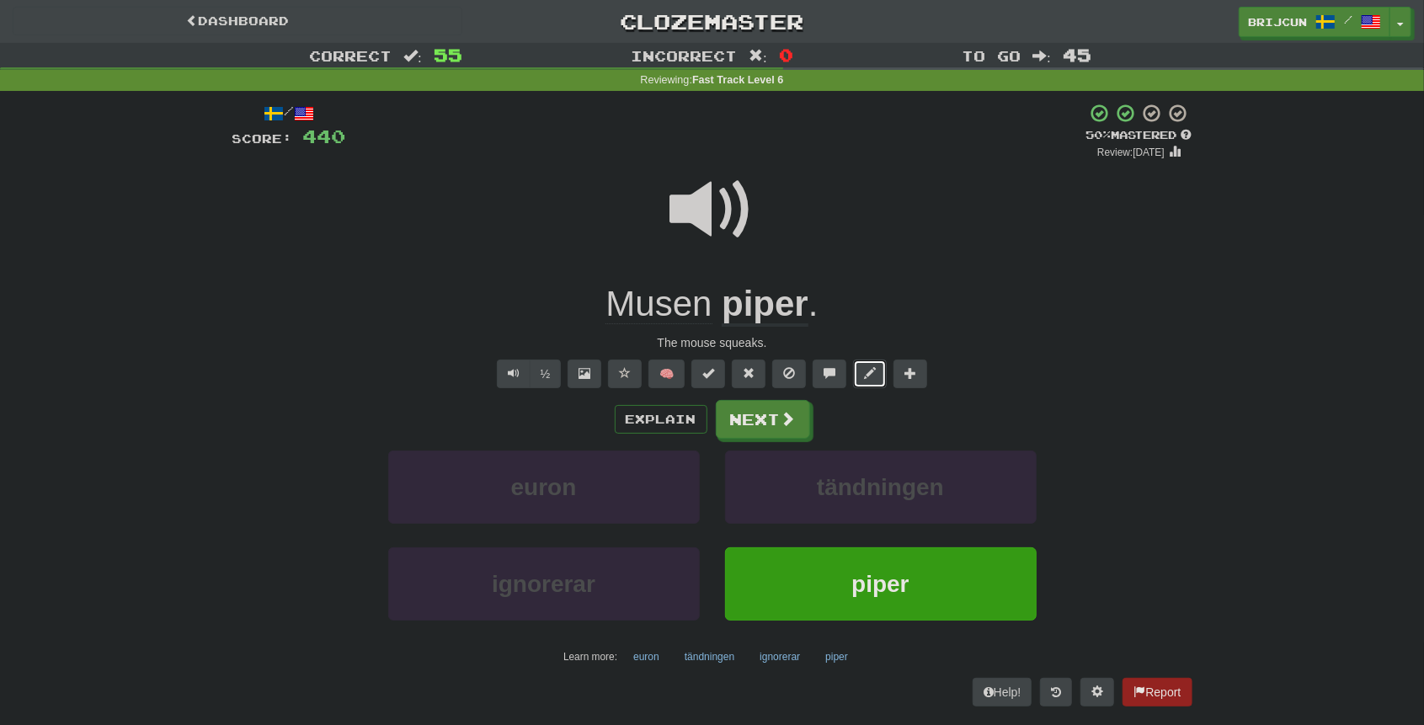
click at [873, 367] on span at bounding box center [870, 373] width 12 height 12
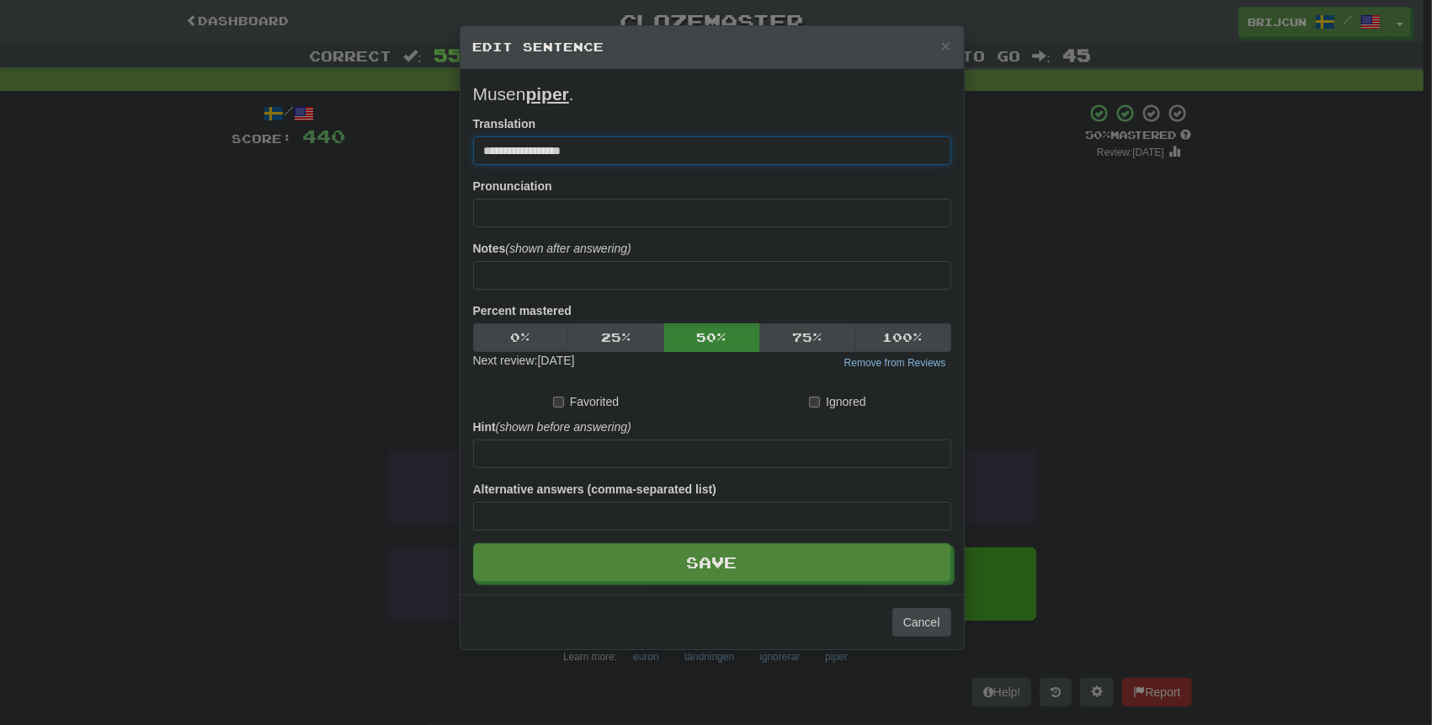
click at [589, 150] on input "**********" at bounding box center [712, 150] width 478 height 29
type input "**********"
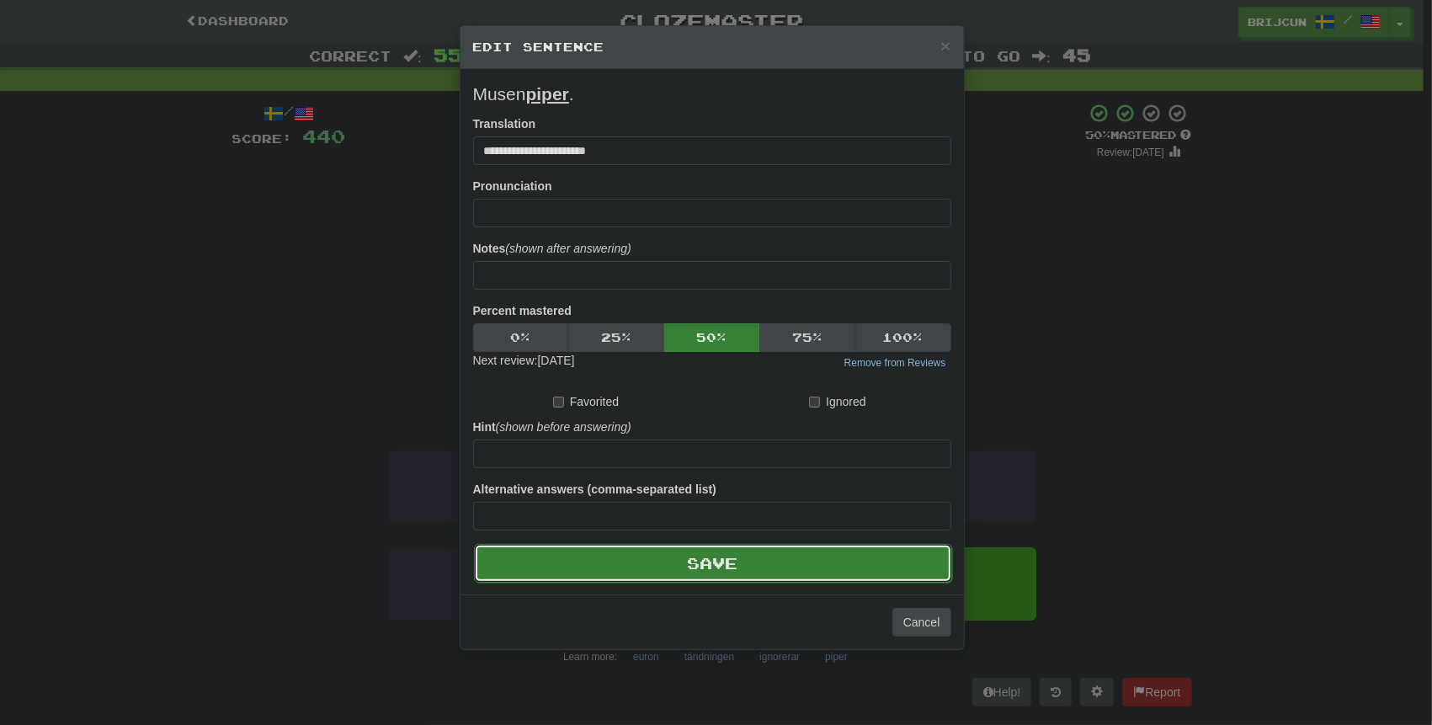
click at [736, 572] on button "Save" at bounding box center [713, 563] width 478 height 39
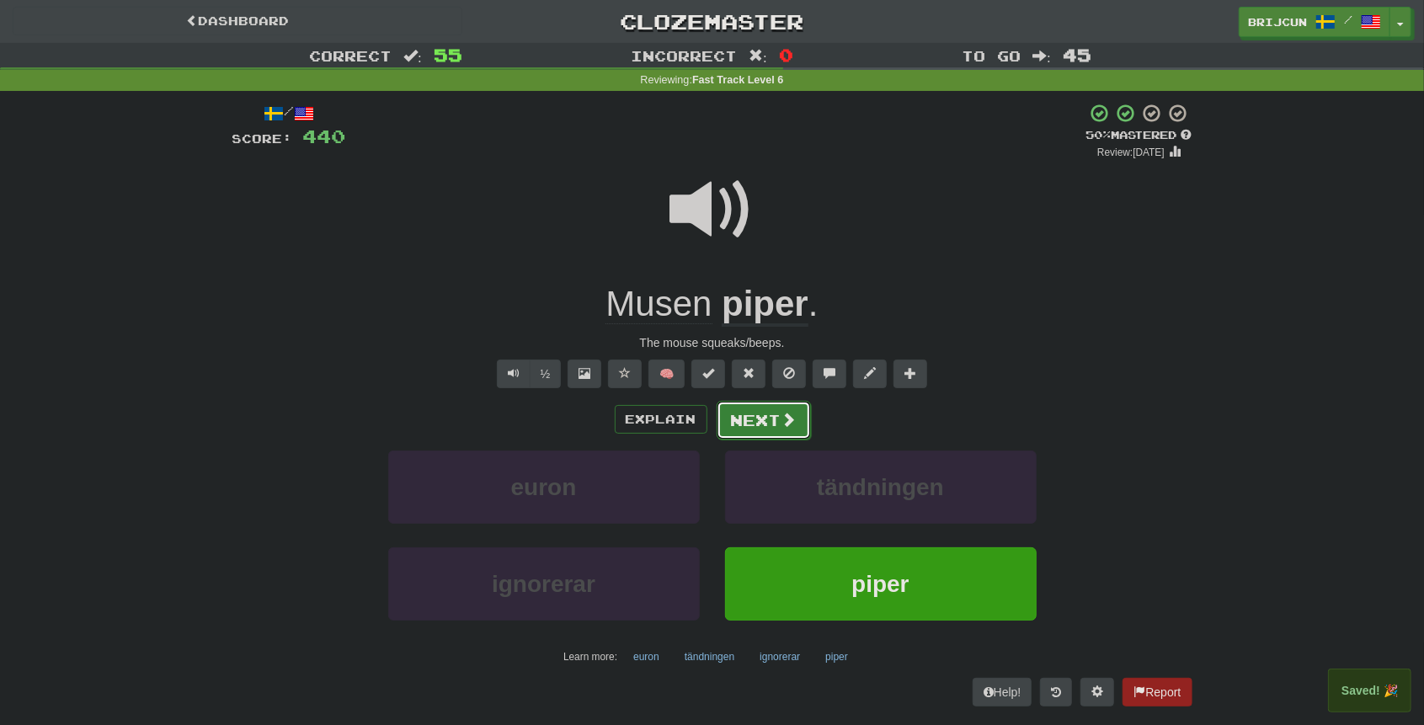
click at [758, 411] on button "Next" at bounding box center [764, 420] width 94 height 39
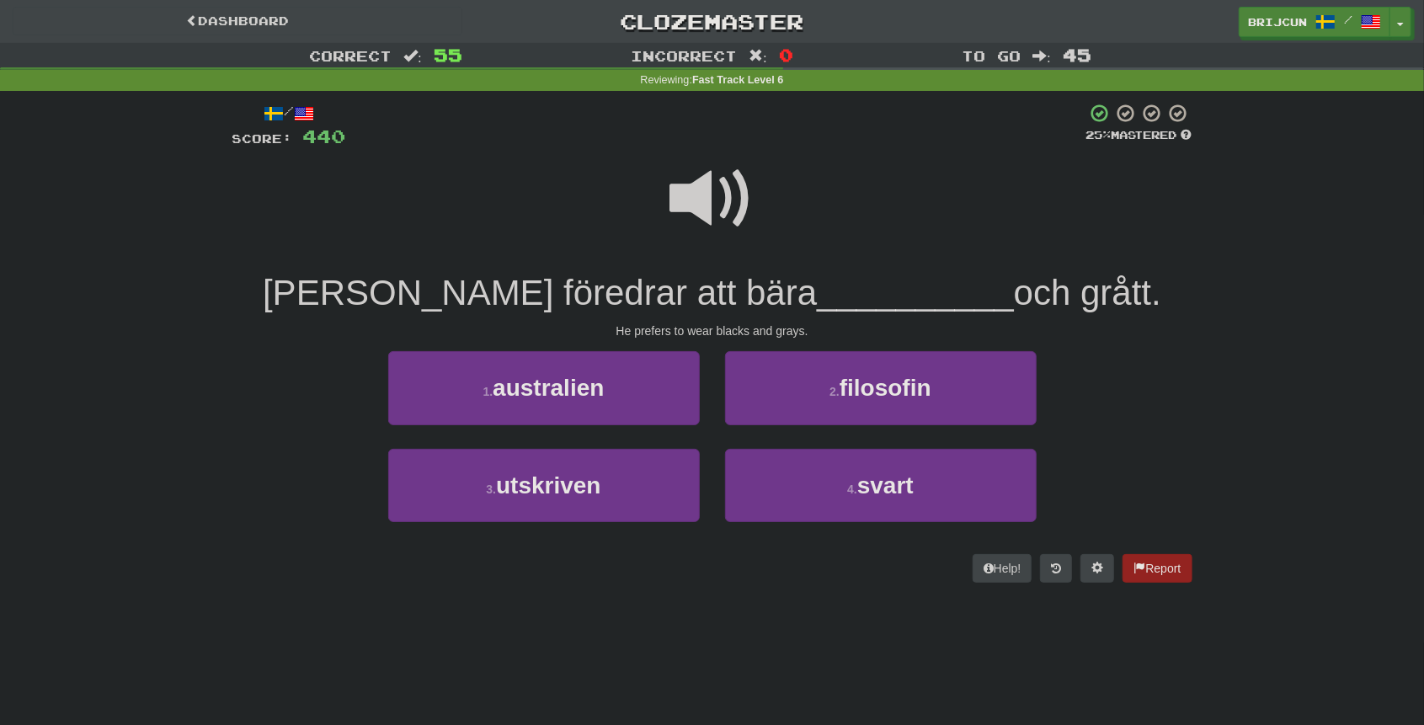
click at [707, 223] on span at bounding box center [712, 199] width 84 height 84
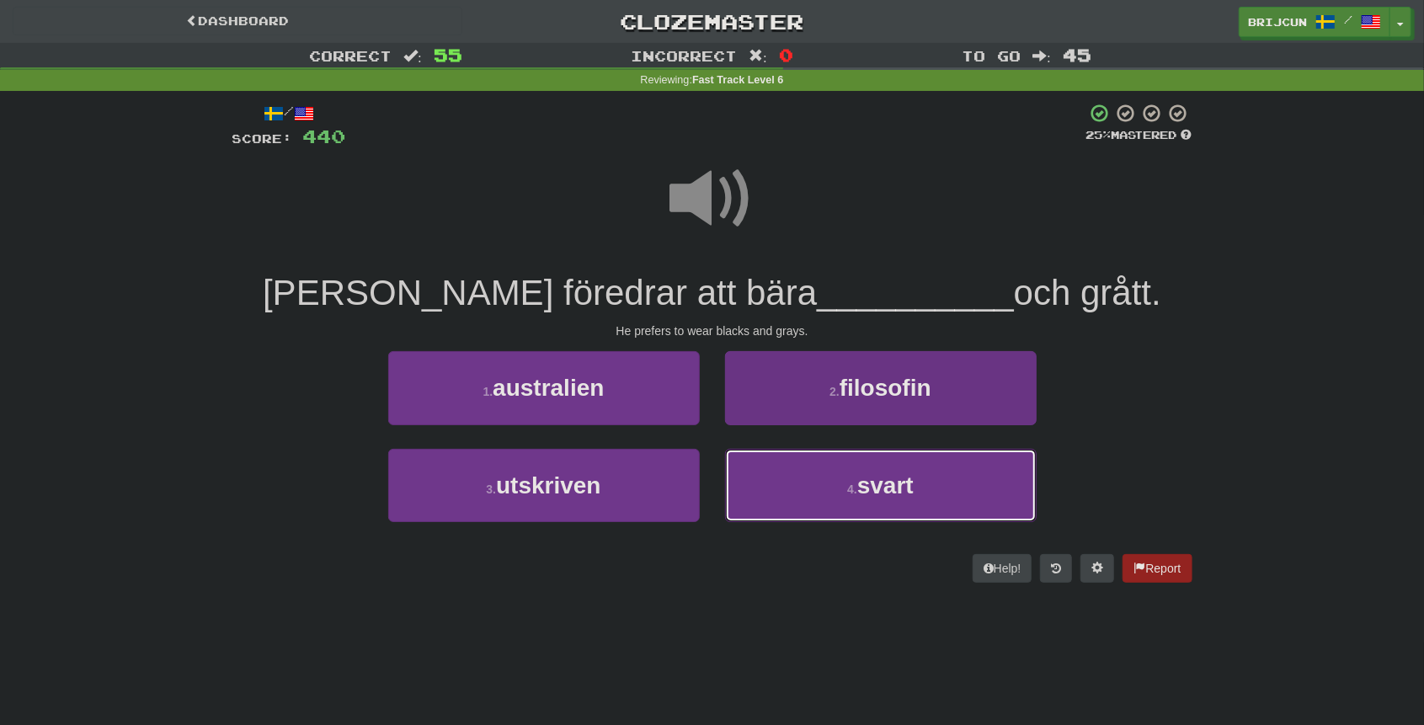
click at [815, 502] on button "4 . svart" at bounding box center [881, 485] width 312 height 73
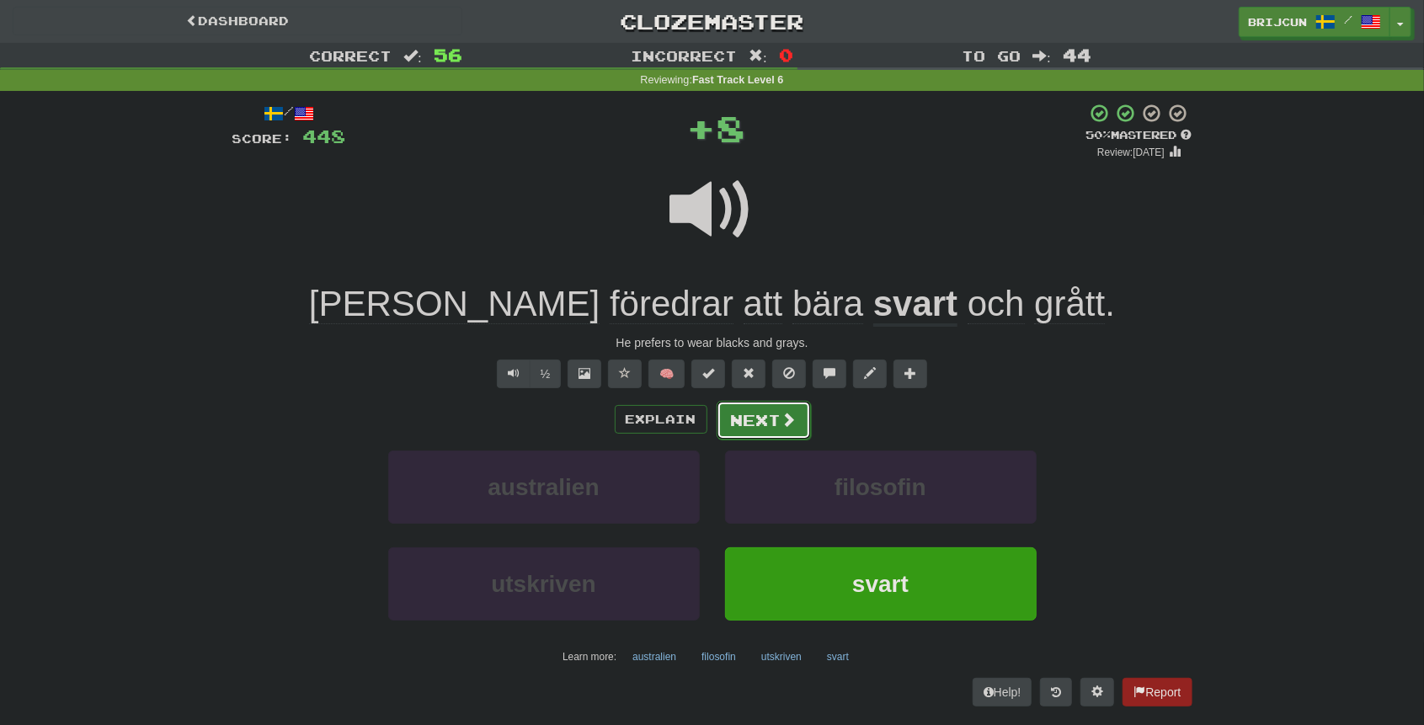
click at [750, 420] on button "Next" at bounding box center [764, 420] width 94 height 39
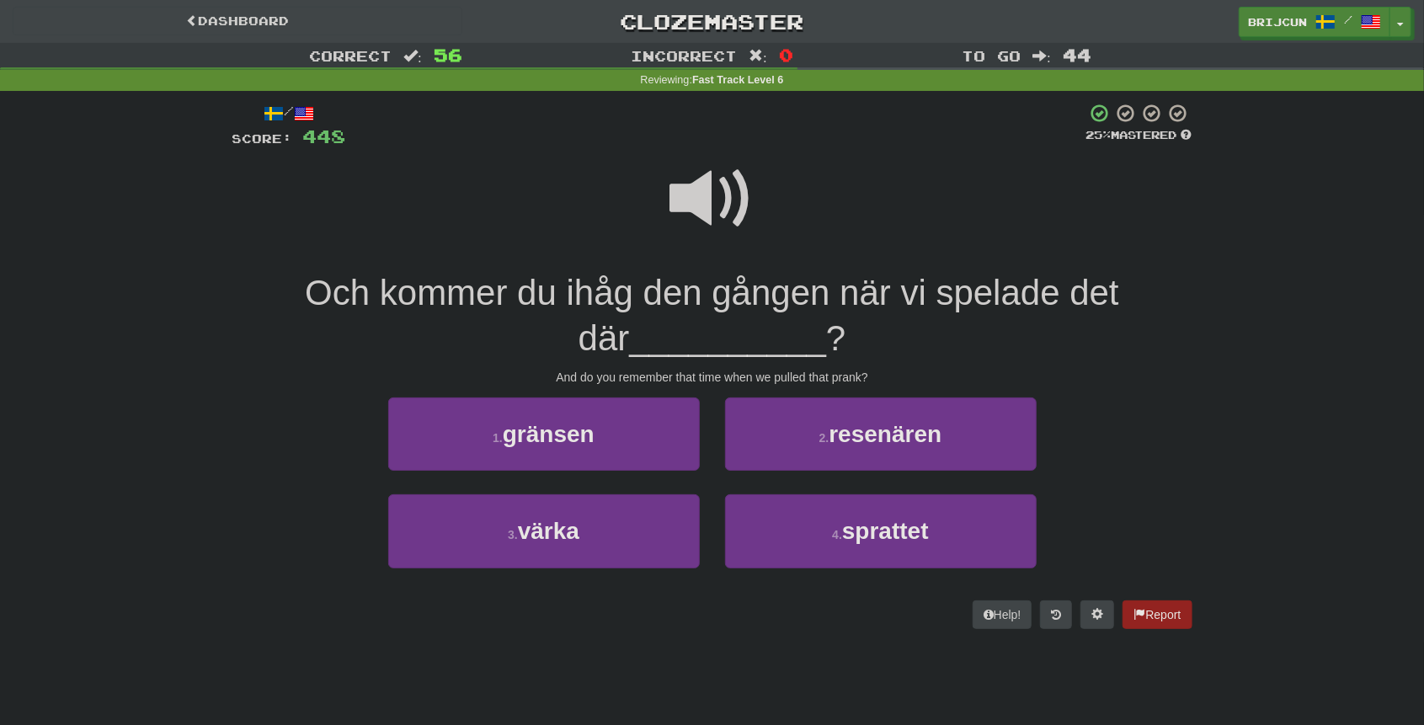
click at [690, 234] on span at bounding box center [712, 199] width 84 height 84
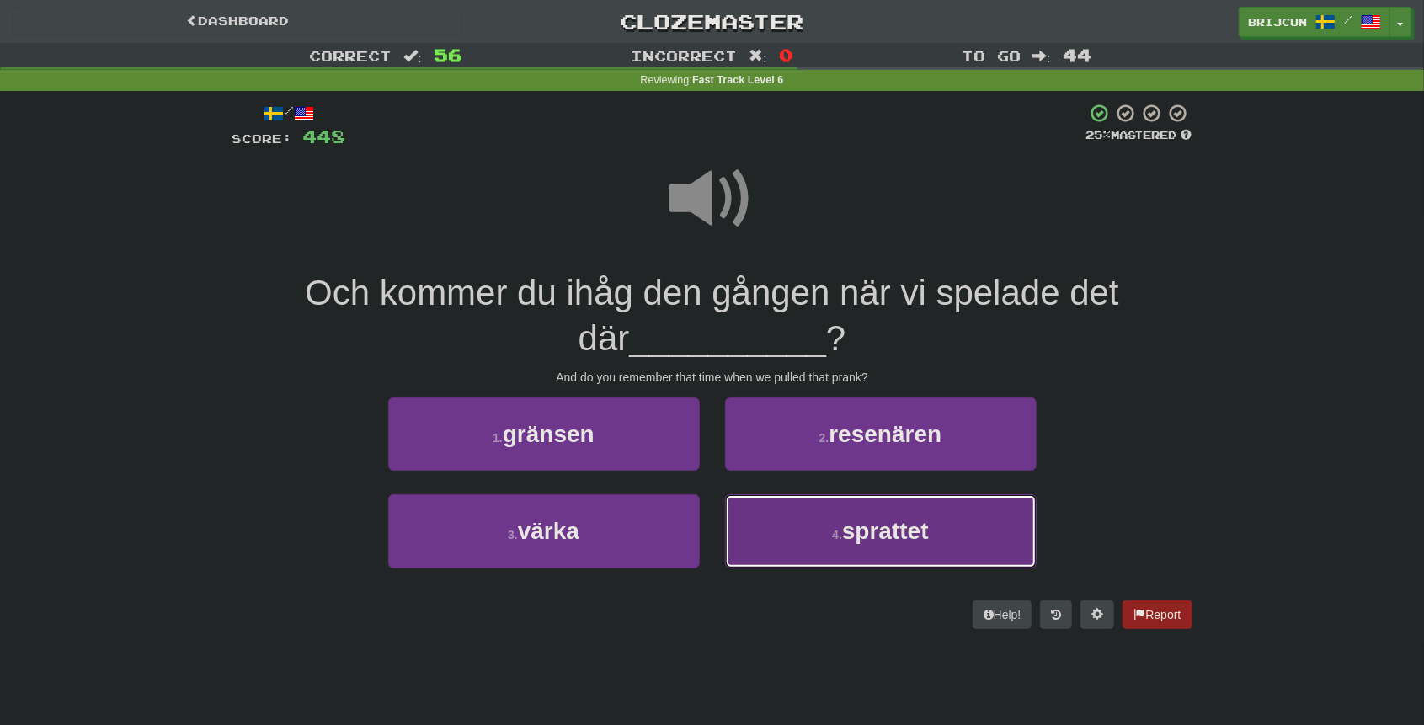
click at [882, 525] on span "sprattet" at bounding box center [885, 531] width 87 height 26
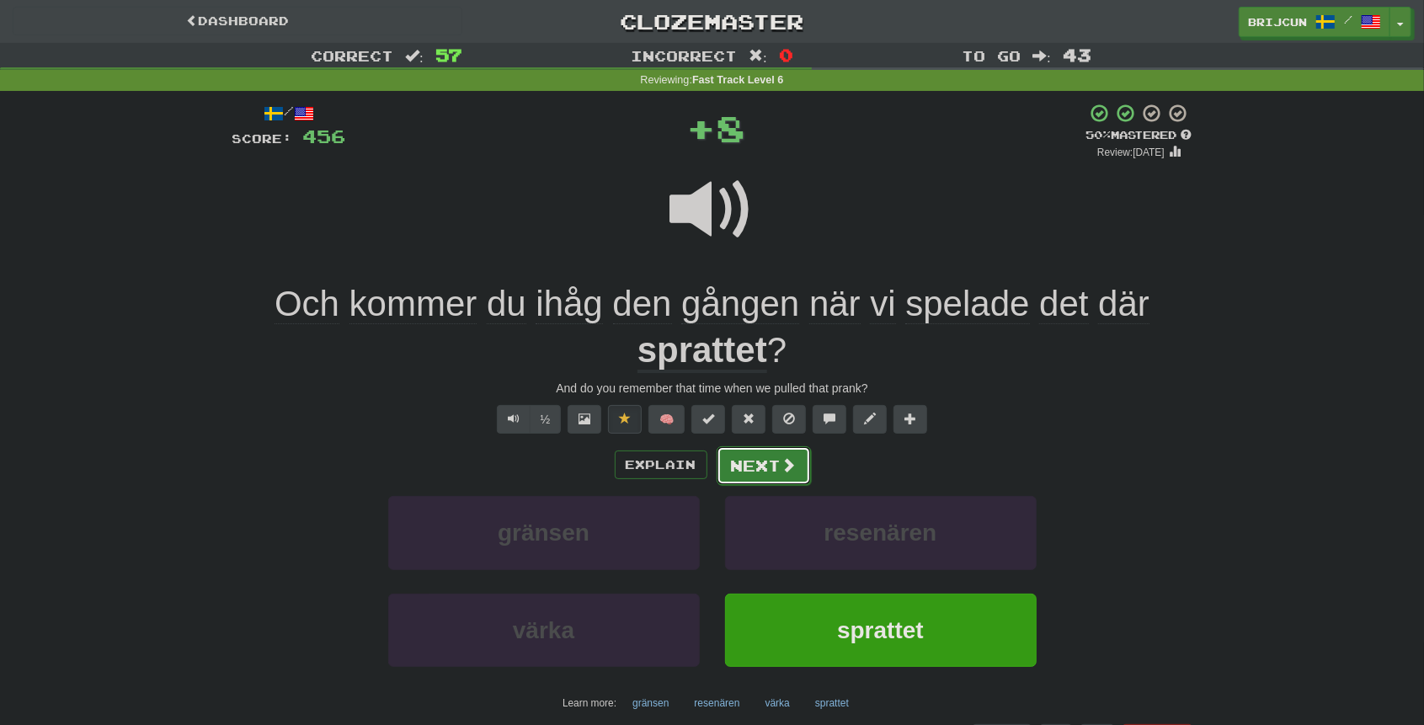
click at [769, 465] on button "Next" at bounding box center [764, 465] width 94 height 39
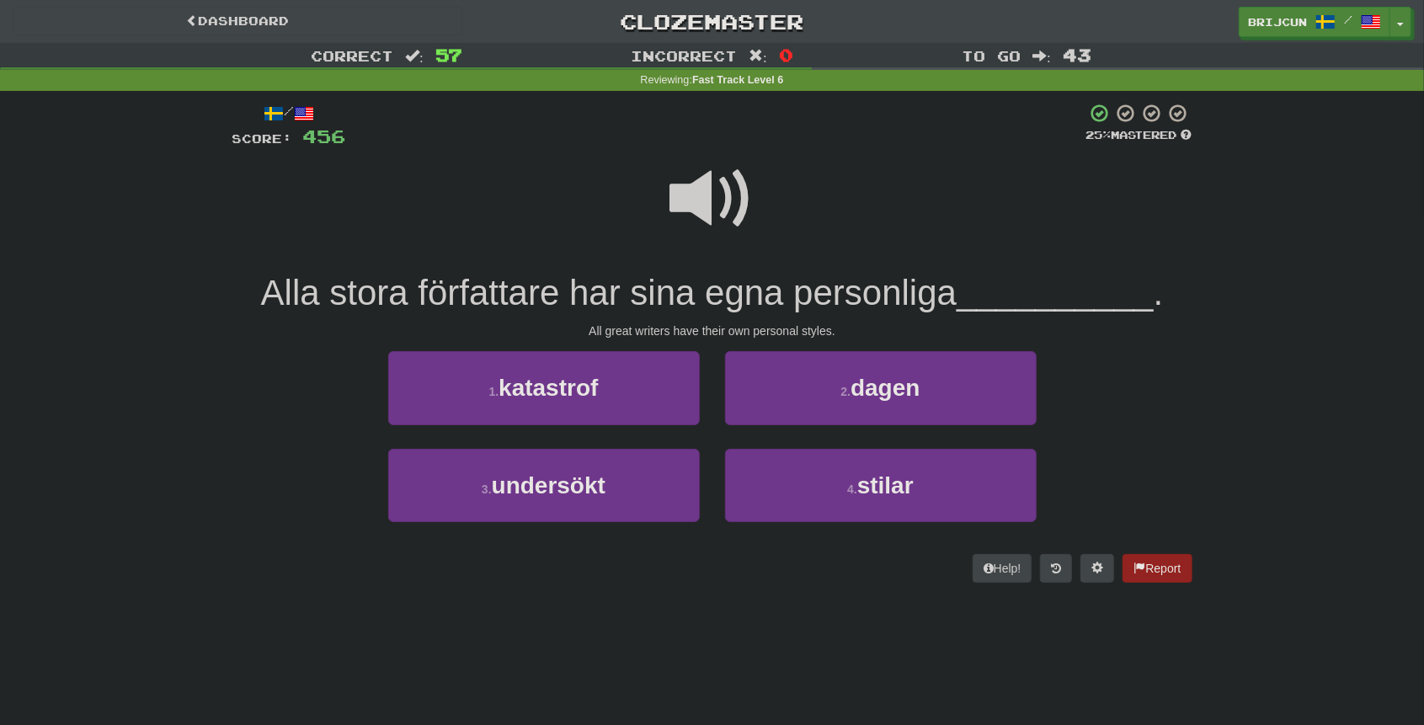
click at [680, 214] on span at bounding box center [712, 199] width 84 height 84
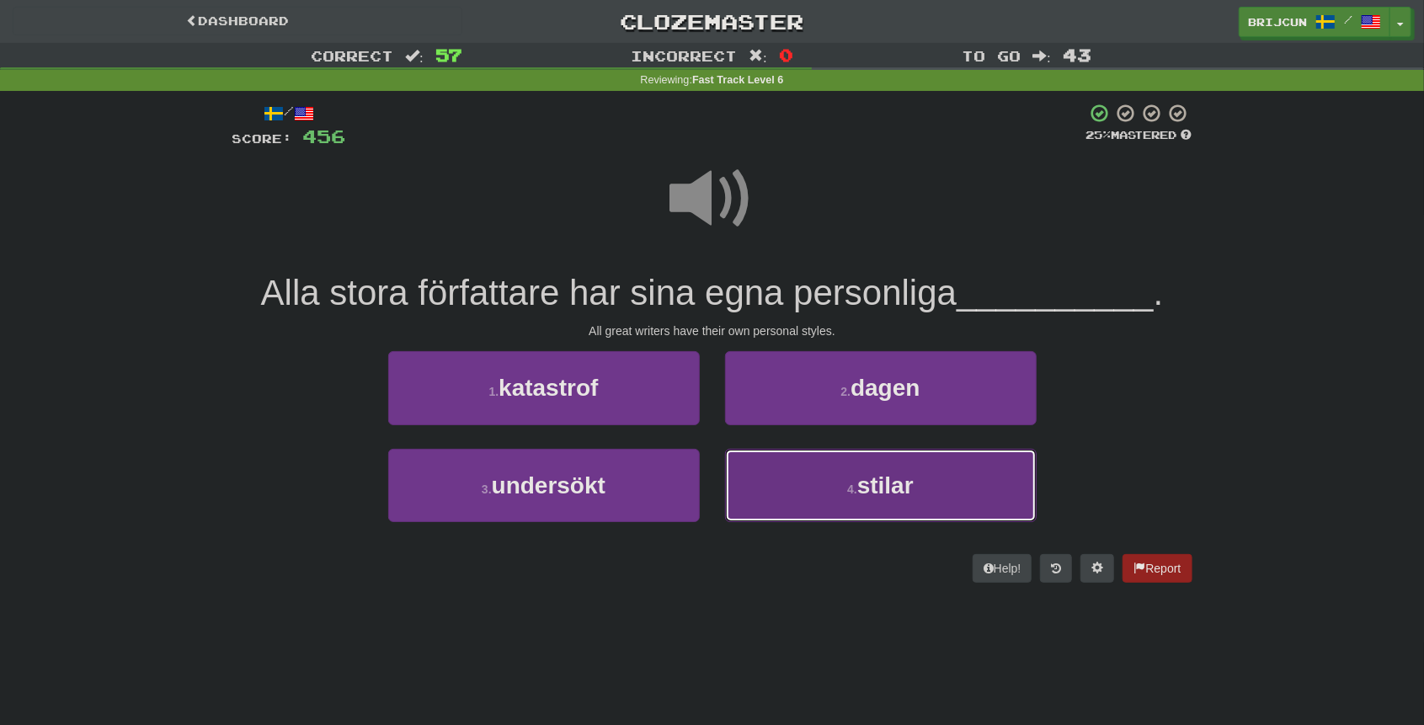
click at [839, 483] on button "4 . stilar" at bounding box center [881, 485] width 312 height 73
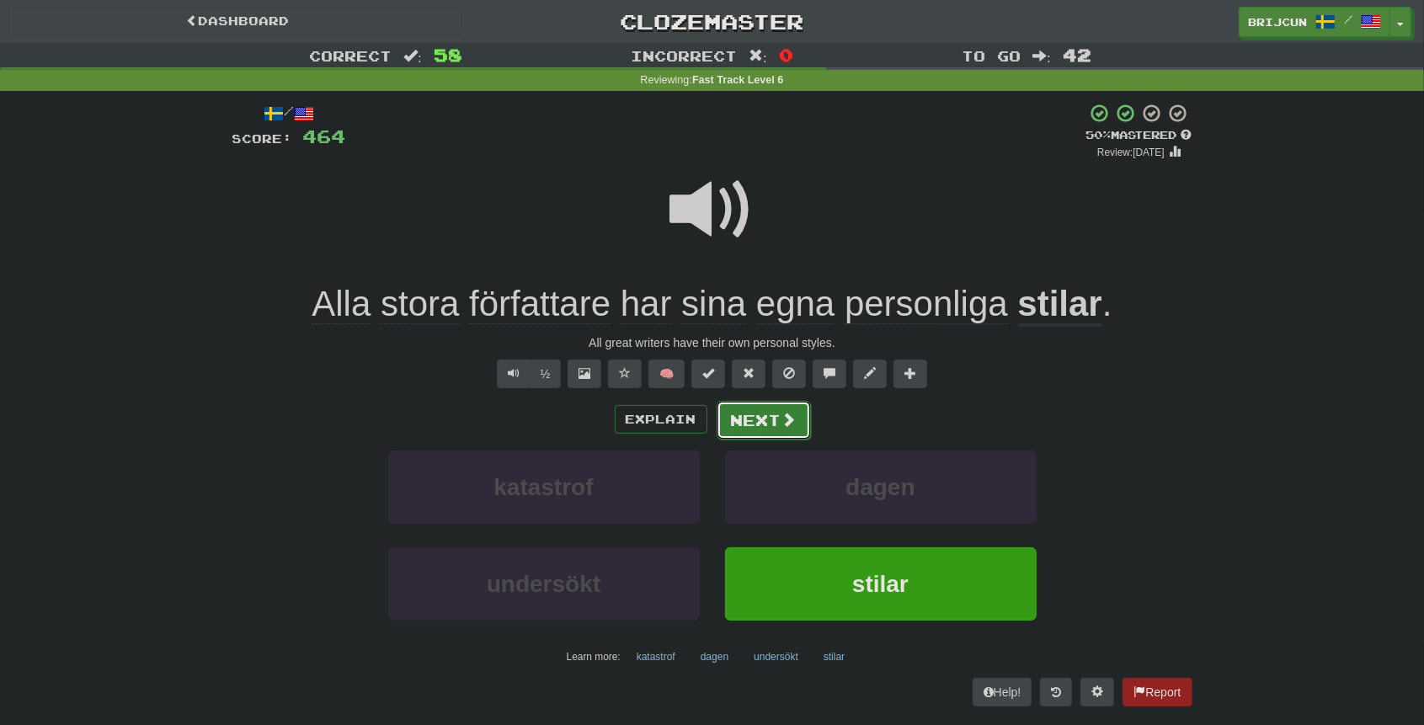
click at [781, 412] on span at bounding box center [788, 419] width 15 height 15
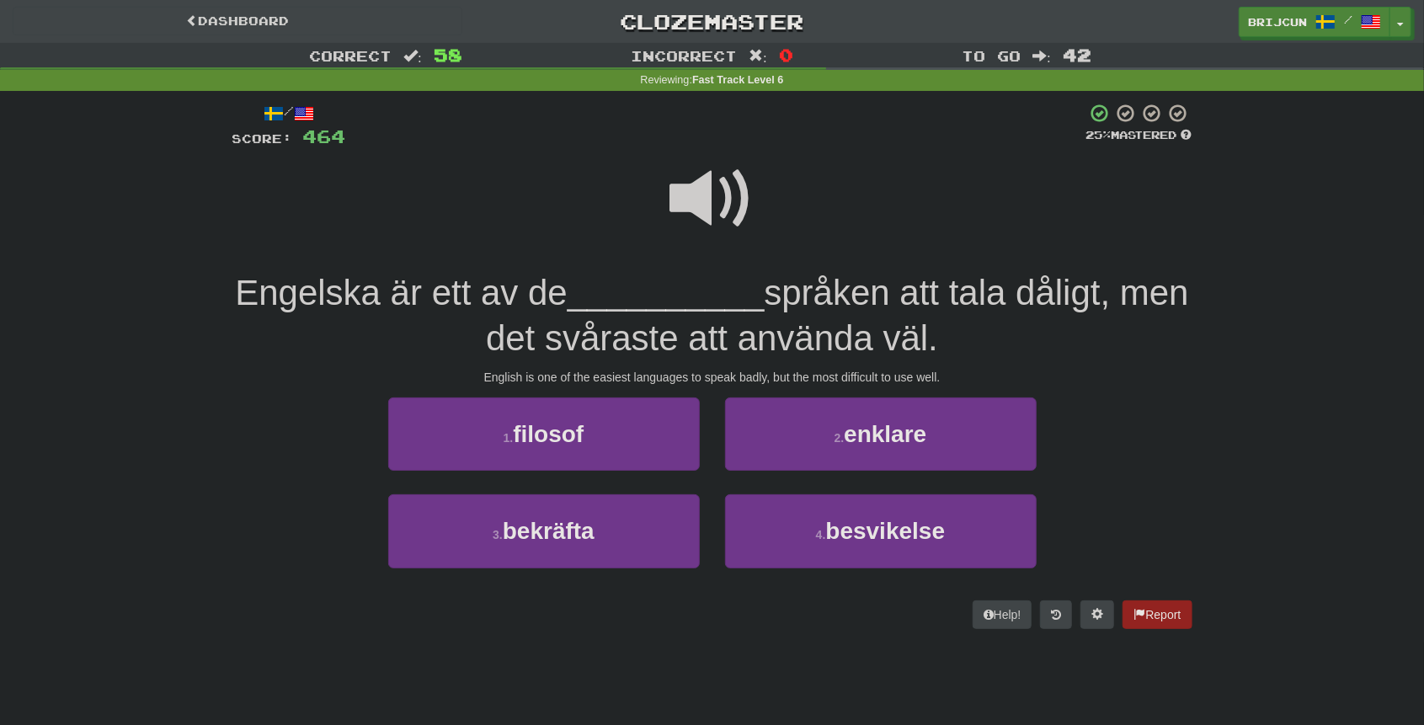
click at [1352, 411] on div "Correct : 58 Incorrect : 0 To go : 42 Reviewing : Fast Track Level 6 / Score: 4…" at bounding box center [712, 348] width 1424 height 610
click at [1246, 446] on div "Correct : 58 Incorrect : 0 To go : 42 Reviewing : Fast Track Level 6 / Score: 4…" at bounding box center [712, 348] width 1424 height 610
click at [1240, 447] on div "Correct : 58 Incorrect : 0 To go : 42 Reviewing : Fast Track Level 6 / Score: 4…" at bounding box center [712, 348] width 1424 height 610
click at [1248, 522] on div "Correct : 58 Incorrect : 0 To go : 42 Reviewing : Fast Track Level 6 / Score: 4…" at bounding box center [712, 348] width 1424 height 610
click at [1105, 479] on div "1 . filosof 2 . enklare" at bounding box center [712, 445] width 1010 height 97
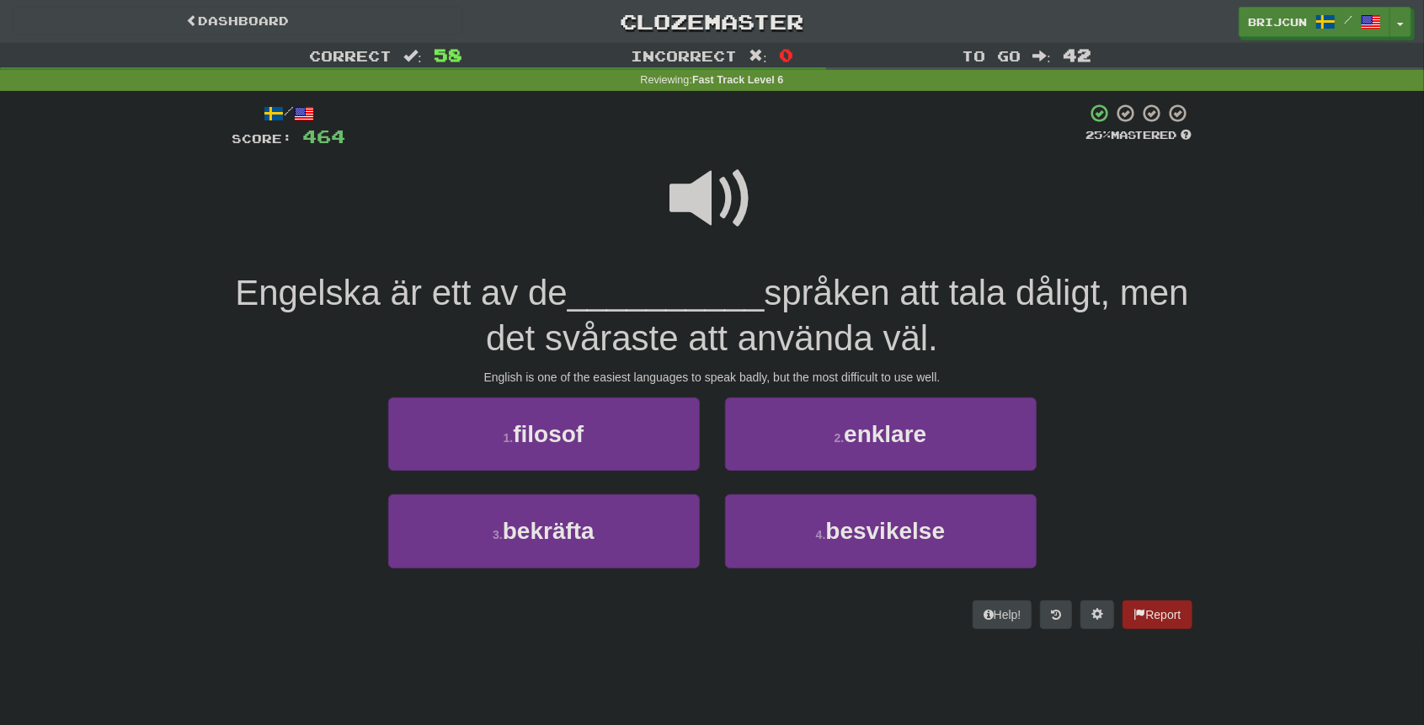
click at [1169, 465] on div "1 . filosof 2 . enklare" at bounding box center [712, 445] width 1010 height 97
click at [1295, 335] on div "Correct : 58 Incorrect : 0 To go : 42 Reviewing : Fast Track Level 6 / Score: 4…" at bounding box center [712, 348] width 1424 height 610
click at [1317, 446] on div "Correct : 58 Incorrect : 0 To go : 42 Reviewing : Fast Track Level 6 / Score: 4…" at bounding box center [712, 348] width 1424 height 610
click at [1352, 453] on div "Correct : 58 Incorrect : 0 To go : 42 Reviewing : Fast Track Level 6 / Score: 4…" at bounding box center [712, 348] width 1424 height 610
click at [1296, 480] on div "Correct : 58 Incorrect : 0 To go : 42 Reviewing : Fast Track Level 6 / Score: 4…" at bounding box center [712, 348] width 1424 height 610
